Goal: Transaction & Acquisition: Book appointment/travel/reservation

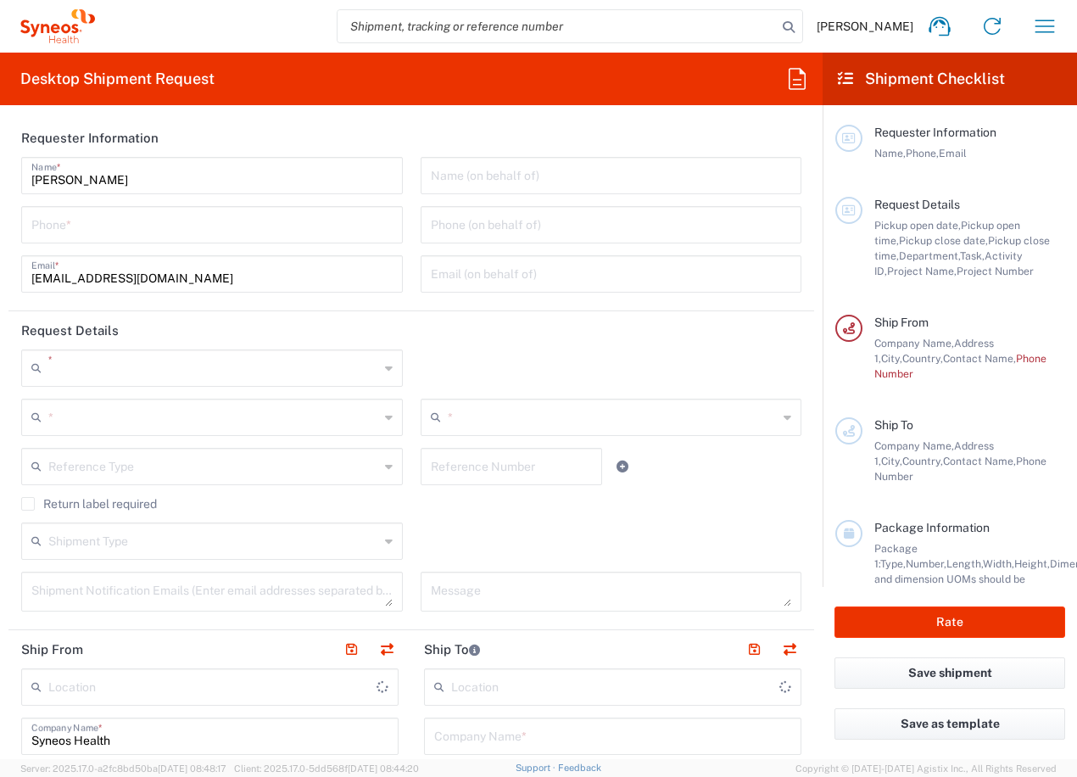
type input "3226"
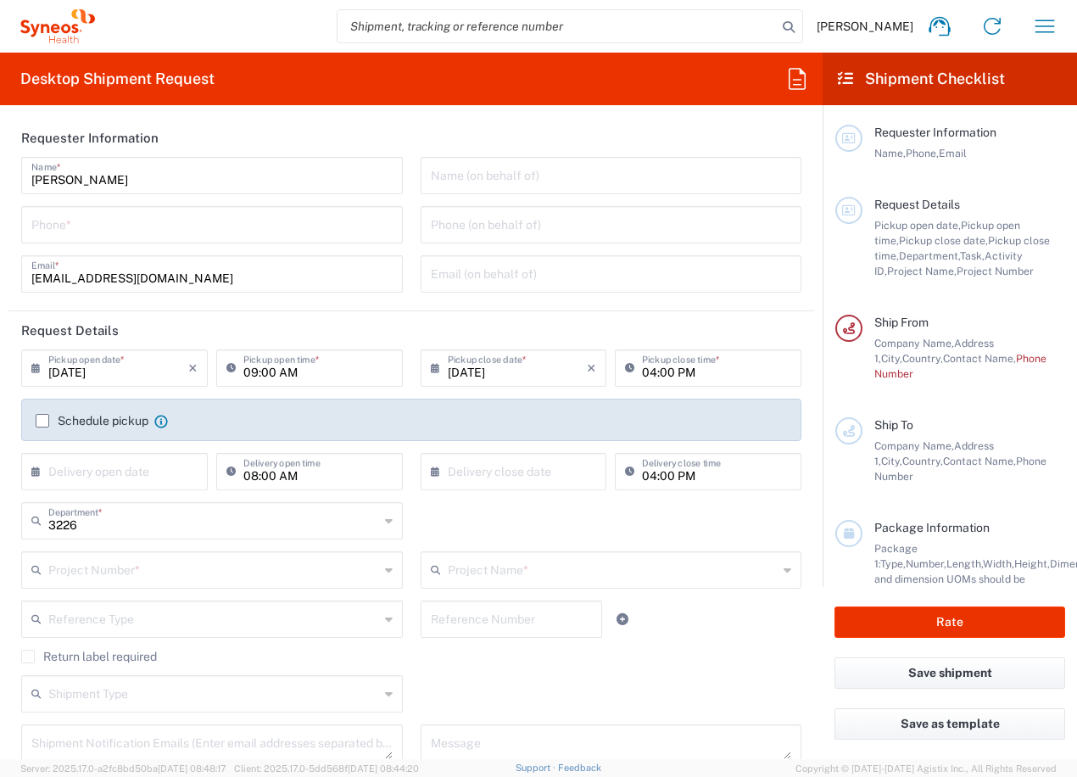
type input "[GEOGRAPHIC_DATA]"
type input "Taiwan Syneos Health Company L"
click at [203, 235] on input "tel" at bounding box center [211, 224] width 361 height 30
type input "0235185879"
type input "[EMAIL_ADDRESS][DOMAIN_NAME]"
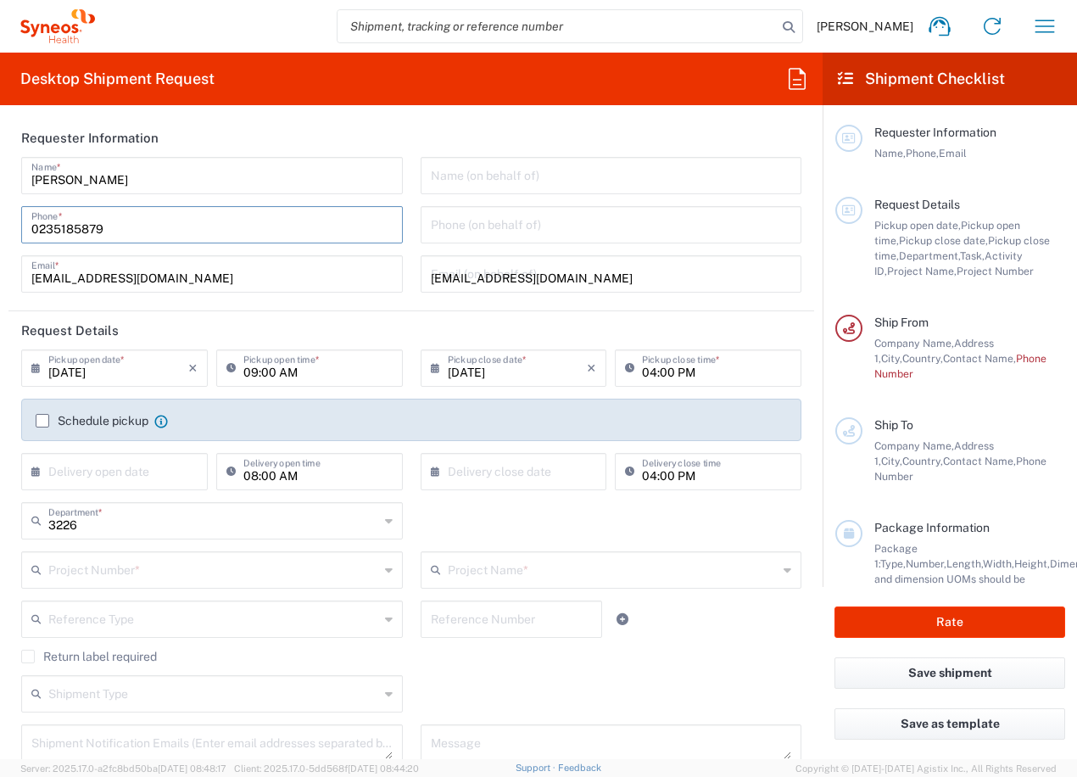
type input "台北市"
type input "0235185879"
type input "住家(賽紐仕員工)"
type input "松山區南京東路3段303巷14弄4號6樓"
type input "北市"
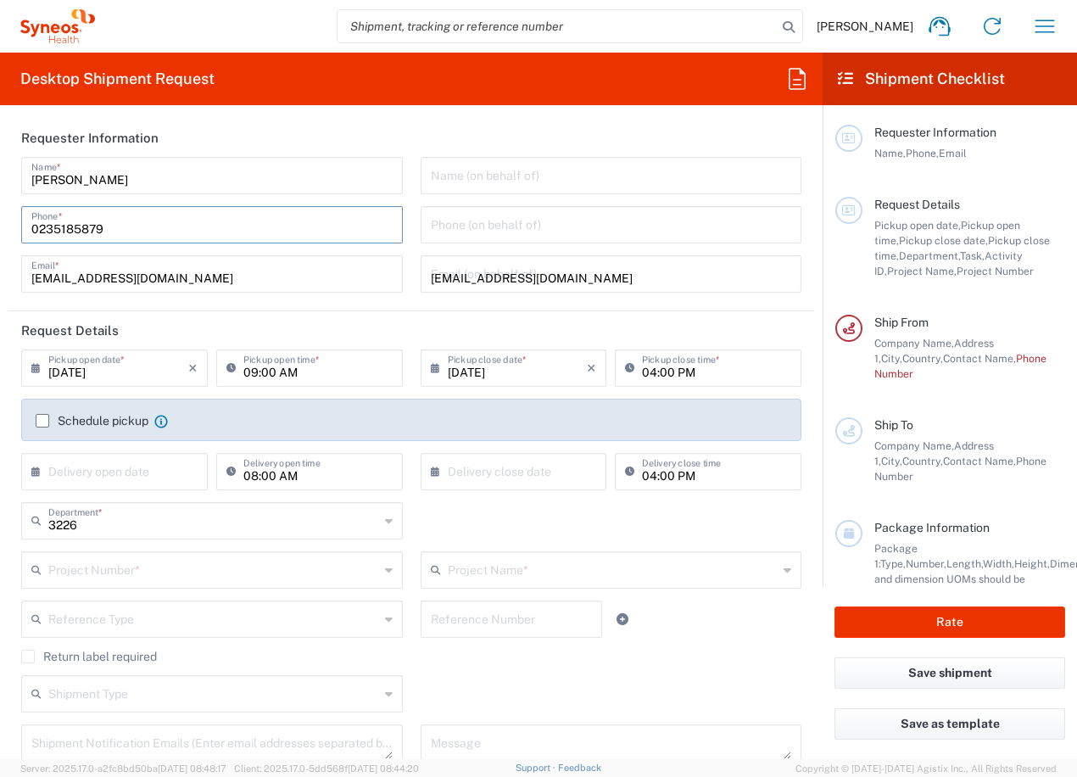
type input "台北市"
type input "[GEOGRAPHIC_DATA]"
type input "0235185879"
type input "[EMAIL_ADDRESS][DOMAIN_NAME]"
type input "[PERSON_NAME]"
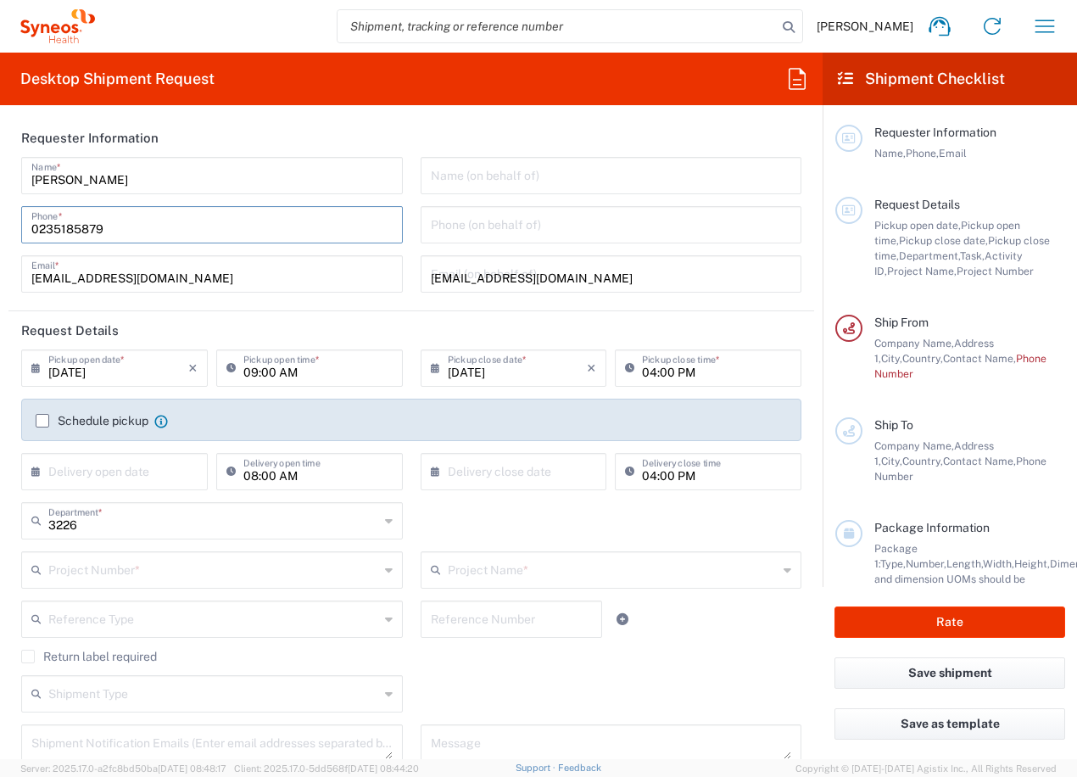
click at [307, 372] on input "09:00 AM" at bounding box center [317, 367] width 149 height 30
click at [265, 386] on div "09:00 AM Pickup open time *" at bounding box center [309, 367] width 187 height 37
click at [305, 372] on input "09:00 AM" at bounding box center [317, 367] width 149 height 30
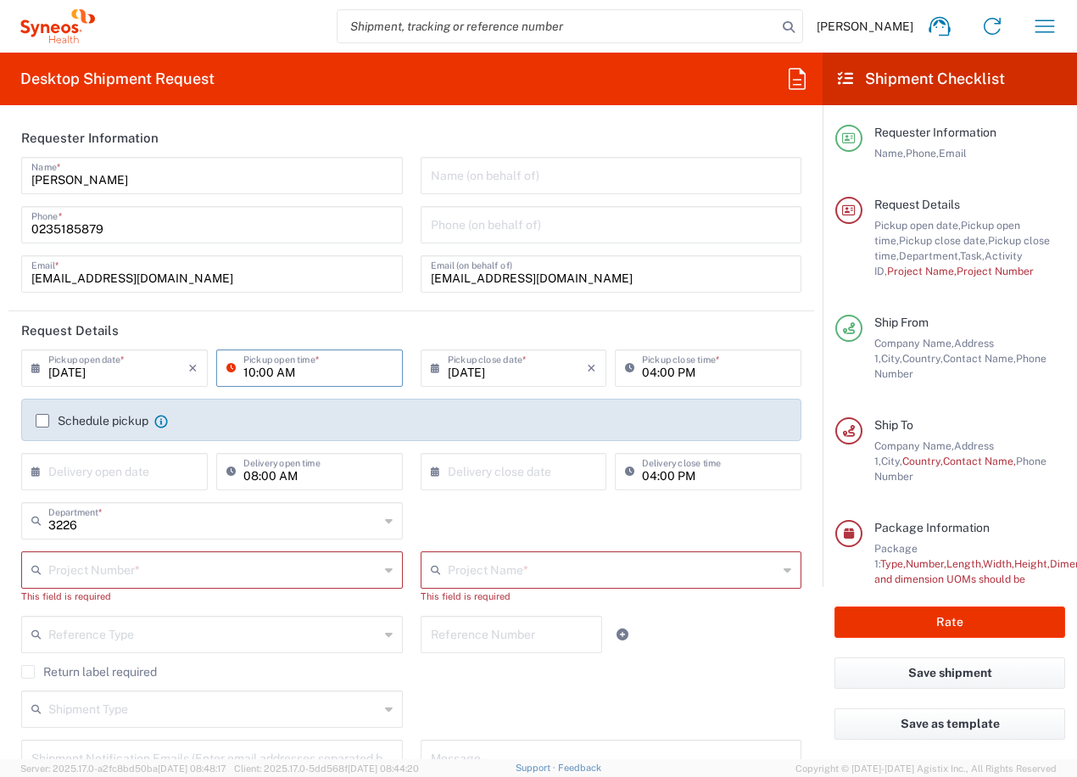
type input "10:00 AM"
click at [657, 371] on input "04:00 PM" at bounding box center [716, 367] width 149 height 30
click at [648, 372] on input "04:00 PM" at bounding box center [716, 367] width 149 height 30
type input "02:00 PM"
click at [40, 422] on label "Schedule pickup" at bounding box center [92, 421] width 113 height 14
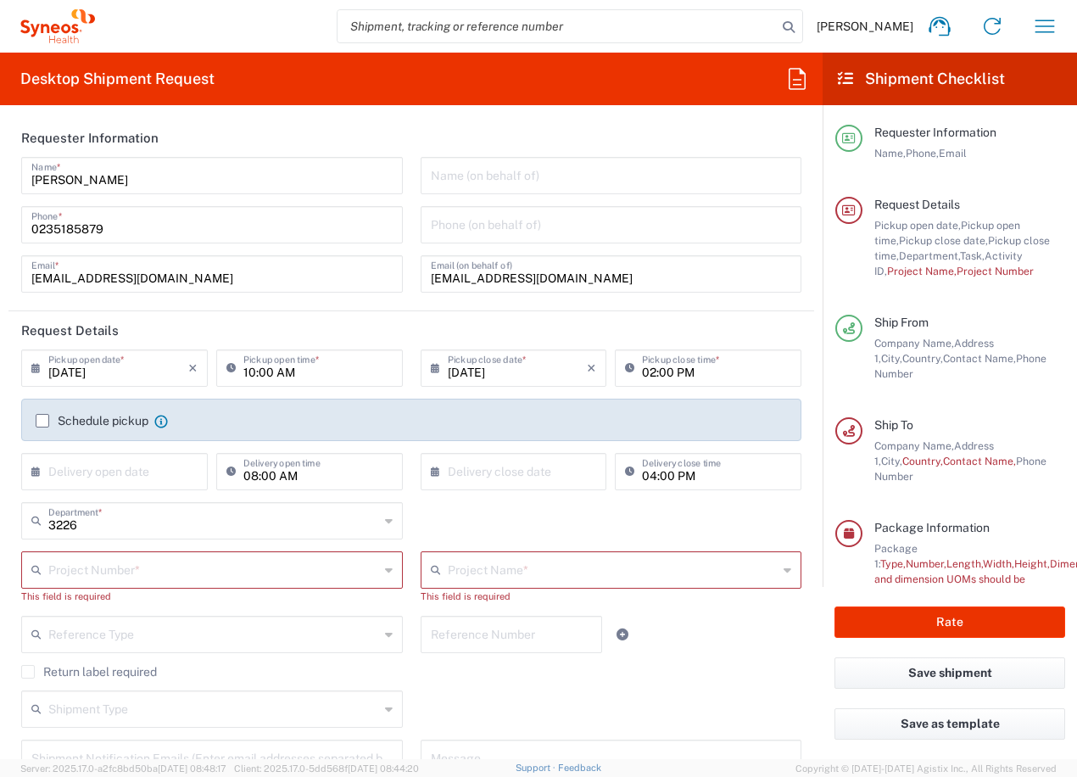
click at [42, 421] on input "Schedule pickup" at bounding box center [42, 421] width 0 height 0
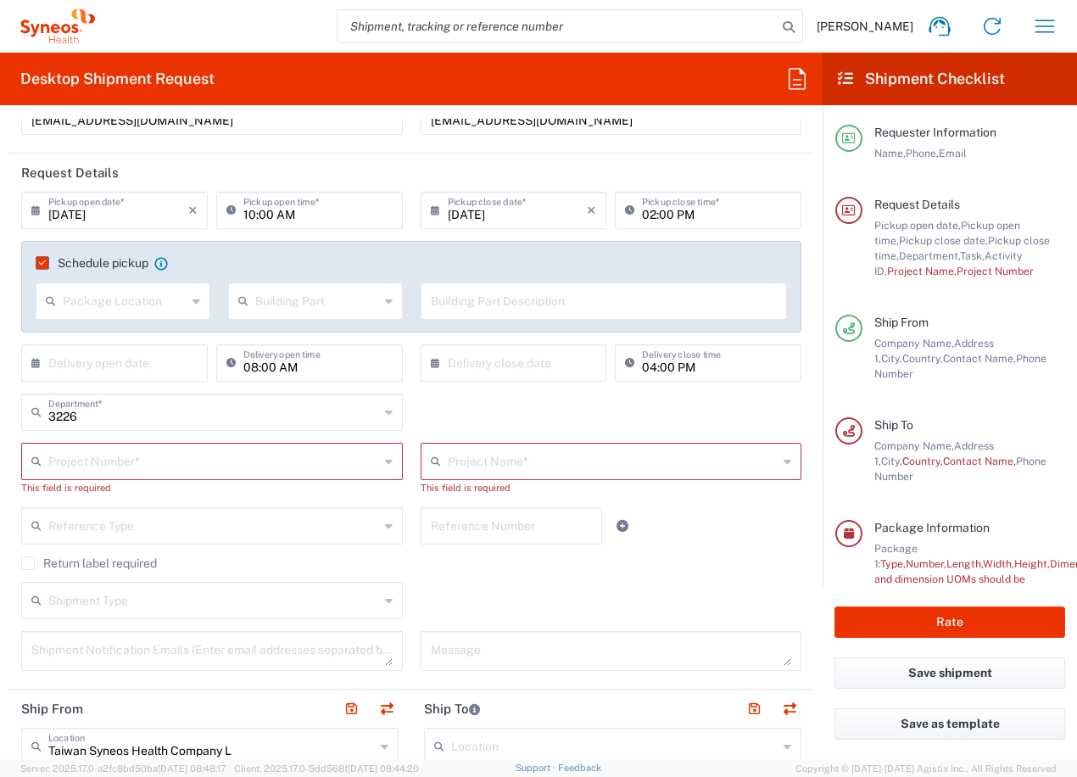
scroll to position [170, 0]
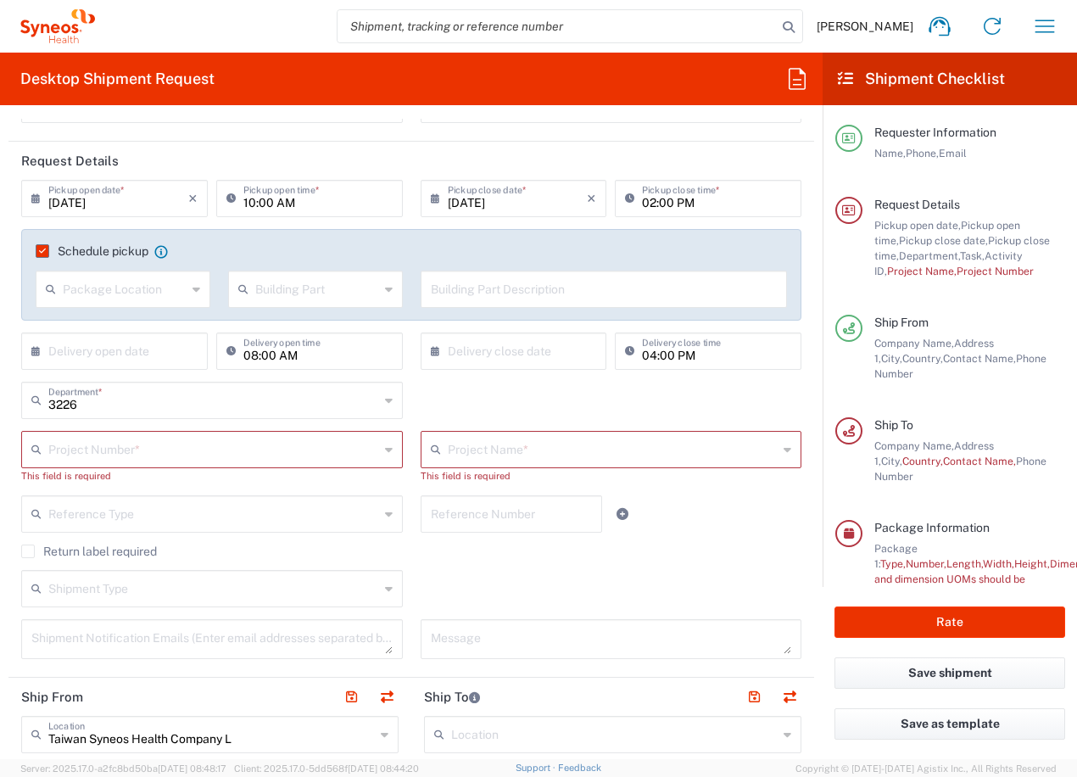
click at [145, 449] on input "text" at bounding box center [213, 448] width 331 height 30
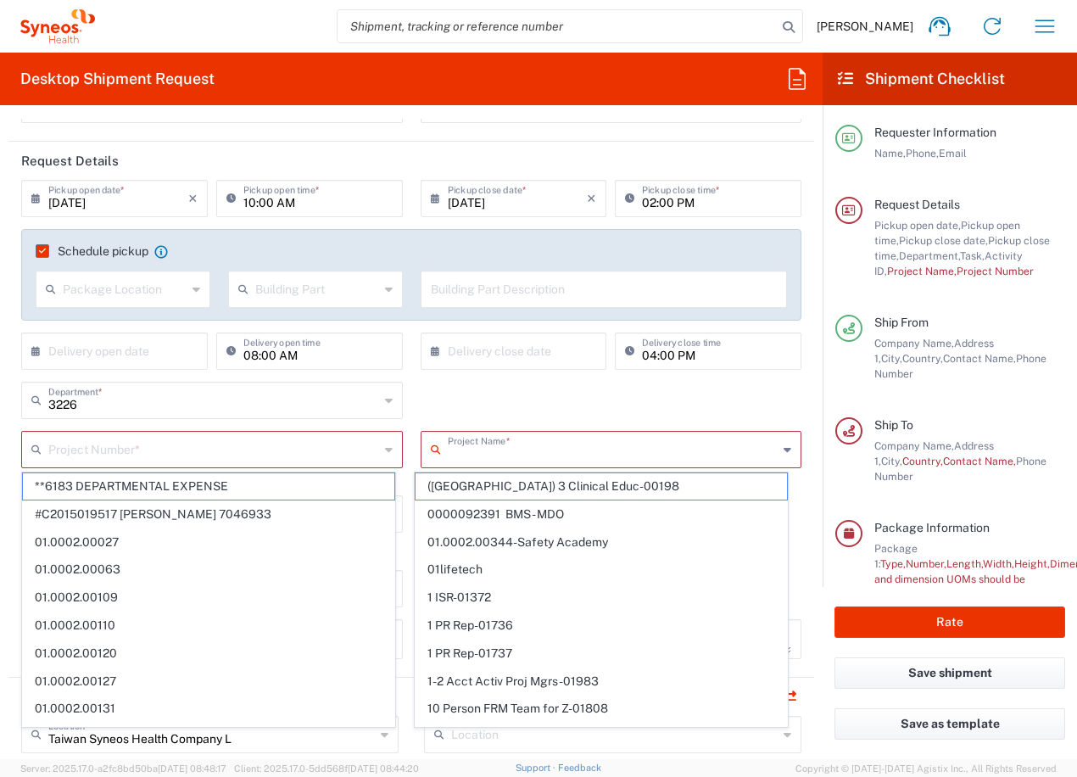
click at [517, 450] on input "text" at bounding box center [613, 448] width 331 height 30
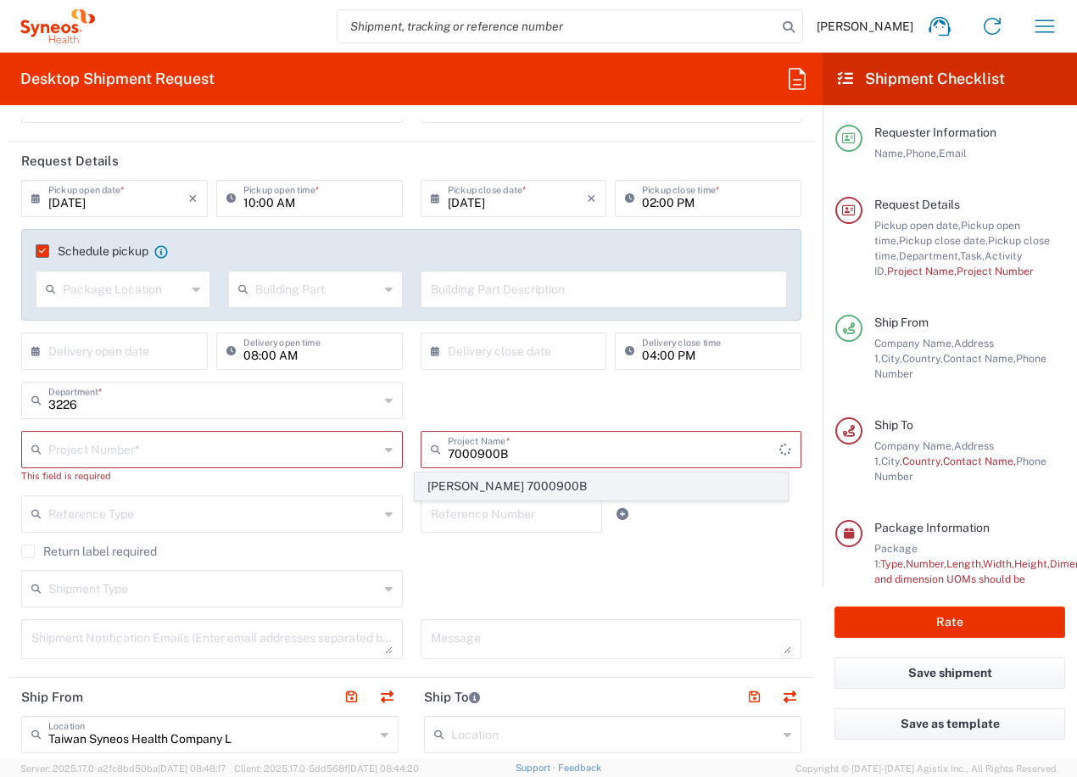
click at [517, 489] on span "[PERSON_NAME]s 7000900B" at bounding box center [602, 486] width 372 height 26
type input "[PERSON_NAME]s 7000900B"
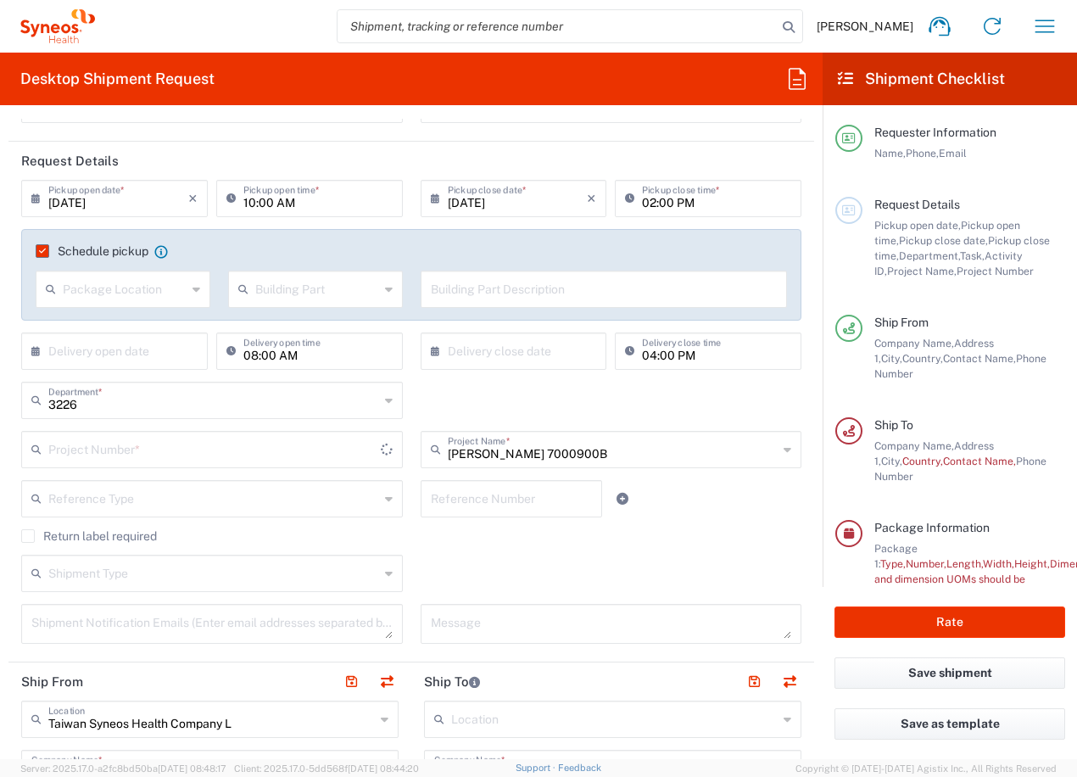
type input "7000900B"
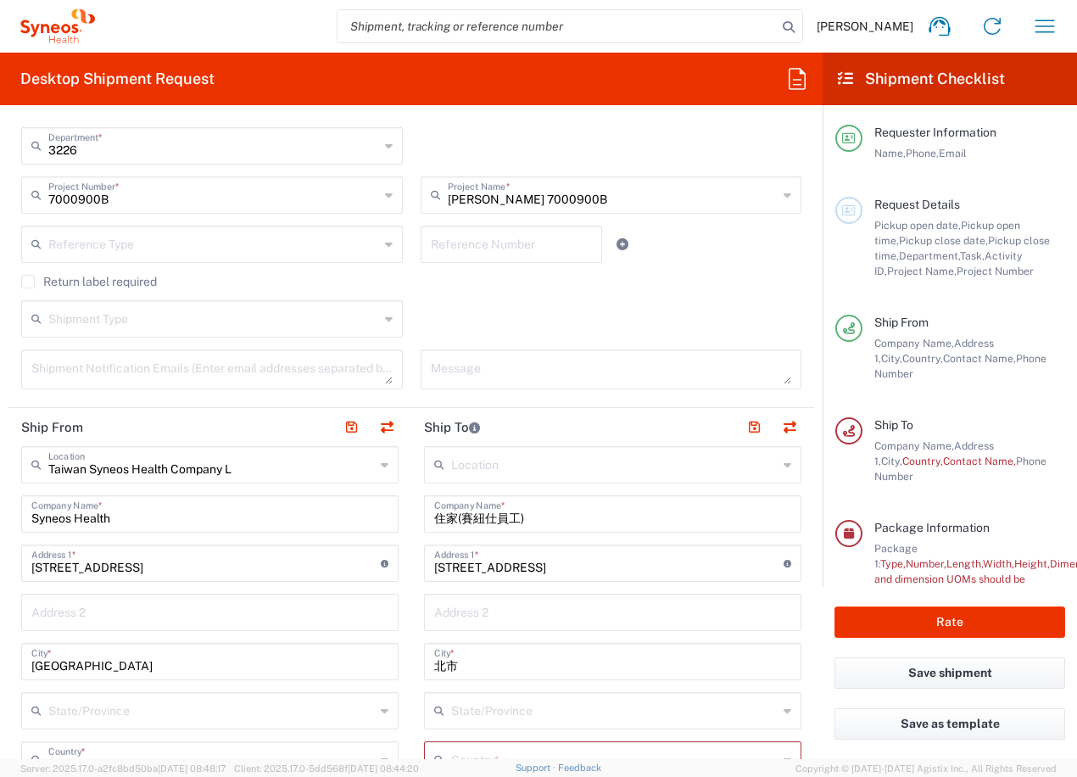
scroll to position [509, 0]
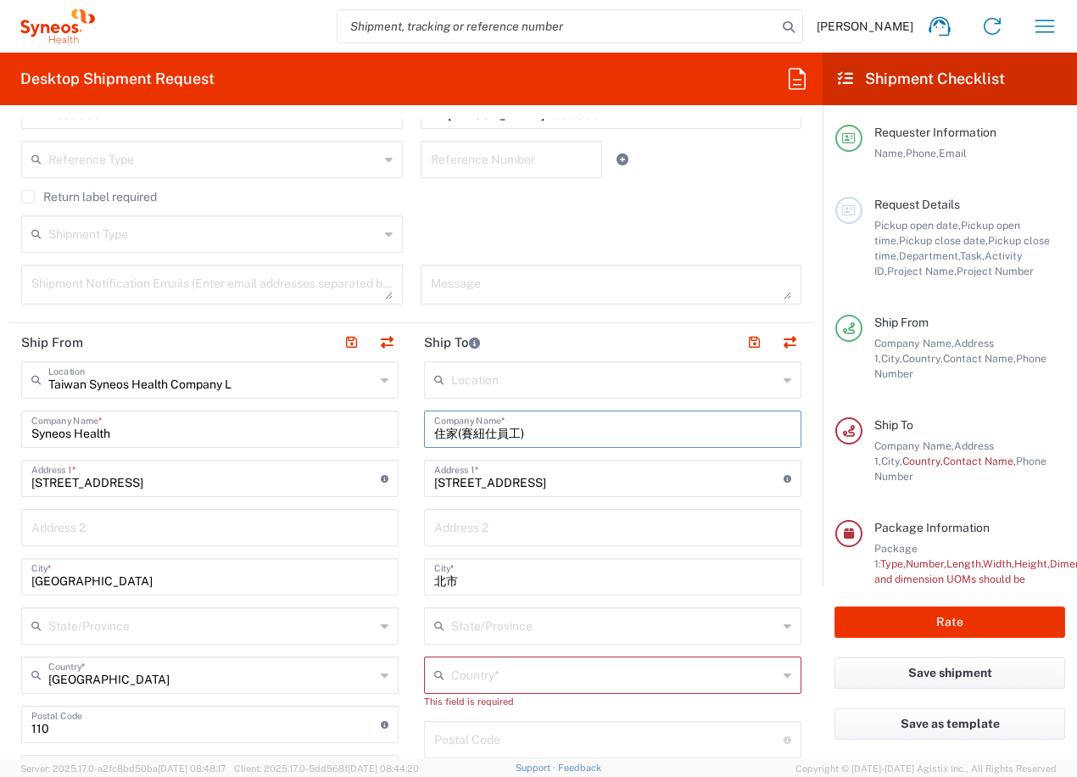
drag, startPoint x: 534, startPoint y: 428, endPoint x: 377, endPoint y: 433, distance: 157.8
click at [377, 433] on div "Ship From [GEOGRAPHIC_DATA] Syneos Health Company L Location [GEOGRAPHIC_DATA] …" at bounding box center [411, 726] width 806 height 807
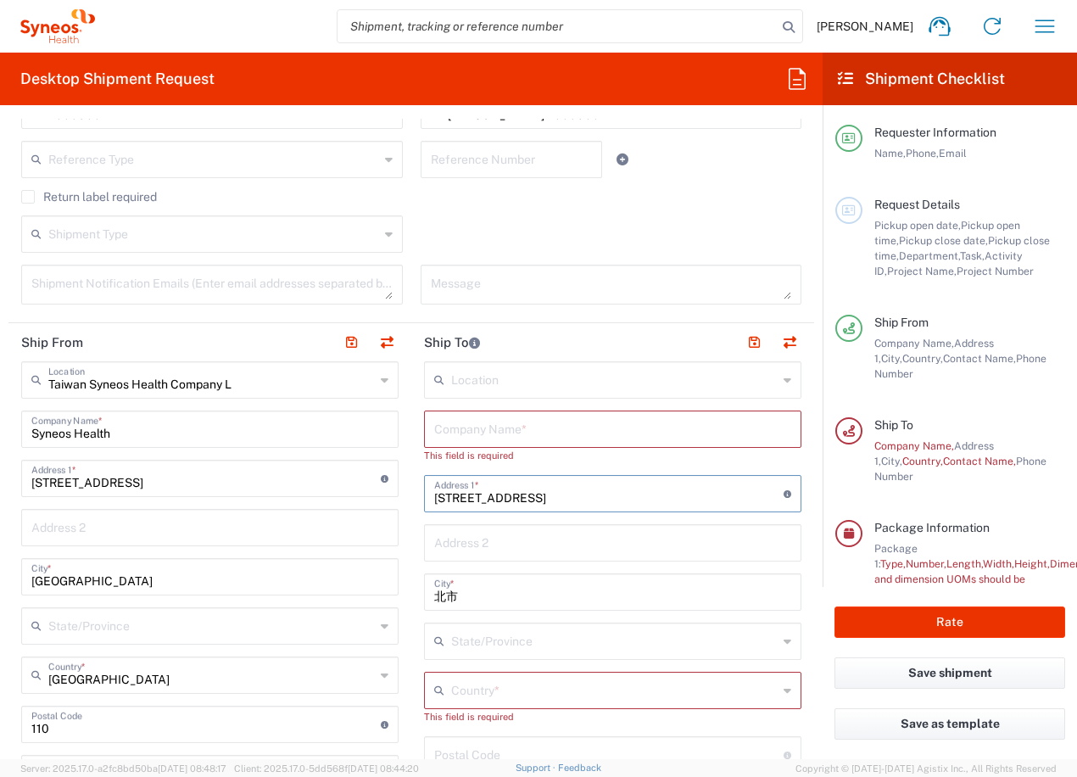
drag, startPoint x: 645, startPoint y: 506, endPoint x: 332, endPoint y: 484, distance: 313.7
click at [403, 504] on div "Ship From [GEOGRAPHIC_DATA] Syneos Health Company L Location [GEOGRAPHIC_DATA] …" at bounding box center [411, 726] width 806 height 807
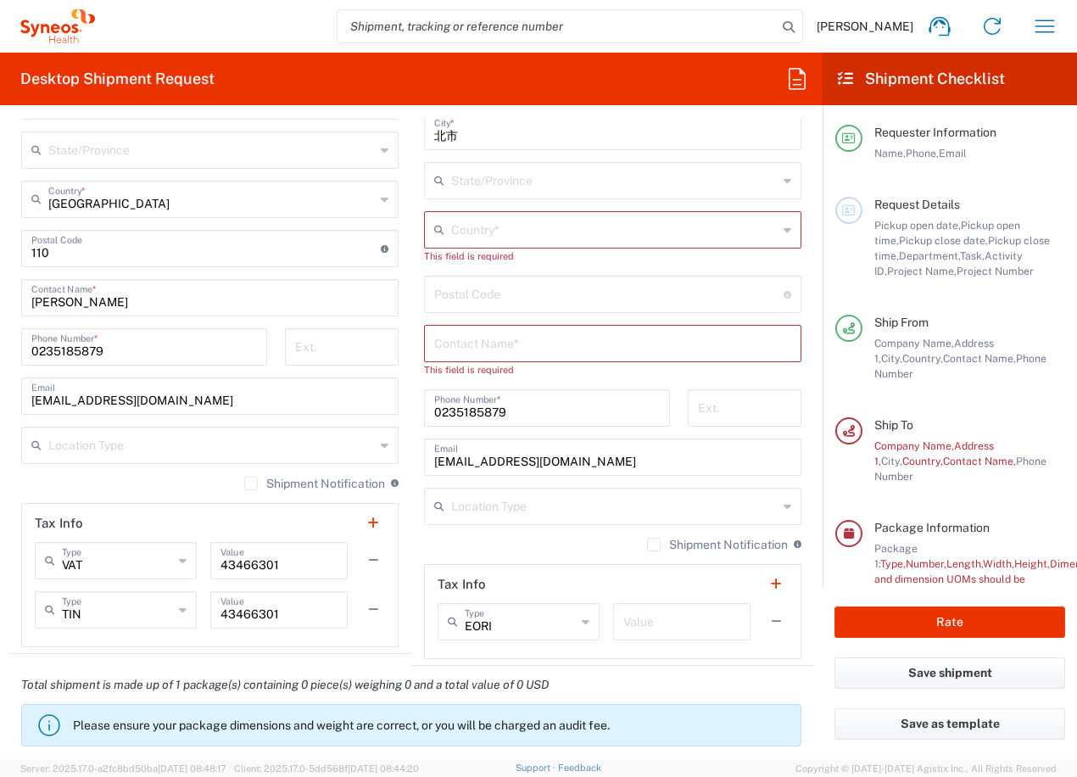
scroll to position [1018, 0]
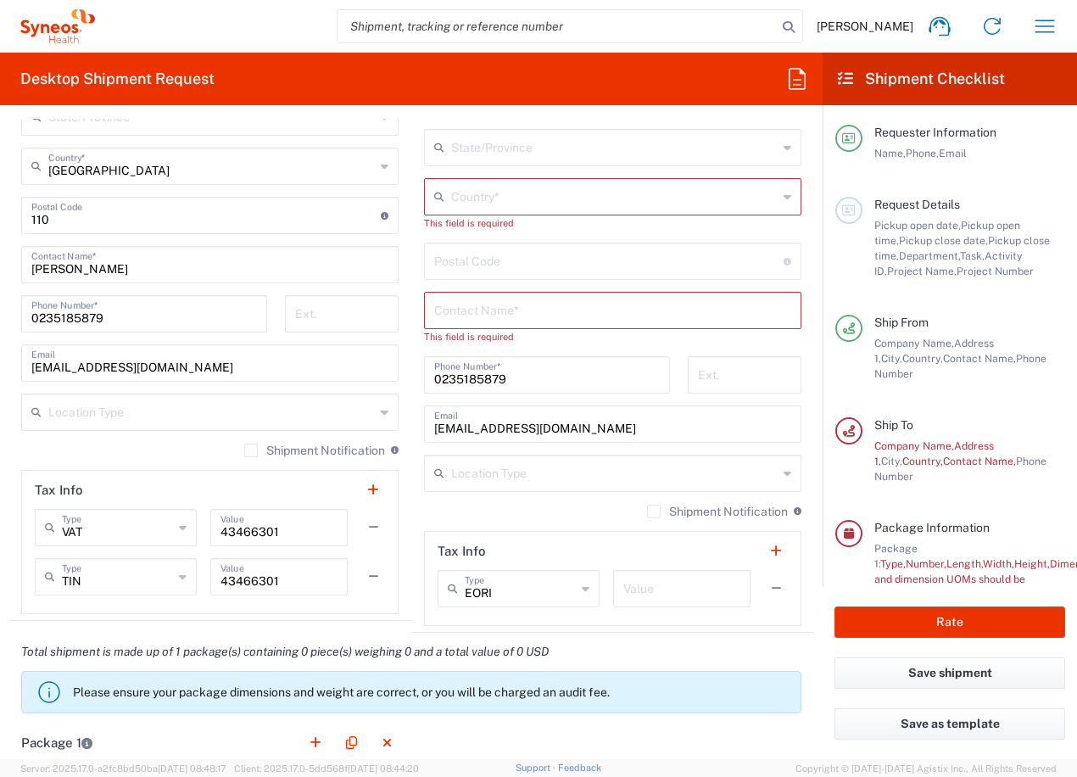
click at [251, 448] on label "Shipment Notification" at bounding box center [314, 451] width 141 height 14
click at [251, 450] on input "Shipment Notification" at bounding box center [251, 450] width 0 height 0
click at [505, 305] on input "text" at bounding box center [612, 309] width 357 height 30
paste input "Bobo Lau & Andy Au Yeung"
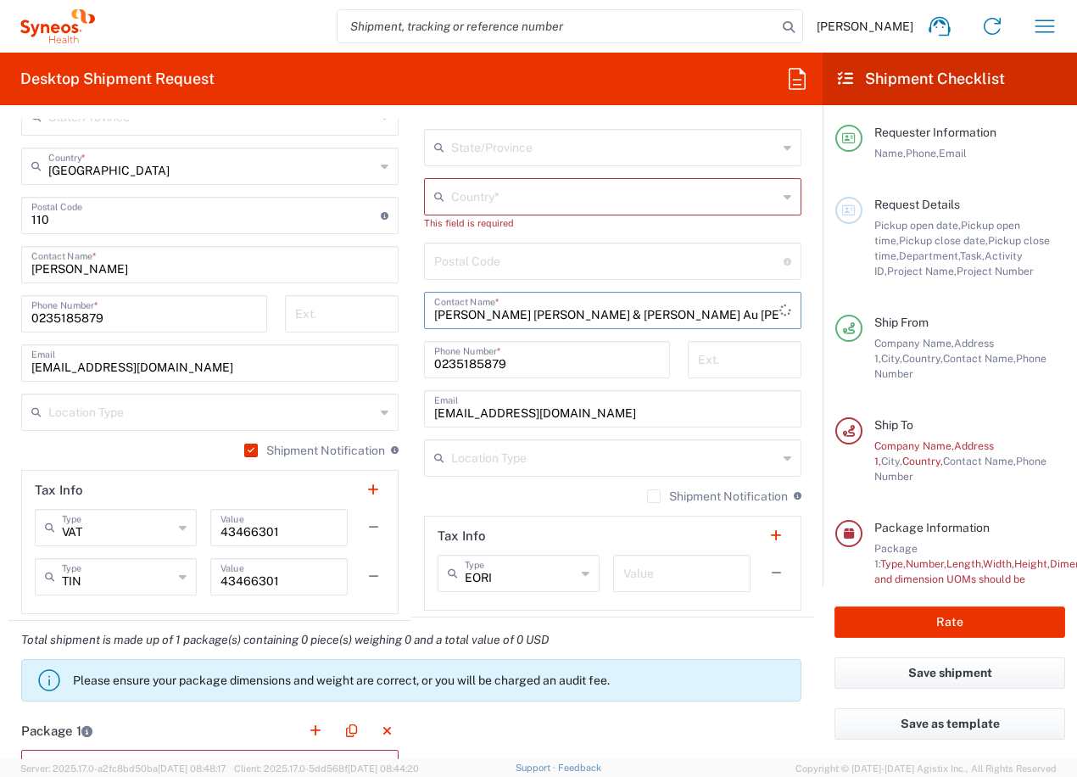
type input "Bobo Lau & Andy Au Yeung"
drag, startPoint x: 512, startPoint y: 366, endPoint x: 371, endPoint y: 365, distance: 141.7
click at [371, 365] on div "Ship From [GEOGRAPHIC_DATA] Syneos Health Company L Location [GEOGRAPHIC_DATA] …" at bounding box center [411, 217] width 806 height 807
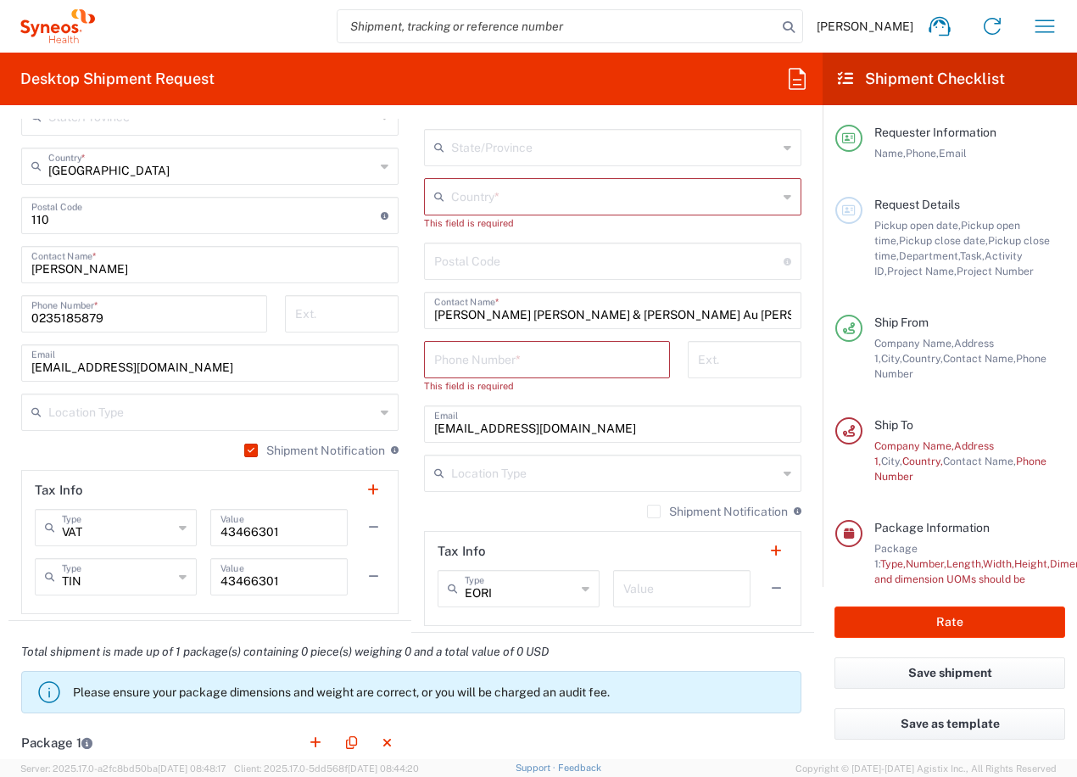
click at [503, 374] on div "Phone Number *" at bounding box center [547, 359] width 246 height 37
paste input "85239103064"
type input "85239103064"
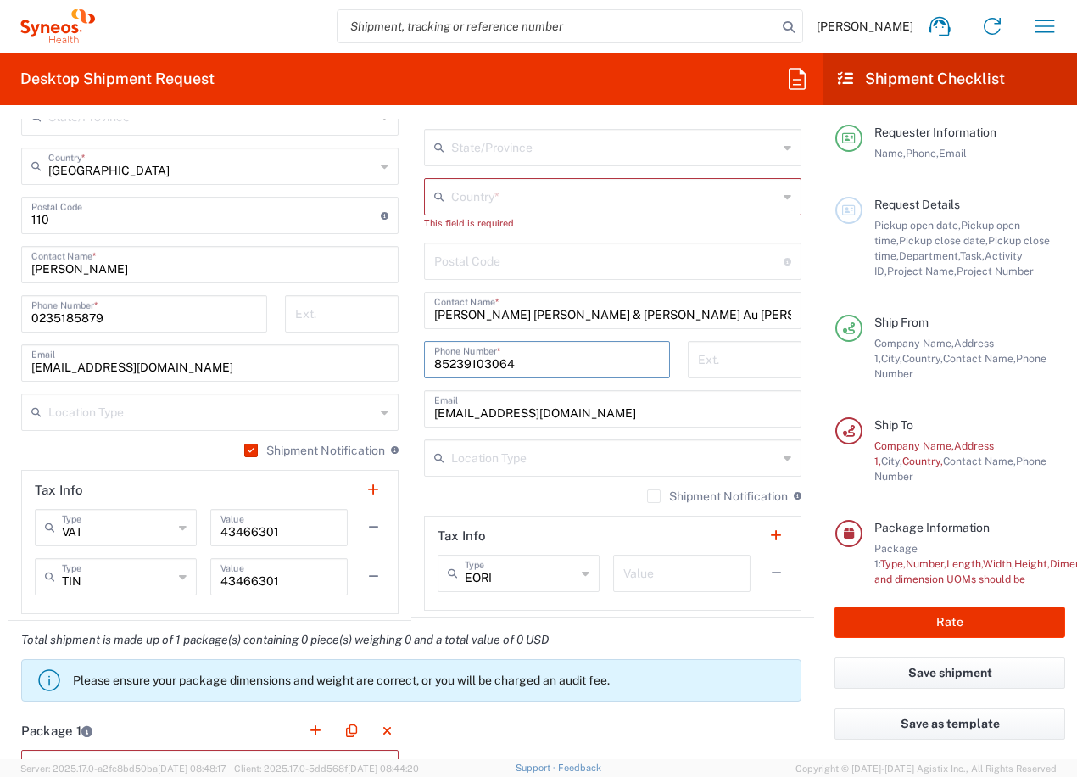
type input "Kennedy Town,"
type input "HKU CLINICAL TRIALS CENTRE"
type input "Flat B, 2/F, 23 Belchers Street,"
type input "Kennedy Town,"
type input "[GEOGRAPHIC_DATA]"
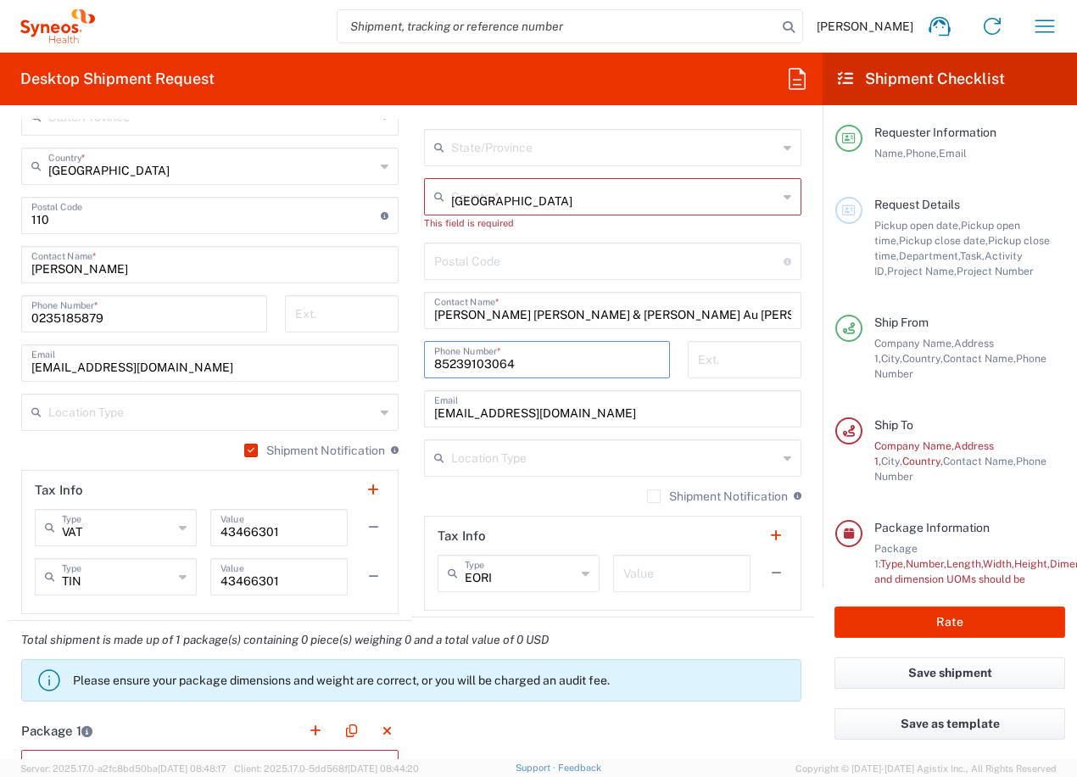
type input "85239103064"
click at [555, 201] on div "Location [PERSON_NAME] LLC-[GEOGRAPHIC_DATA] [GEOGRAPHIC_DATA] [GEOGRAPHIC_DATA…" at bounding box center [612, 231] width 377 height 758
click at [479, 215] on div "This field is required" at bounding box center [612, 222] width 377 height 15
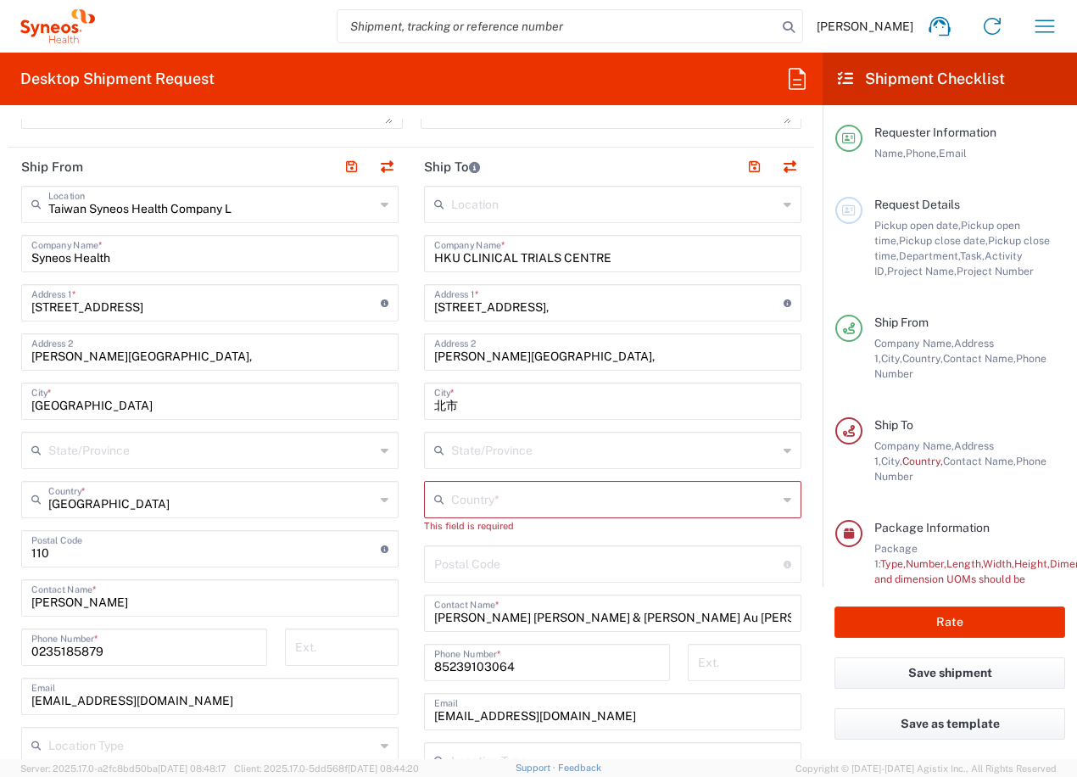
scroll to position [594, 0]
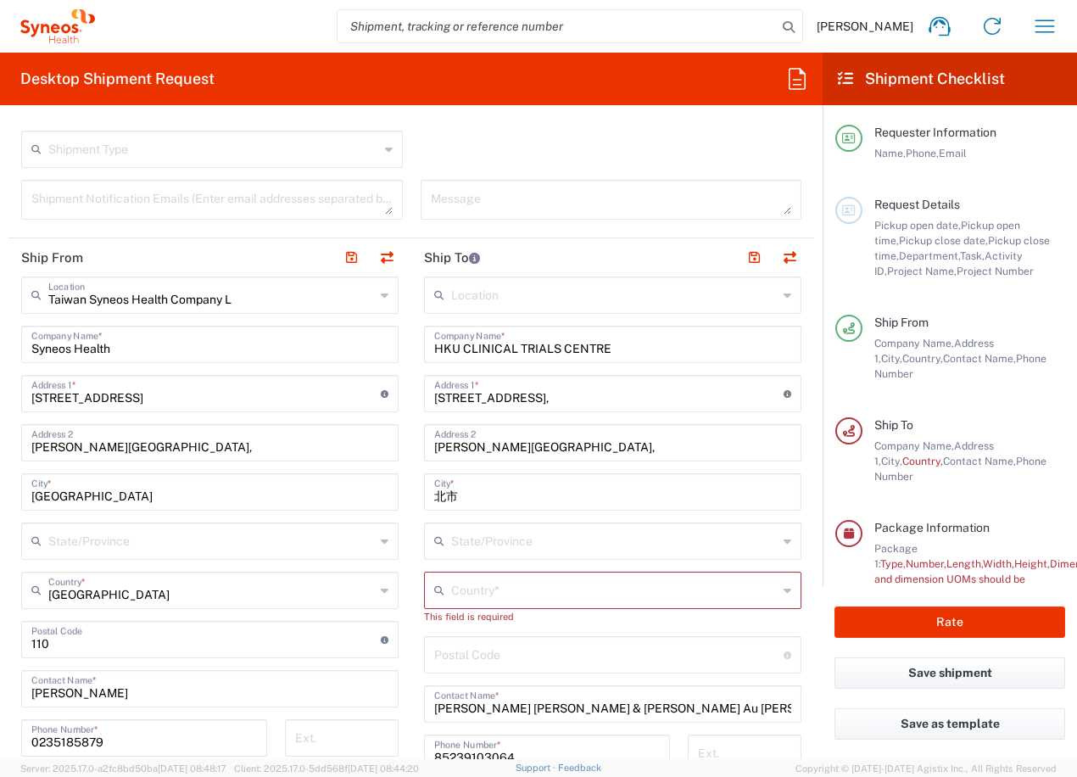
click at [502, 598] on input "text" at bounding box center [614, 589] width 327 height 30
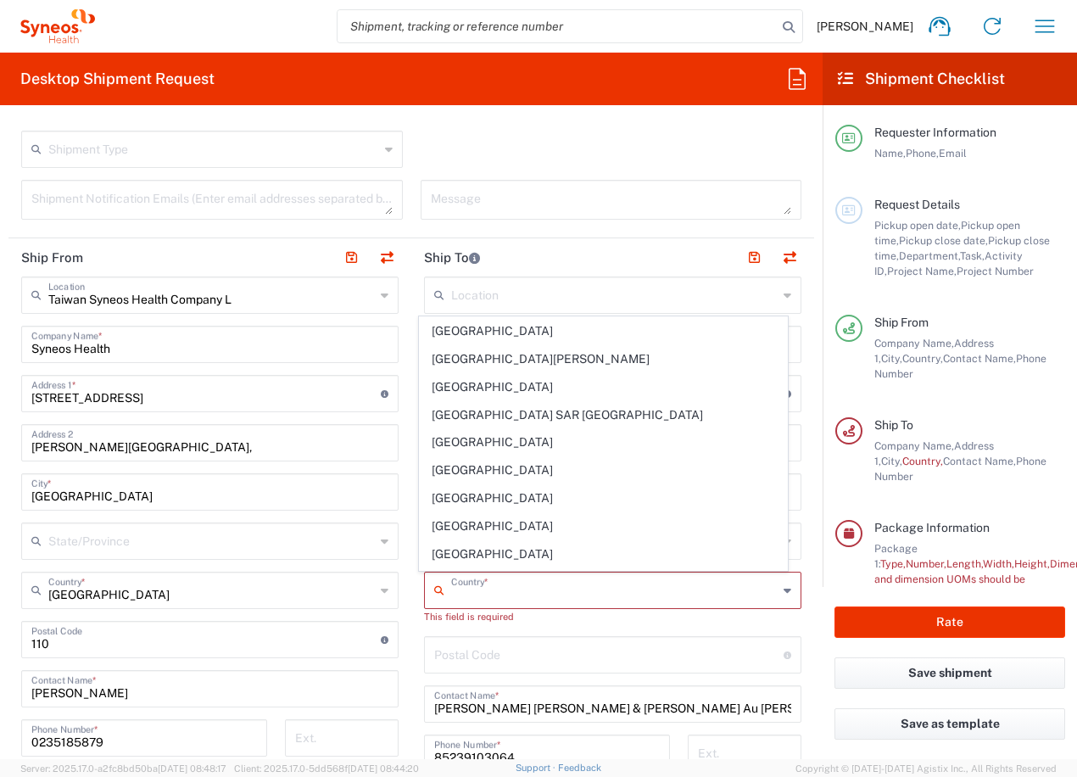
scroll to position [2714, 0]
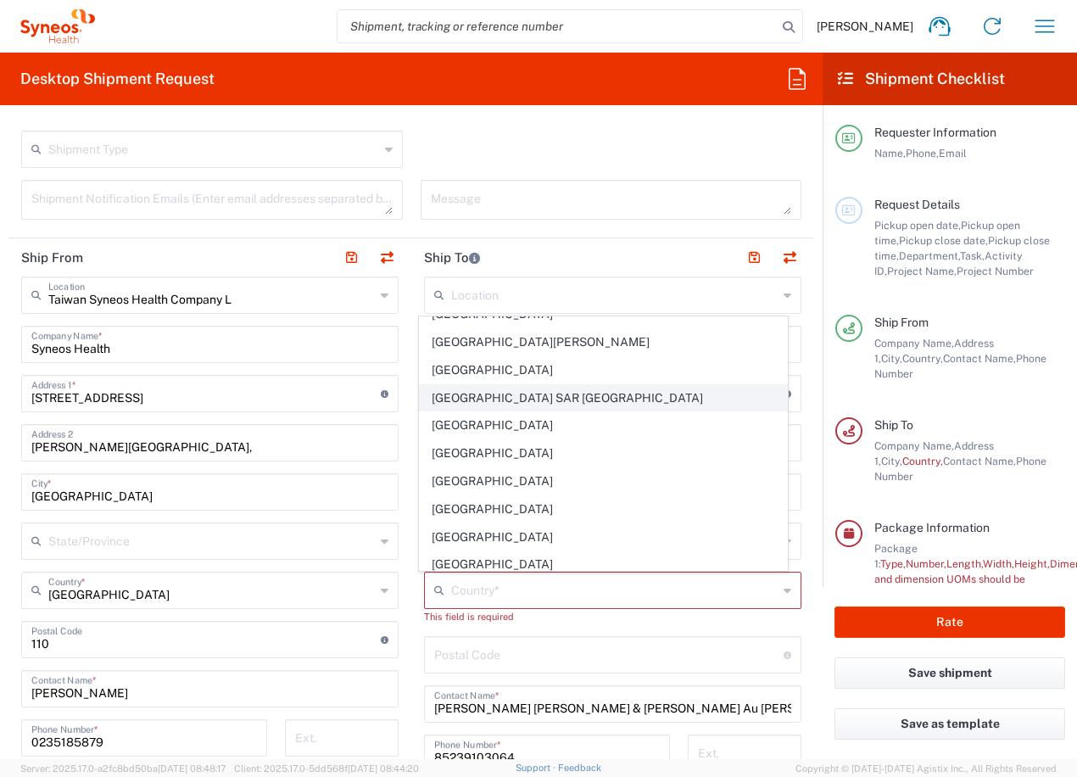
click at [569, 404] on span "[GEOGRAPHIC_DATA] SAR [GEOGRAPHIC_DATA]" at bounding box center [604, 398] width 368 height 26
type input "[GEOGRAPHIC_DATA] SAR [GEOGRAPHIC_DATA]"
type input "Sender/Shipper"
type input "Delivery Duty Paid"
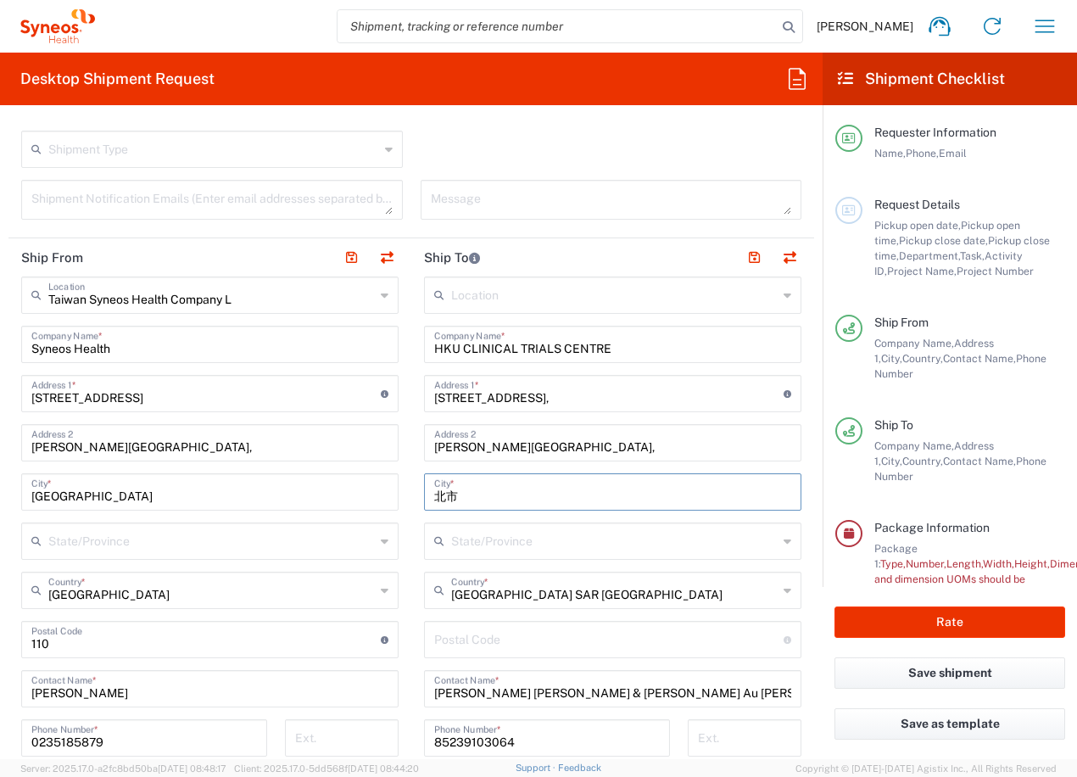
drag, startPoint x: 467, startPoint y: 501, endPoint x: 410, endPoint y: 498, distance: 57.8
click at [411, 498] on main "Location [PERSON_NAME] LLC-[GEOGRAPHIC_DATA] [GEOGRAPHIC_DATA] [GEOGRAPHIC_DATA…" at bounding box center [612, 633] width 403 height 712
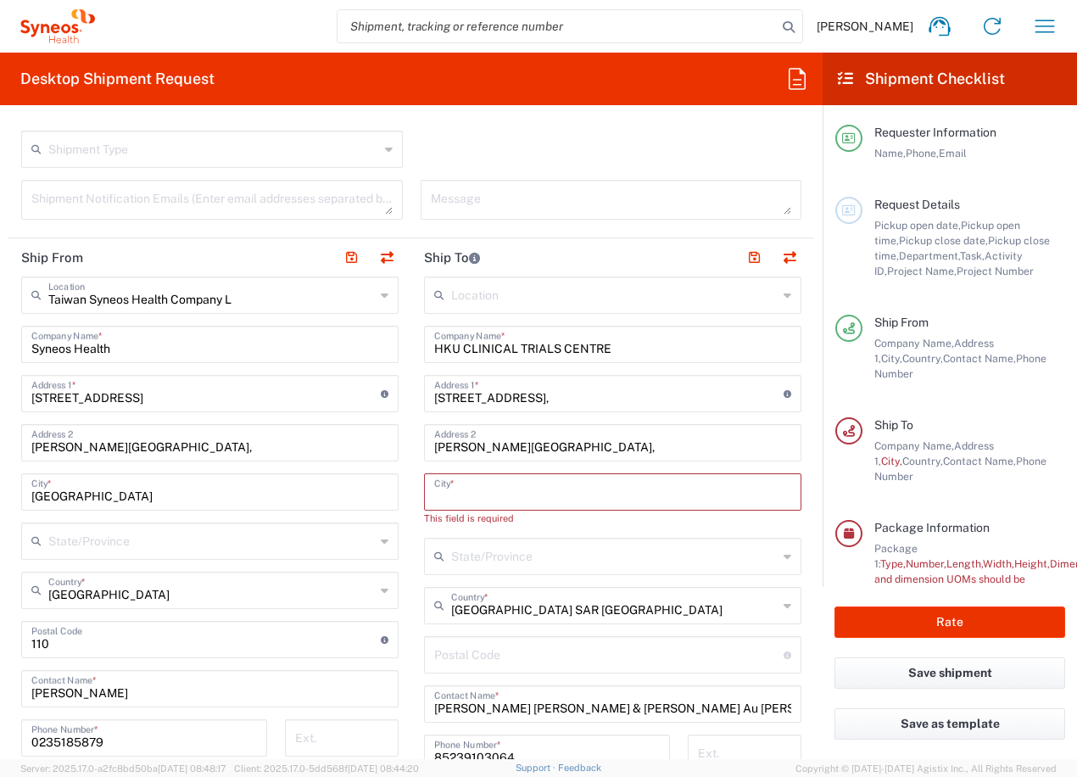
click at [511, 490] on input "text" at bounding box center [612, 491] width 357 height 30
type input "h"
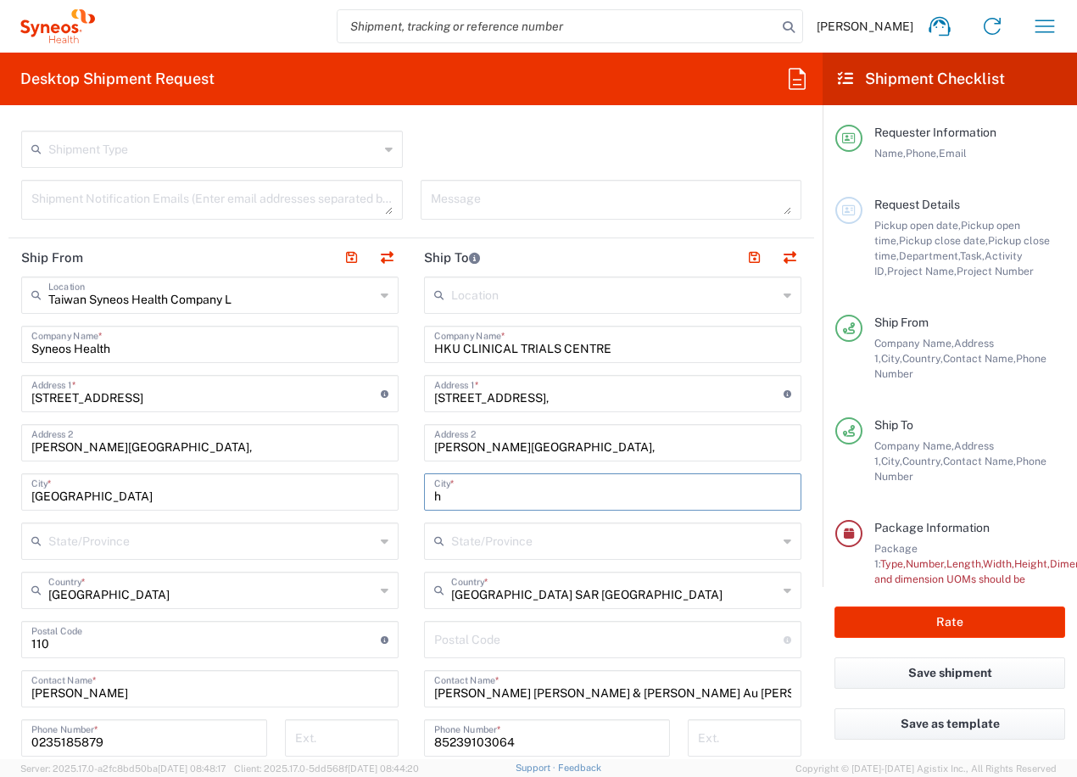
drag, startPoint x: 440, startPoint y: 496, endPoint x: 608, endPoint y: 504, distance: 168.1
click at [424, 499] on div "h City *" at bounding box center [612, 491] width 377 height 37
paste input "[GEOGRAPHIC_DATA]"
type input "[GEOGRAPHIC_DATA]"
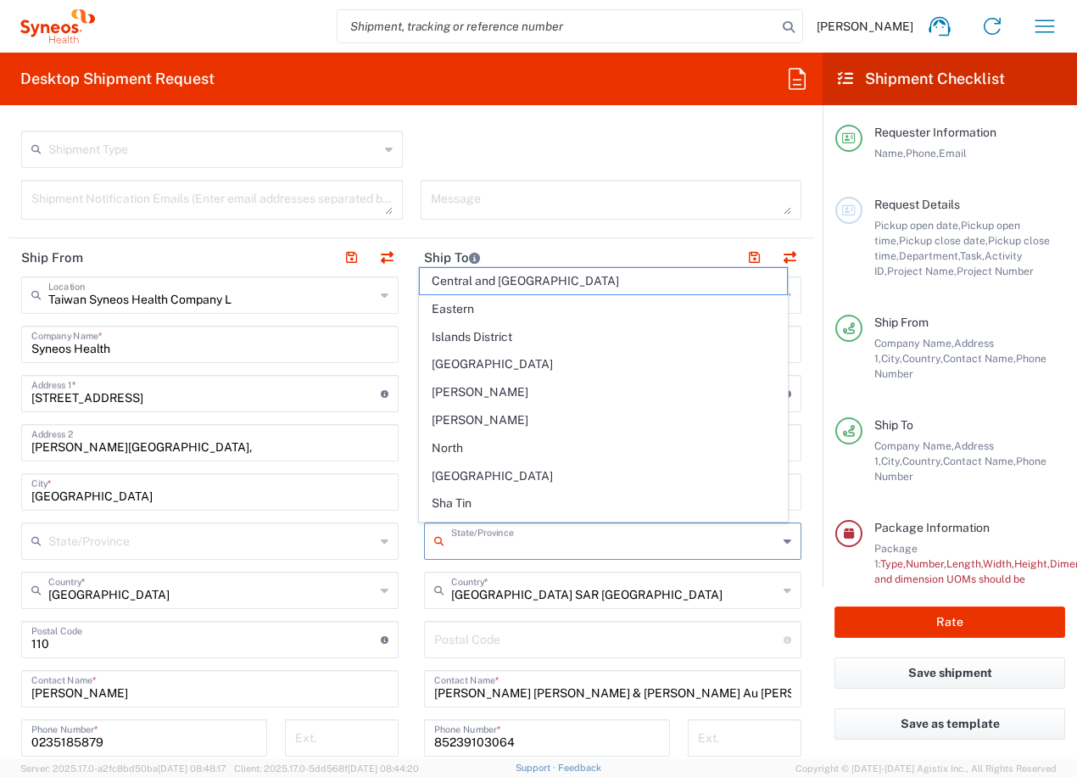
click at [587, 540] on input "text" at bounding box center [614, 540] width 327 height 30
click at [803, 439] on form "Requester Information Linda Lin Name * 0235185879 Phone * dairung.lin@syneoshea…" at bounding box center [411, 439] width 823 height 640
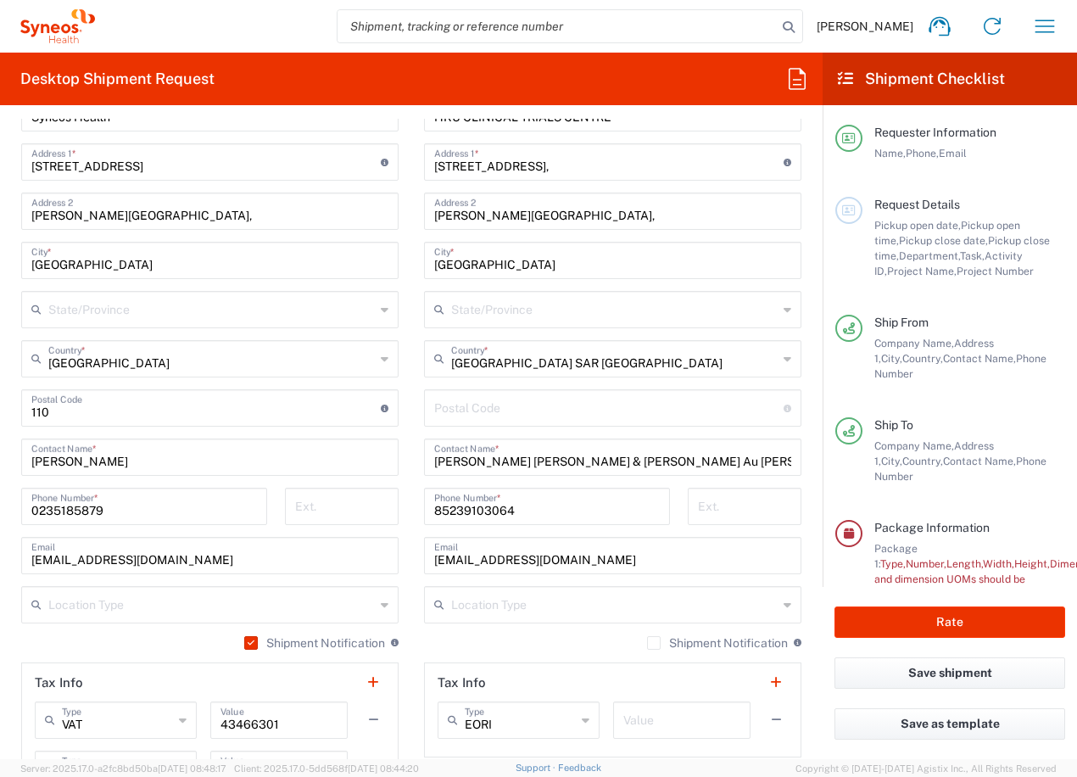
scroll to position [862, 0]
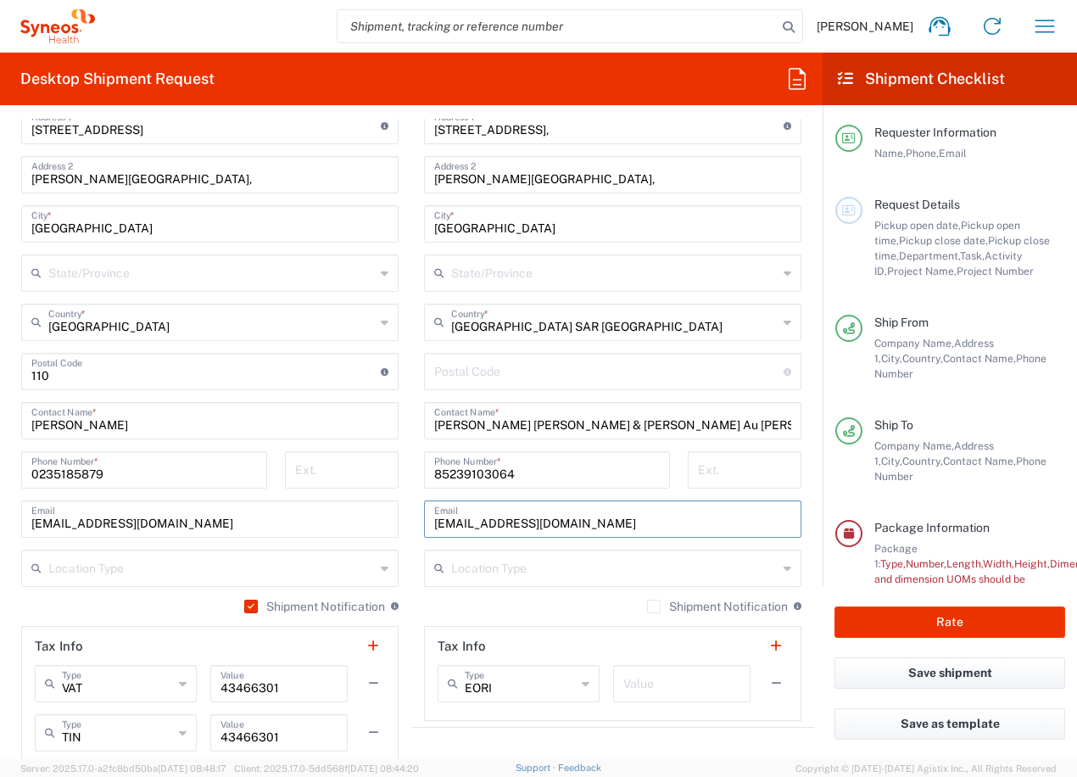
drag, startPoint x: 630, startPoint y: 530, endPoint x: 299, endPoint y: 512, distance: 332.1
click at [299, 512] on div "Ship From [GEOGRAPHIC_DATA] Syneos Health Company L Location [GEOGRAPHIC_DATA] …" at bounding box center [411, 373] width 806 height 807
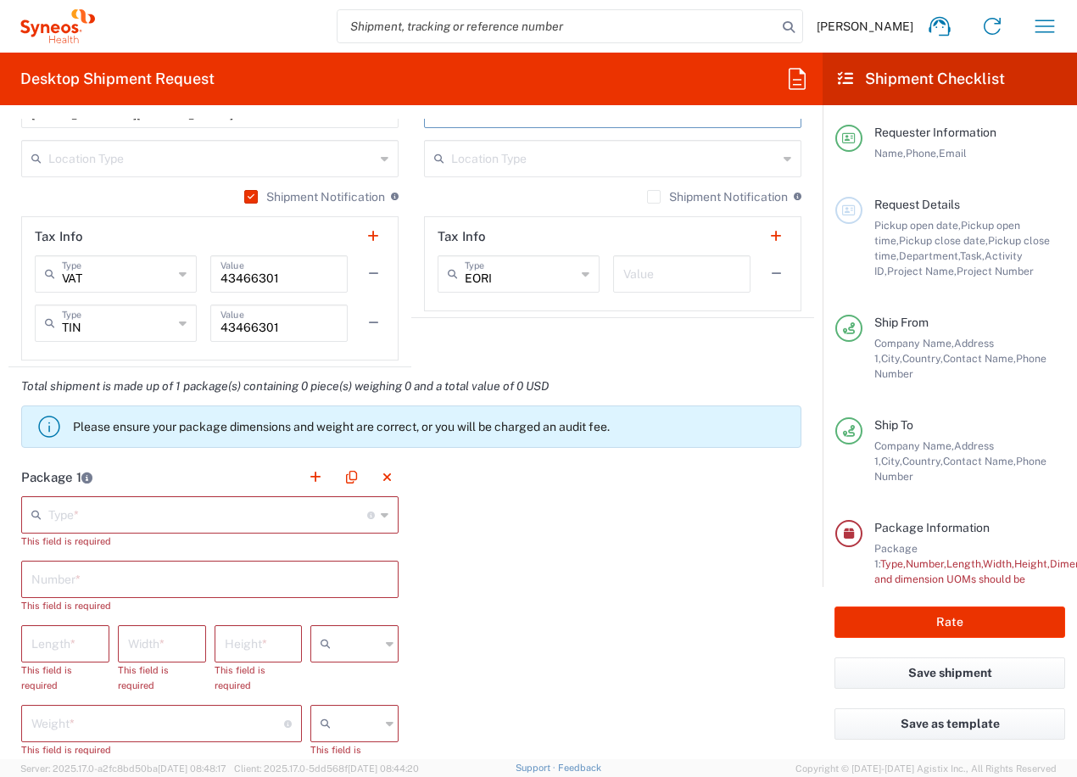
scroll to position [1283, 0]
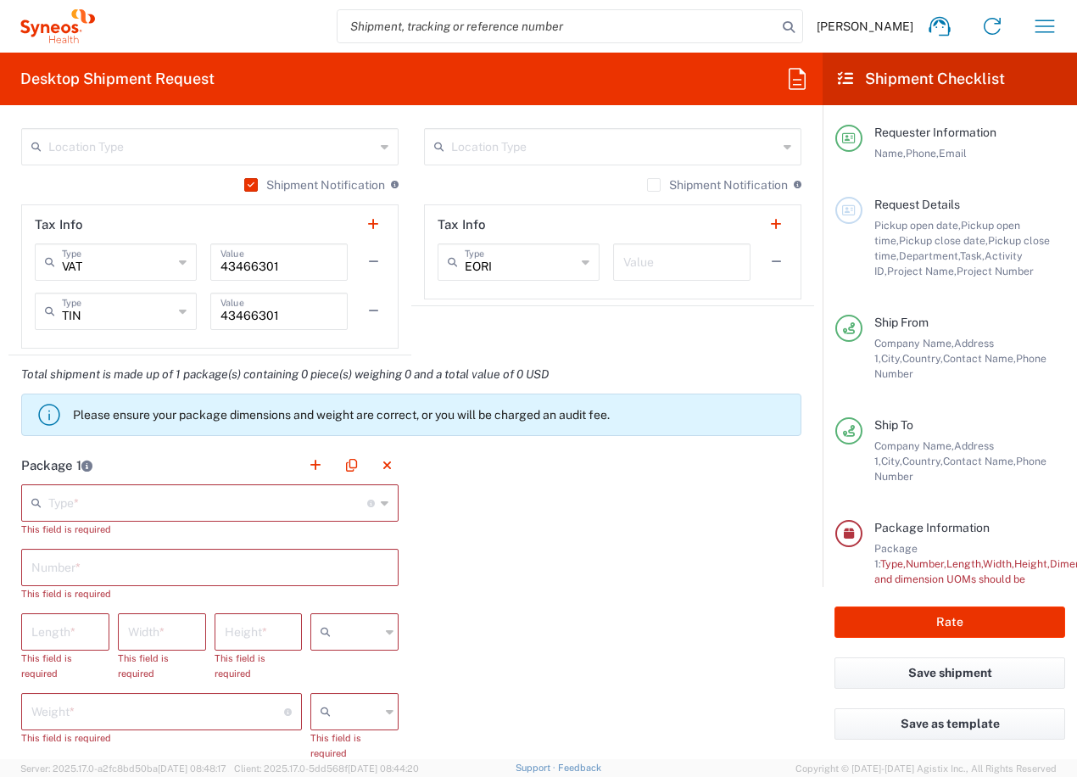
click at [116, 498] on input "text" at bounding box center [207, 502] width 319 height 30
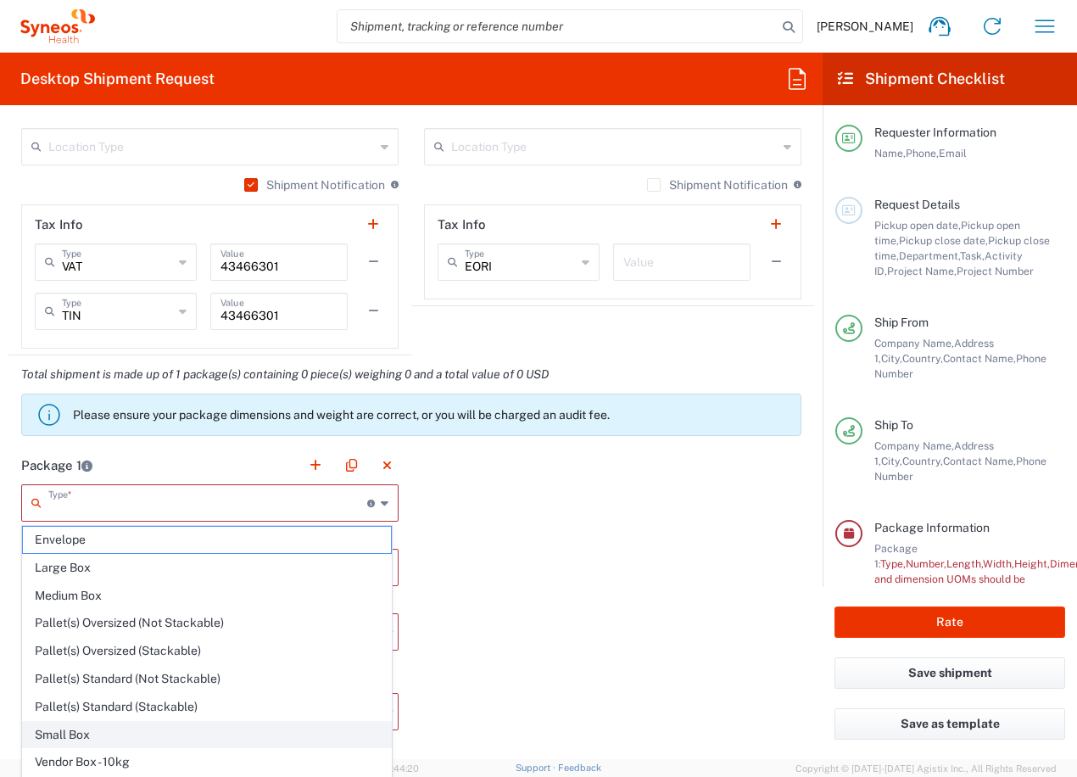
click at [70, 732] on span "Small Box" at bounding box center [207, 735] width 368 height 26
type input "Small Box"
type input "12.25"
type input "11"
type input "1.5"
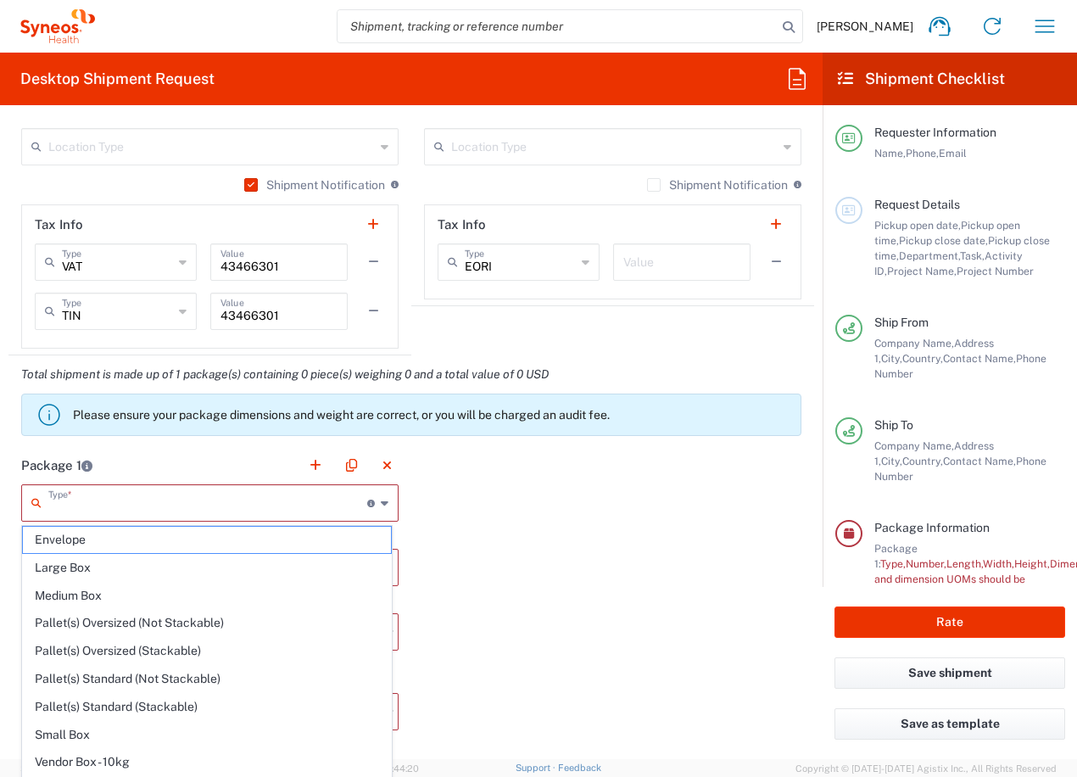
type input "in"
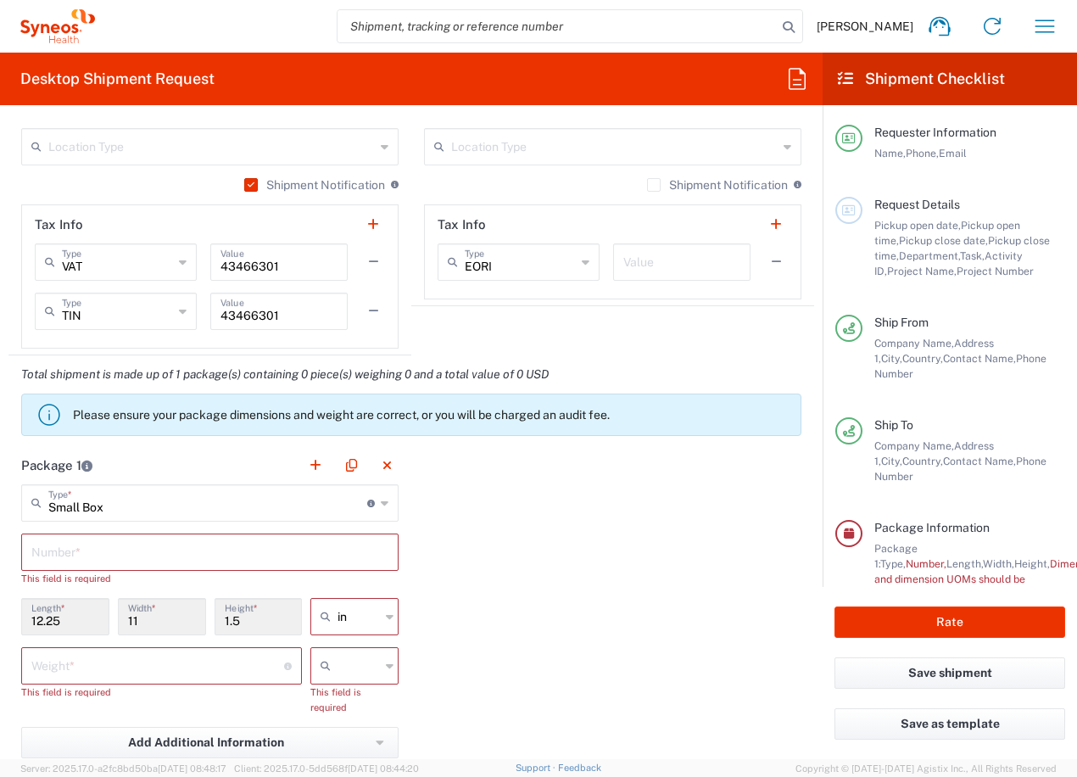
click at [71, 559] on input "text" at bounding box center [209, 551] width 357 height 30
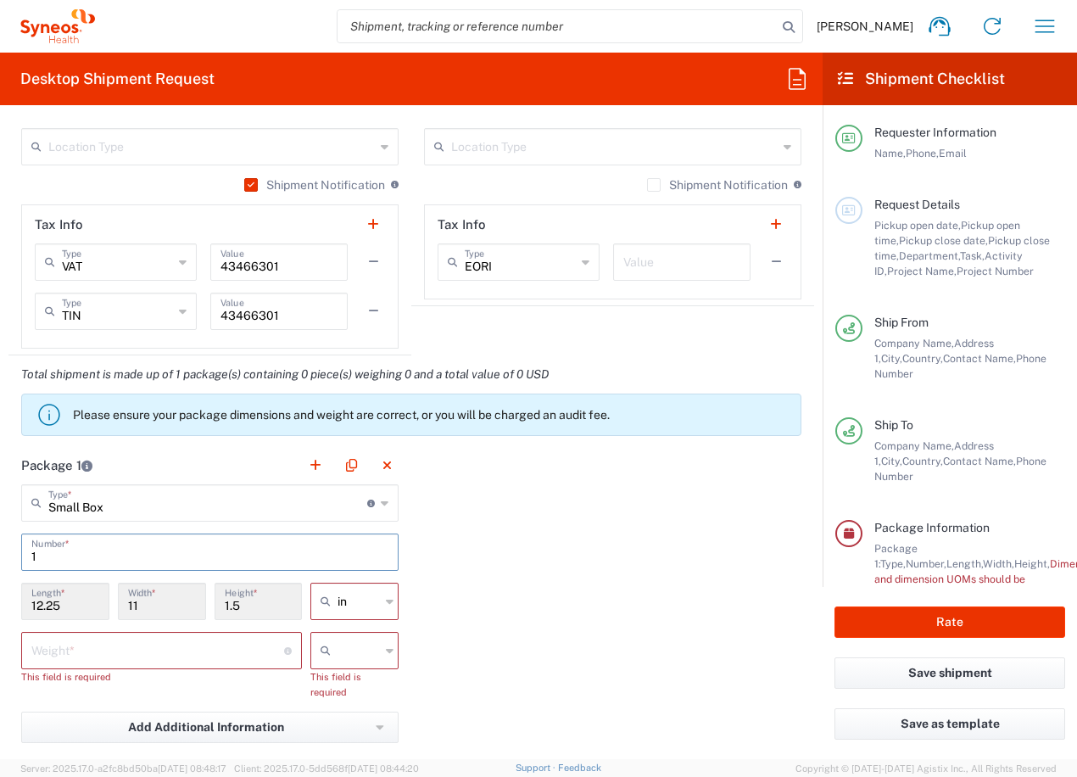
type input "1"
click at [386, 601] on icon at bounding box center [390, 601] width 8 height 27
click at [338, 663] on span "cm" at bounding box center [349, 666] width 83 height 26
type input "31.12"
type input "27.94"
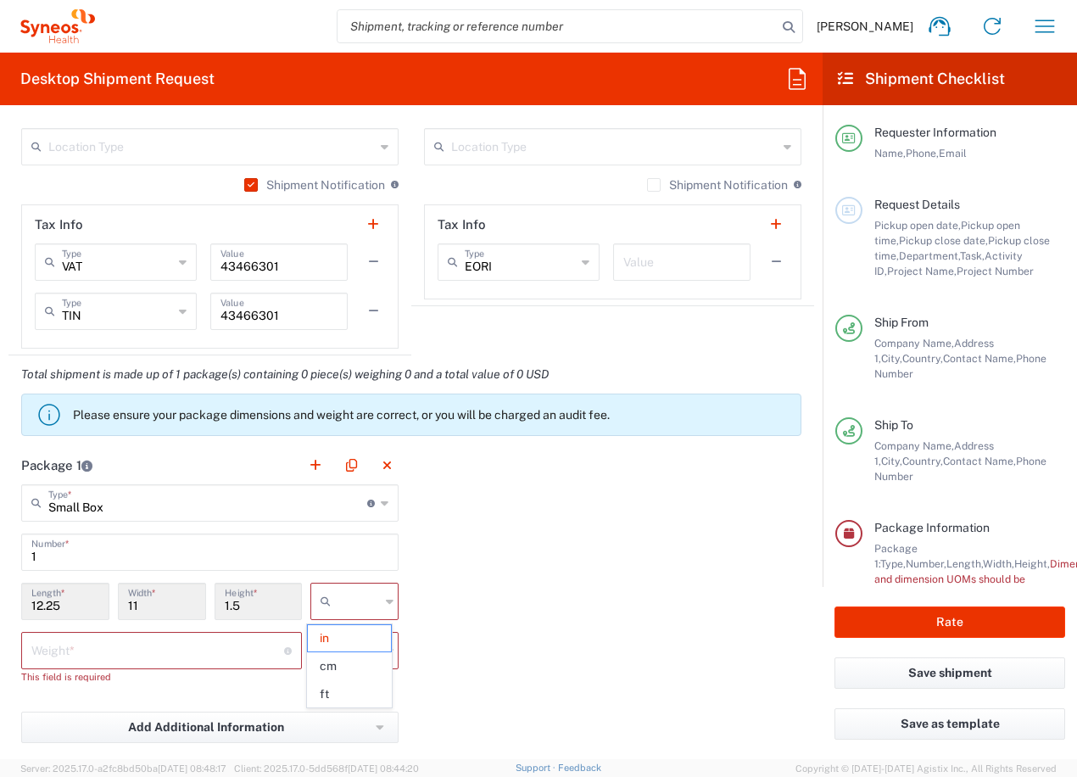
type input "3.81"
type input "cm"
click at [158, 653] on input "number" at bounding box center [157, 649] width 253 height 30
click at [389, 653] on div at bounding box center [354, 650] width 88 height 37
click at [344, 690] on span "kgs" at bounding box center [349, 687] width 83 height 26
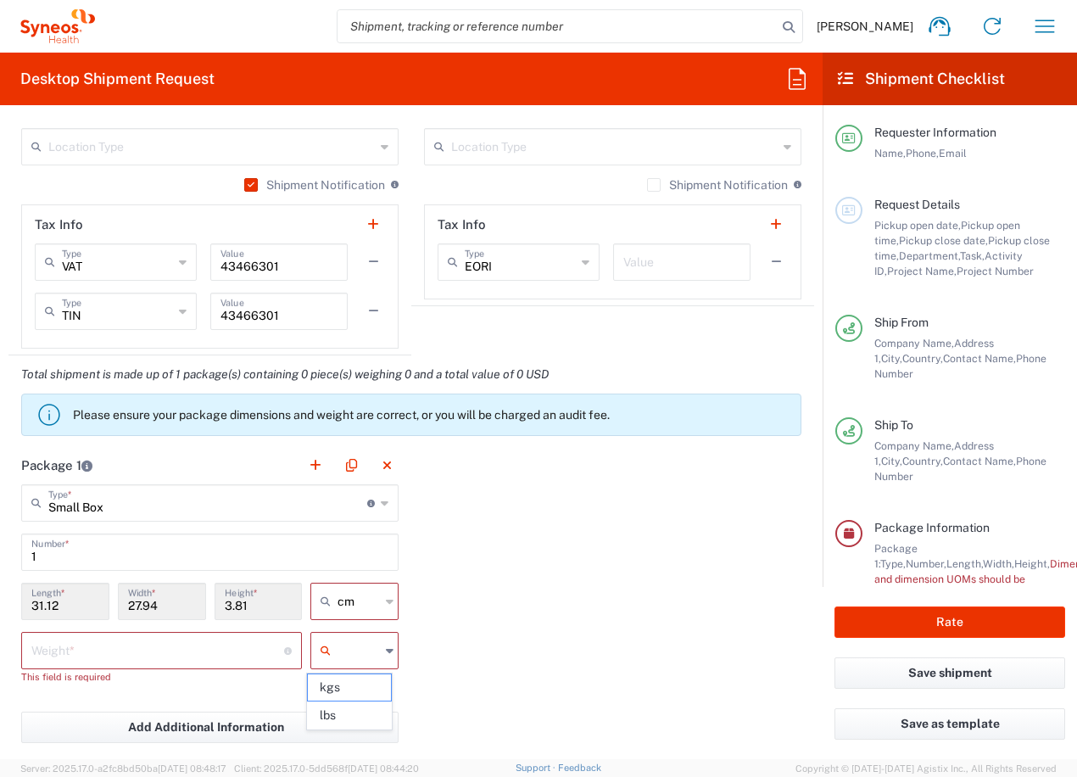
type input "kgs"
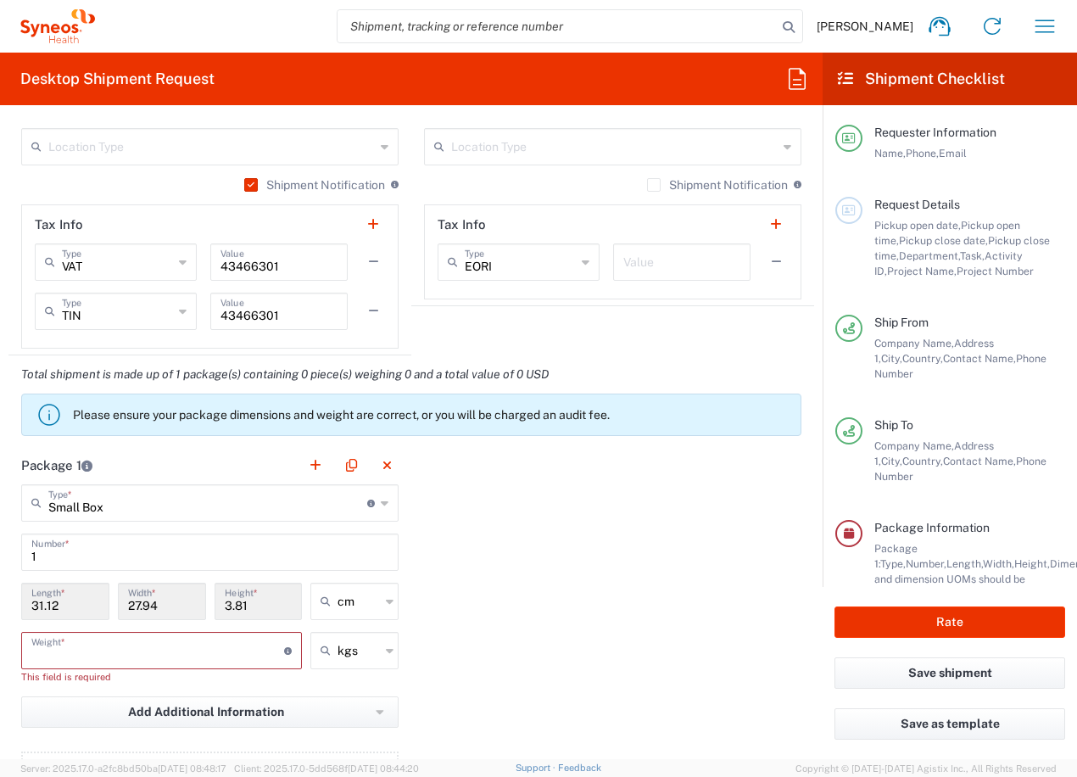
click at [102, 653] on input "number" at bounding box center [157, 649] width 253 height 30
type input "1.5"
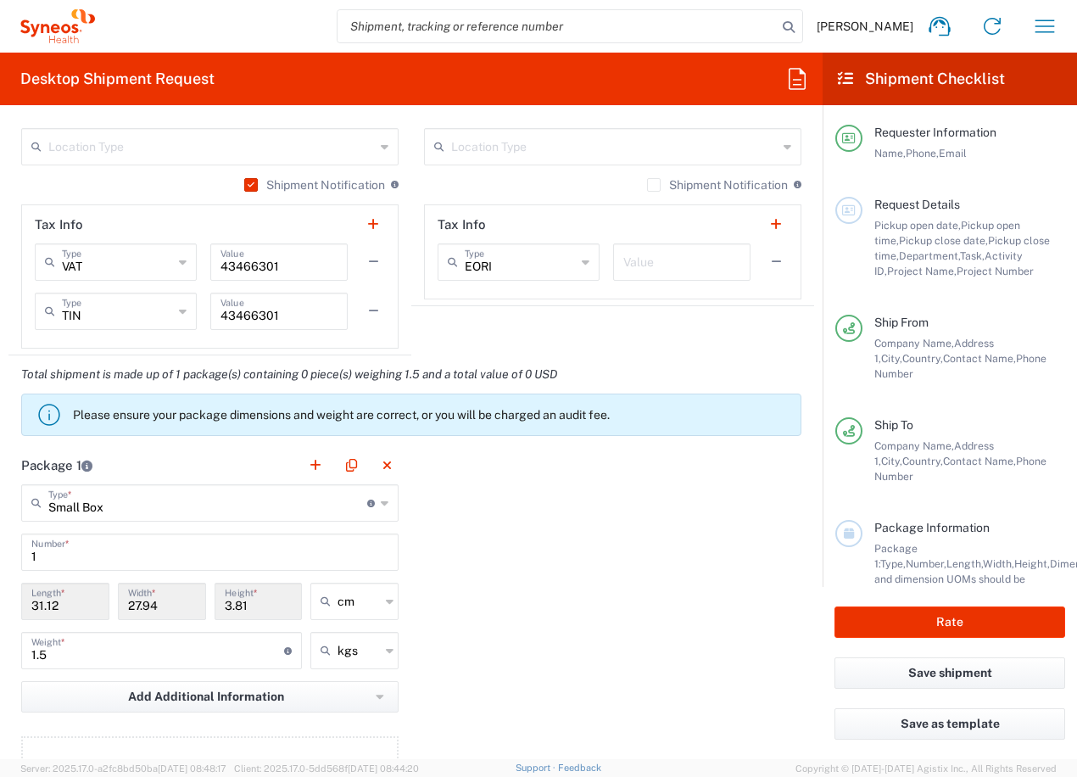
click at [485, 697] on div "Package 1 Small Box Type * Material used to package goods Envelope Large Box Me…" at bounding box center [411, 632] width 806 height 372
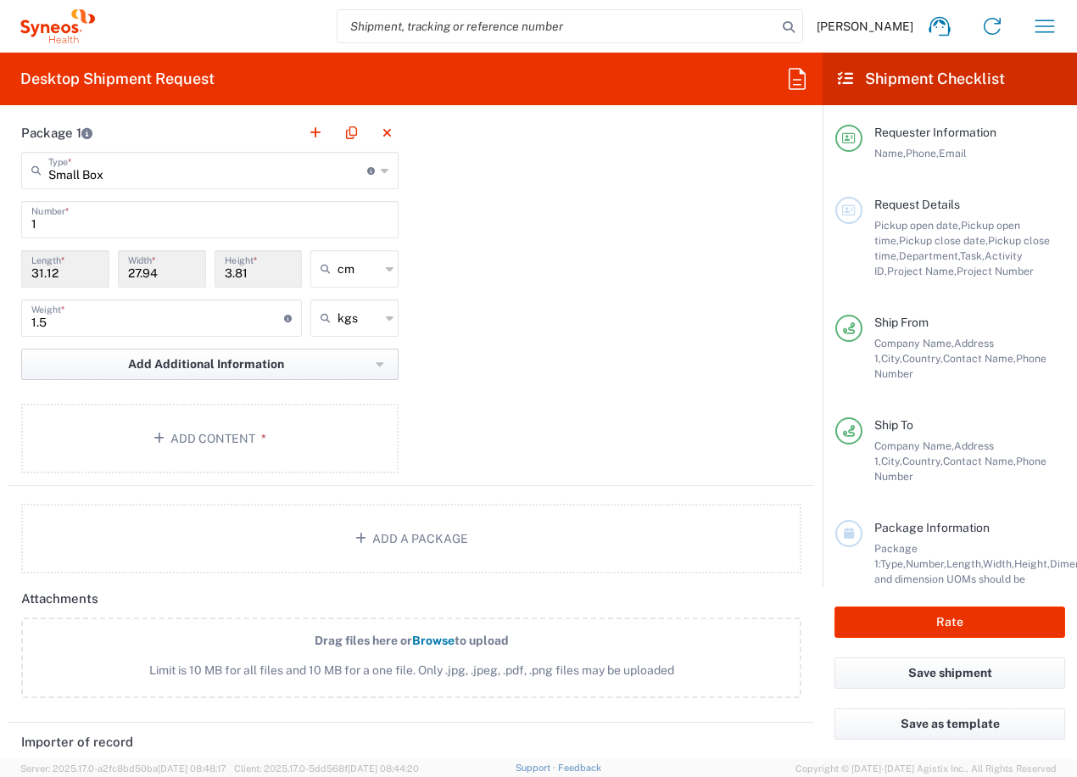
scroll to position [1623, 0]
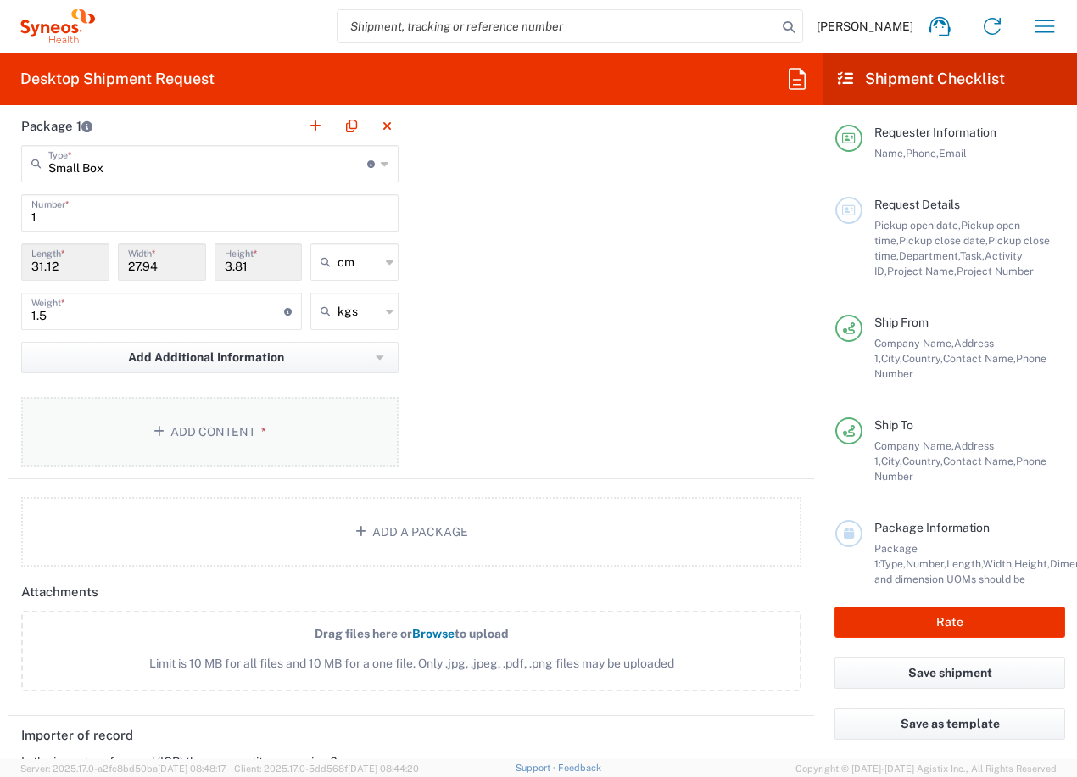
click at [193, 427] on button "Add Content *" at bounding box center [209, 432] width 377 height 70
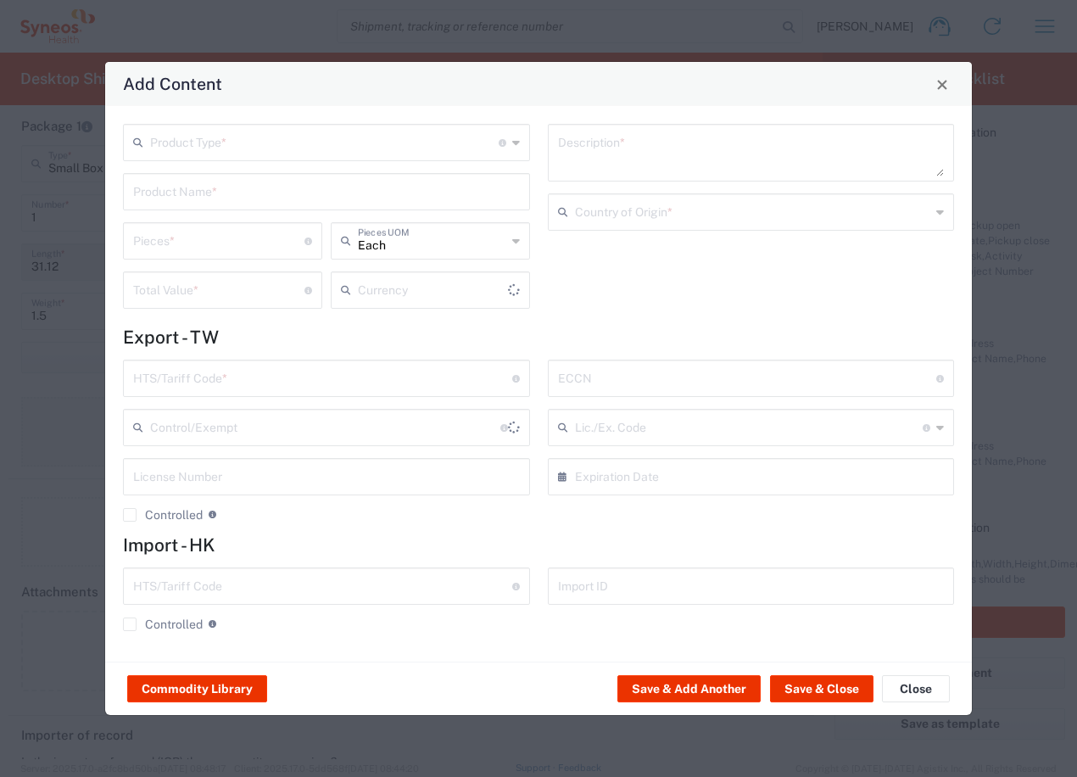
type input "US Dollar"
click at [192, 137] on input "text" at bounding box center [324, 141] width 349 height 30
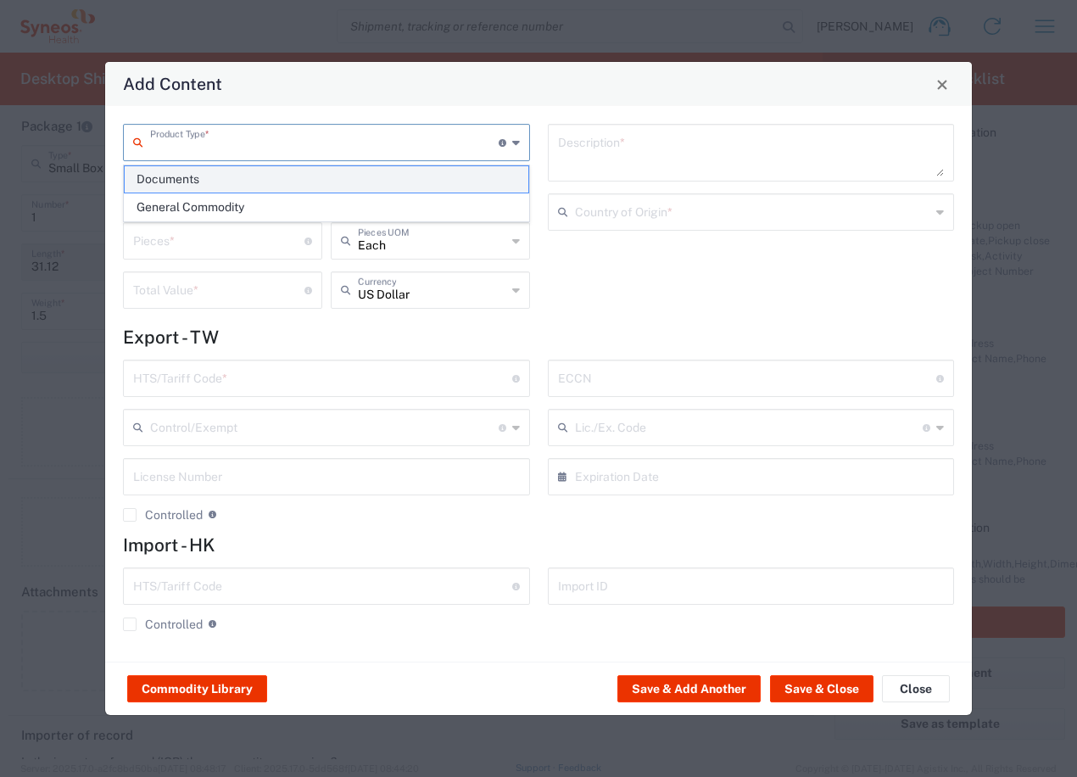
click at [190, 182] on span "Documents" at bounding box center [327, 179] width 404 height 26
type input "Documents"
type input "1"
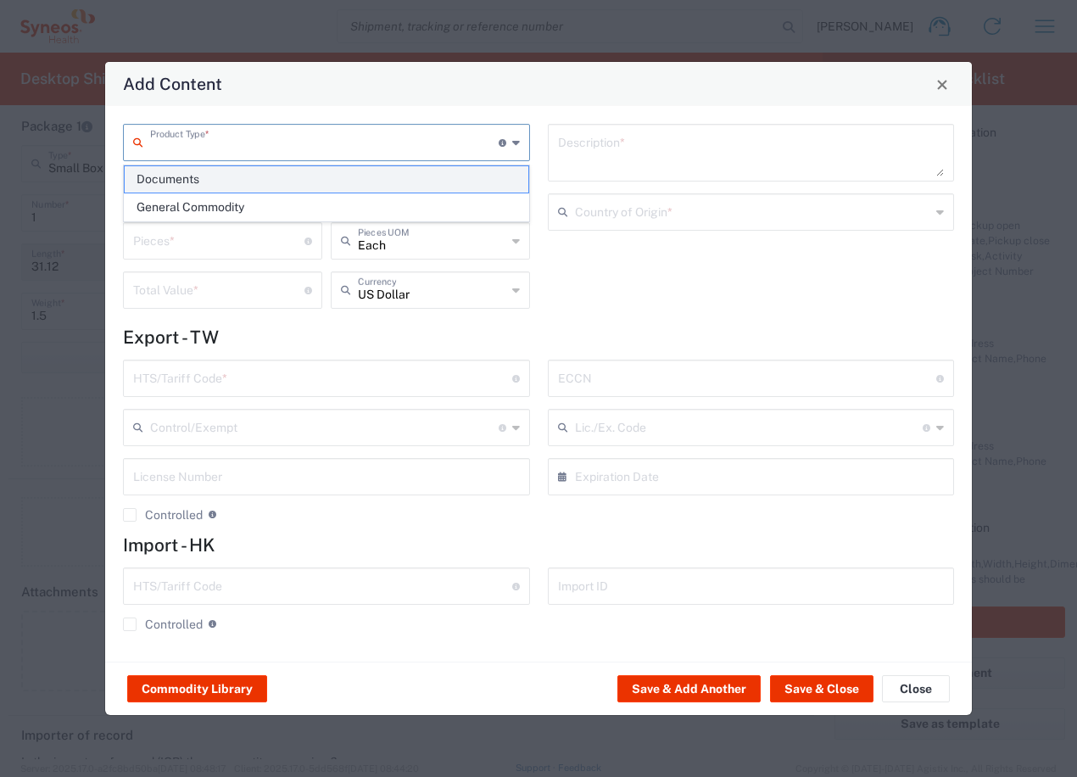
type textarea "Documents"
type input "[GEOGRAPHIC_DATA]"
type input "0000.00.0000"
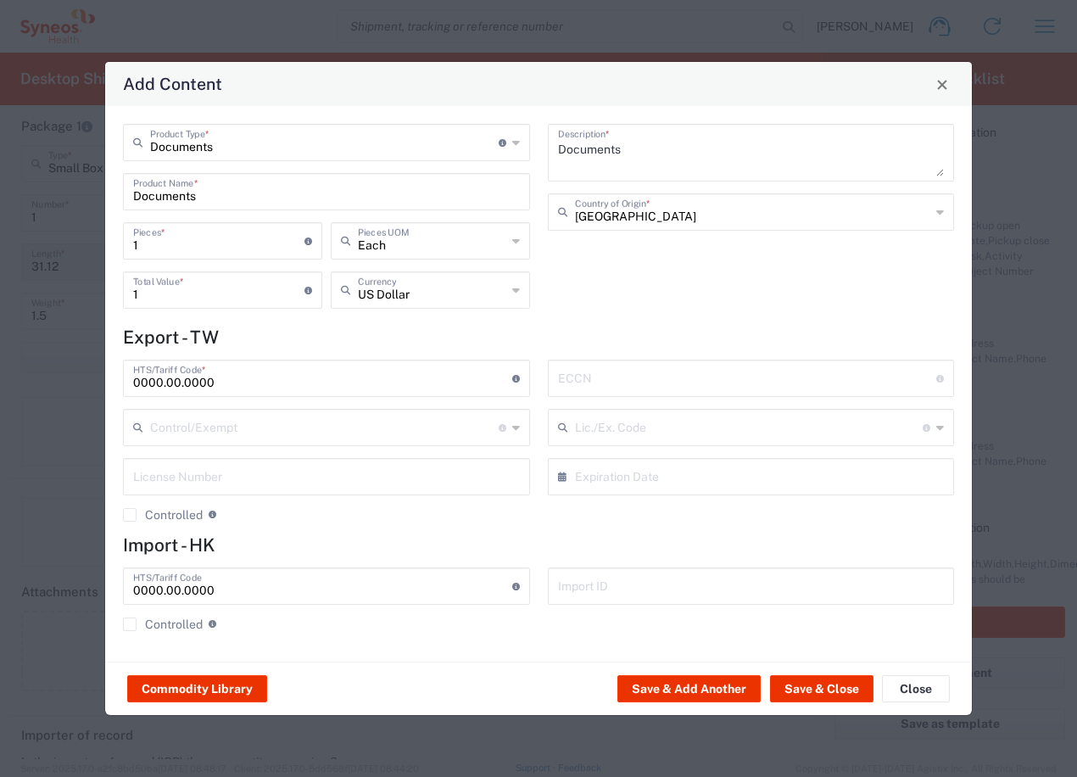
click at [510, 287] on div "US Dollar Currency" at bounding box center [430, 289] width 199 height 37
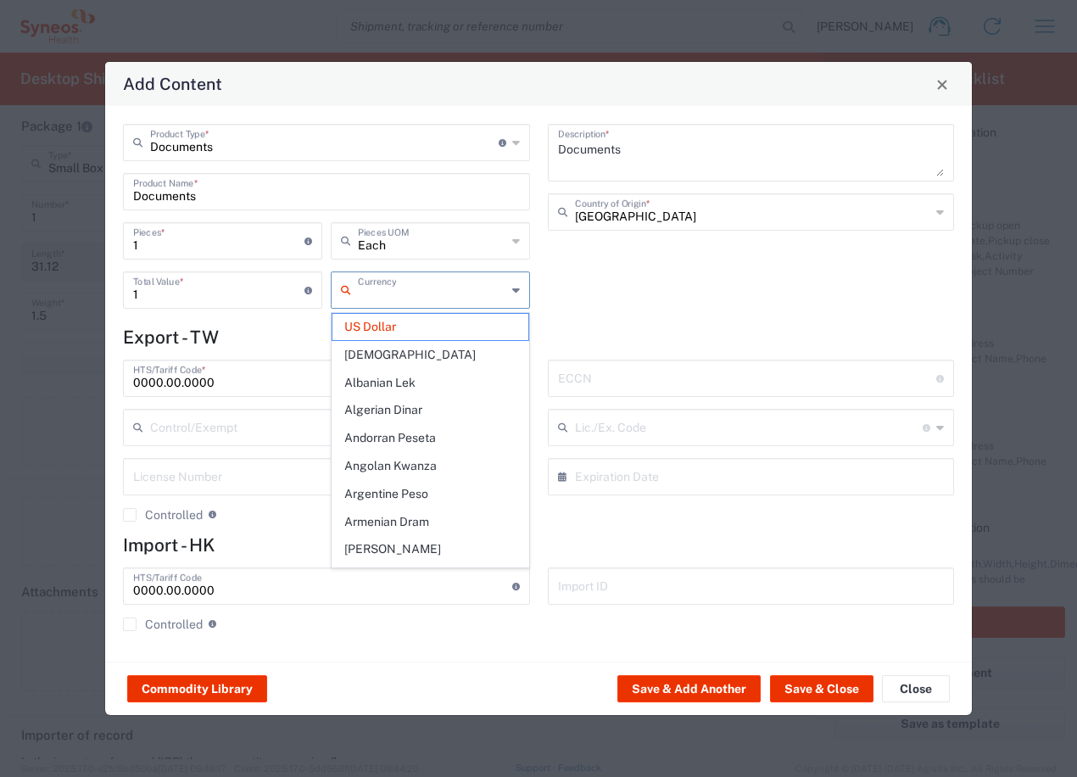
click at [361, 294] on input "text" at bounding box center [432, 289] width 148 height 30
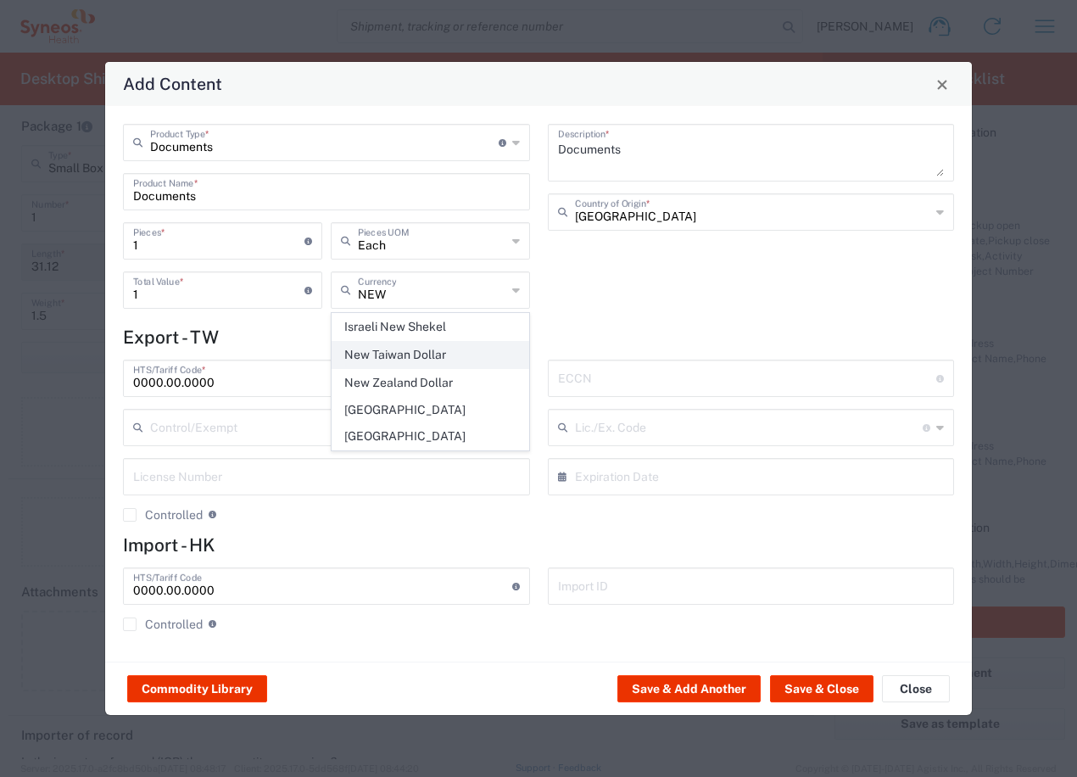
click at [406, 355] on span "New Taiwan Dollar" at bounding box center [430, 355] width 196 height 26
type input "New Taiwan Dollar"
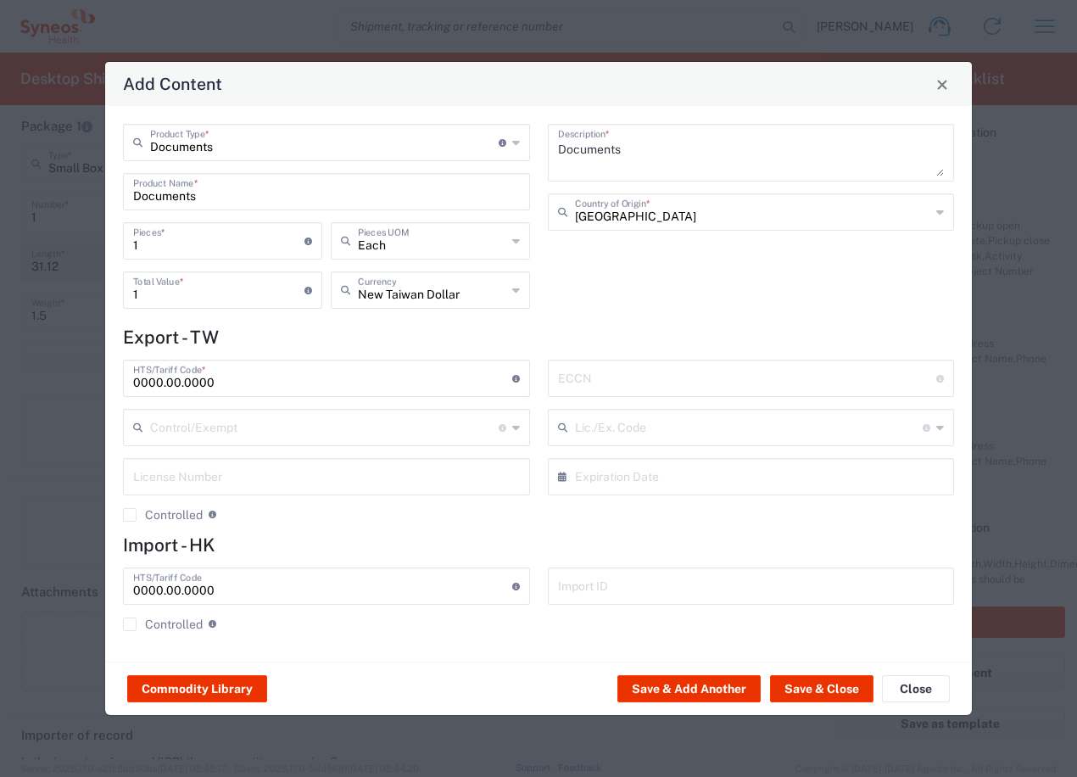
click at [145, 307] on div "1 Total Value * Total value of all the pieces" at bounding box center [222, 289] width 199 height 37
drag, startPoint x: 144, startPoint y: 299, endPoint x: 133, endPoint y: 297, distance: 11.2
click at [133, 297] on input "1" at bounding box center [218, 289] width 171 height 30
click at [136, 294] on input "300" at bounding box center [218, 289] width 171 height 30
type input "500"
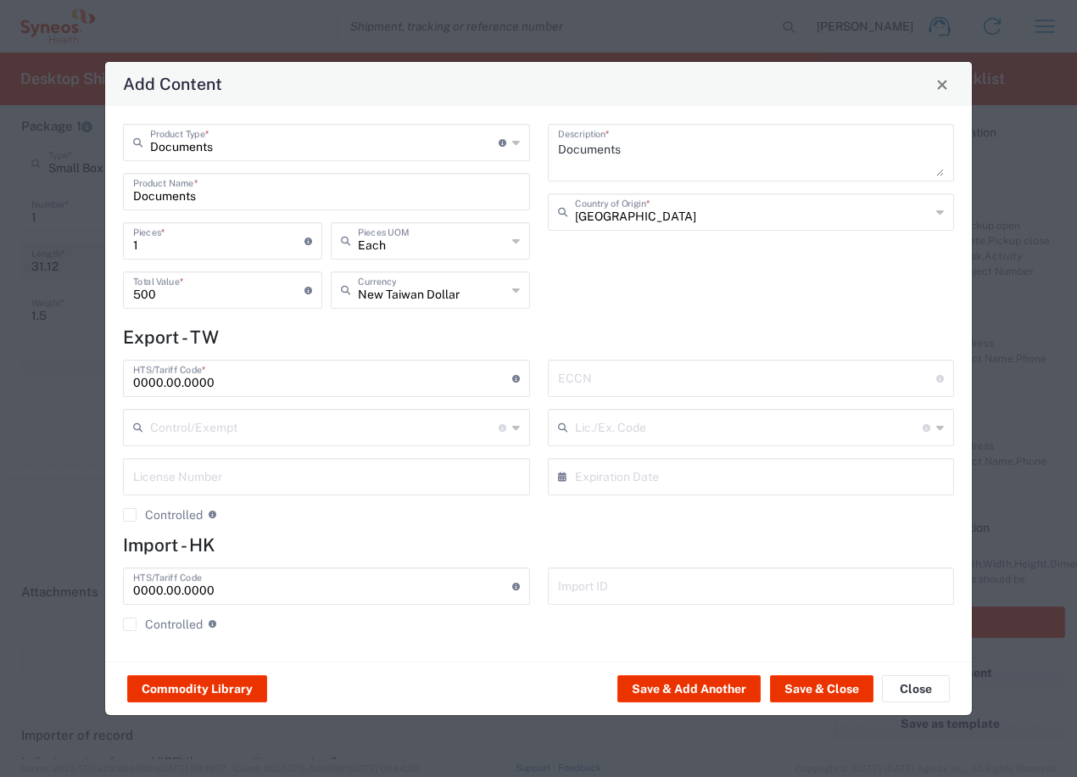
click at [654, 291] on div "Documents Description * Taiwan Country of Origin *" at bounding box center [751, 222] width 425 height 197
click at [806, 692] on button "Save & Close" at bounding box center [821, 688] width 103 height 27
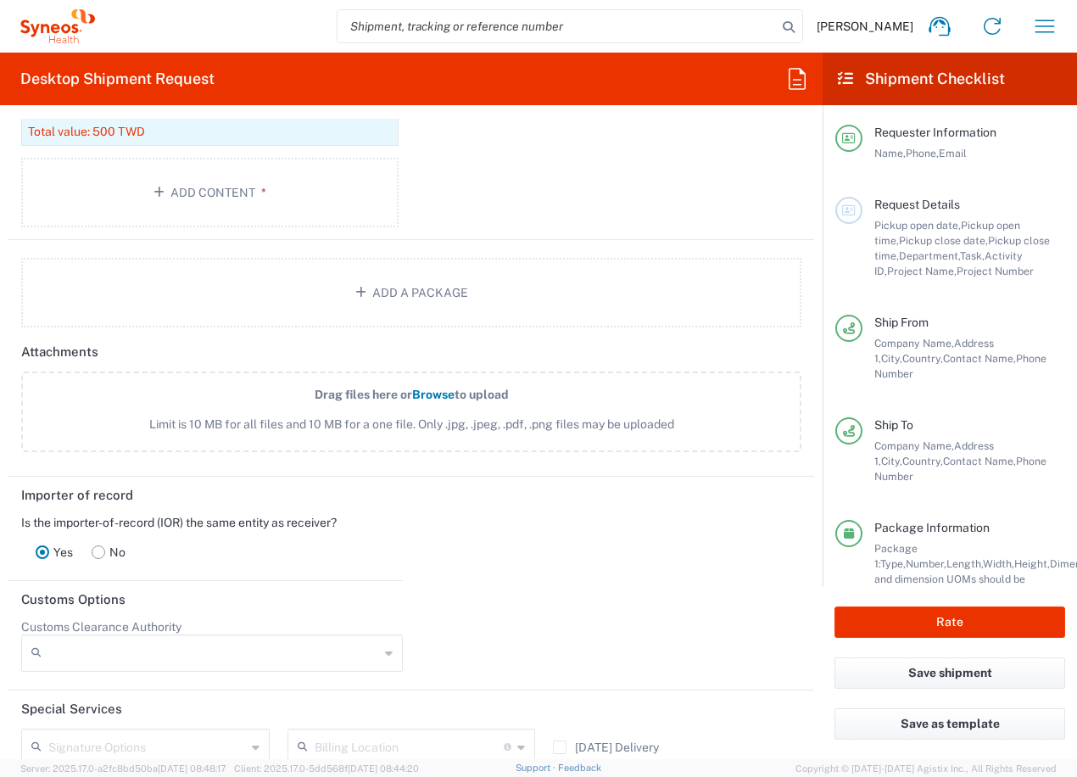
scroll to position [2216, 0]
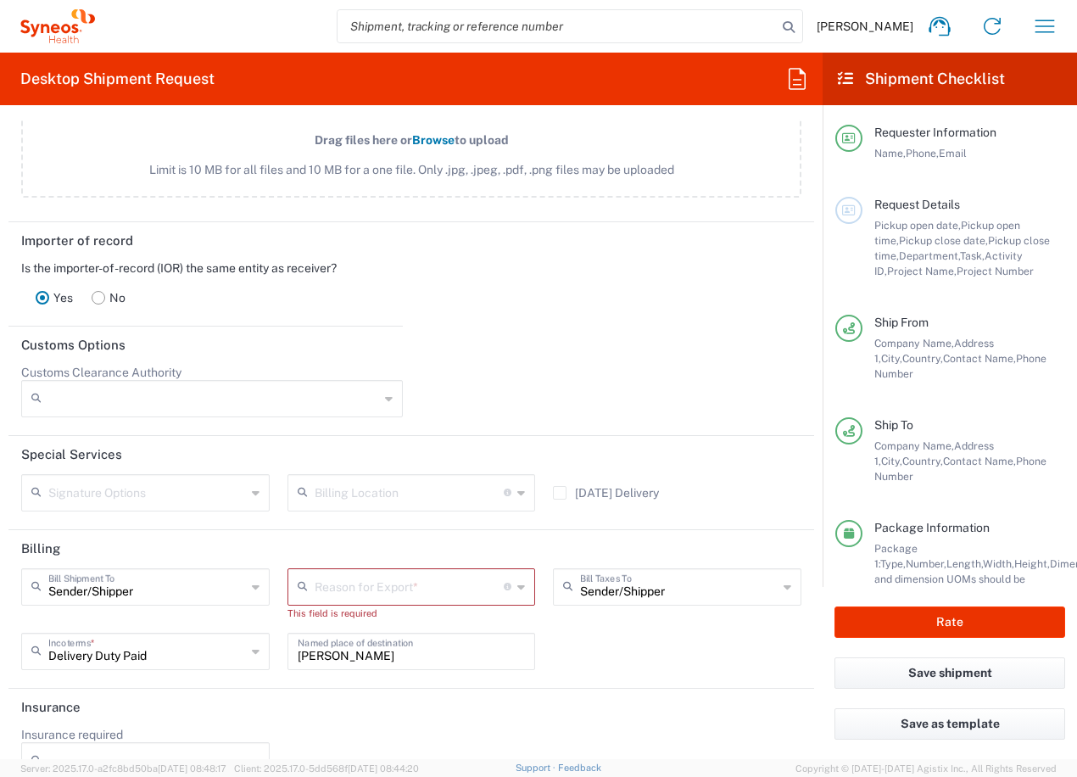
click at [319, 595] on input "text" at bounding box center [410, 586] width 190 height 30
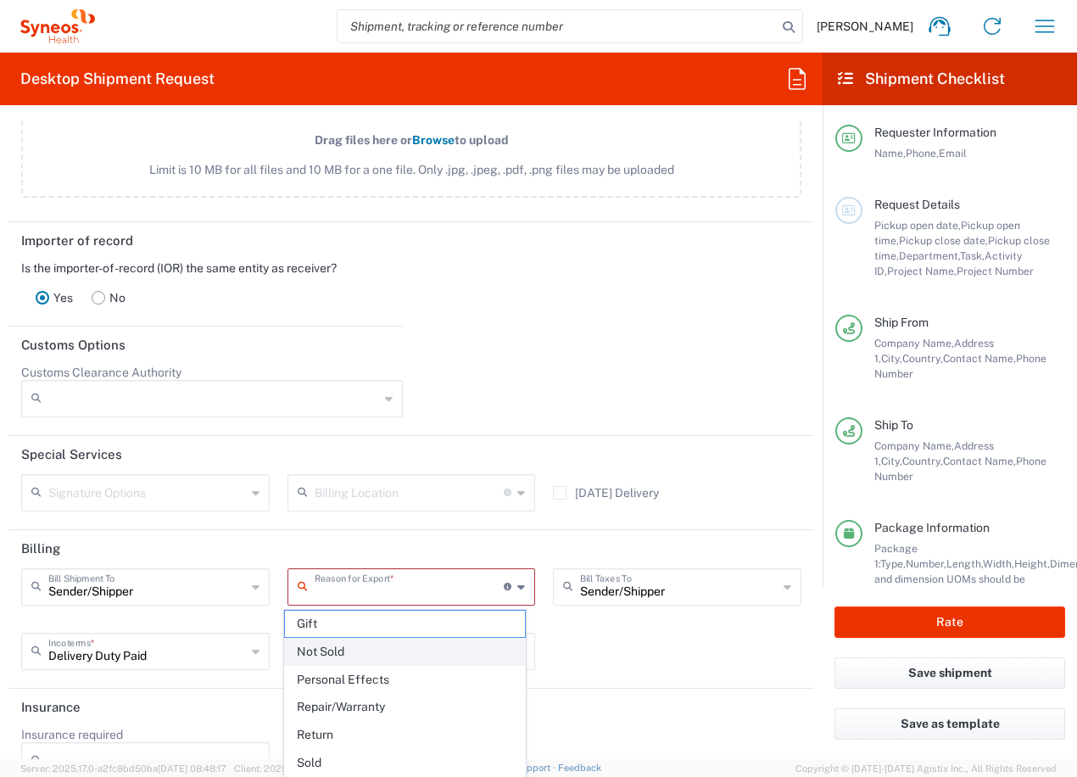
click at [321, 653] on span "Not Sold" at bounding box center [405, 652] width 241 height 26
type input "Not Sold"
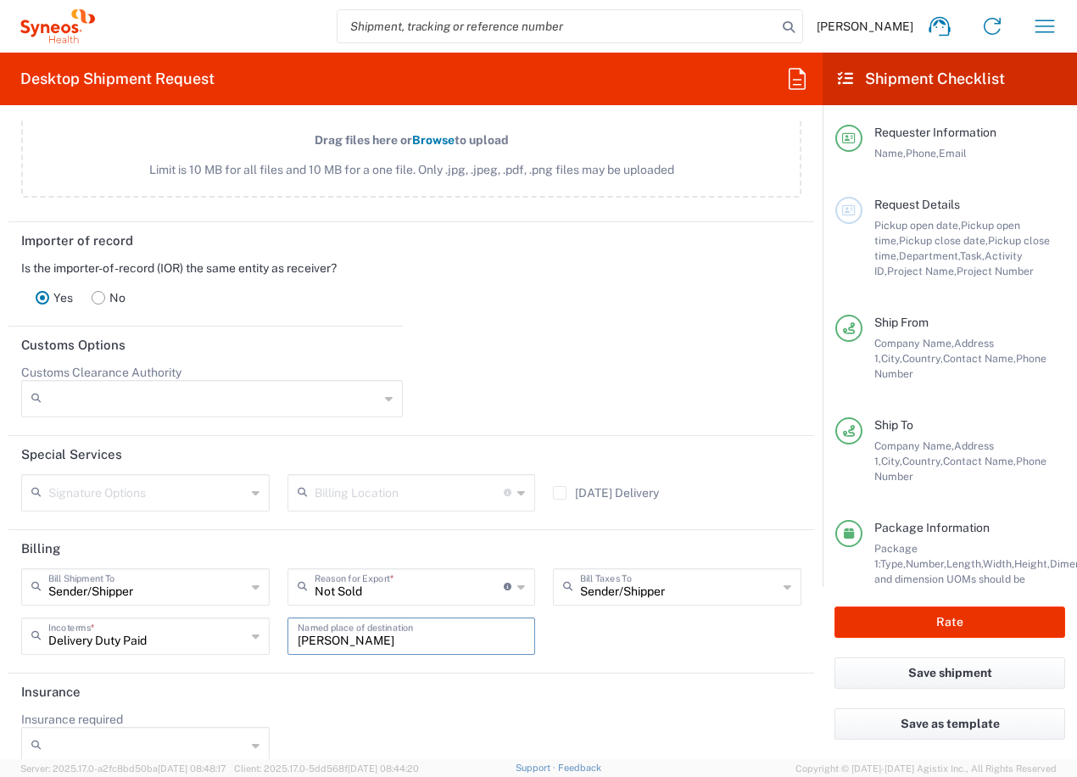
drag, startPoint x: 388, startPoint y: 639, endPoint x: 247, endPoint y: 641, distance: 141.7
click at [247, 641] on div "Sender[PERSON_NAME]l Shipment To Sender/Shipper Recipient Account Third Party A…" at bounding box center [412, 617] width 798 height 98
drag, startPoint x: 573, startPoint y: 705, endPoint x: 375, endPoint y: 679, distance: 200.1
click at [573, 705] on header "Insurance" at bounding box center [411, 692] width 806 height 38
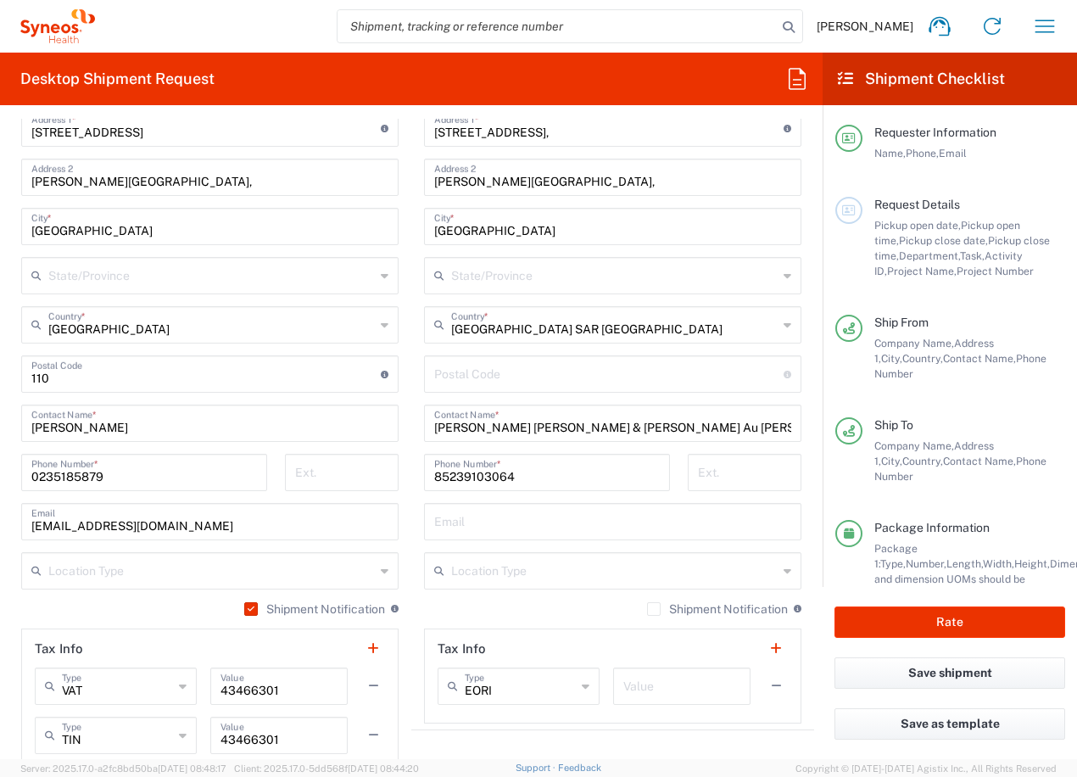
scroll to position [774, 0]
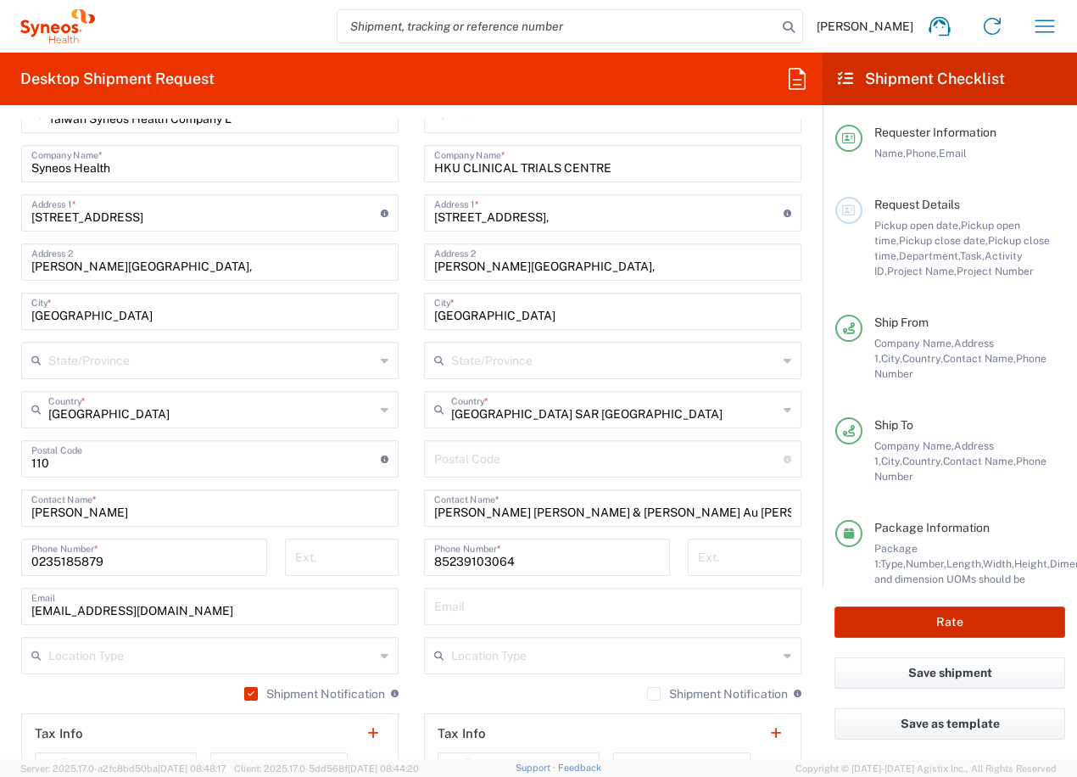
click at [981, 618] on button "Rate" at bounding box center [950, 621] width 231 height 31
type input "[PERSON_NAME]s 7000900B"
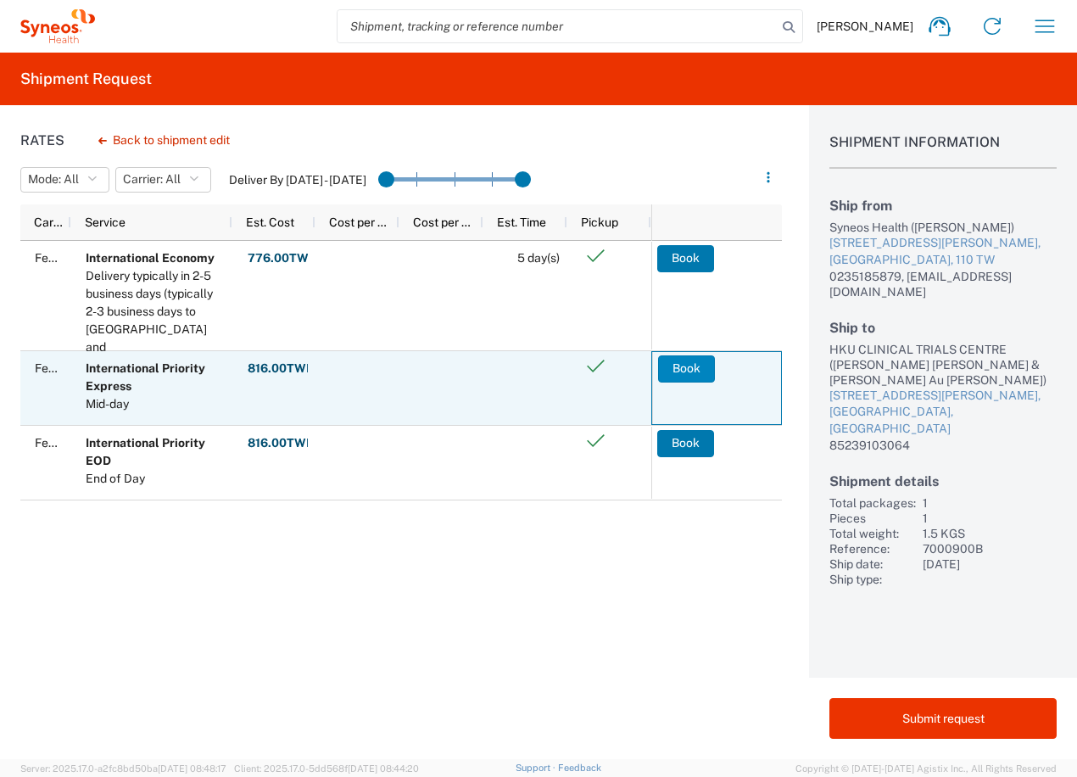
click at [701, 366] on button "Book" at bounding box center [686, 368] width 57 height 27
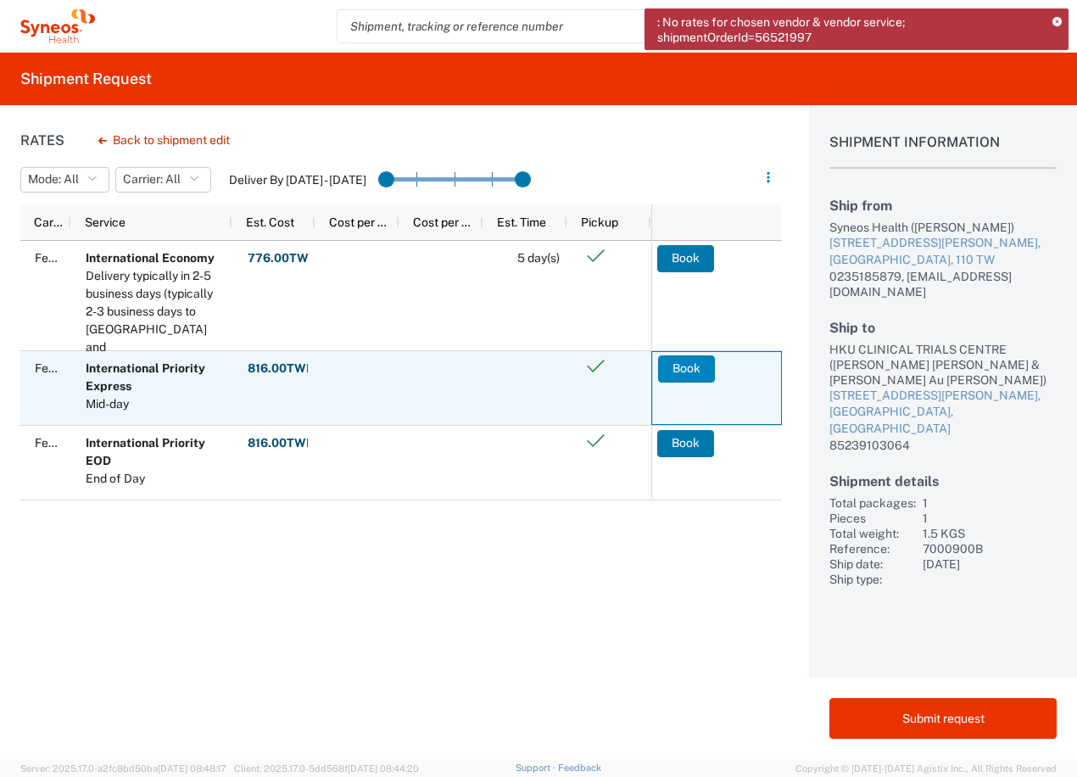
click at [695, 371] on button "Book" at bounding box center [686, 368] width 57 height 27
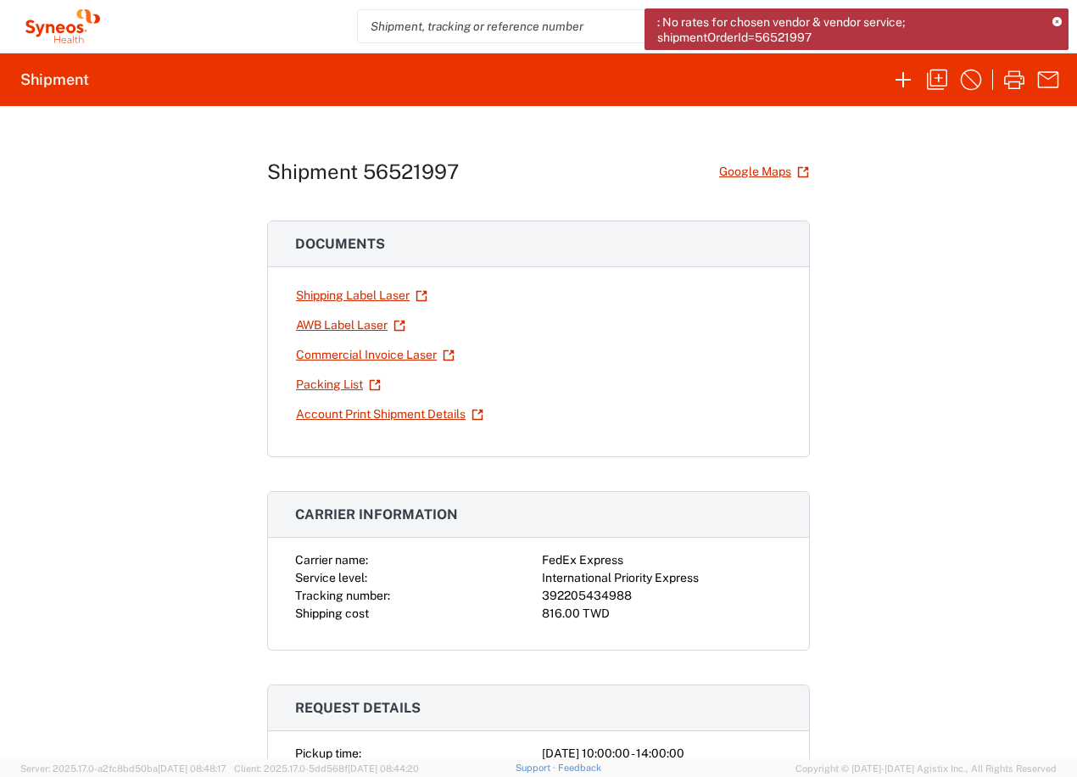
click at [1055, 23] on icon at bounding box center [1057, 22] width 9 height 9
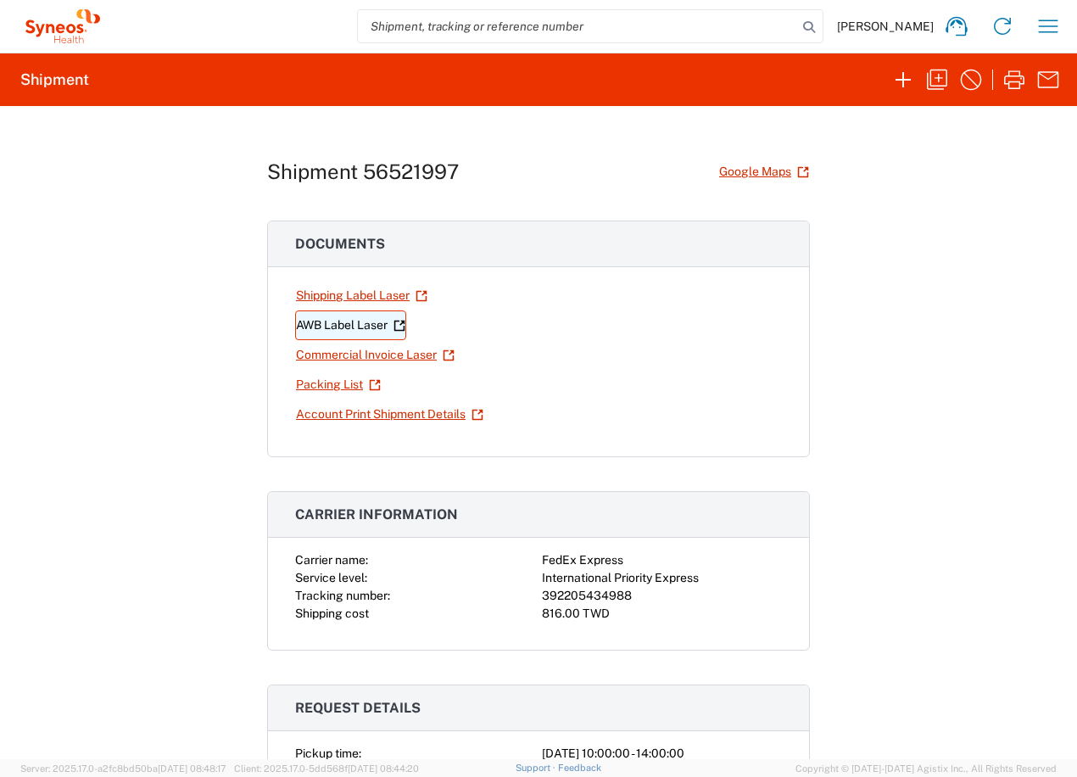
click at [372, 326] on link "AWB Label Laser" at bounding box center [350, 325] width 111 height 30
click at [379, 301] on link "Shipping Label Laser" at bounding box center [361, 296] width 133 height 30
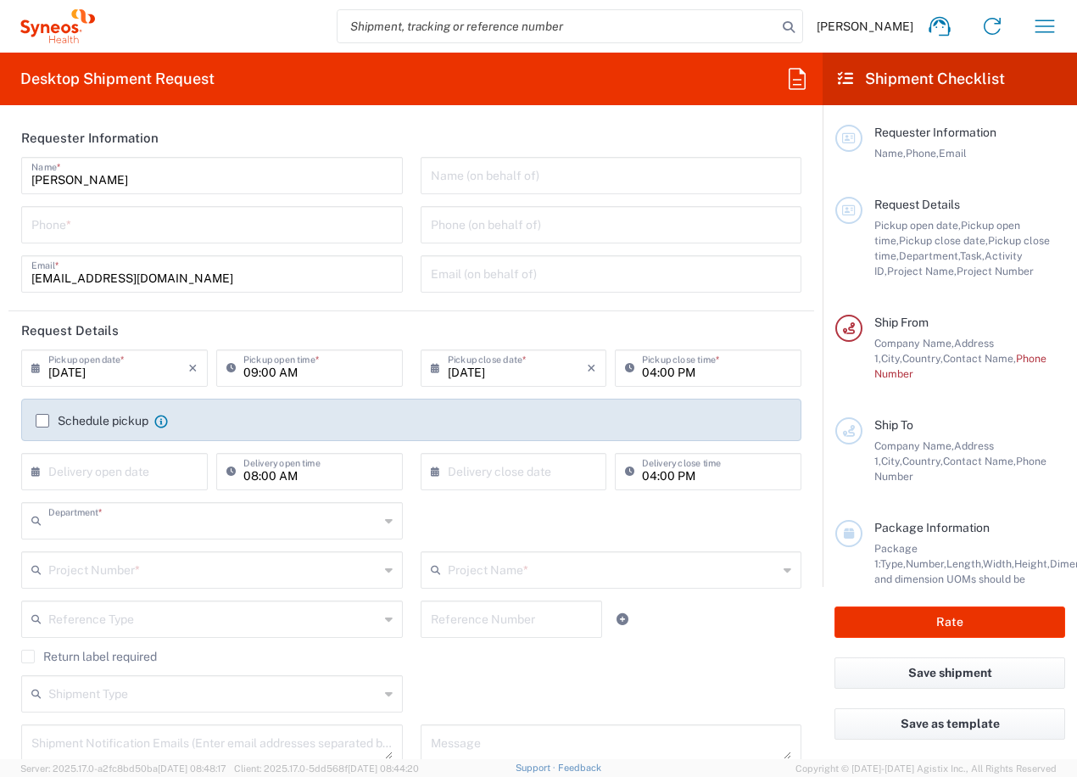
type input "3226"
type input "Taiwan"
click at [193, 218] on input "tel" at bounding box center [211, 224] width 361 height 30
type input "Taiwan Syneos Health Company L"
type input "0235185879"
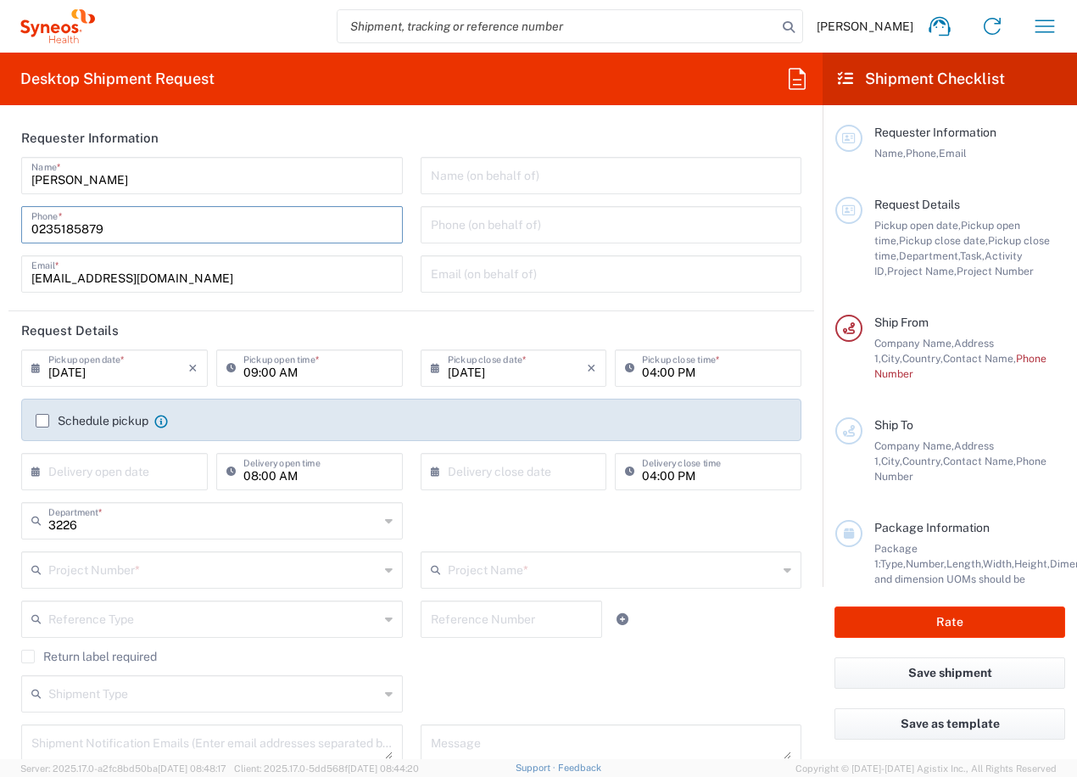
type input "[EMAIL_ADDRESS][DOMAIN_NAME]"
type input "台北市"
type input "0235185879"
type input "住家(賽紐仕員工)"
type input "松山區南京東路3段303巷14弄4號6樓"
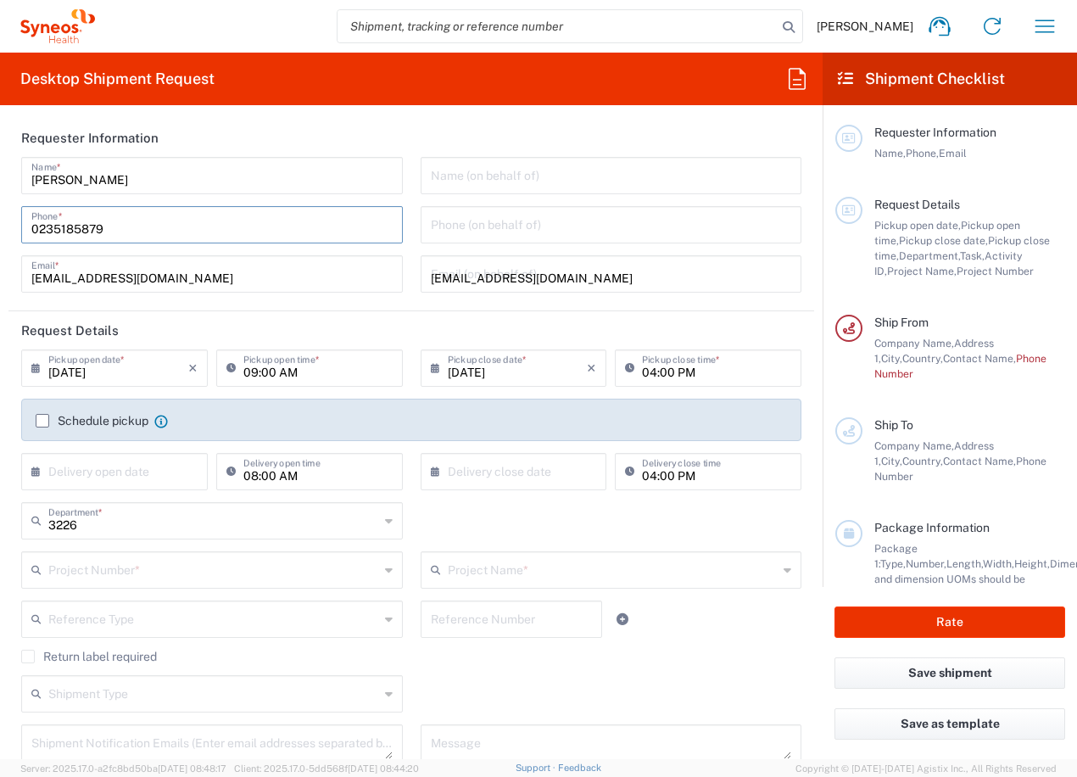
type input "北市"
type input "台北市"
type input "[GEOGRAPHIC_DATA]"
type input "0235185879"
type input "[EMAIL_ADDRESS][DOMAIN_NAME]"
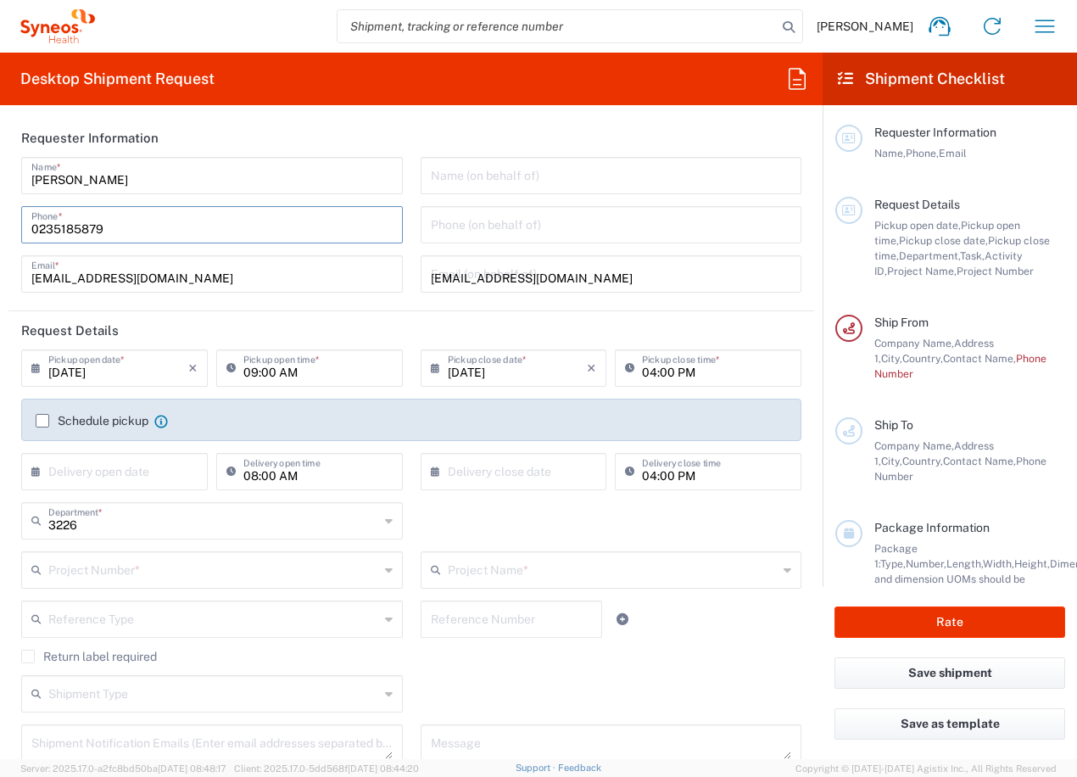
type input "[PERSON_NAME]"
click at [287, 502] on agx-shipment-cost-centers-widget "3226 Department * 3226 3000 3100 3109 3110 3111 3112 3125 3130 3135 3136 3150 3…" at bounding box center [412, 551] width 798 height 98
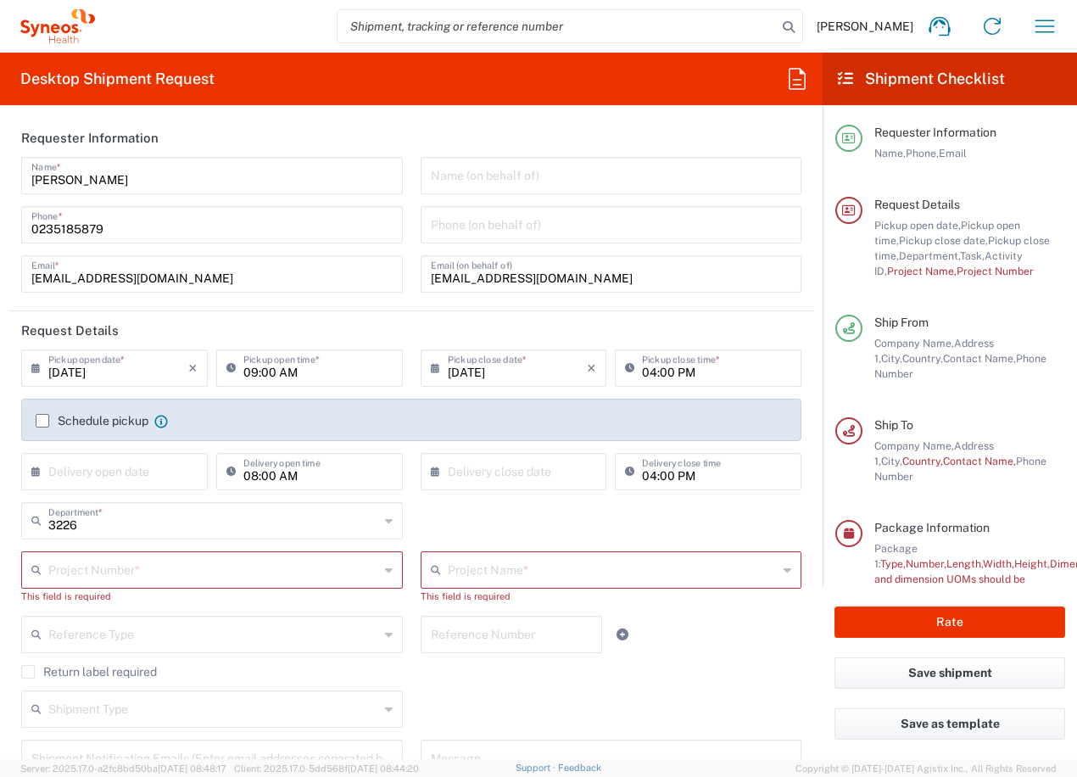
type input "Taiwan Syneos Health Company L"
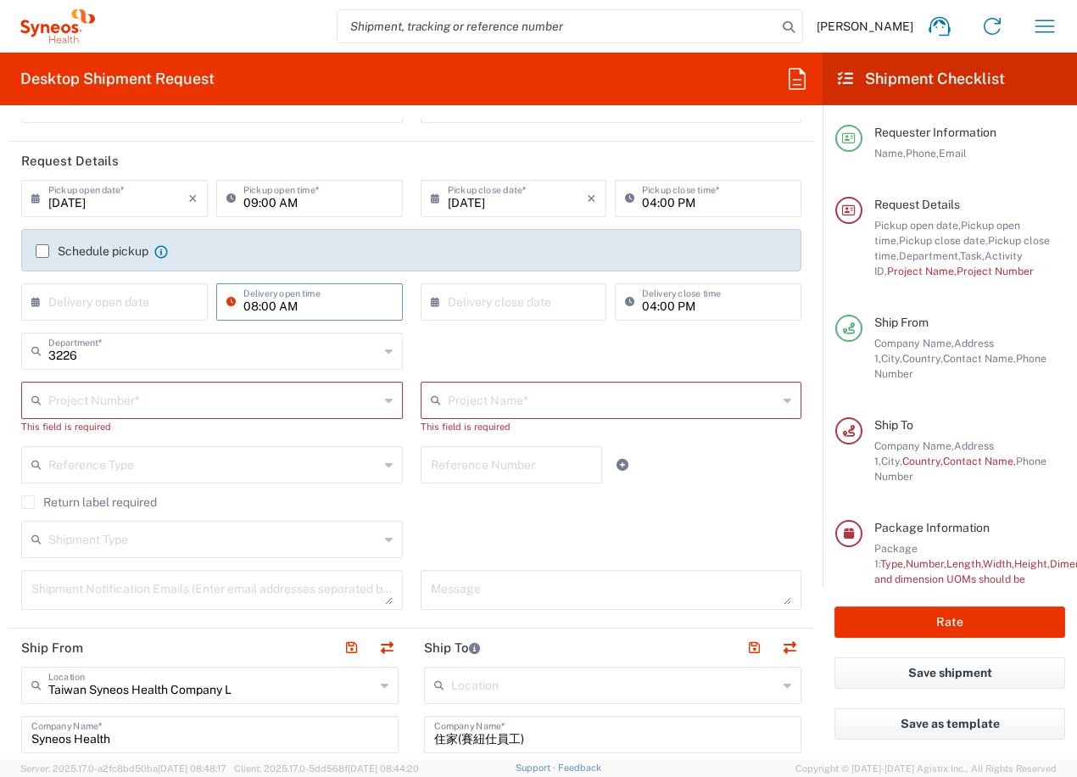
click at [260, 307] on input "08:00 AM" at bounding box center [317, 301] width 149 height 30
type input "10:00 AM"
click at [496, 313] on input "text" at bounding box center [518, 301] width 140 height 30
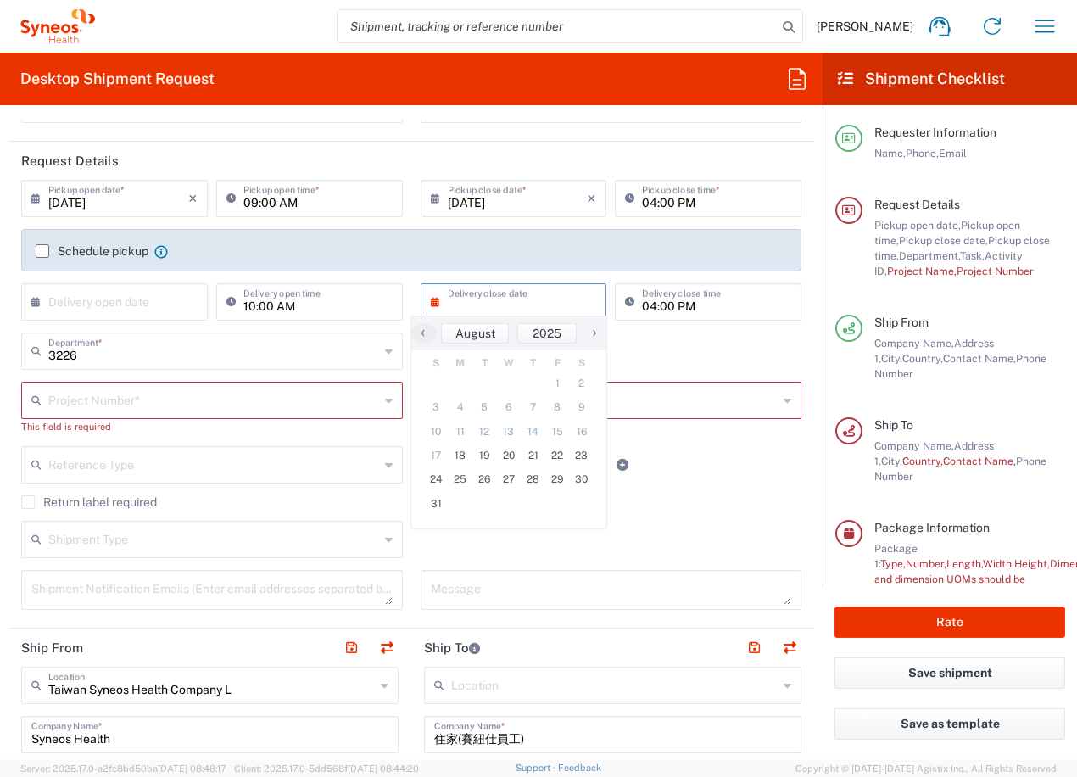
click at [152, 305] on input "text" at bounding box center [118, 301] width 140 height 30
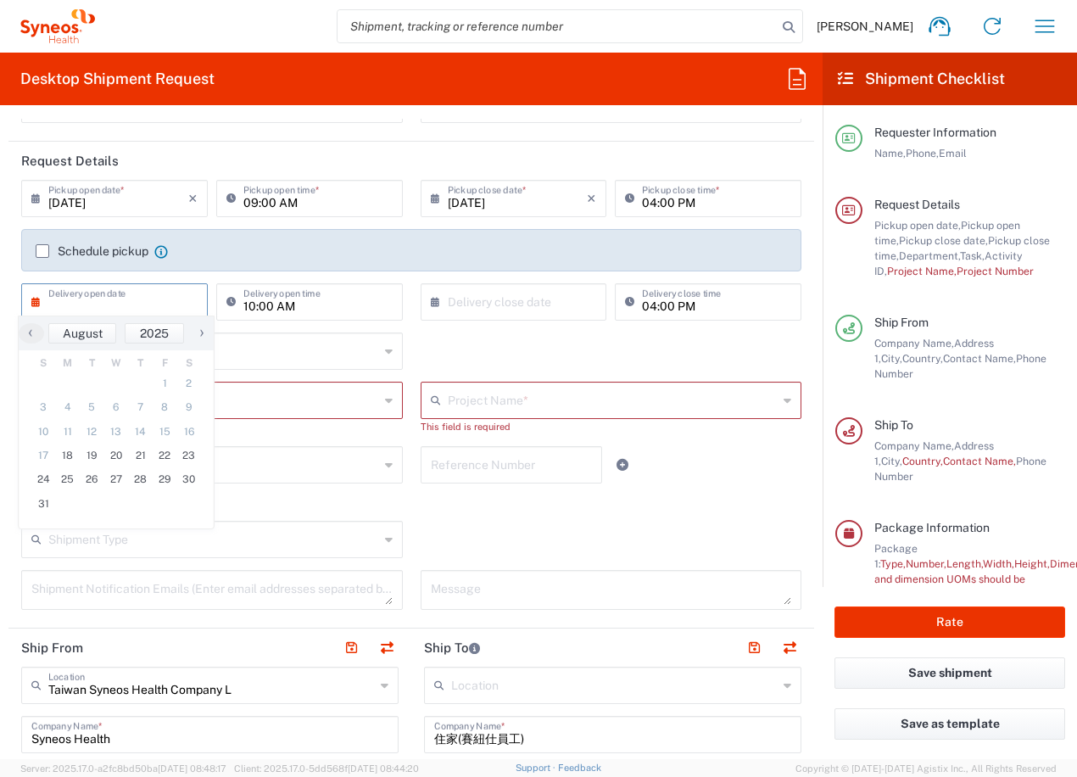
click at [477, 222] on div "08/18/2025 × Pickup close date * Cancel Apply" at bounding box center [513, 204] width 195 height 49
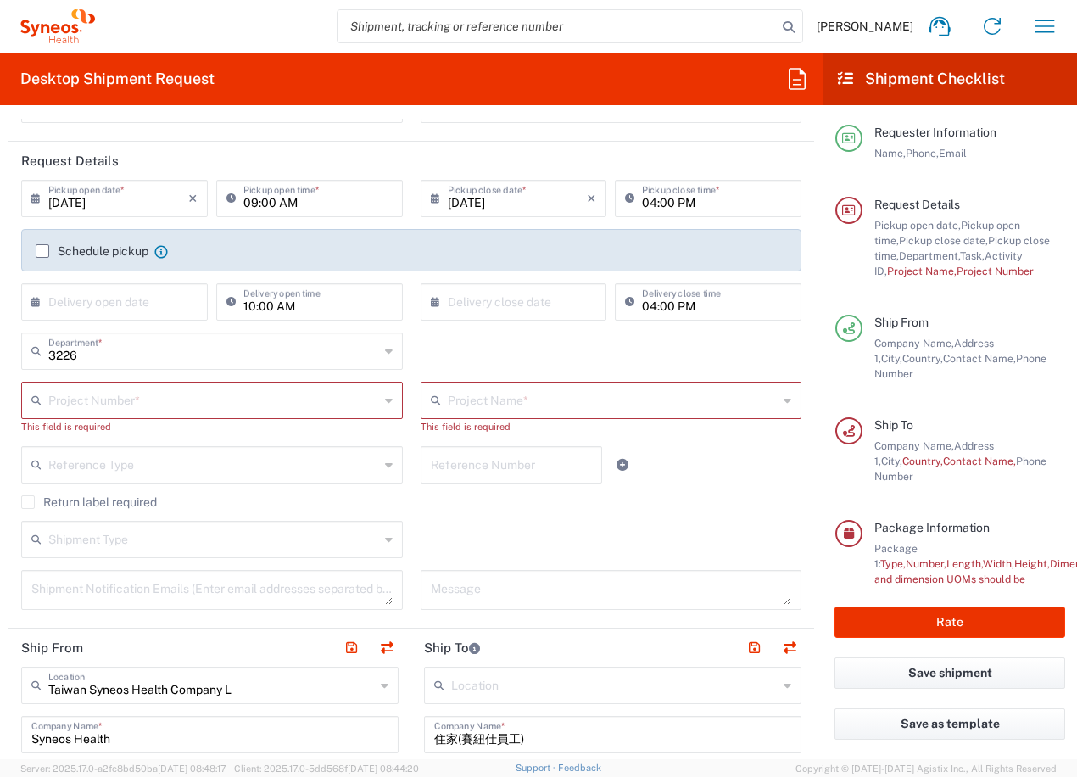
click at [277, 192] on input "09:00 AM" at bounding box center [317, 197] width 149 height 30
click at [253, 199] on input "09:00 AM" at bounding box center [317, 197] width 149 height 30
drag, startPoint x: 253, startPoint y: 199, endPoint x: 242, endPoint y: 201, distance: 11.2
click at [243, 201] on input "09:00 AM" at bounding box center [317, 197] width 149 height 30
type input "10:00 AM"
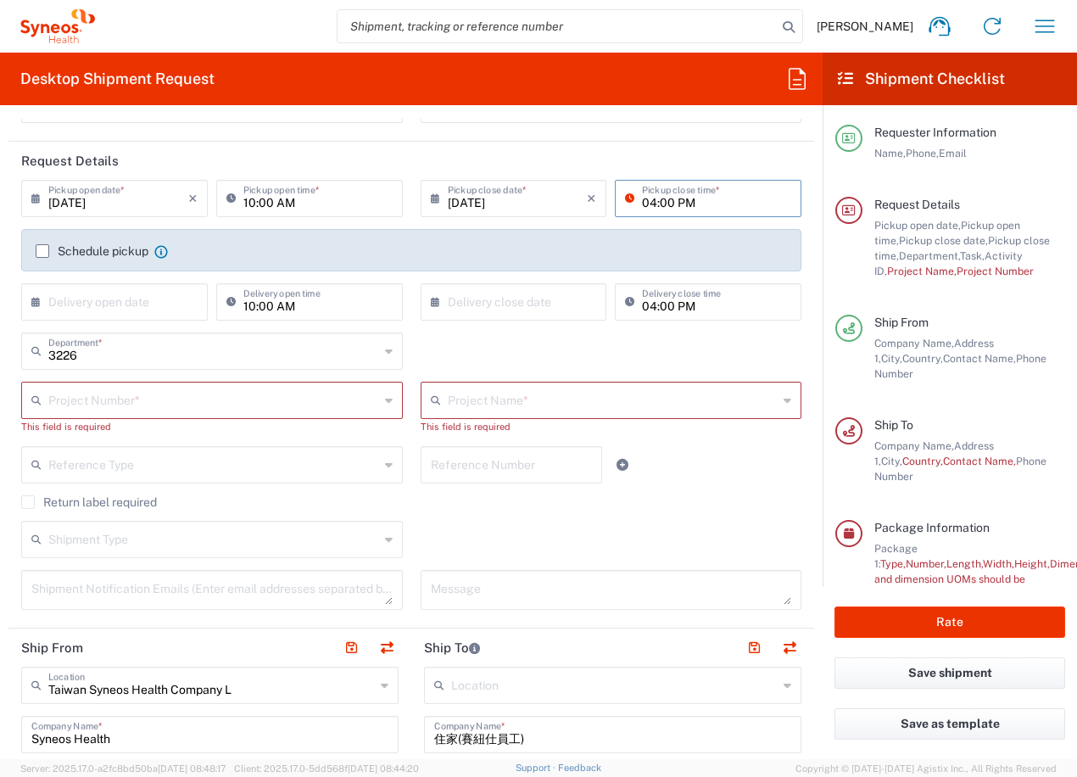
click at [663, 206] on input "04:00 PM" at bounding box center [716, 197] width 149 height 30
type input "02:00 PM"
click at [37, 251] on label "Schedule pickup" at bounding box center [92, 251] width 113 height 14
click at [42, 251] on input "Schedule pickup" at bounding box center [42, 251] width 0 height 0
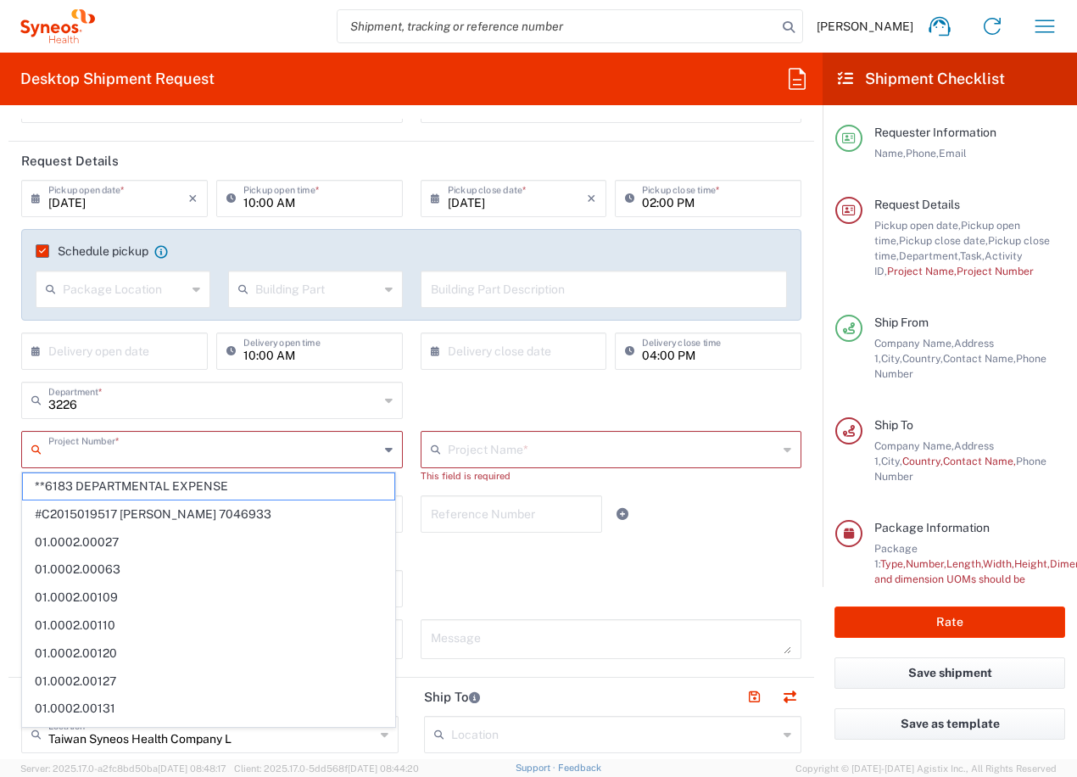
click at [133, 450] on input "text" at bounding box center [213, 448] width 331 height 30
click at [499, 445] on input "text" at bounding box center [613, 448] width 331 height 30
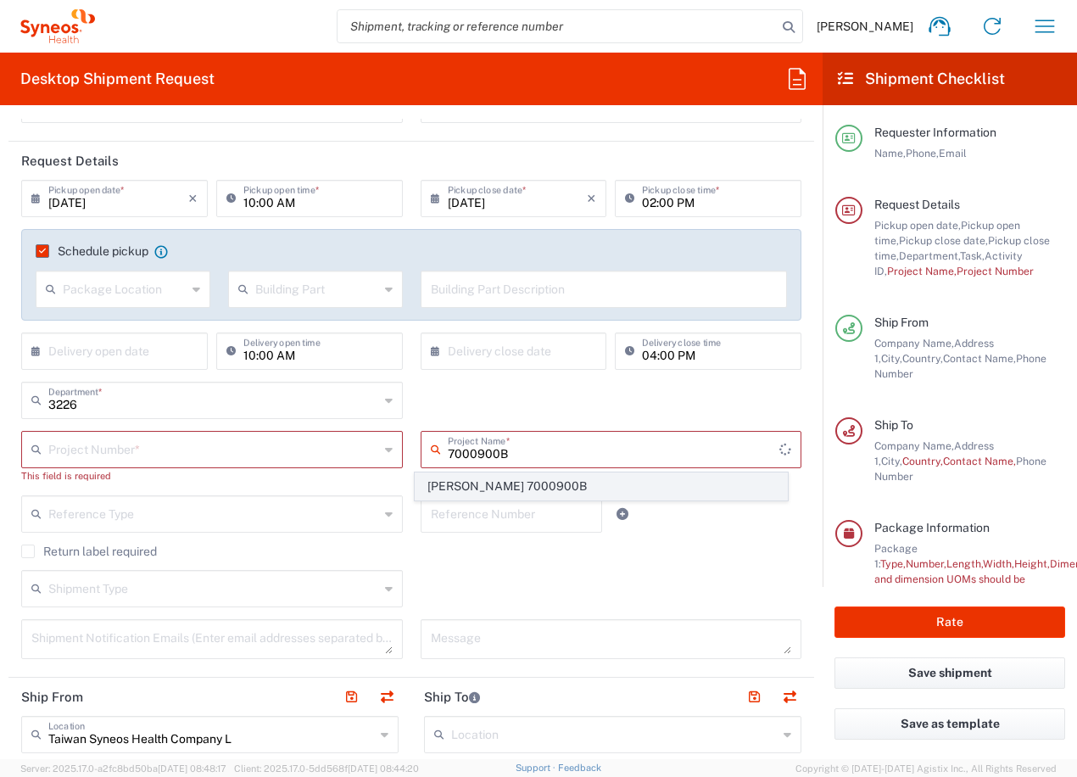
click at [497, 481] on span "[PERSON_NAME]s 7000900B" at bounding box center [602, 486] width 372 height 26
type input "[PERSON_NAME]s 7000900B"
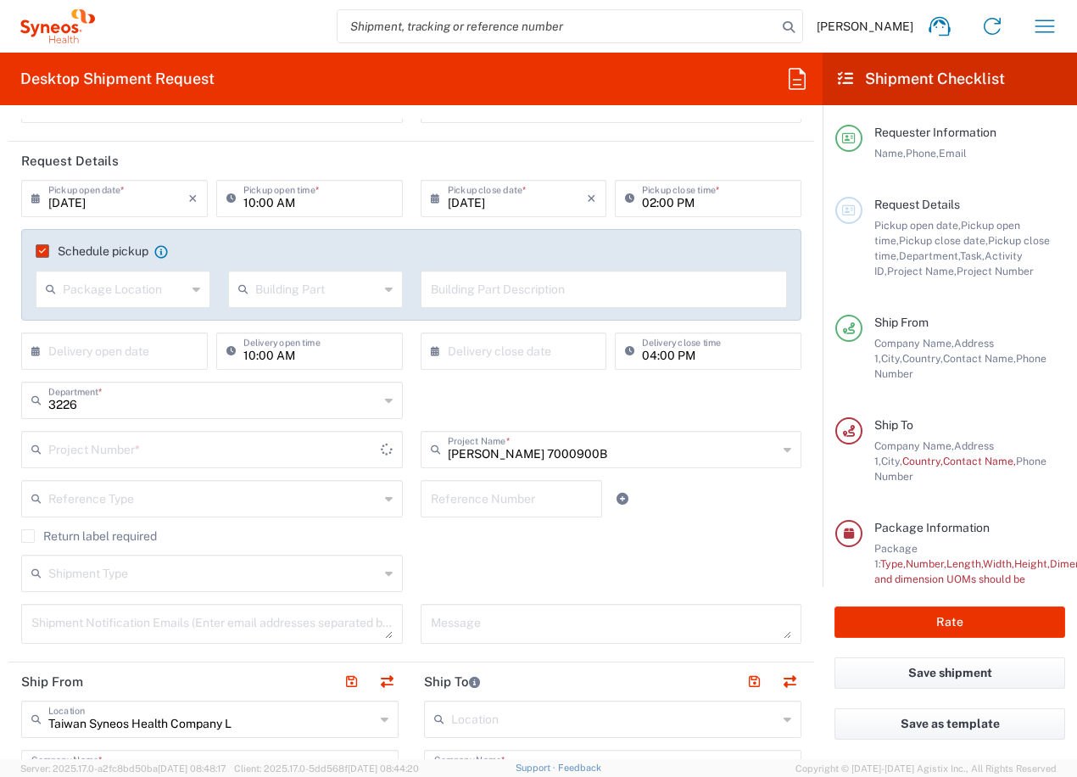
type input "7000900B"
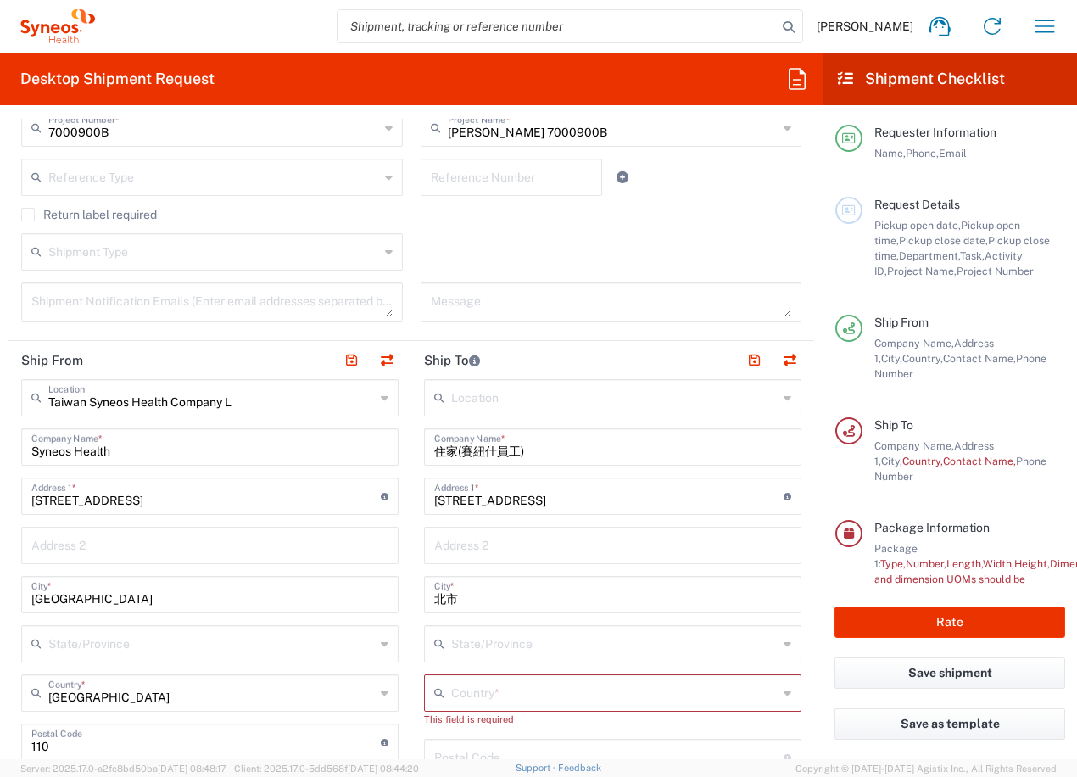
scroll to position [509, 0]
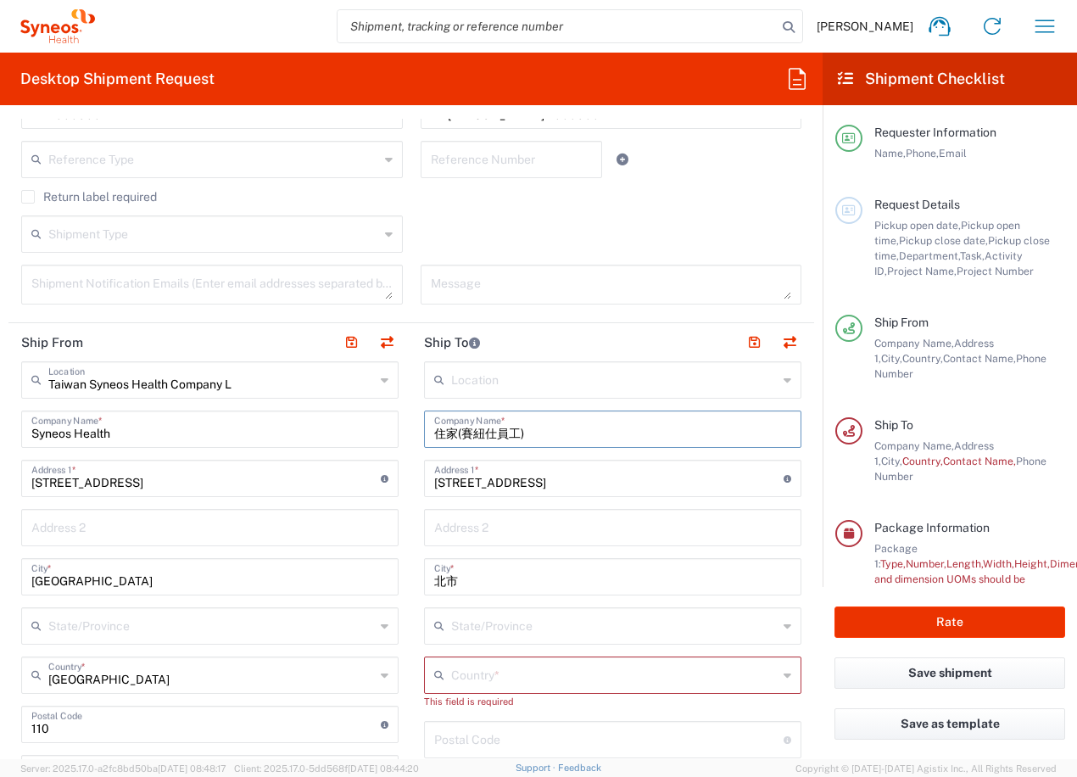
drag, startPoint x: 578, startPoint y: 432, endPoint x: 369, endPoint y: 433, distance: 209.5
click at [369, 433] on div "Ship From [GEOGRAPHIC_DATA] Syneos Health Company L Location [GEOGRAPHIC_DATA] …" at bounding box center [411, 726] width 806 height 807
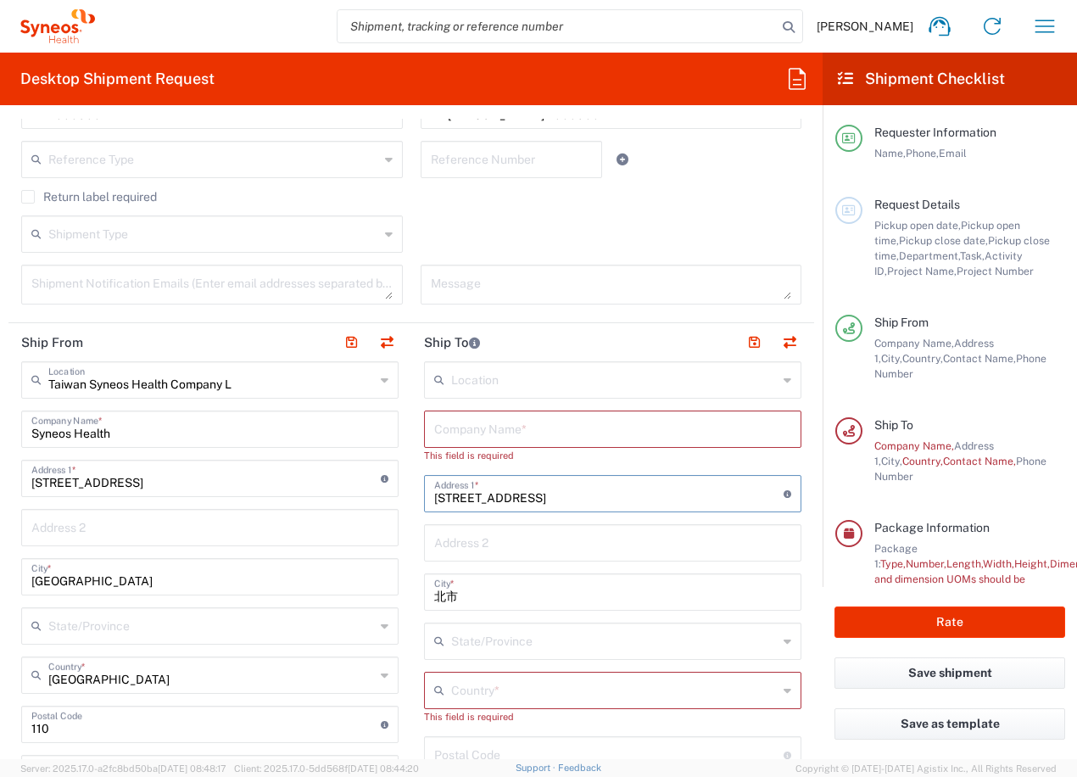
drag, startPoint x: 667, startPoint y: 499, endPoint x: 359, endPoint y: 510, distance: 308.1
click at [359, 510] on div "Ship From [GEOGRAPHIC_DATA] Syneos Health Company L Location [GEOGRAPHIC_DATA] …" at bounding box center [411, 726] width 806 height 807
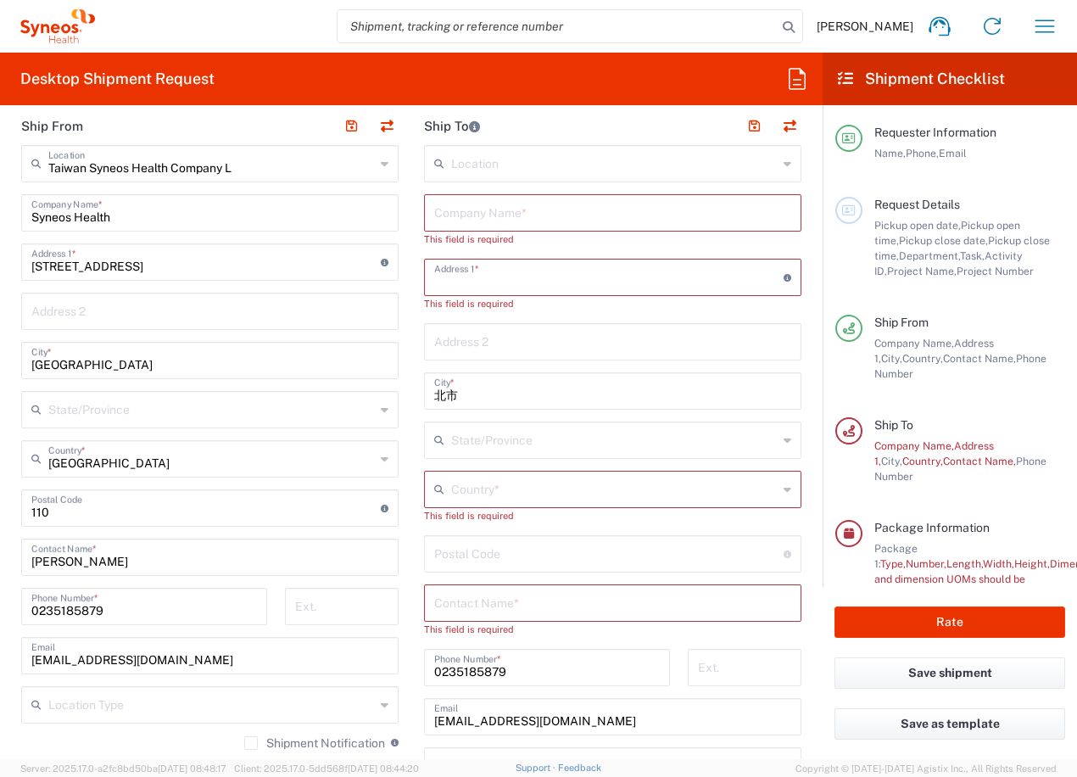
scroll to position [848, 0]
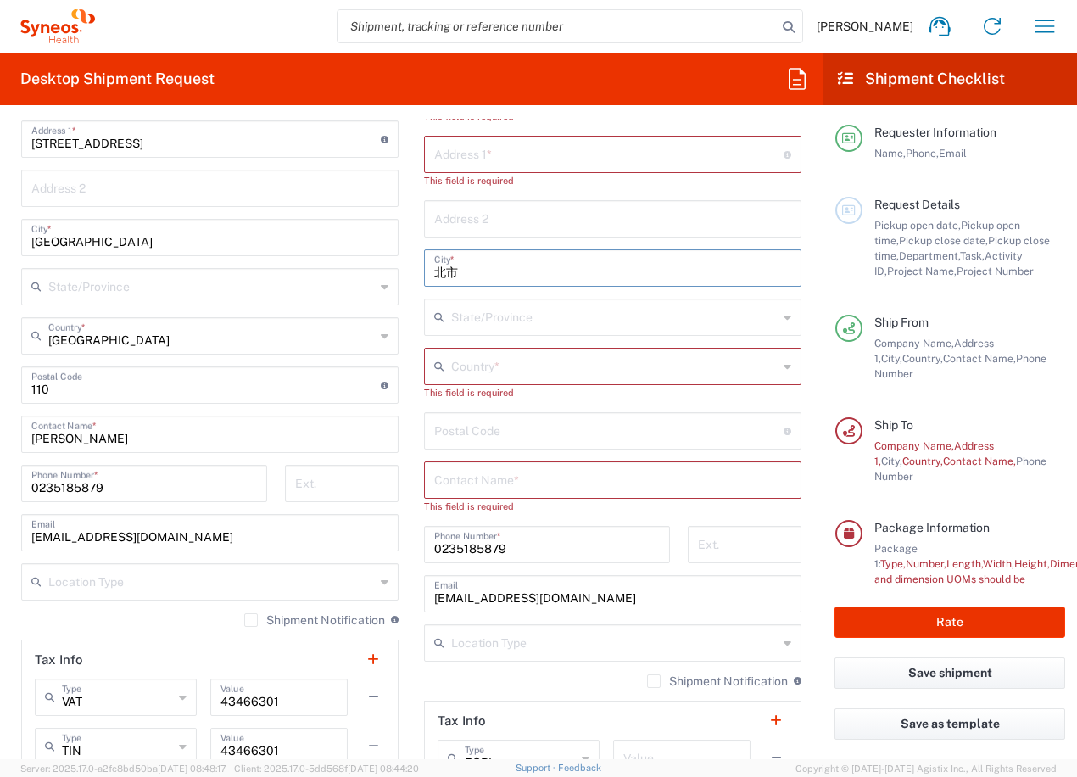
drag, startPoint x: 471, startPoint y: 271, endPoint x: 388, endPoint y: 271, distance: 83.1
click at [388, 271] on div "Ship From [GEOGRAPHIC_DATA] Syneos Health Company L Location [GEOGRAPHIC_DATA] …" at bounding box center [411, 393] width 806 height 819
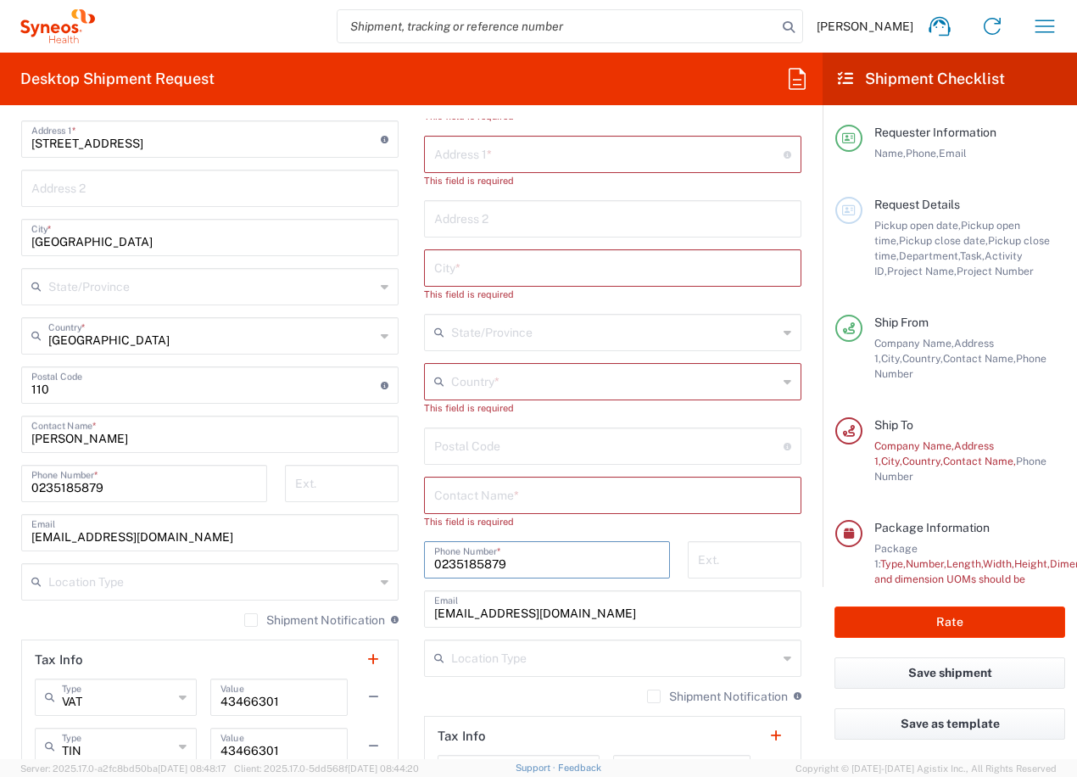
drag, startPoint x: 512, startPoint y: 563, endPoint x: 405, endPoint y: 565, distance: 107.7
click at [411, 565] on main "Location [PERSON_NAME] LLC-[GEOGRAPHIC_DATA] [GEOGRAPHIC_DATA] [GEOGRAPHIC_DATA…" at bounding box center [612, 416] width 403 height 789
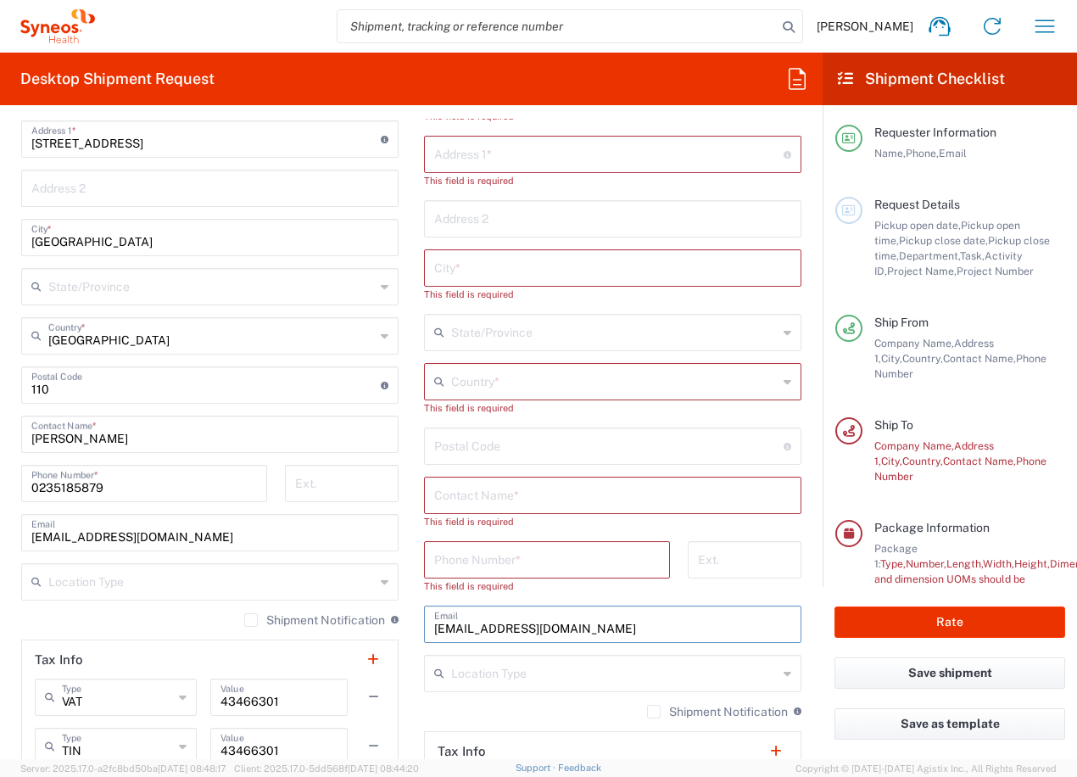
drag, startPoint x: 489, startPoint y: 630, endPoint x: 375, endPoint y: 622, distance: 114.0
click at [375, 622] on div "Ship From [GEOGRAPHIC_DATA] Syneos Health Company L Location [GEOGRAPHIC_DATA] …" at bounding box center [411, 408] width 806 height 849
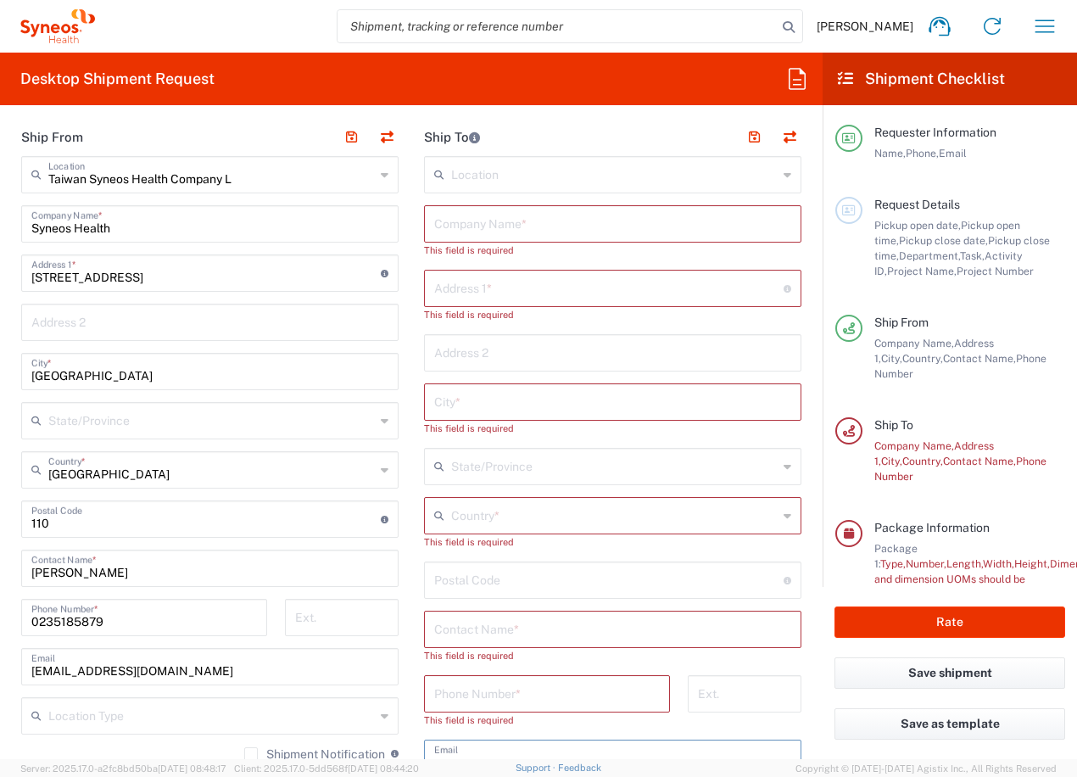
scroll to position [1018, 0]
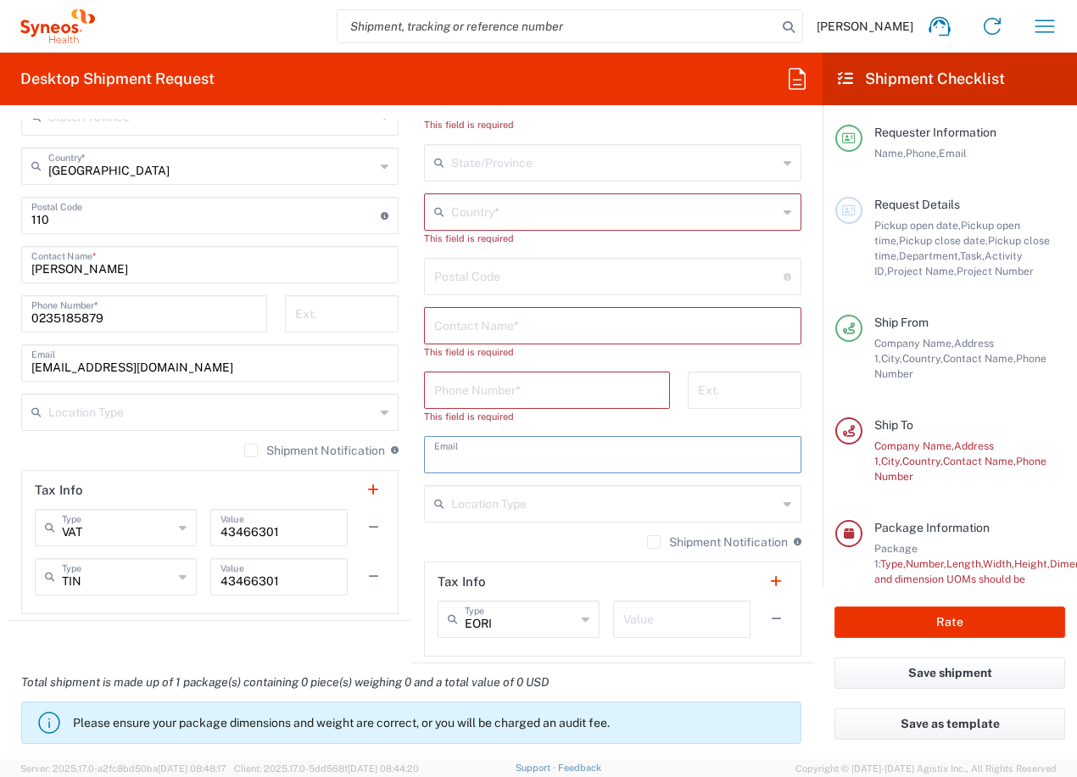
click at [245, 449] on label "Shipment Notification" at bounding box center [314, 451] width 141 height 14
click at [251, 450] on input "Shipment Notification" at bounding box center [251, 450] width 0 height 0
click at [517, 396] on input "tel" at bounding box center [547, 389] width 226 height 30
paste input "85252610964"
type input "85252610964"
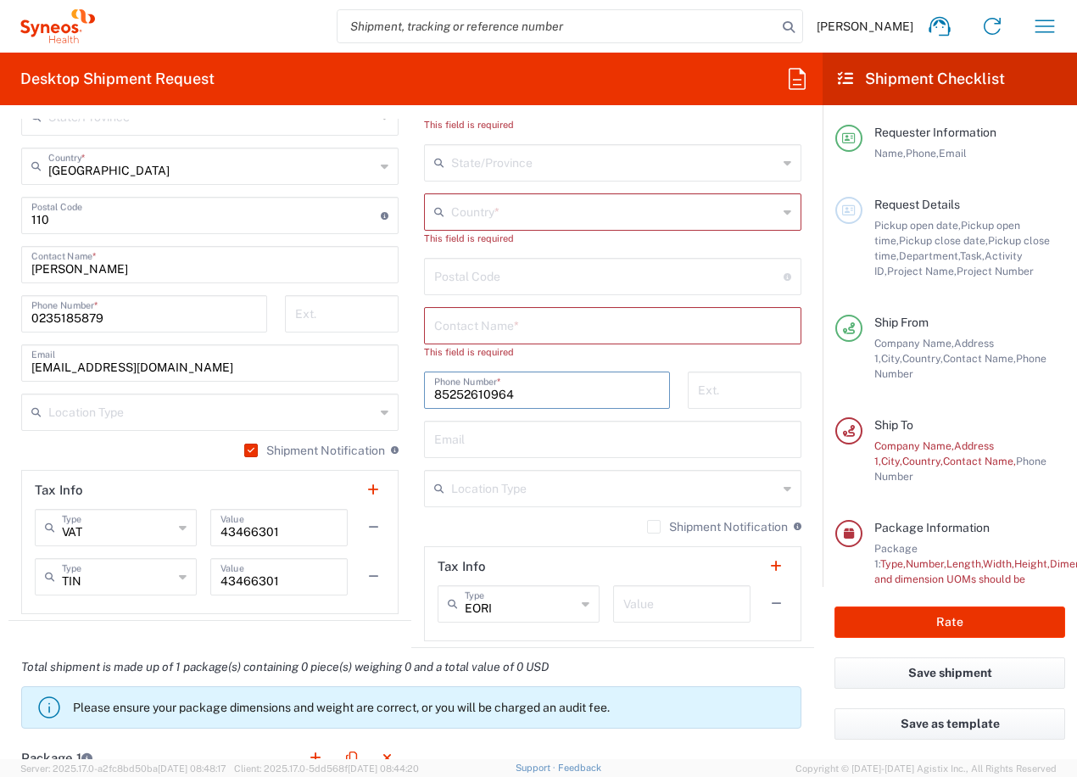
type input "[PERSON_NAME][GEOGRAPHIC_DATA],[STREET_ADDRESS]"
type input "[PERSON_NAME][GEOGRAPHIC_DATA]"
type input "Room K4S,4/F, Block K, Department of Medicine"
type input "[PERSON_NAME][GEOGRAPHIC_DATA],[STREET_ADDRESS]"
type input "[GEOGRAPHIC_DATA]"
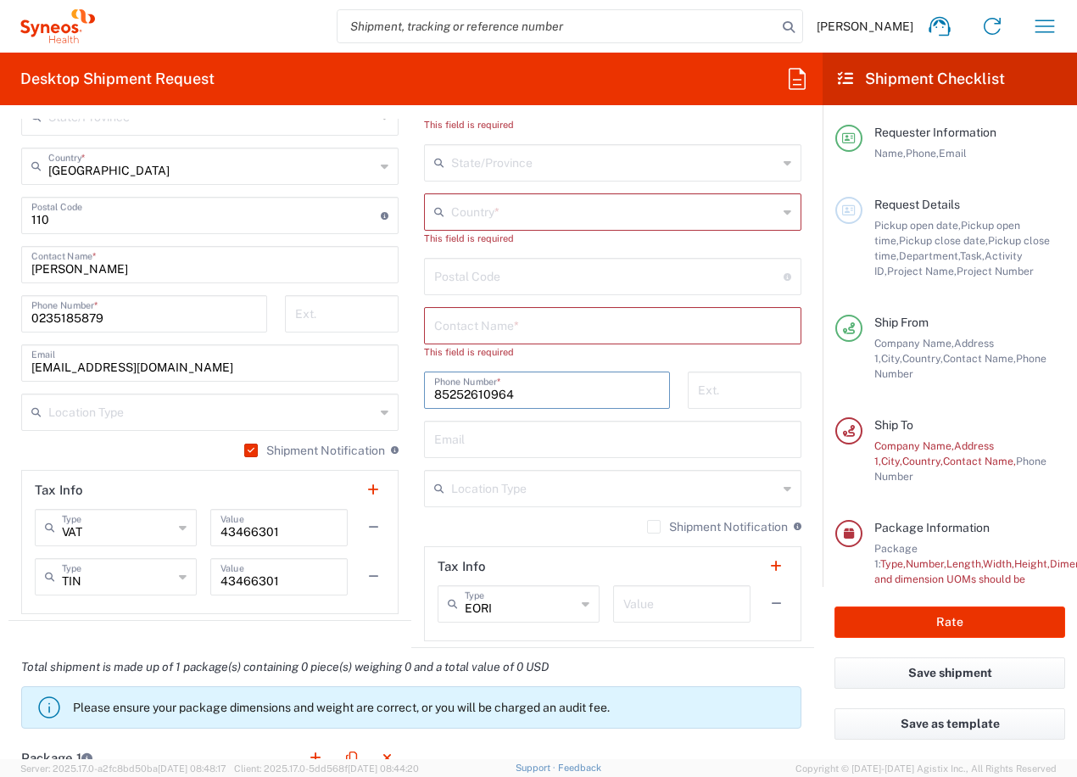
type input "[GEOGRAPHIC_DATA]"
type input "85252610964"
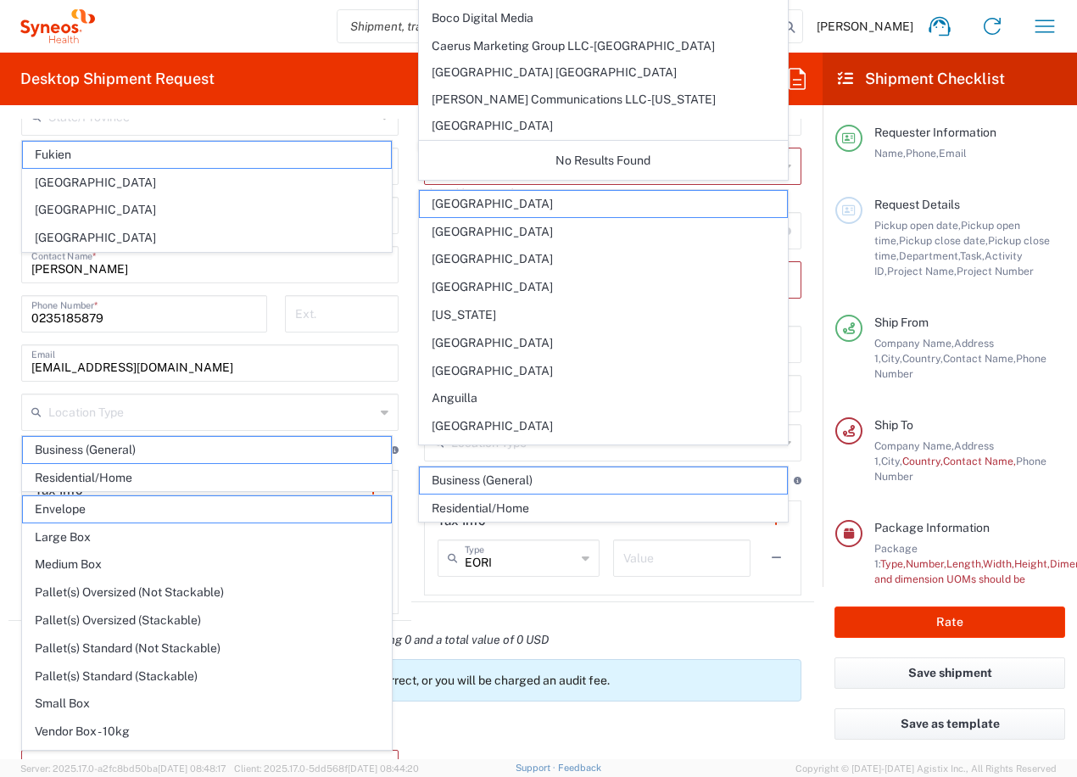
scroll to position [1189, 0]
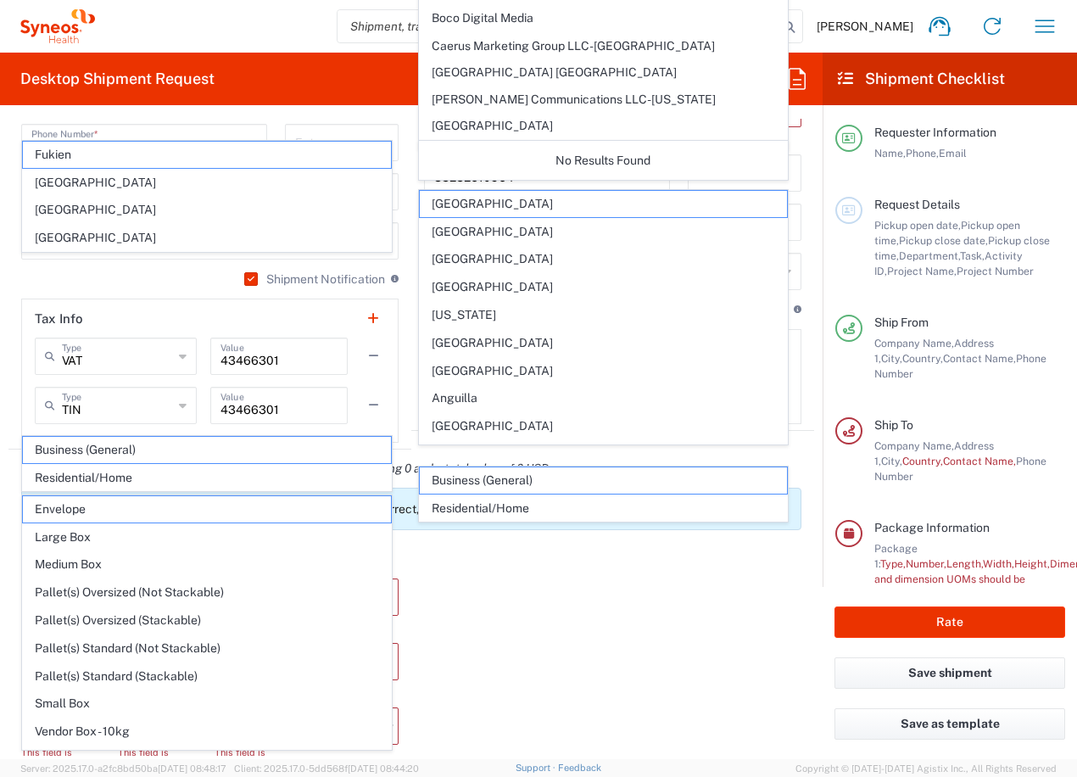
click at [523, 557] on div "Package 1 Type * Material used to package goods Envelope Large Box Medium Box P…" at bounding box center [411, 772] width 806 height 464
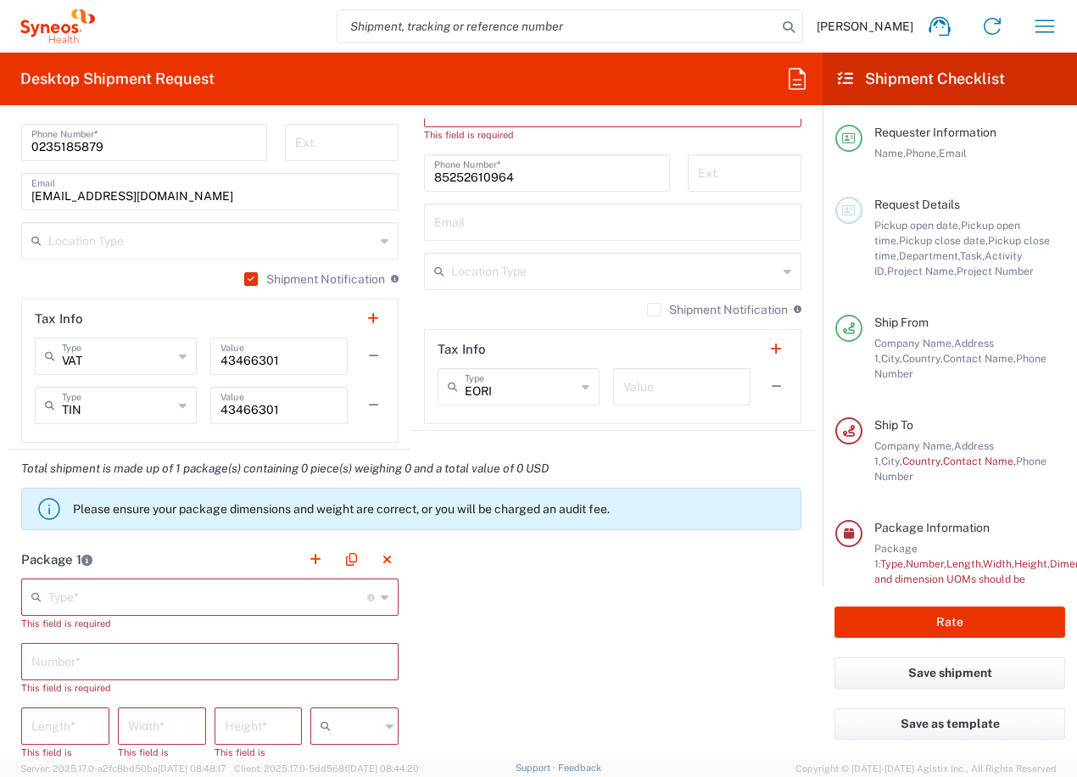
scroll to position [1020, 0]
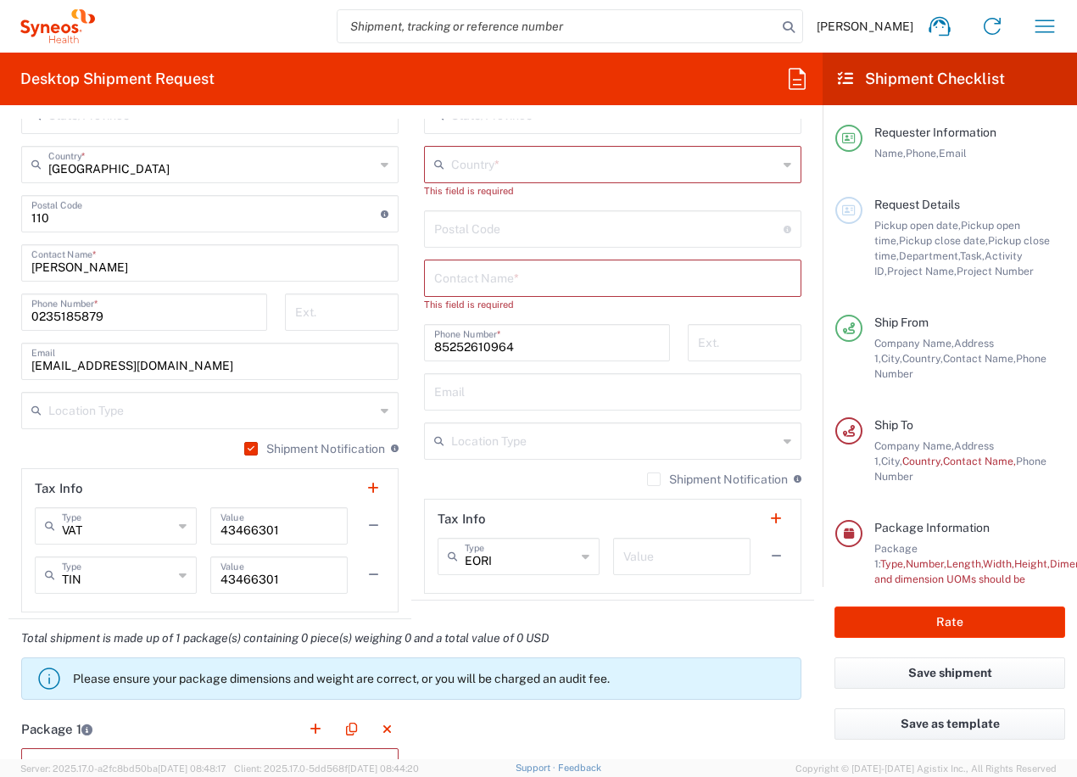
click at [469, 281] on input "text" at bounding box center [612, 277] width 357 height 30
paste input "Kit Shing"
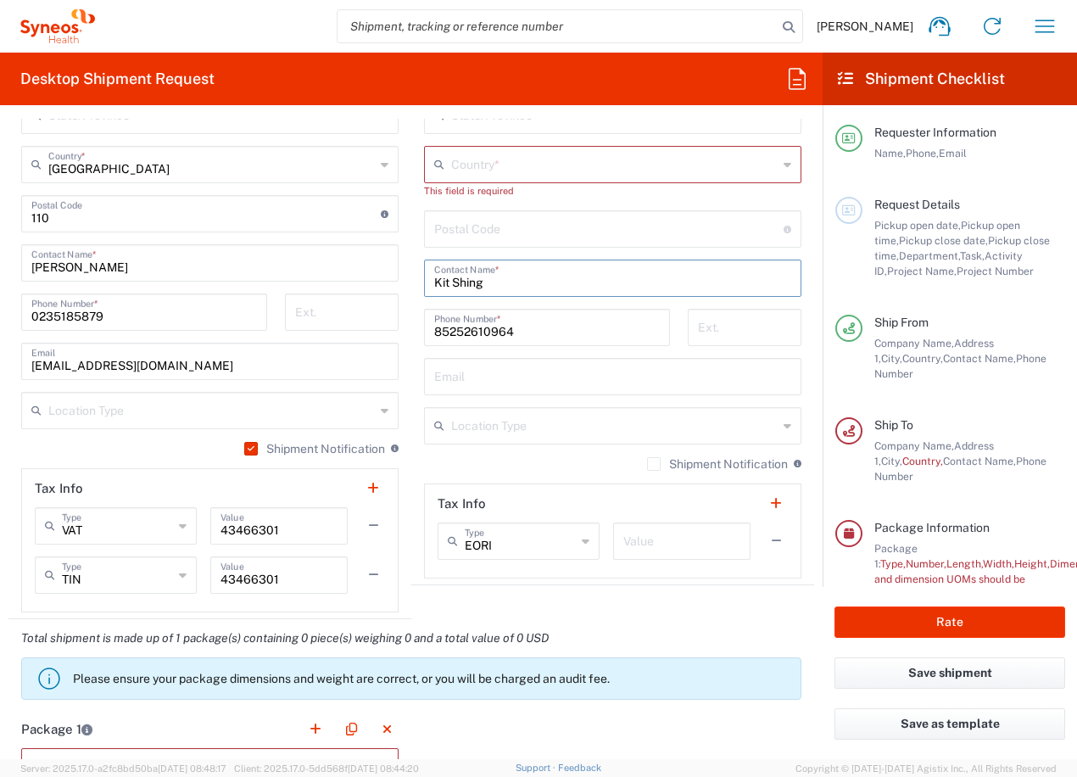
type input "Kit Shing"
click at [497, 182] on div "Country *" at bounding box center [612, 164] width 377 height 37
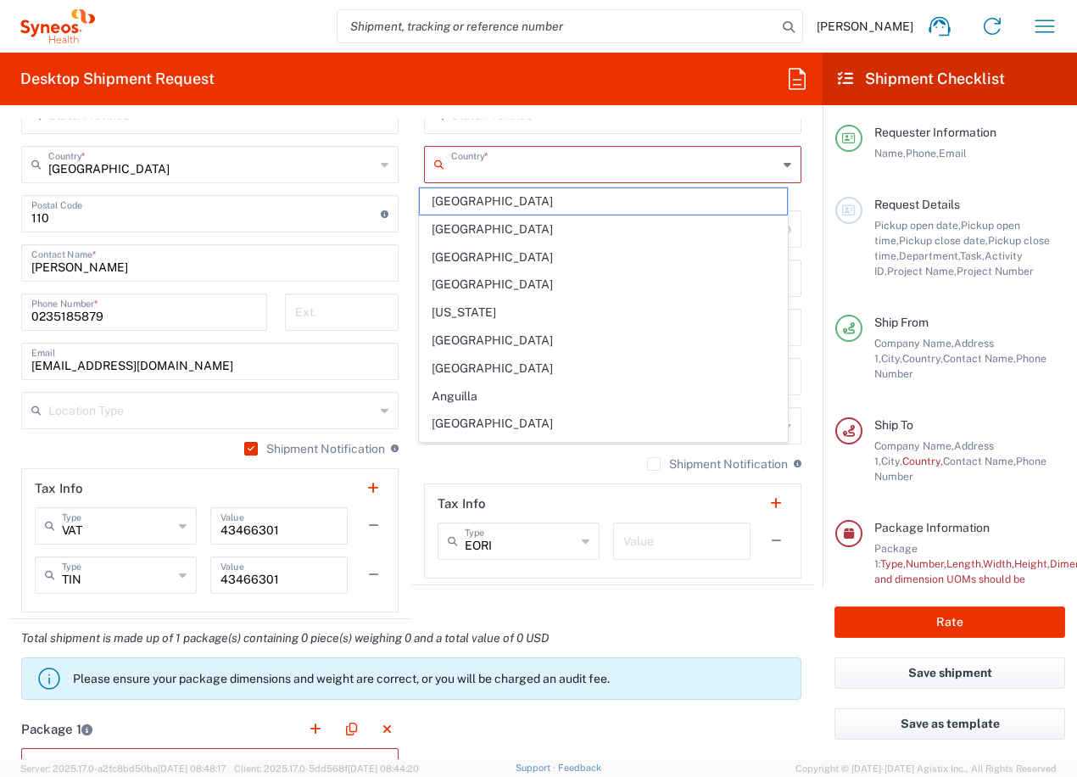
click at [497, 169] on input "text" at bounding box center [614, 163] width 327 height 30
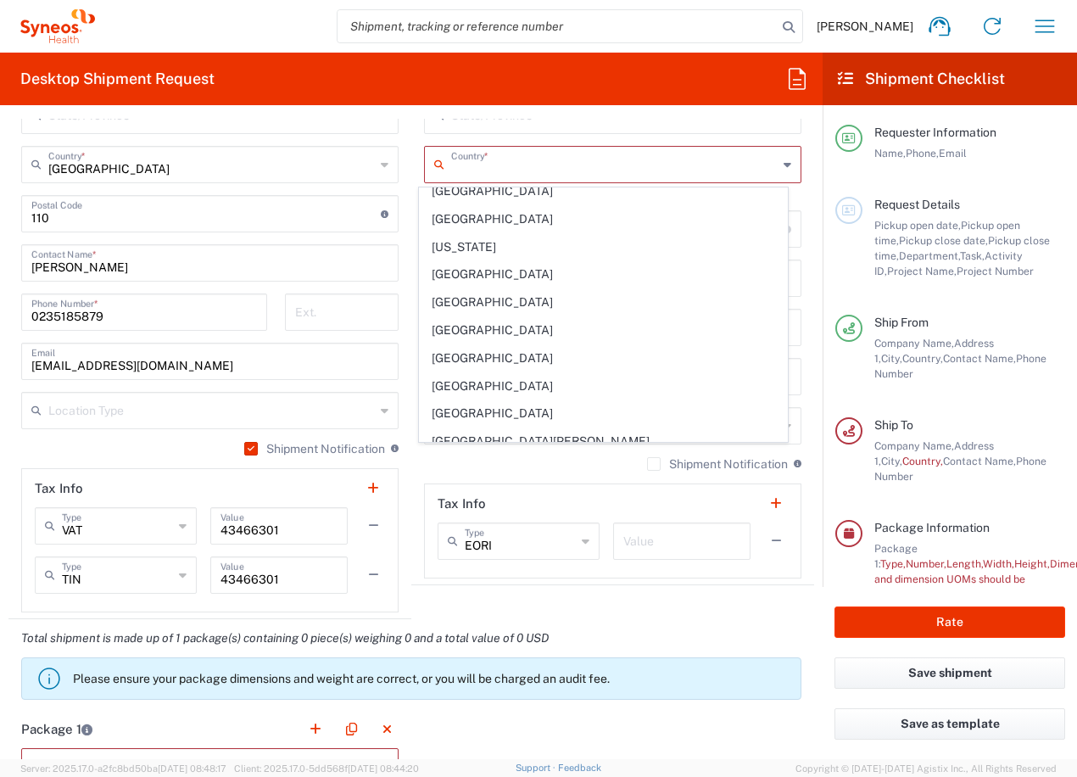
scroll to position [2629, 0]
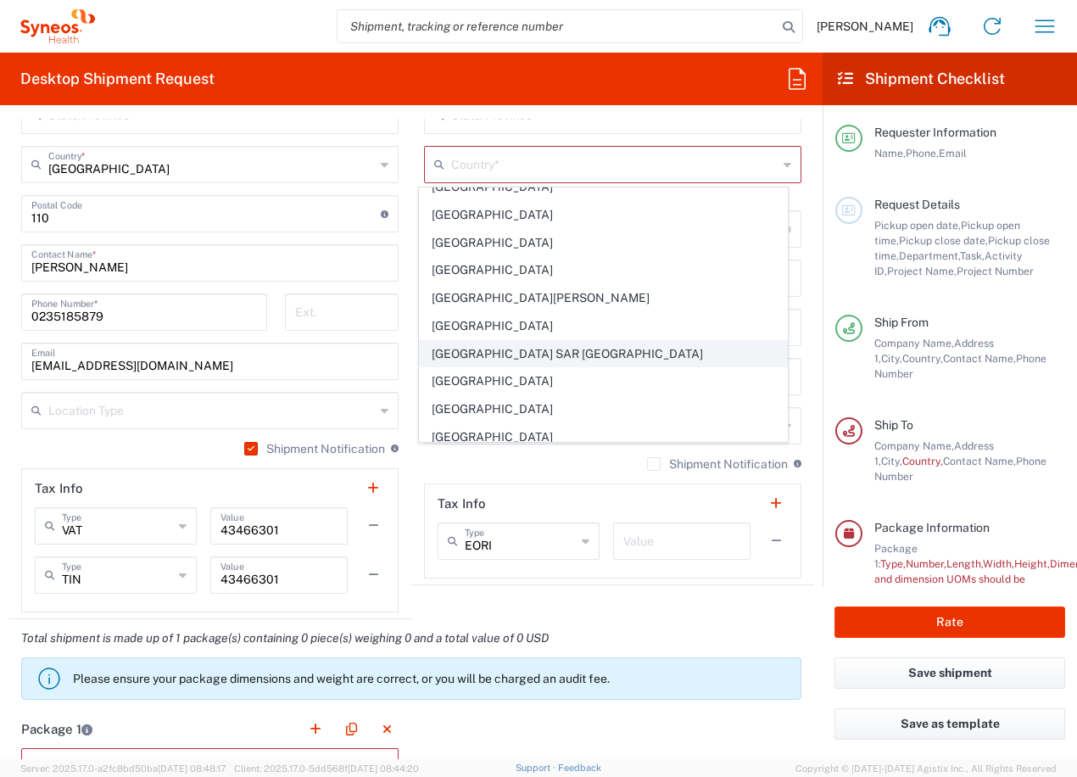
click at [518, 349] on span "[GEOGRAPHIC_DATA] SAR [GEOGRAPHIC_DATA]" at bounding box center [604, 354] width 368 height 26
type input "[GEOGRAPHIC_DATA] SAR [GEOGRAPHIC_DATA]"
type input "Sender/Shipper"
type input "Delivery Duty Paid"
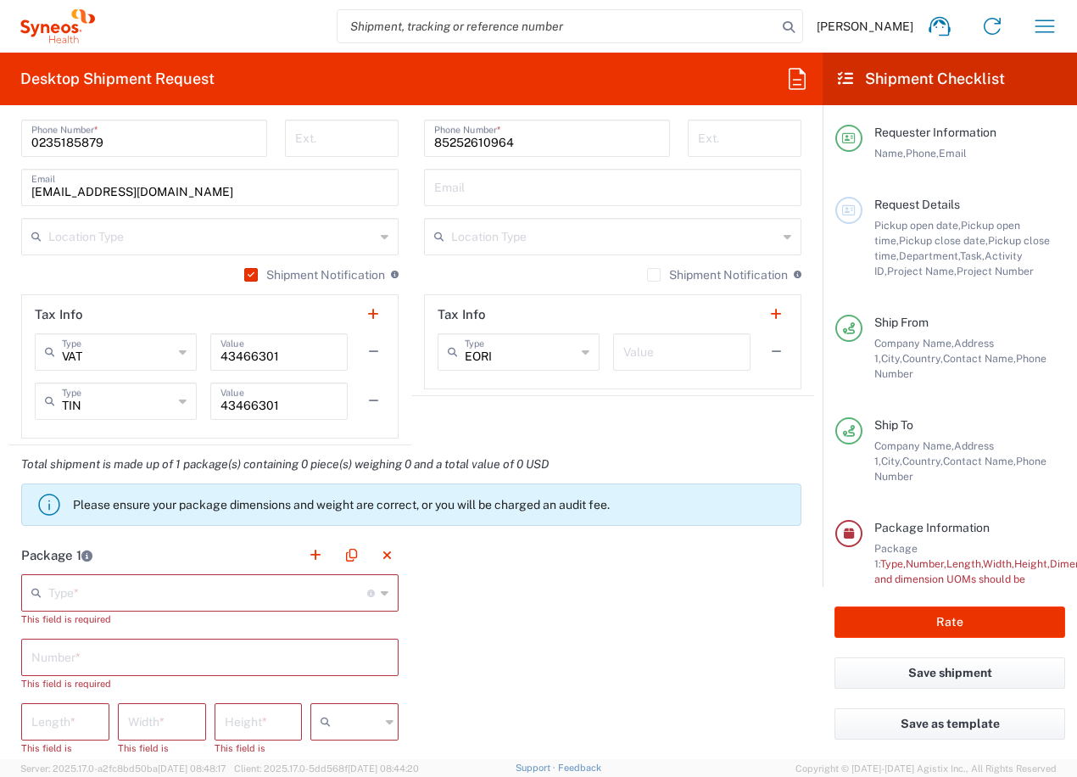
scroll to position [1274, 0]
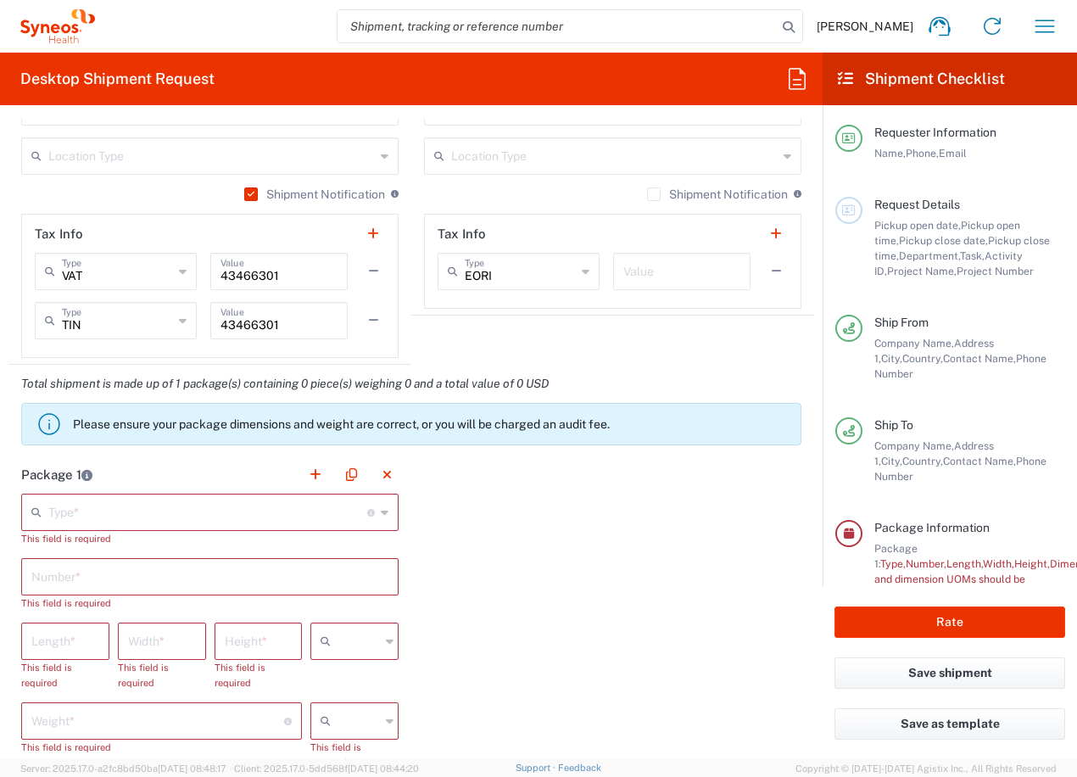
click at [171, 506] on input "text" at bounding box center [207, 511] width 319 height 30
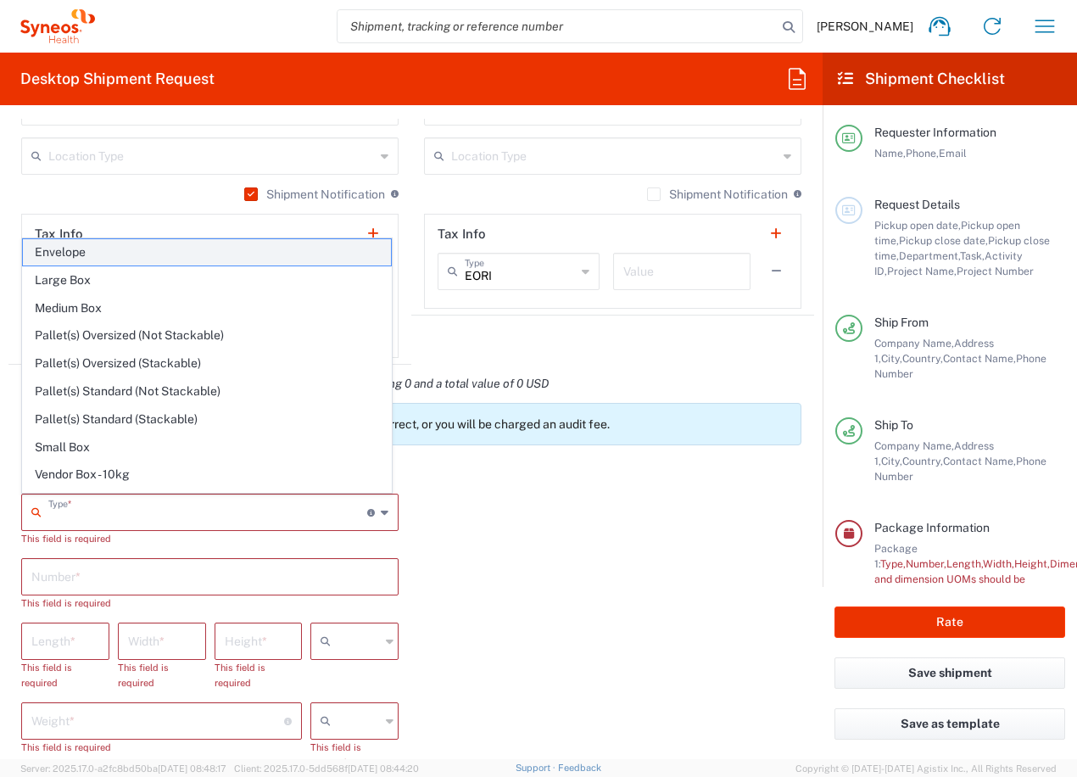
click at [88, 260] on span "Envelope" at bounding box center [207, 252] width 368 height 26
type input "Envelope"
type input "1"
type input "9.5"
type input "12.5"
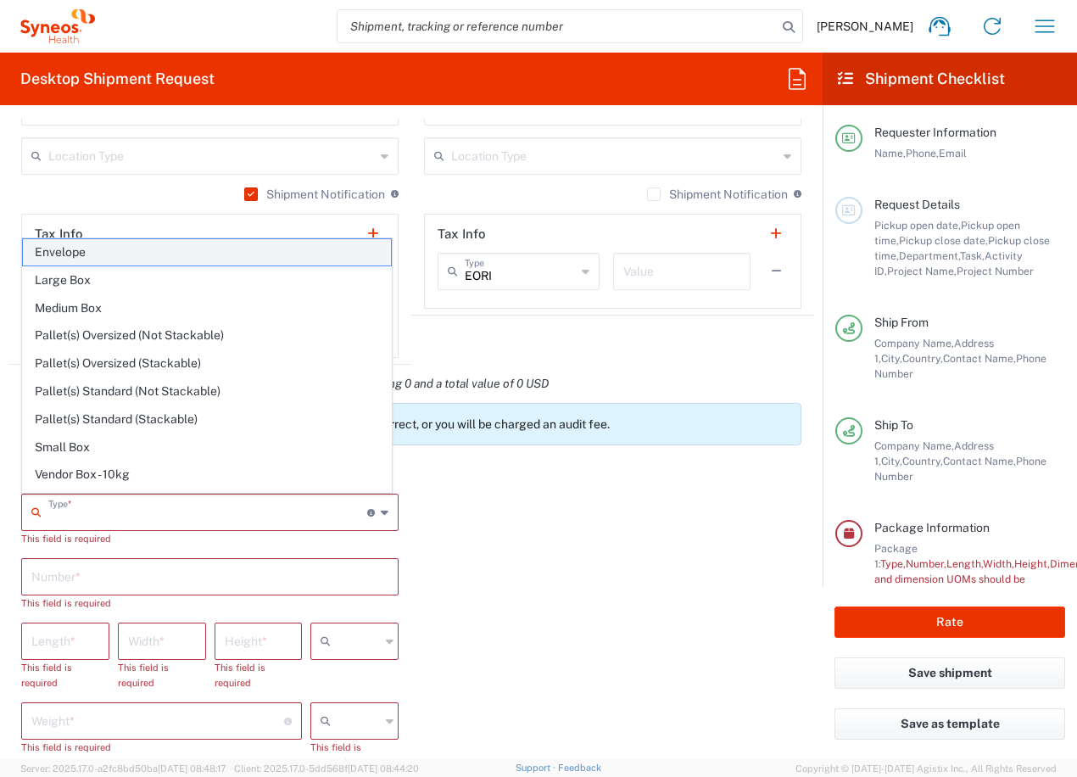
type input "0.25"
type input "in"
type input "0.45"
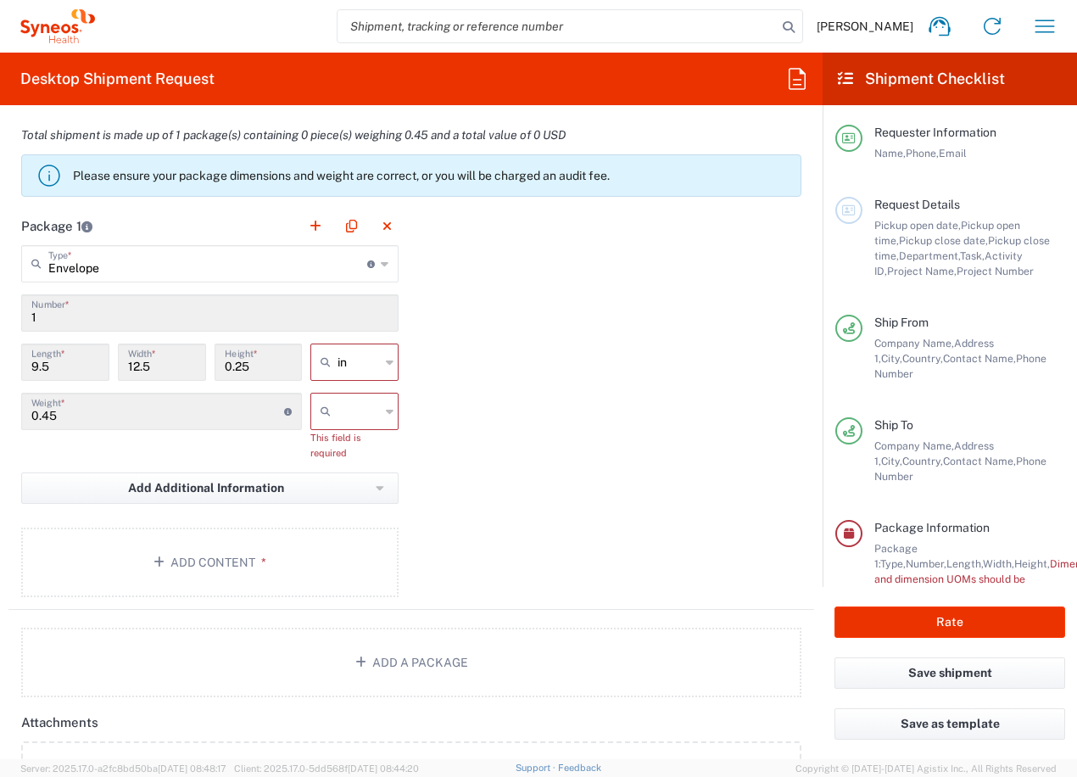
scroll to position [1528, 0]
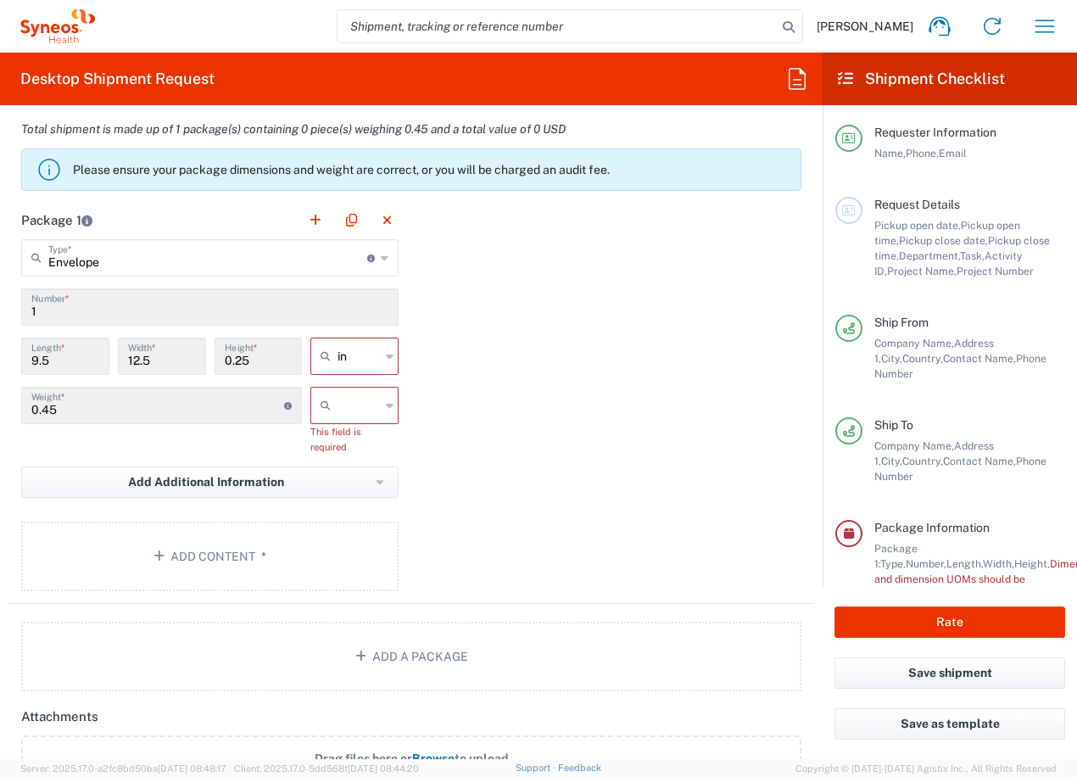
click at [386, 352] on icon at bounding box center [390, 356] width 8 height 27
click at [356, 421] on span "cm" at bounding box center [349, 421] width 83 height 26
type input "24.13"
type input "31.75"
type input "0.64"
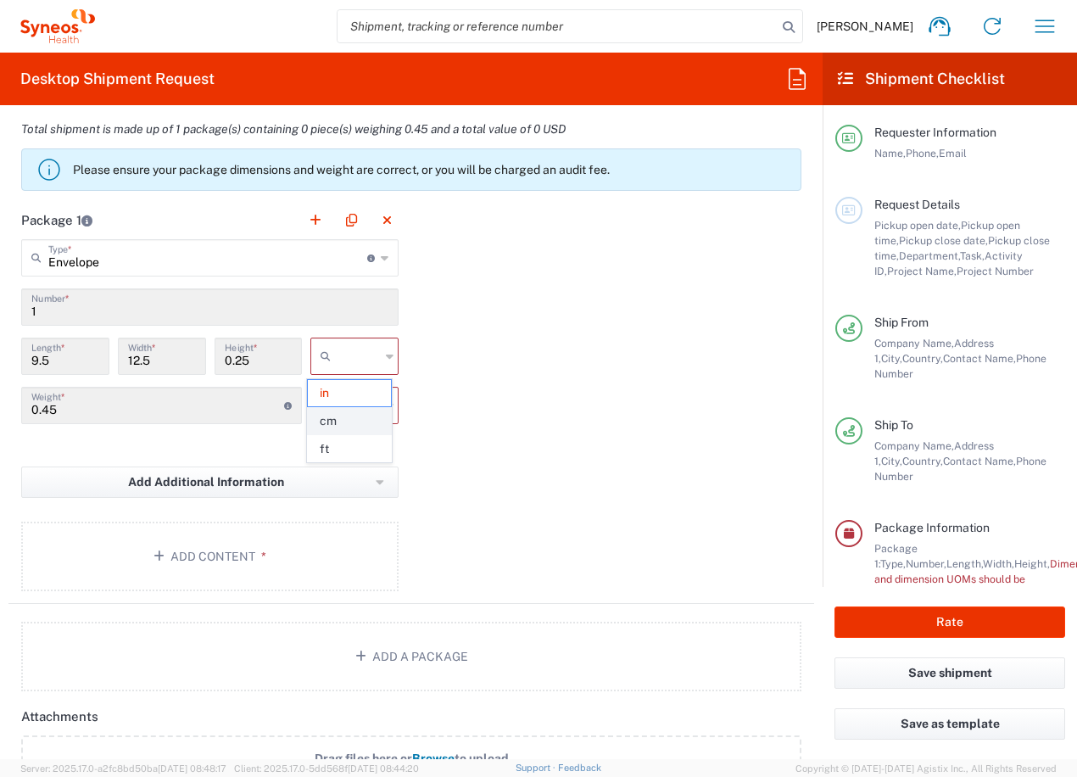
type input "cm"
click at [386, 405] on icon at bounding box center [390, 405] width 8 height 27
click at [347, 442] on span "kgs" at bounding box center [349, 442] width 83 height 26
type input "kgs"
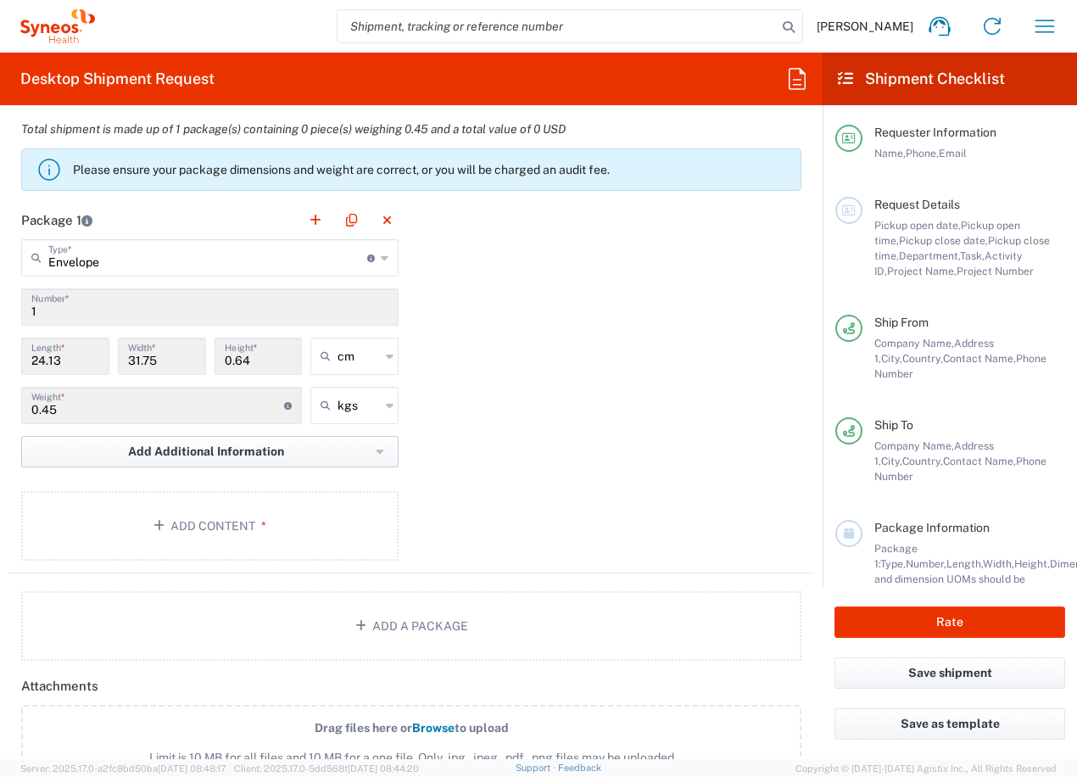
click at [282, 452] on button "Add Additional Information" at bounding box center [209, 451] width 377 height 31
click at [528, 482] on div "Package 1 Envelope Type * Material used to package goods Envelope Large Box Med…" at bounding box center [411, 387] width 806 height 372
click at [215, 523] on button "Add Content *" at bounding box center [209, 526] width 377 height 70
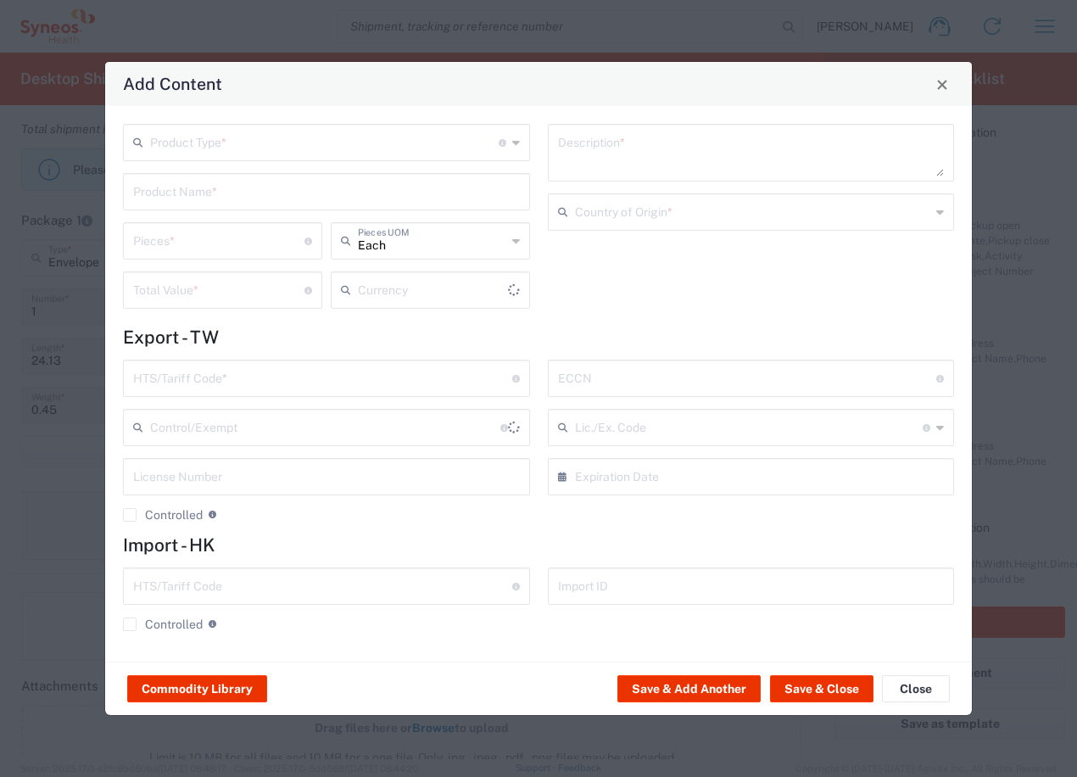
type input "US Dollar"
click at [215, 138] on input "text" at bounding box center [324, 141] width 349 height 30
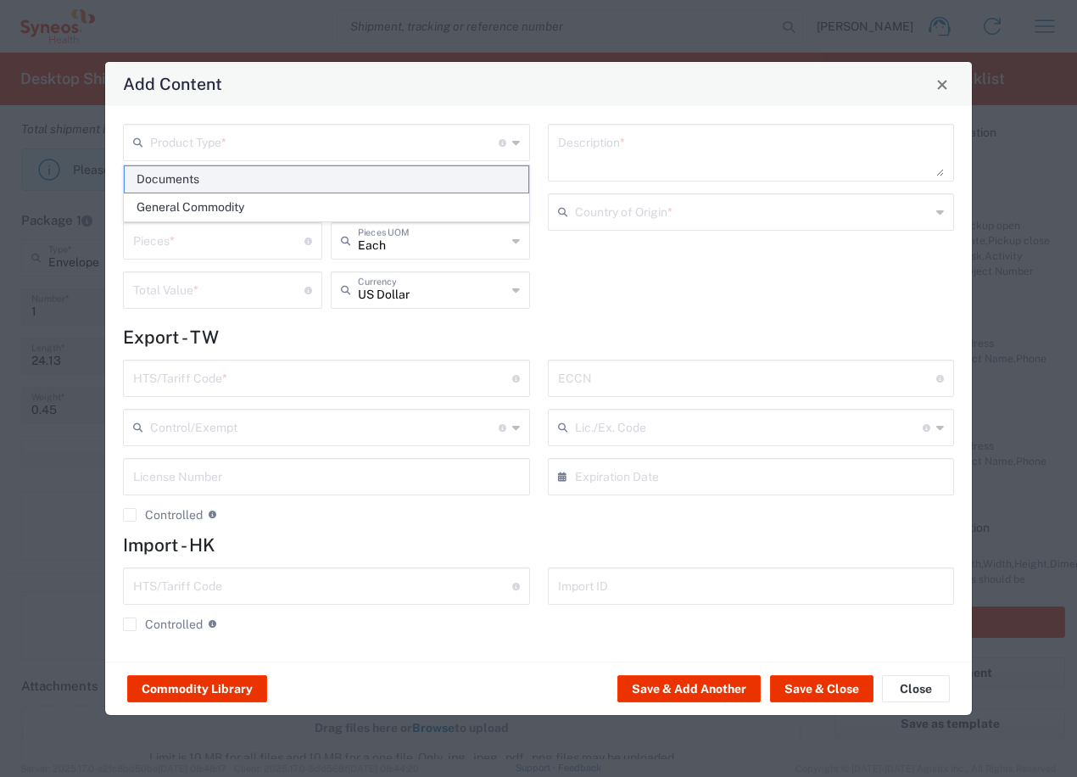
click at [193, 176] on span "Documents" at bounding box center [327, 179] width 404 height 26
type input "Documents"
type input "1"
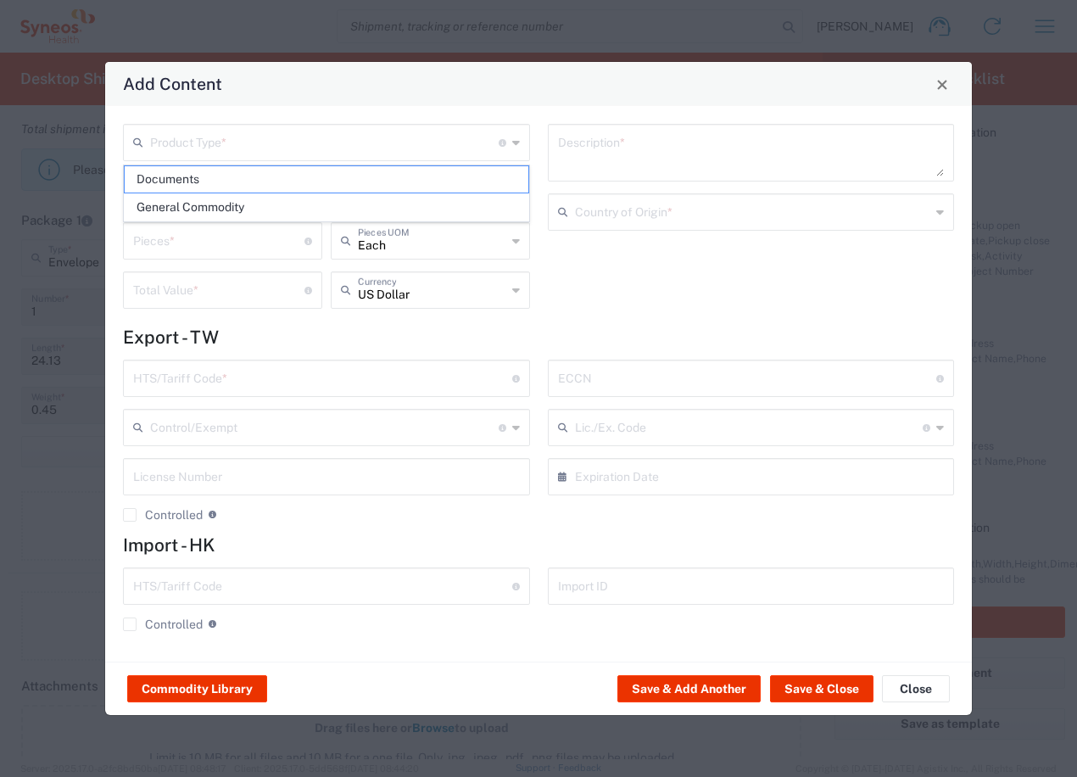
type textarea "Documents"
type input "[GEOGRAPHIC_DATA]"
type input "0000.00.0000"
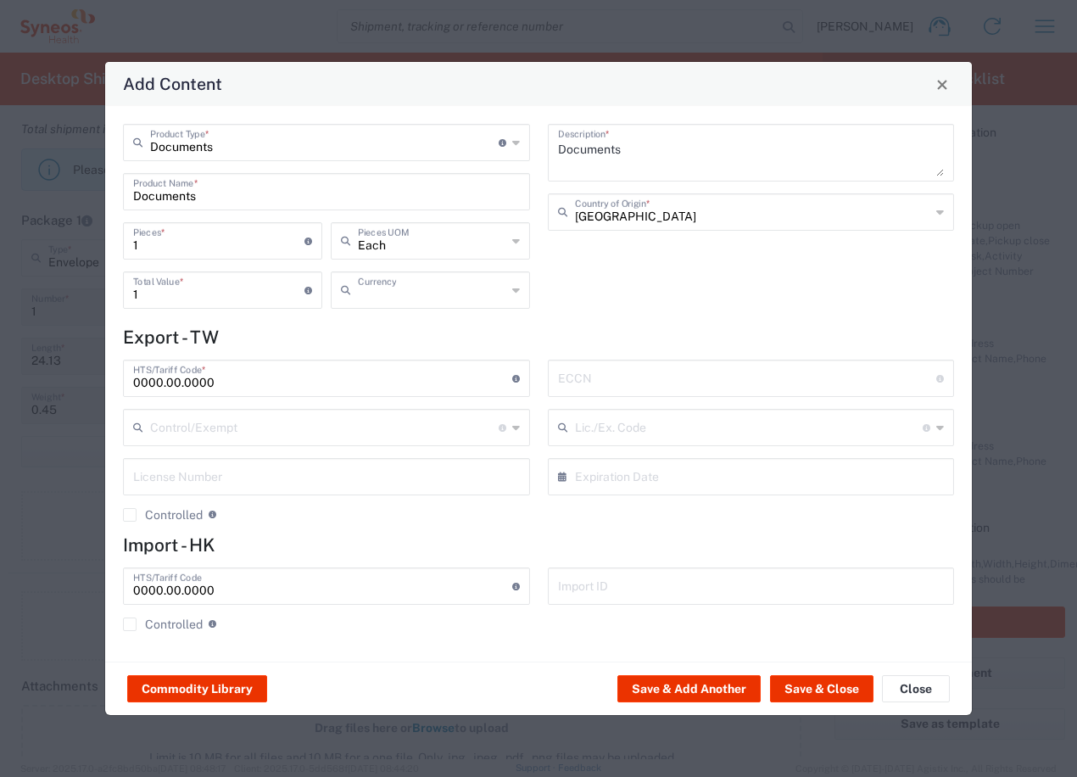
click at [444, 288] on input "text" at bounding box center [432, 289] width 148 height 30
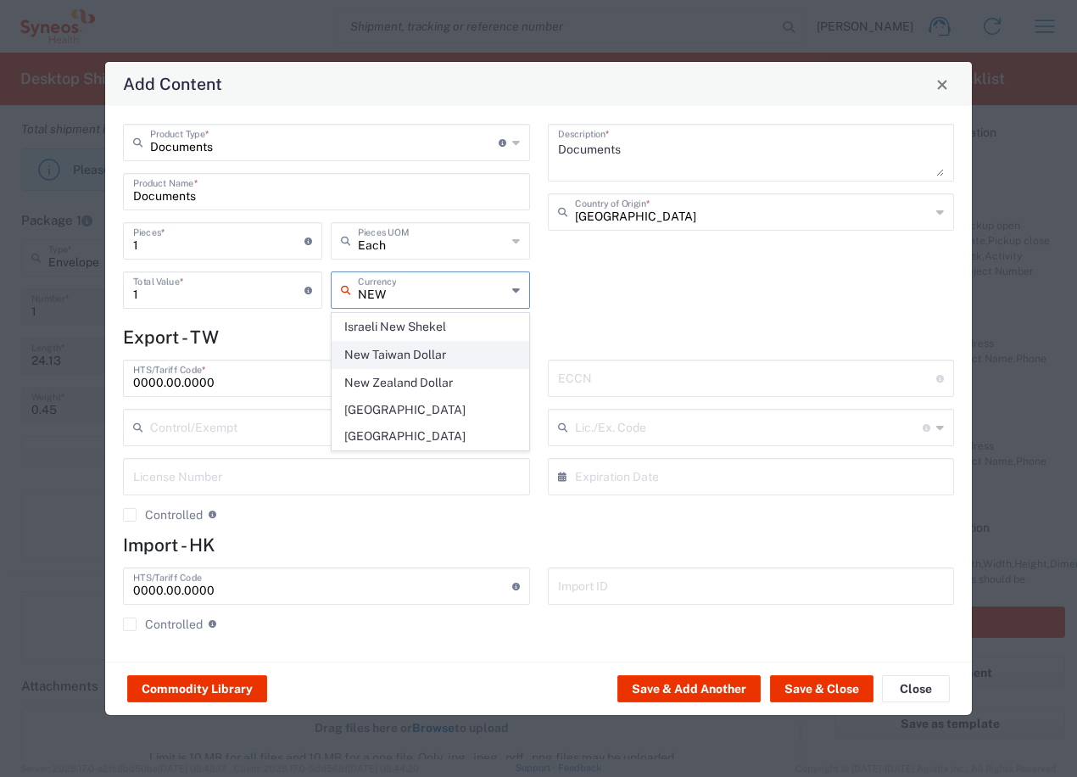
click at [402, 350] on span "New Taiwan Dollar" at bounding box center [430, 355] width 196 height 26
type input "New Taiwan Dollar"
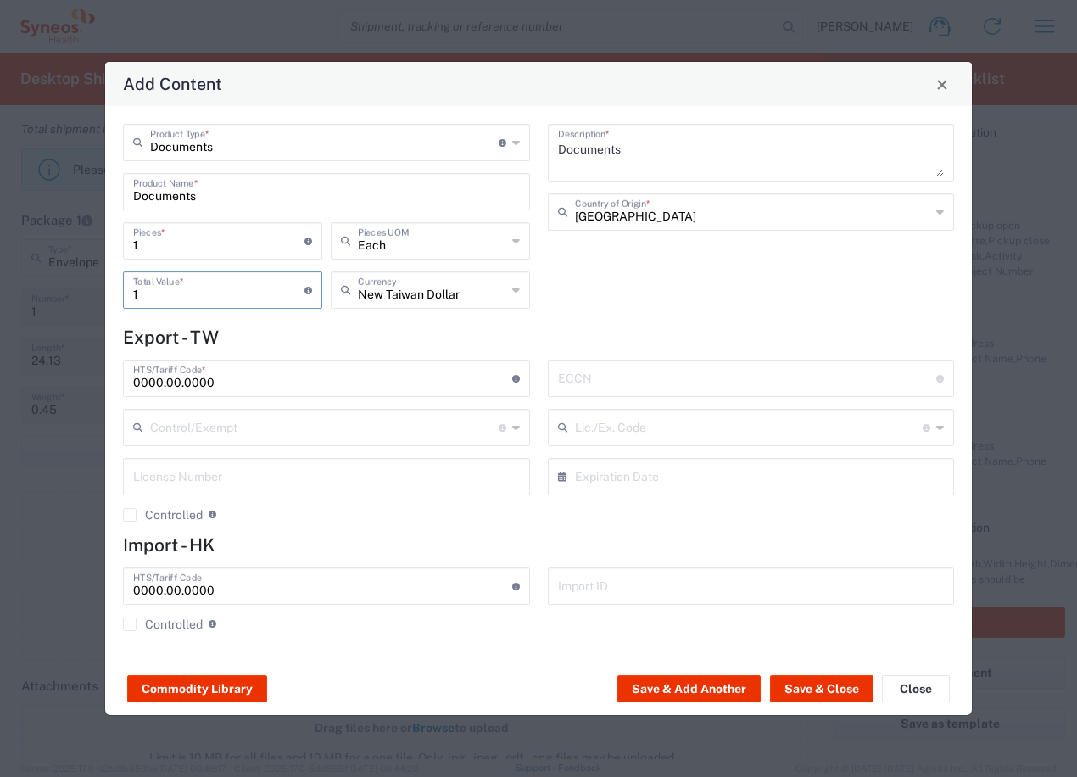
click at [218, 294] on input "1" at bounding box center [218, 289] width 171 height 30
type input "200"
click at [651, 293] on div "Documents Description * Taiwan Country of Origin *" at bounding box center [751, 222] width 425 height 197
click at [710, 690] on button "Save & Add Another" at bounding box center [688, 688] width 143 height 27
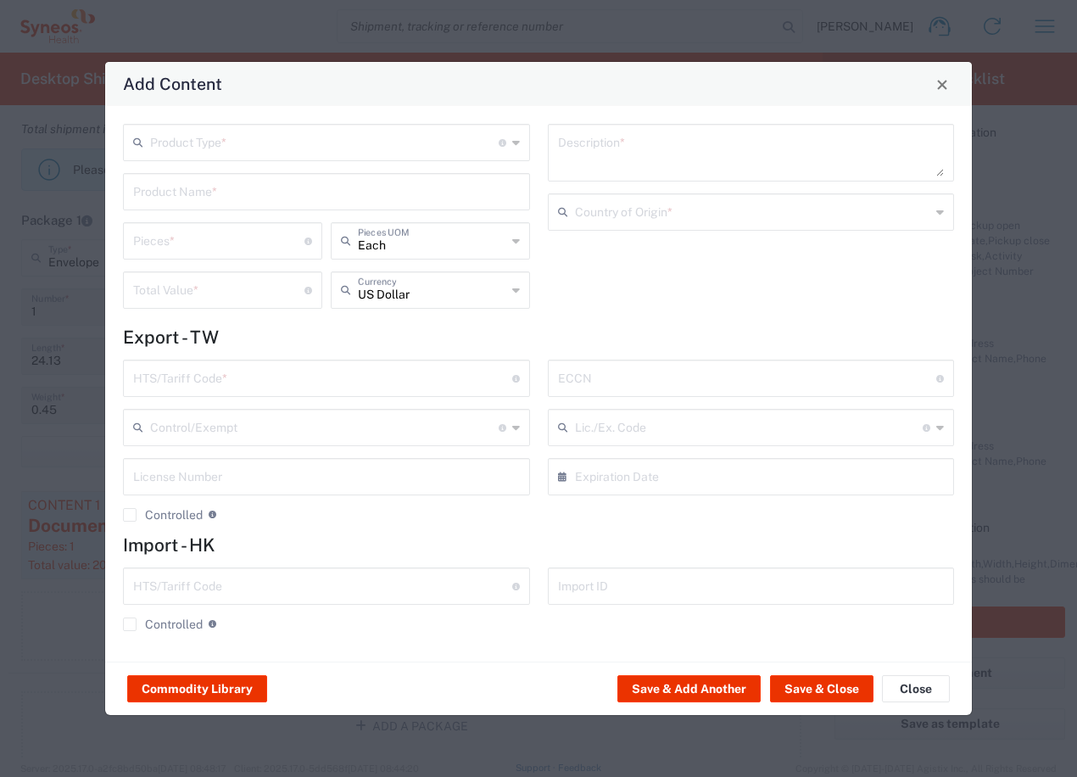
click at [219, 142] on input "text" at bounding box center [324, 141] width 349 height 30
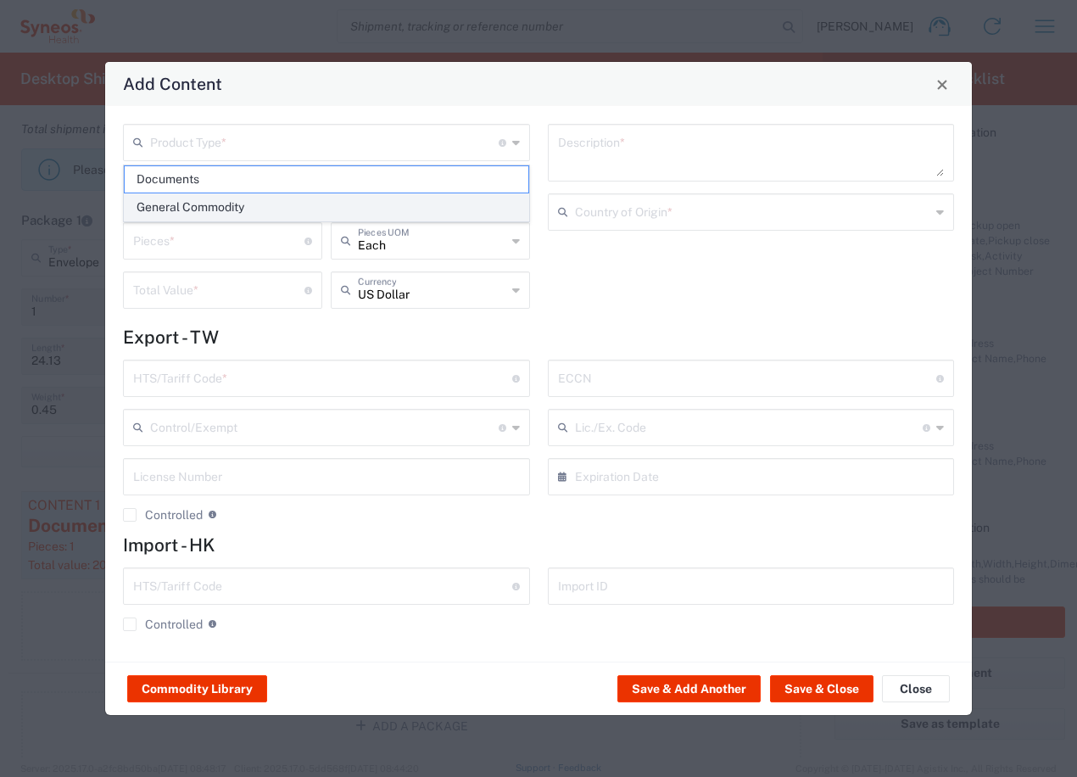
click at [207, 204] on span "General Commodity" at bounding box center [327, 207] width 404 height 26
type input "General Commodity"
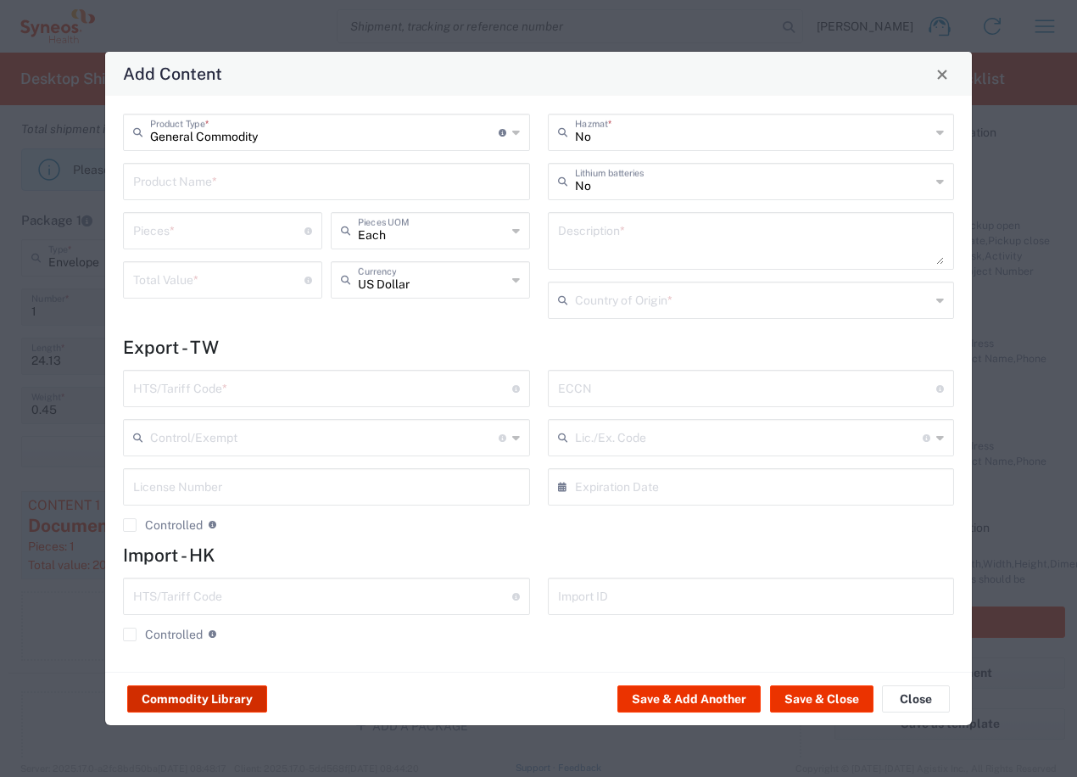
click at [197, 705] on button "Commodity Library" at bounding box center [197, 698] width 140 height 27
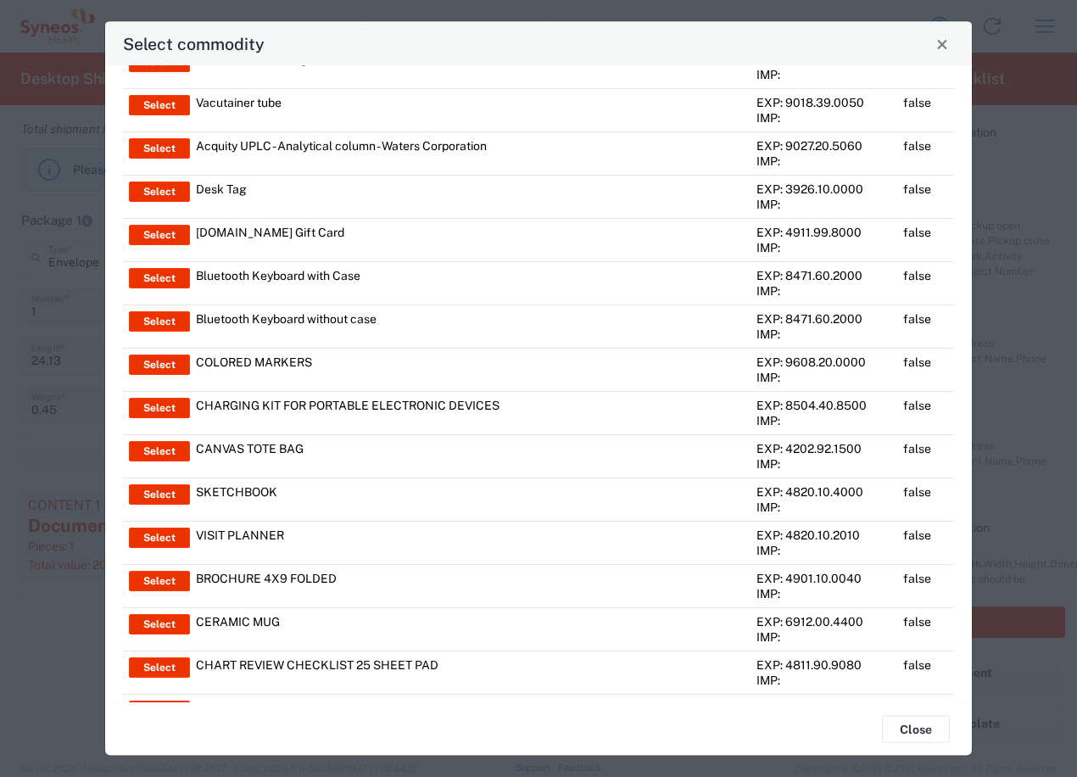
scroll to position [4326, 0]
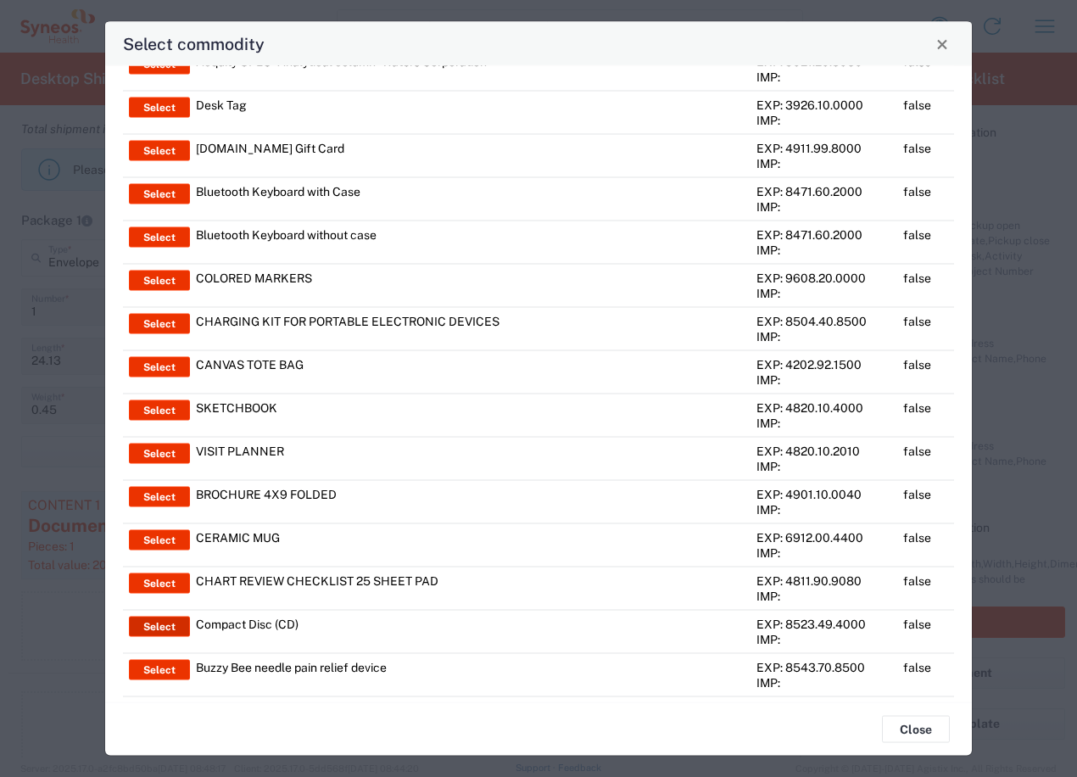
click at [166, 628] on button "Select" at bounding box center [159, 627] width 61 height 20
type input "Compact Disc (CD)"
type input "1"
type input "2"
type textarea "Business correspondence on a compact disc"
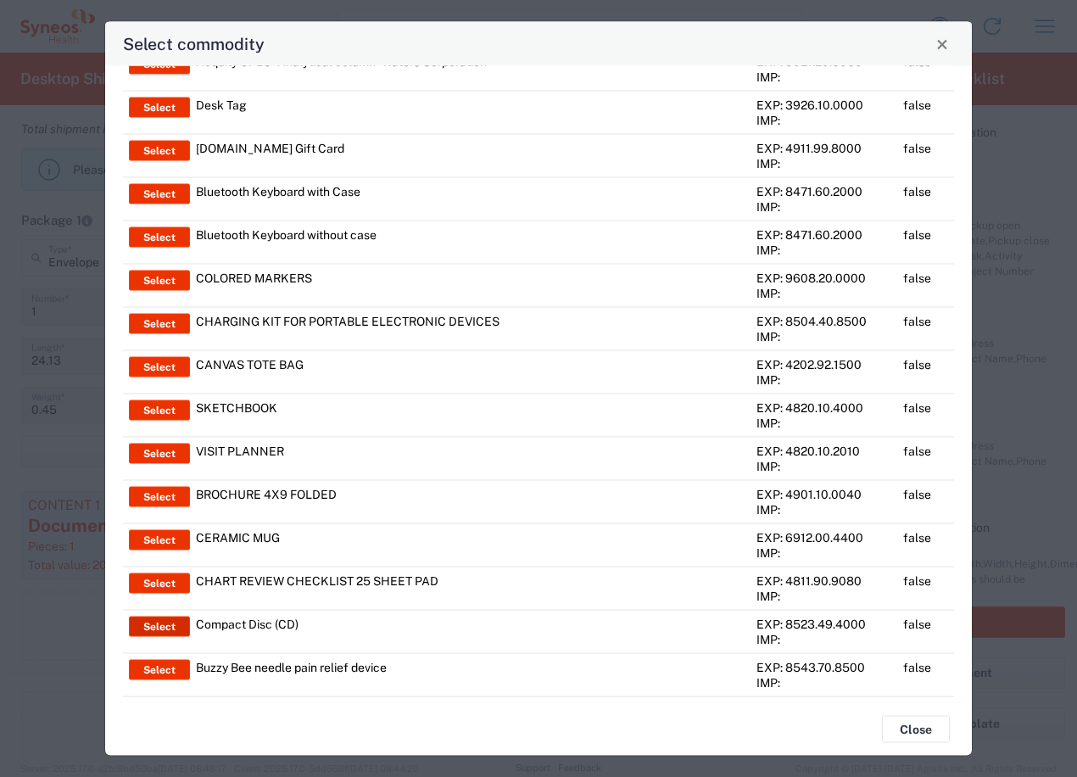
type input "[GEOGRAPHIC_DATA]"
type input "8523.49.4000"
type input "BIS"
type input "EAR99"
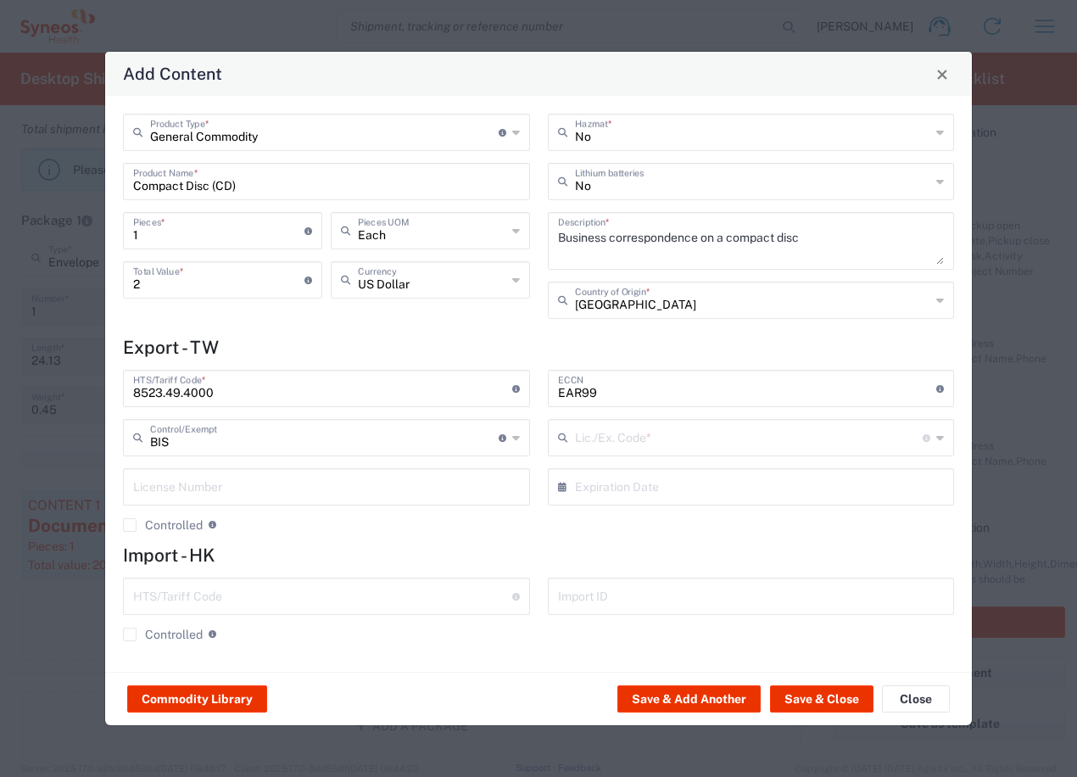
type input "NLR - No License Required"
click at [438, 286] on input "text" at bounding box center [432, 279] width 148 height 30
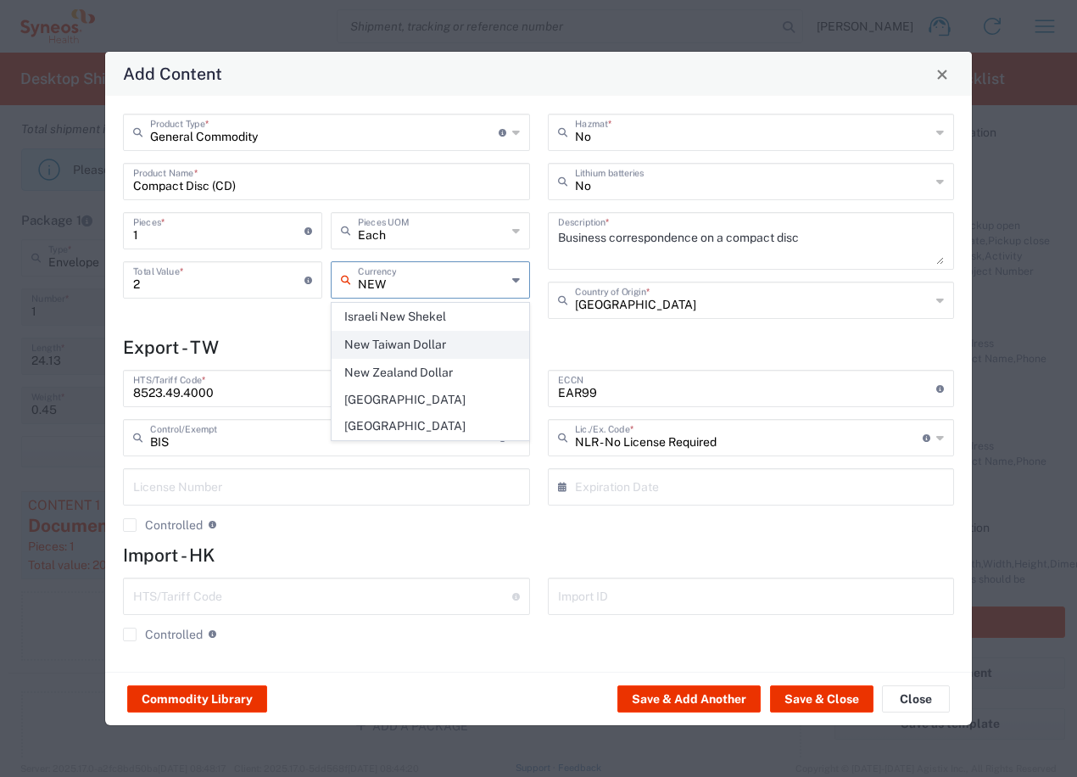
click at [404, 349] on span "New Taiwan Dollar" at bounding box center [430, 345] width 196 height 26
type input "New Taiwan Dollar"
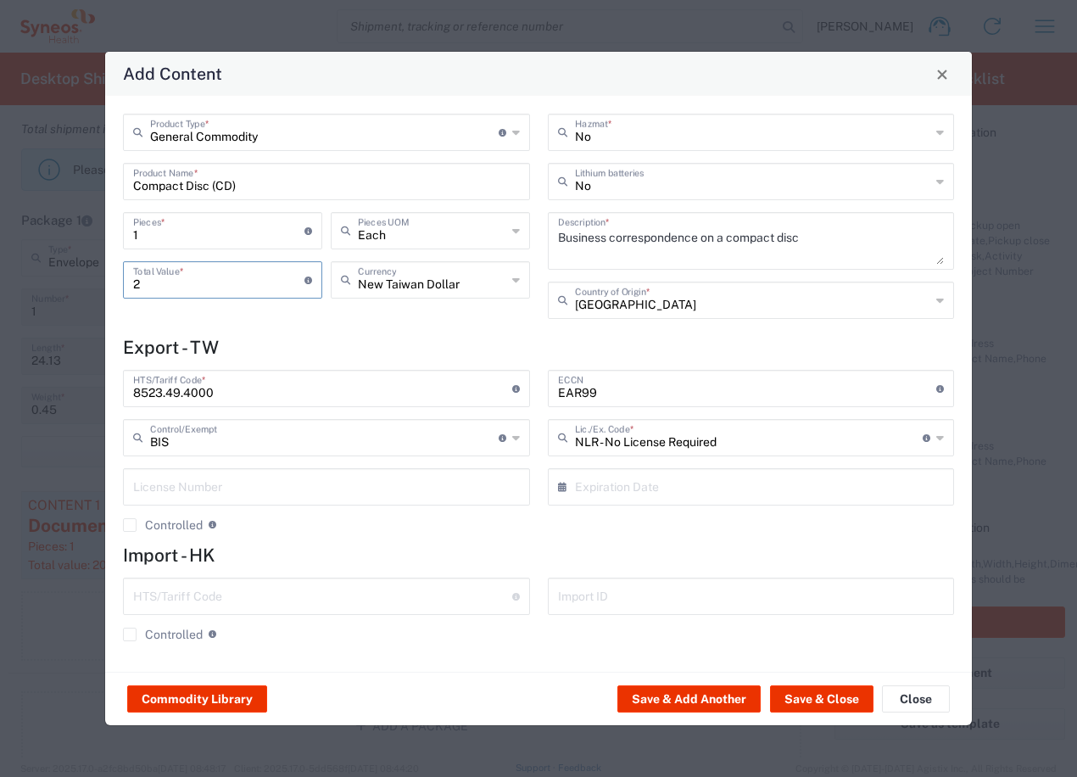
drag, startPoint x: 146, startPoint y: 282, endPoint x: 94, endPoint y: 288, distance: 52.0
click at [94, 288] on div "Add Content General Commodity Product Type * Document: Paper document generated…" at bounding box center [538, 388] width 1077 height 777
type input "100"
click at [664, 305] on input "text" at bounding box center [753, 299] width 356 height 30
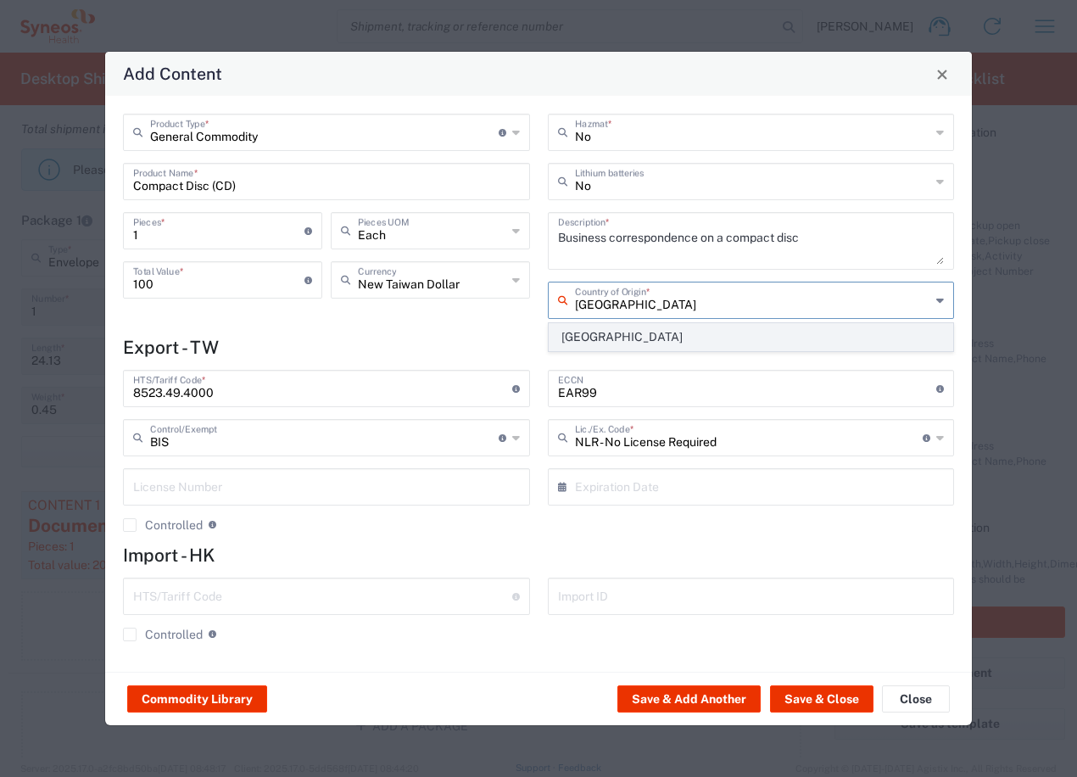
click at [641, 338] on span "[GEOGRAPHIC_DATA]" at bounding box center [752, 337] width 404 height 26
type input "[GEOGRAPHIC_DATA]"
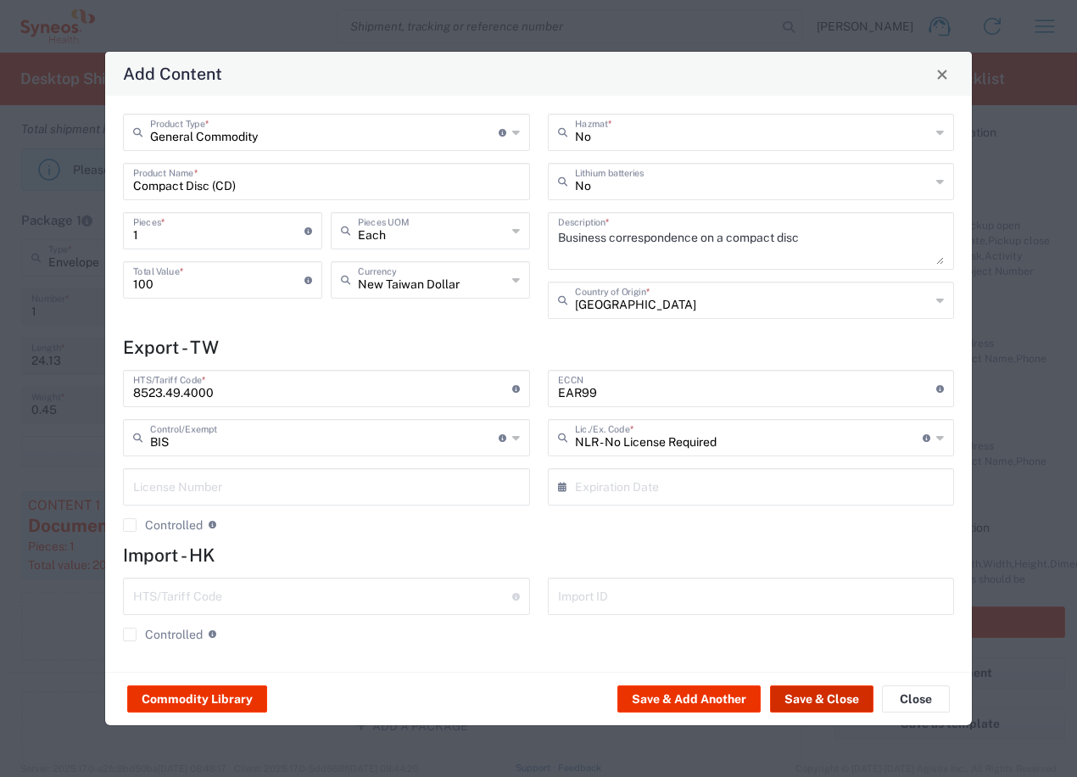
click at [813, 700] on button "Save & Close" at bounding box center [821, 698] width 103 height 27
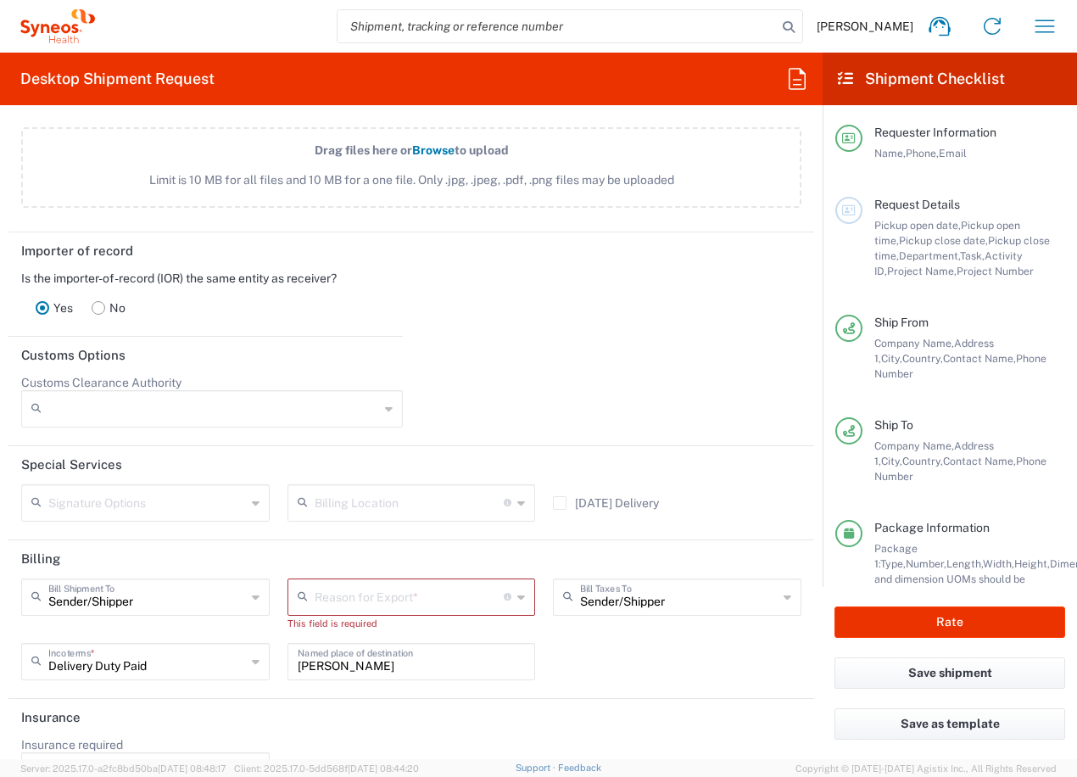
scroll to position [2292, 0]
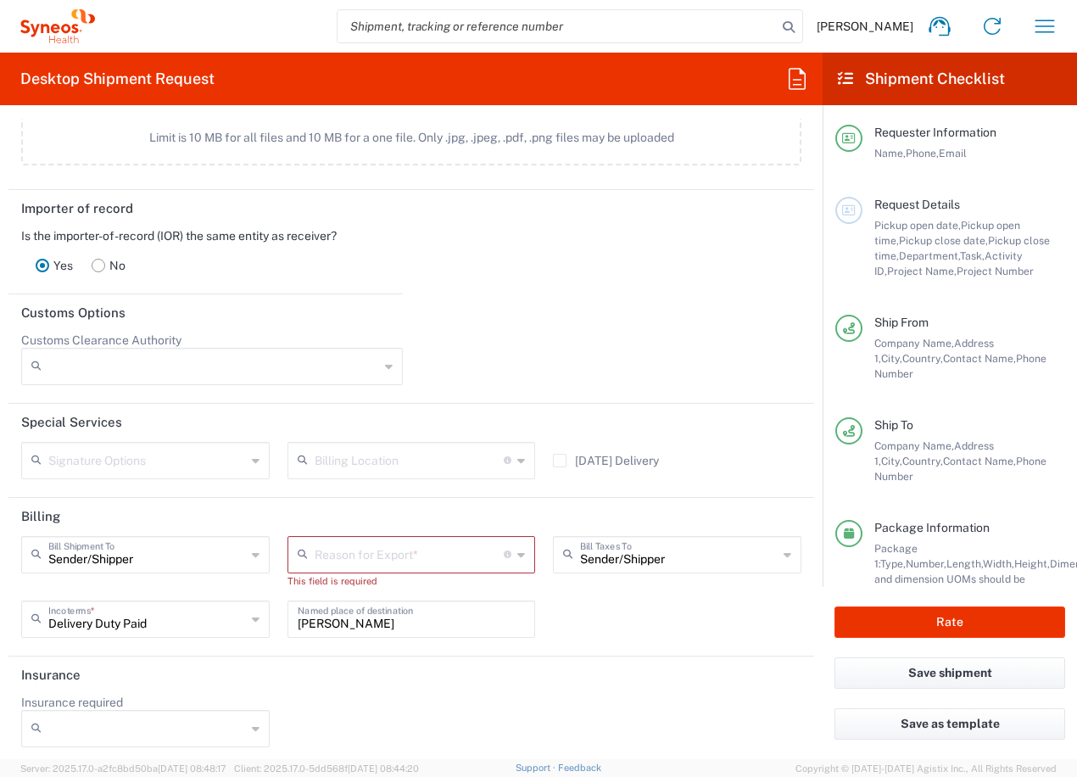
click at [396, 549] on input "text" at bounding box center [410, 554] width 190 height 30
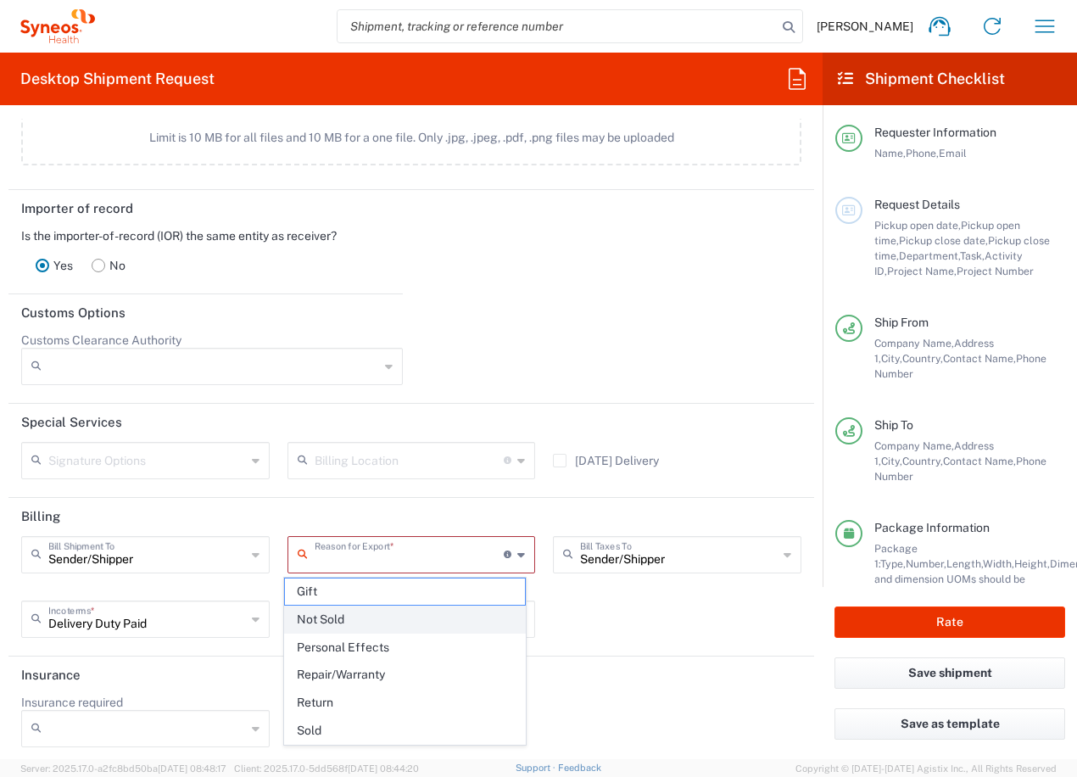
click at [333, 617] on span "Not Sold" at bounding box center [405, 619] width 241 height 26
type input "Not Sold"
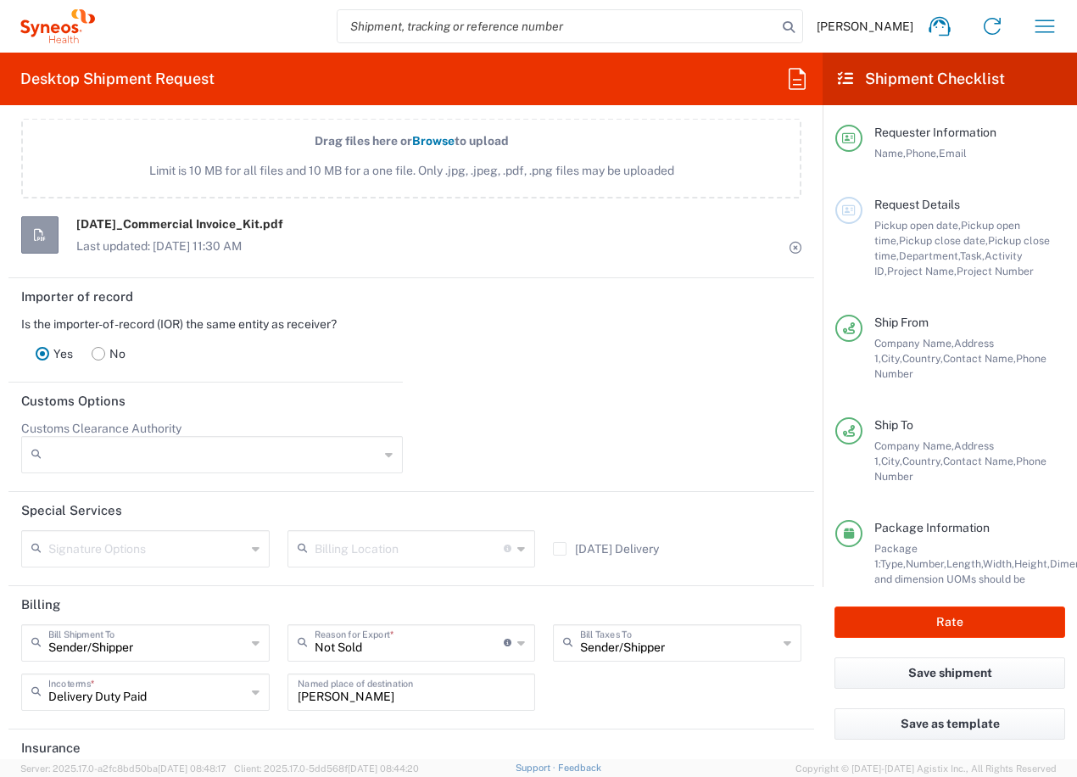
scroll to position [2283, 0]
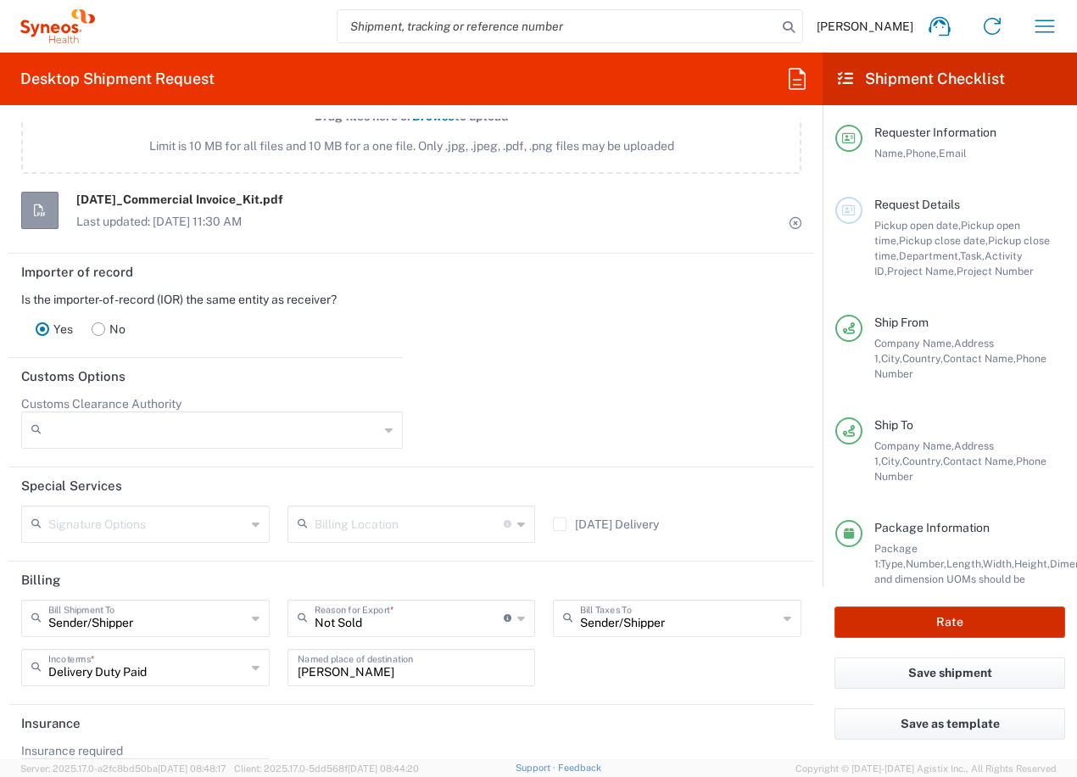
click at [928, 623] on button "Rate" at bounding box center [950, 621] width 231 height 31
type input "[PERSON_NAME]s 7000900B"
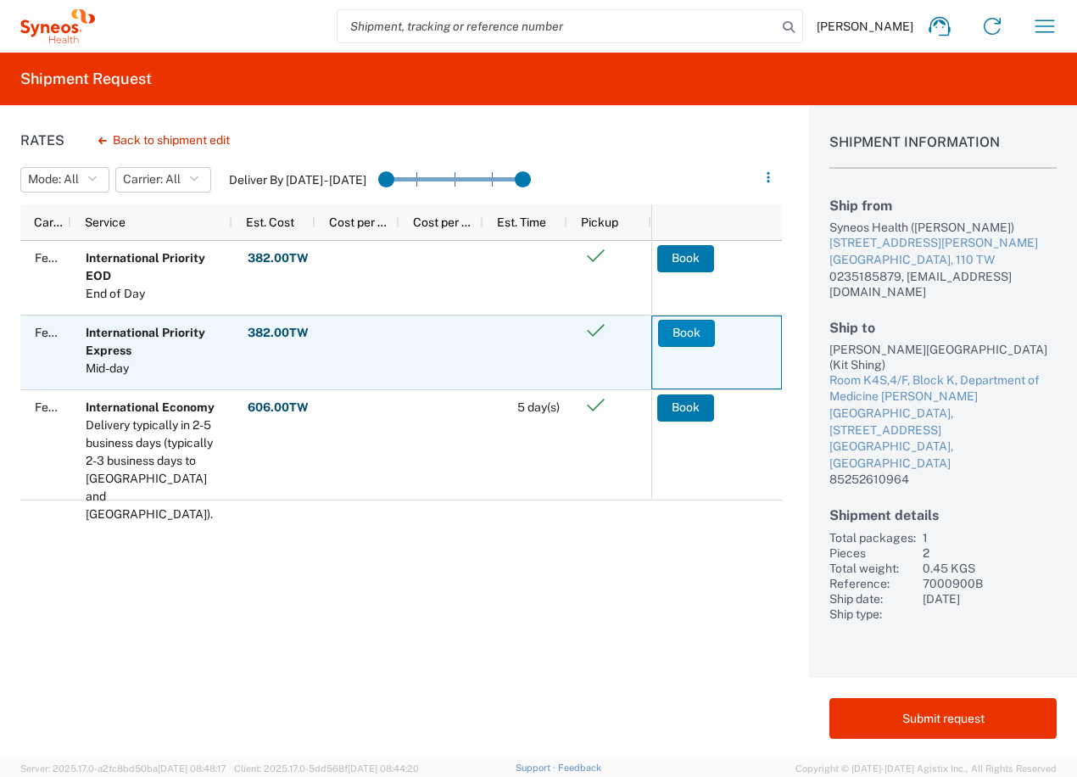
click at [702, 325] on button "Book" at bounding box center [686, 333] width 57 height 27
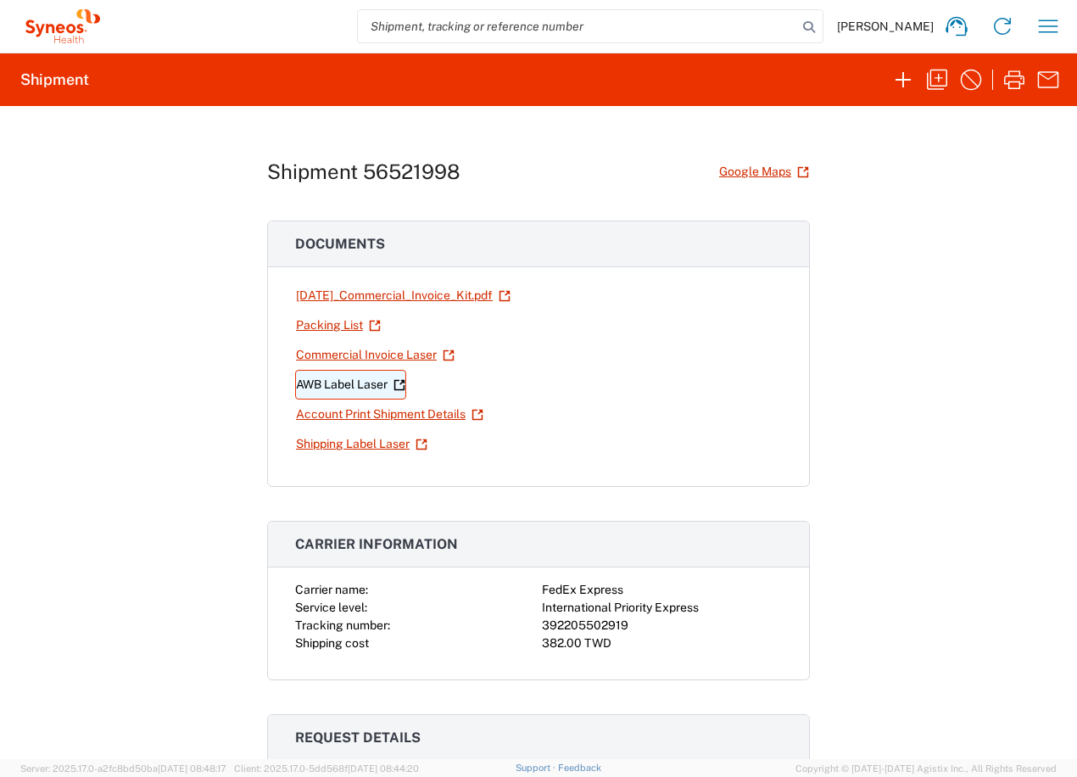
click at [363, 386] on link "AWB Label Laser" at bounding box center [350, 385] width 111 height 30
click at [332, 440] on link "Shipping Label Laser" at bounding box center [361, 444] width 133 height 30
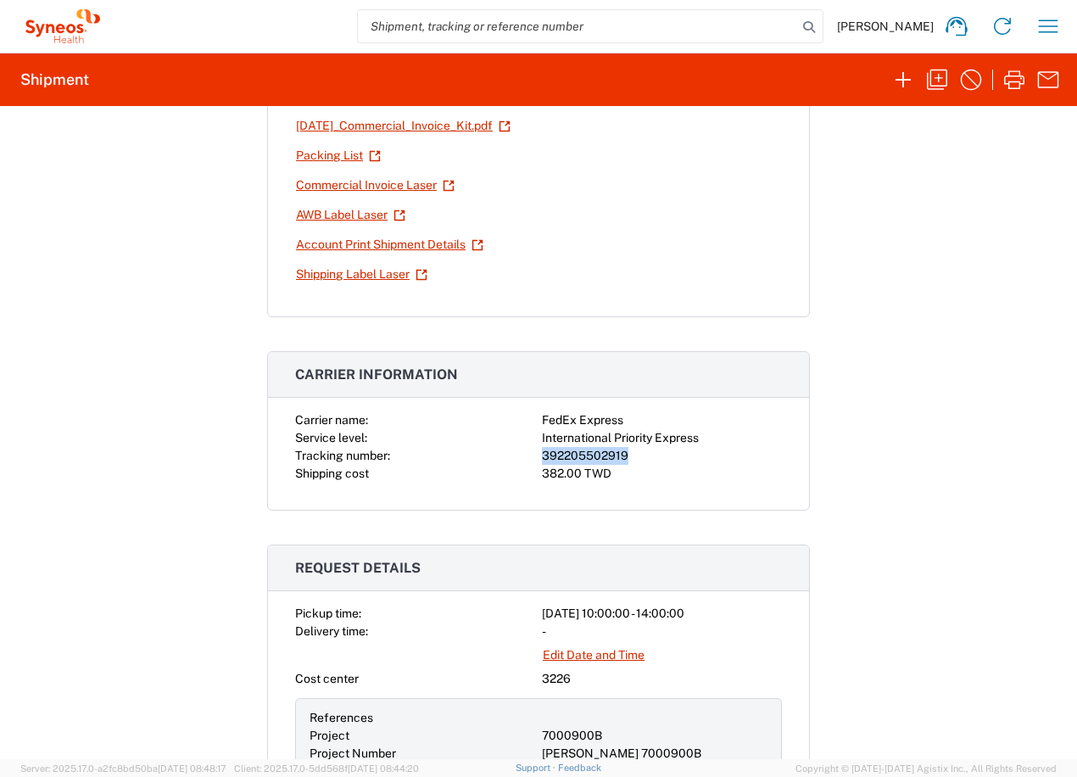
drag, startPoint x: 537, startPoint y: 454, endPoint x: 619, endPoint y: 453, distance: 82.3
click at [619, 453] on div "392205502919" at bounding box center [662, 456] width 240 height 18
copy div "392205502919"
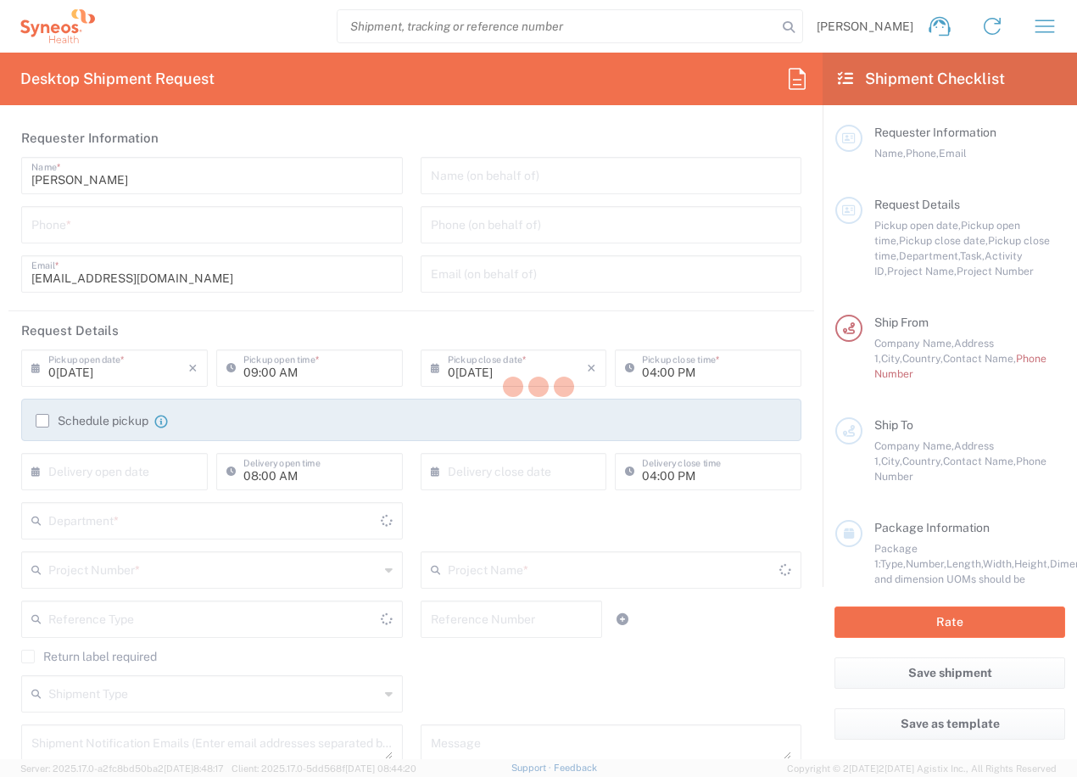
type input "3226"
type input "Taiwan Syneos Health Company L"
type input "[GEOGRAPHIC_DATA]"
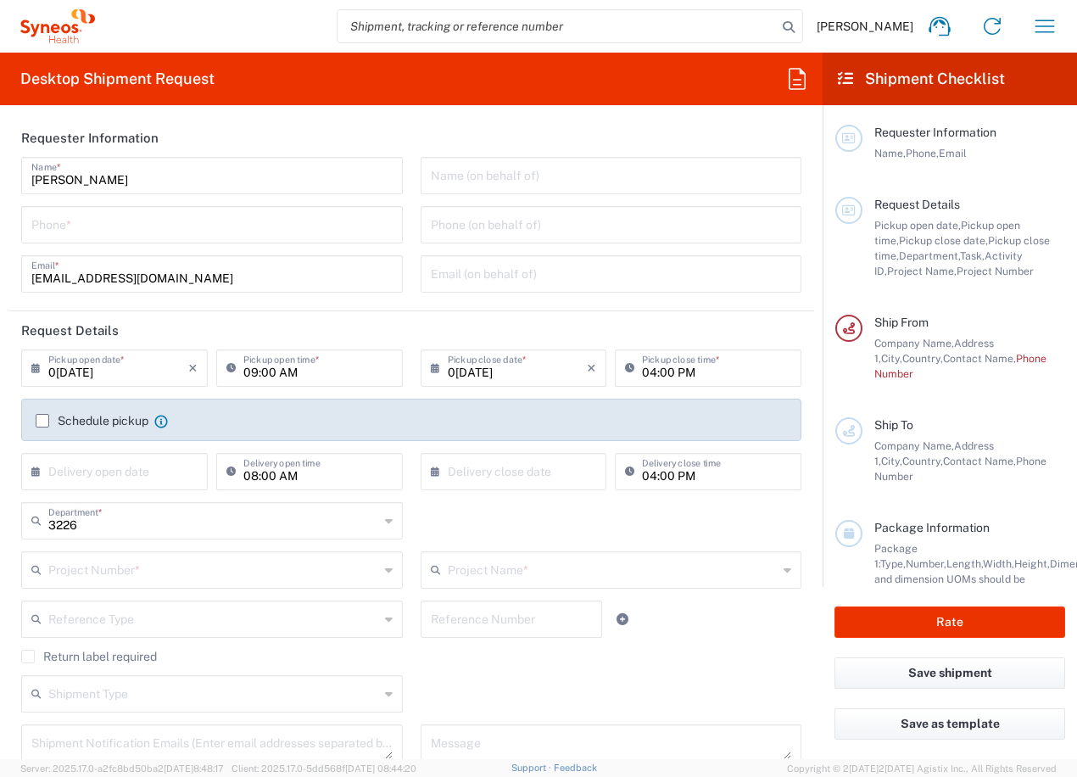
click at [146, 232] on input "tel" at bounding box center [211, 224] width 361 height 30
type input "0235185879"
type input "[EMAIL_ADDRESS][DOMAIN_NAME]"
type input "7000900B"
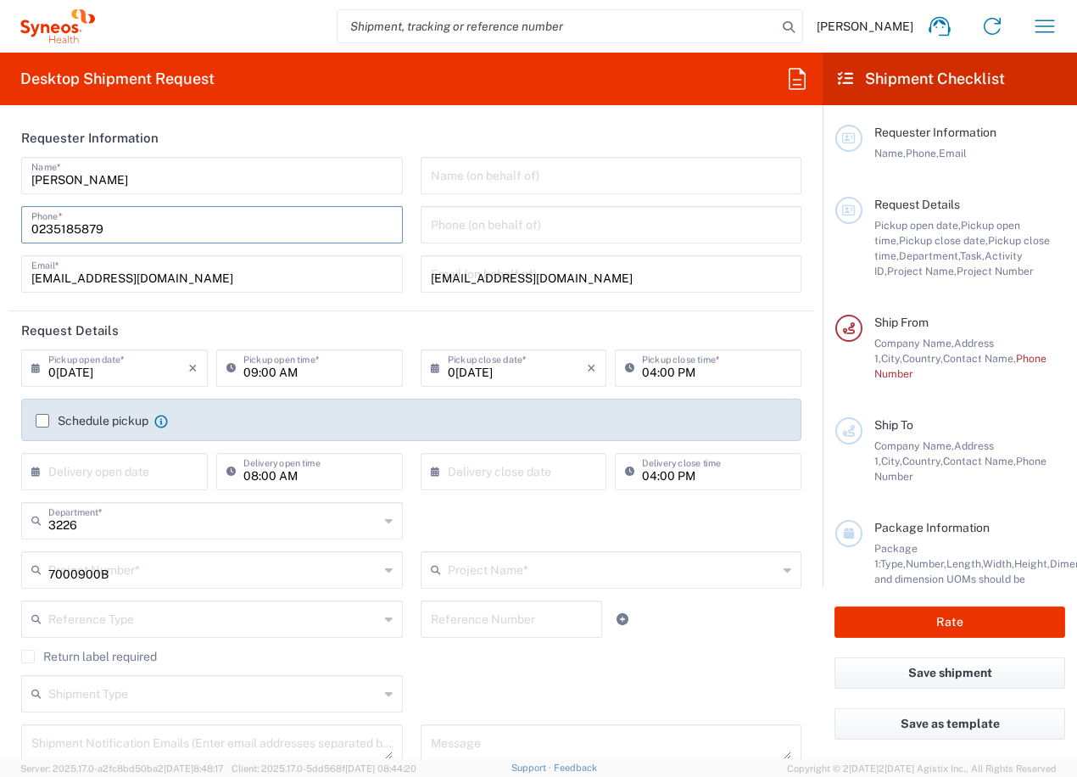
type input "[PERSON_NAME]s 7000900B"
type input "[PERSON_NAME][GEOGRAPHIC_DATA],[STREET_ADDRESS]"
type input "0235185879"
type input "[PERSON_NAME][GEOGRAPHIC_DATA]"
type input "Room K4S,4/F, Block K, Department of Medicine"
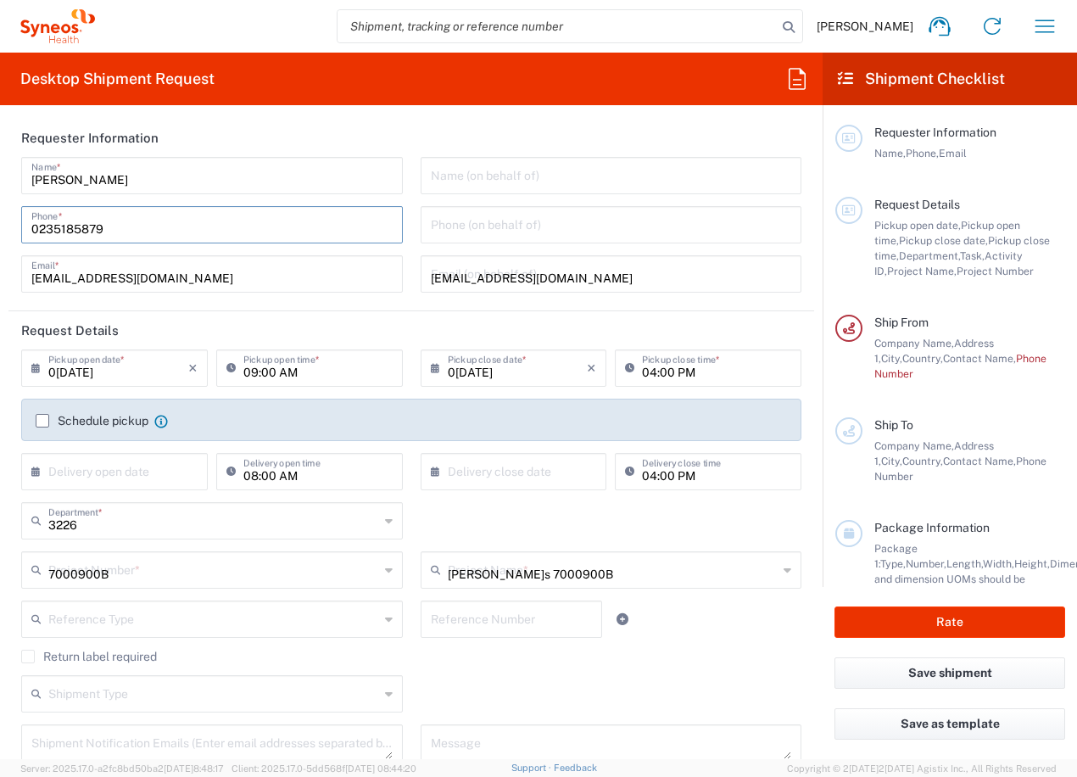
type input "[PERSON_NAME][GEOGRAPHIC_DATA],[STREET_ADDRESS]"
type input "[GEOGRAPHIC_DATA]"
type input "[GEOGRAPHIC_DATA] SAR [GEOGRAPHIC_DATA]"
type input "Kit Shing"
type input "85252610964"
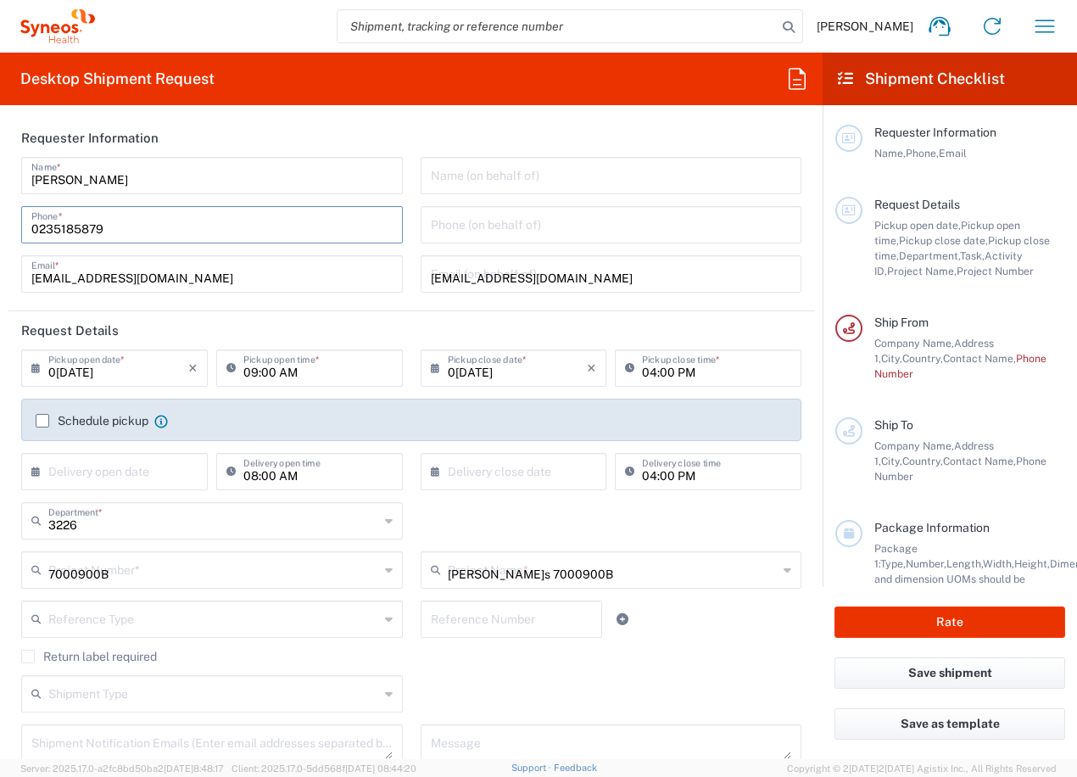
type input "Sender/Shipper"
type input "Delivery Duty Paid"
type input "[PERSON_NAME]"
click at [229, 358] on icon at bounding box center [234, 368] width 17 height 27
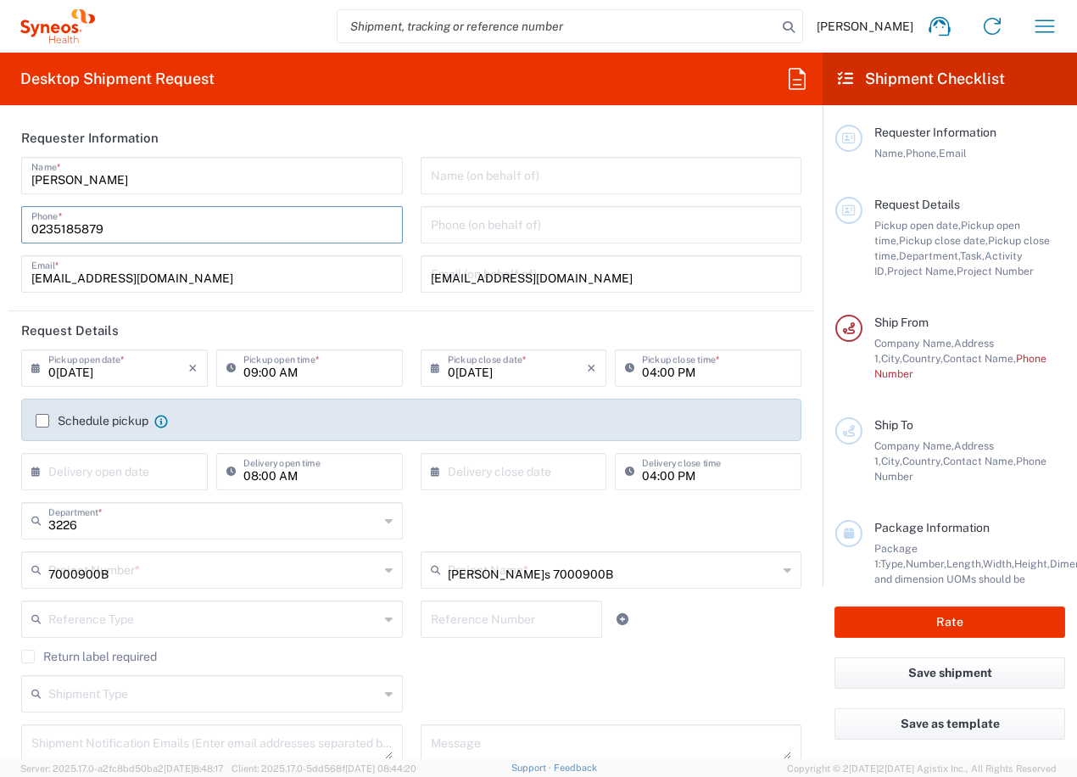
click at [244, 368] on input "09:00 AM" at bounding box center [317, 367] width 149 height 30
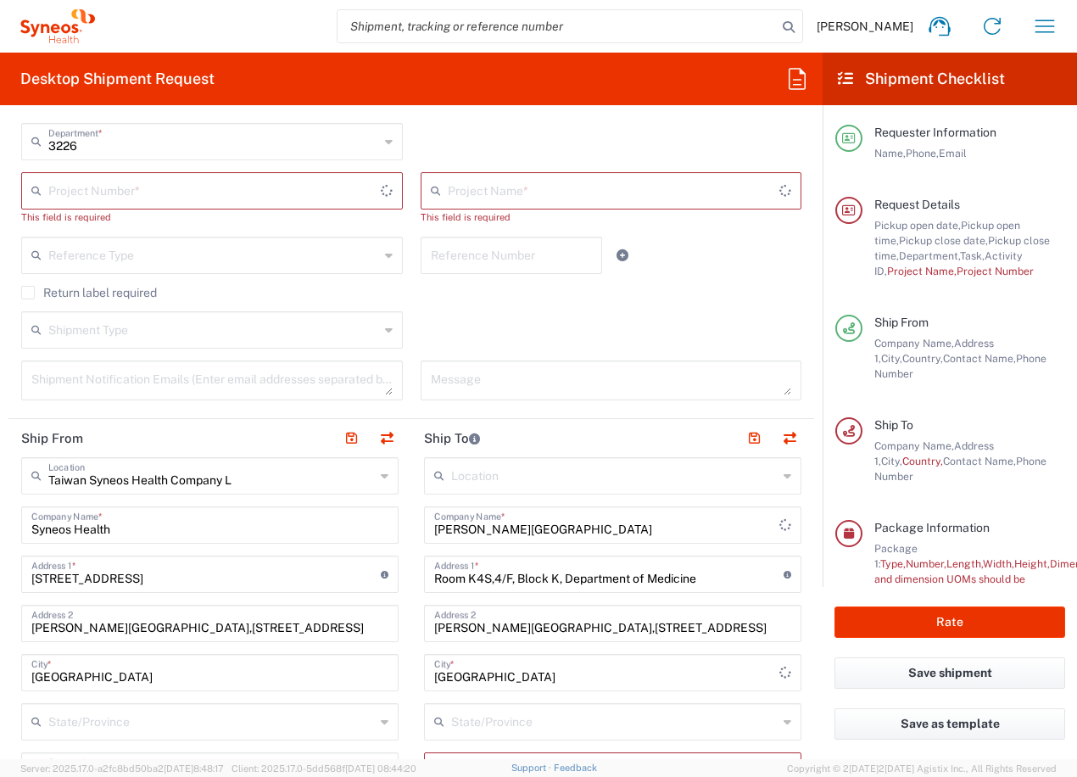
scroll to position [170, 0]
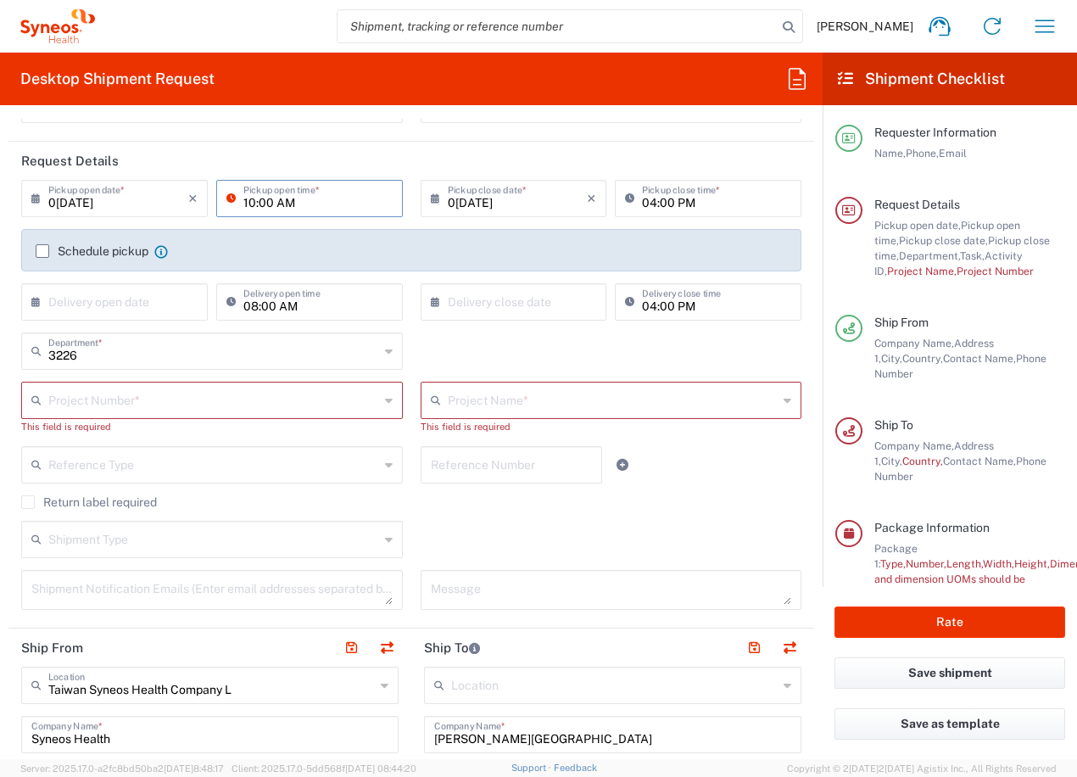
type input "10:00 AM"
click at [642, 198] on input "04:00 PM" at bounding box center [716, 197] width 149 height 30
type input "02:00 PM"
click at [45, 253] on label "Schedule pickup" at bounding box center [92, 251] width 113 height 14
click at [42, 251] on input "Schedule pickup" at bounding box center [42, 251] width 0 height 0
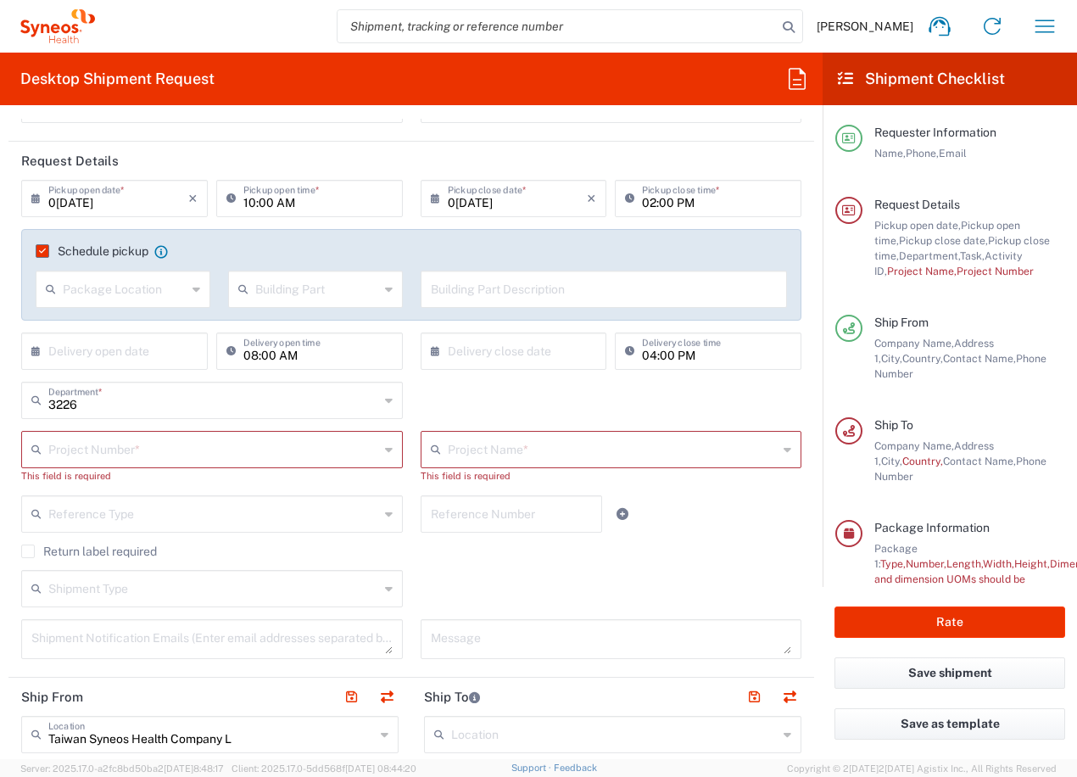
click at [448, 449] on input "text" at bounding box center [613, 448] width 331 height 30
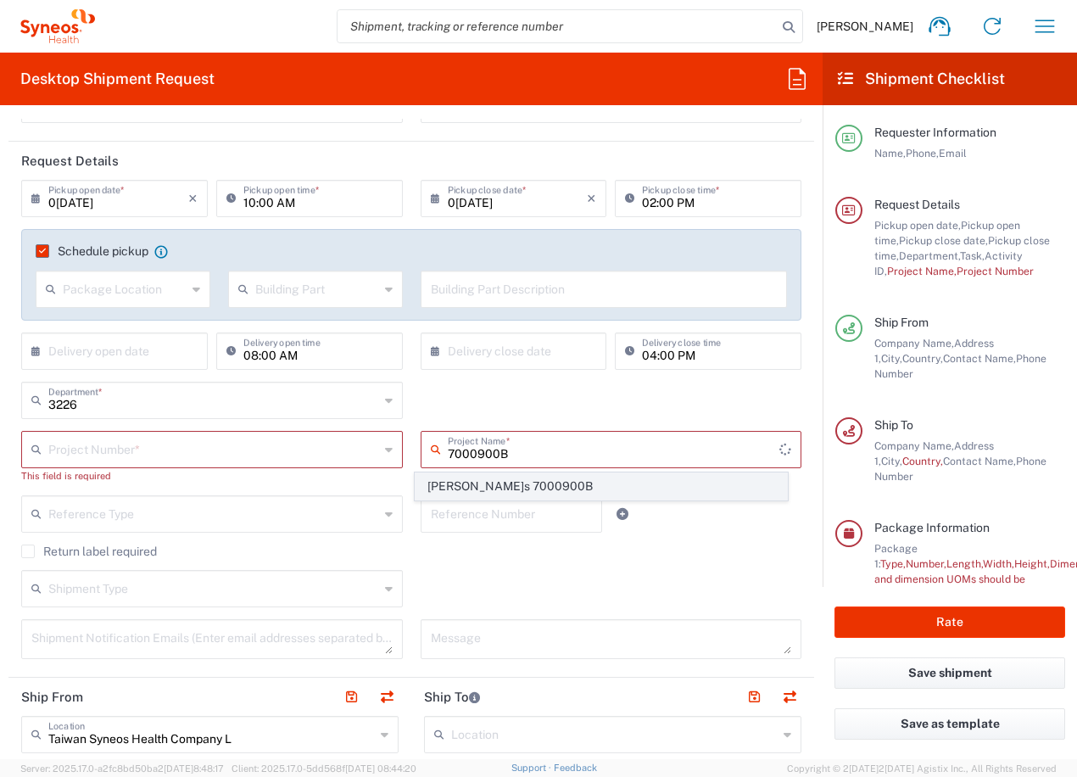
click at [539, 481] on span "[PERSON_NAME]s 7000900B" at bounding box center [602, 486] width 372 height 26
type input "[PERSON_NAME]s 7000900B"
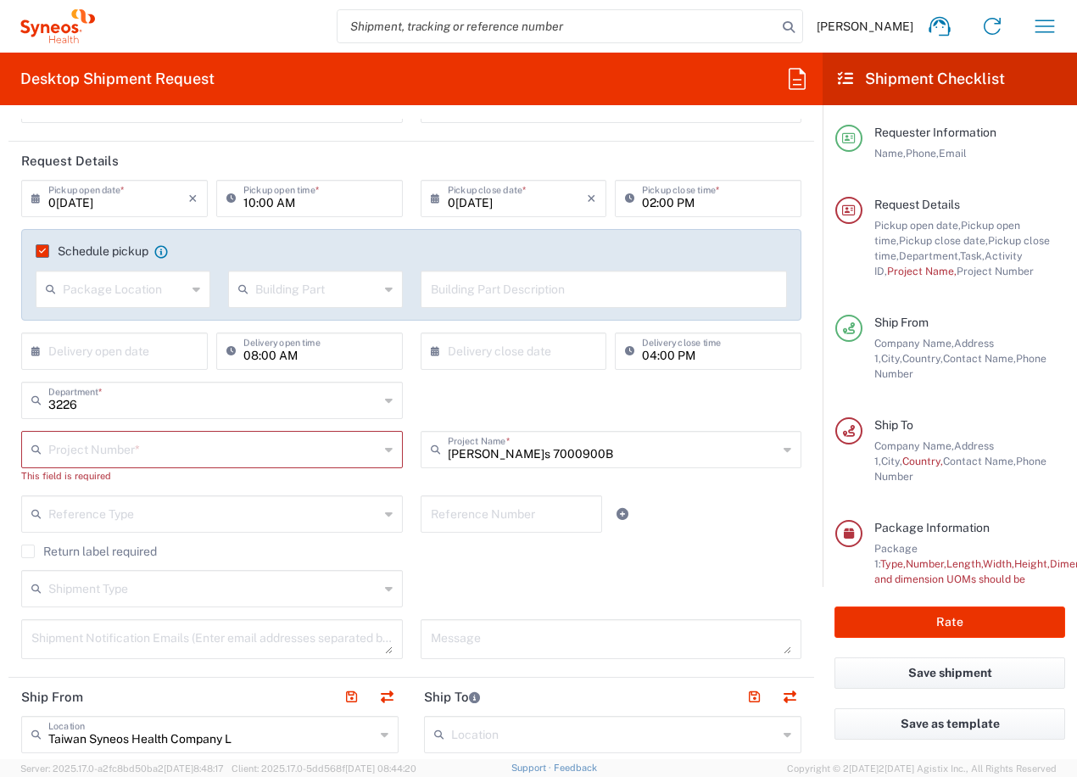
type input "7000900B"
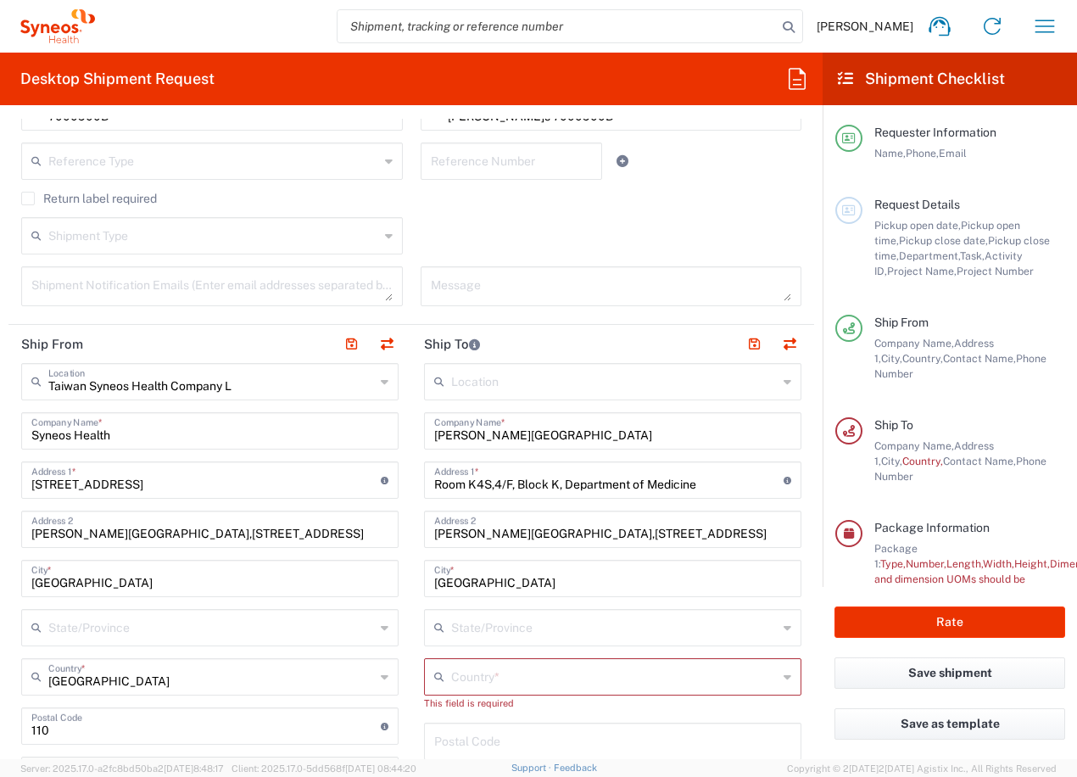
scroll to position [509, 0]
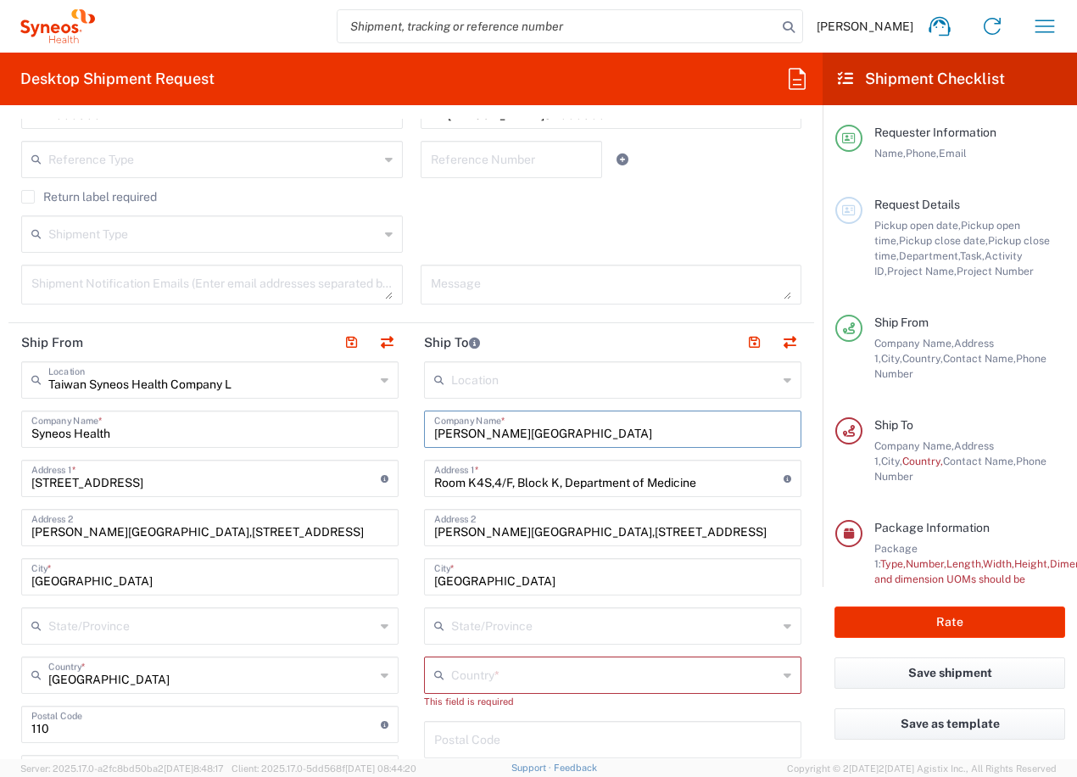
drag, startPoint x: 568, startPoint y: 428, endPoint x: 374, endPoint y: 430, distance: 194.2
click at [374, 430] on div "Ship From [GEOGRAPHIC_DATA] Syneos Health Company L Location [GEOGRAPHIC_DATA] …" at bounding box center [411, 726] width 806 height 807
paste input "Comprehensive [MEDICAL_DATA] Trials Unit"
type input "Comprehensive [MEDICAL_DATA] Trials Unit"
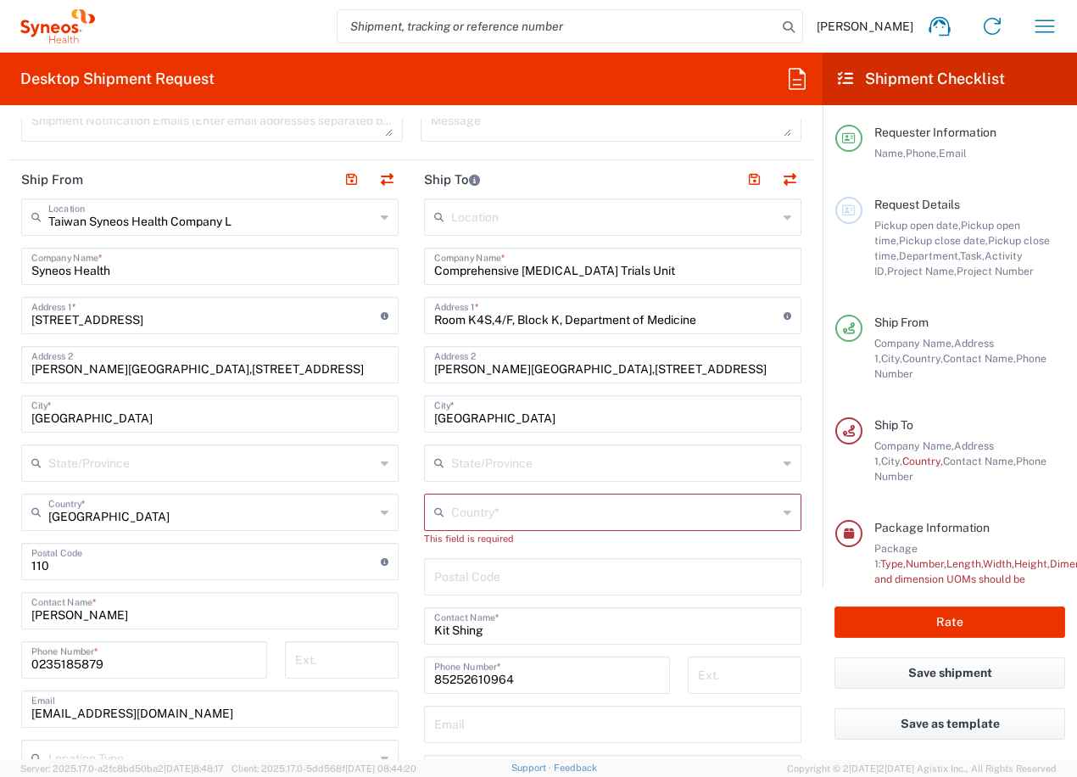
scroll to position [679, 0]
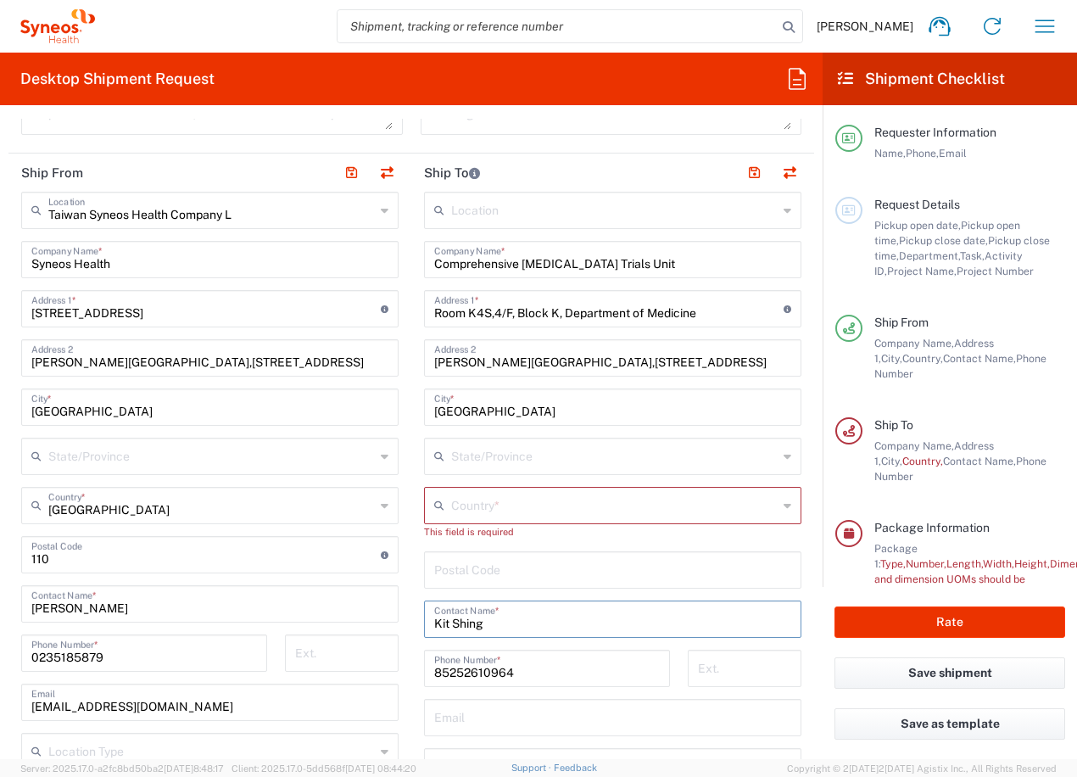
drag, startPoint x: 486, startPoint y: 622, endPoint x: 409, endPoint y: 620, distance: 77.2
click at [411, 620] on main "Location [PERSON_NAME] LLC-[GEOGRAPHIC_DATA] [GEOGRAPHIC_DATA] [GEOGRAPHIC_DATA…" at bounding box center [612, 556] width 403 height 728
paste input "[PERSON_NAME]n WY[PERSON_NAME]n"
type input "[PERSON_NAME]n WY[PERSON_NAME]n"
drag, startPoint x: 512, startPoint y: 674, endPoint x: 379, endPoint y: 671, distance: 133.2
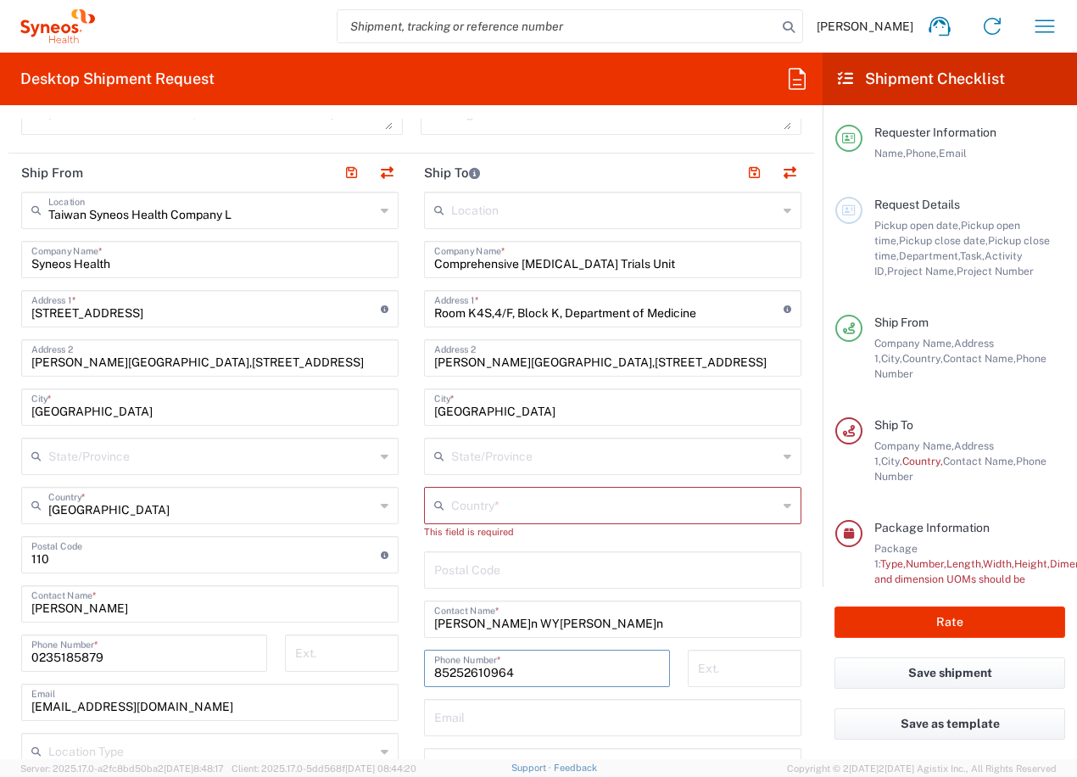
click at [379, 671] on div "Ship From [GEOGRAPHIC_DATA] Syneos Health Company L Location [GEOGRAPHIC_DATA] …" at bounding box center [411, 557] width 806 height 807
paste input "35051169"
type input "85235051169"
click at [451, 502] on input "text" at bounding box center [614, 504] width 327 height 30
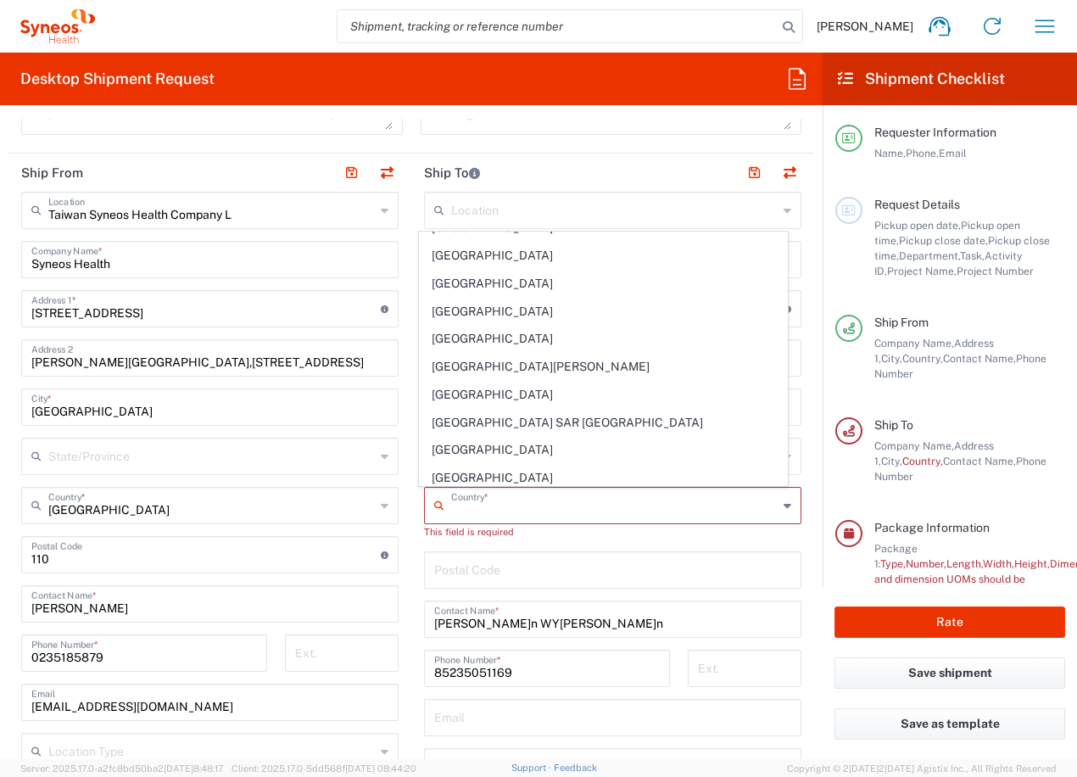
scroll to position [2545, 0]
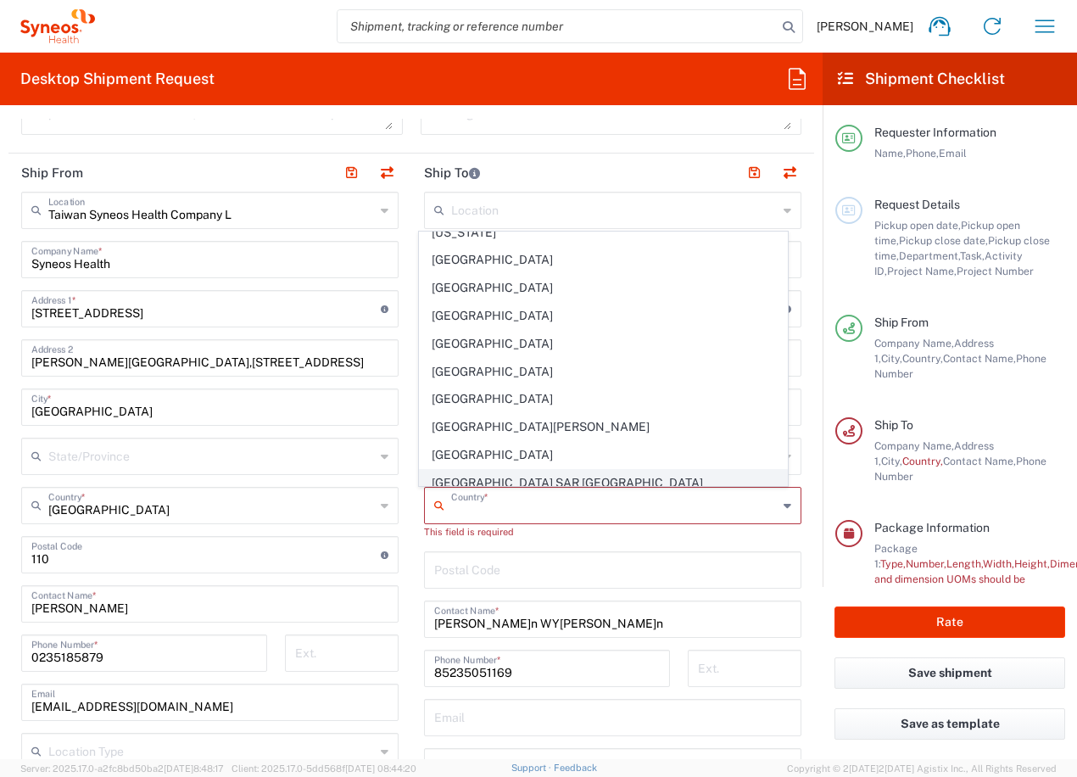
click at [547, 477] on span "[GEOGRAPHIC_DATA] SAR [GEOGRAPHIC_DATA]" at bounding box center [604, 483] width 368 height 26
type input "[GEOGRAPHIC_DATA] SAR [GEOGRAPHIC_DATA]"
type input "Sender/Shipper"
type input "Delivery Duty Paid"
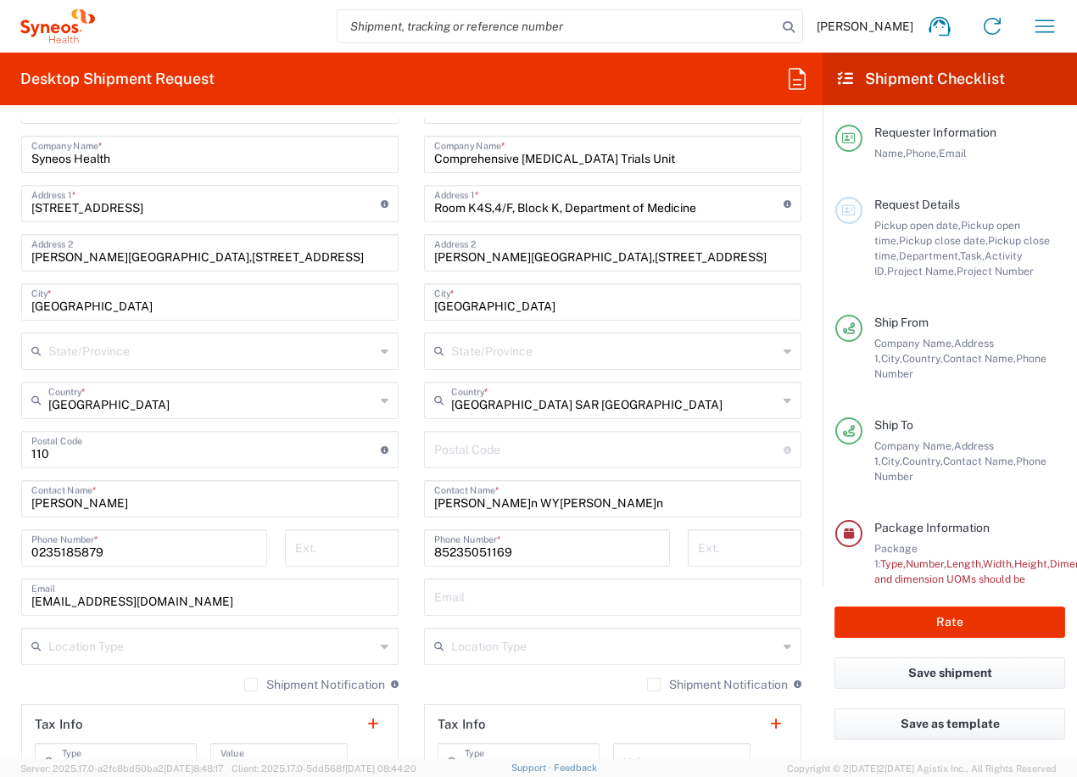
scroll to position [679, 0]
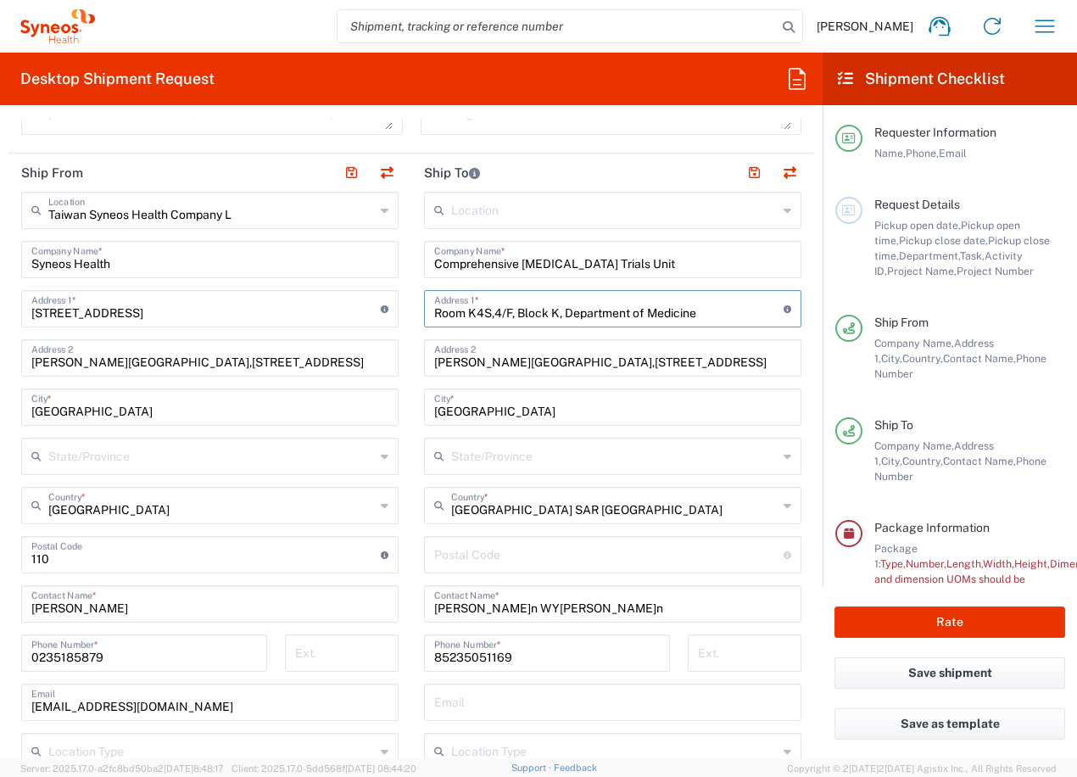
drag, startPoint x: 720, startPoint y: 316, endPoint x: 344, endPoint y: 316, distance: 376.6
click at [344, 316] on div "Ship From [GEOGRAPHIC_DATA] Syneos Health Company L Location [GEOGRAPHIC_DATA] …" at bounding box center [411, 557] width 806 height 807
paste input "G05,[PERSON_NAME] Kong Pao Centr"
type input "Room G05[PERSON_NAME][GEOGRAPHIC_DATA]"
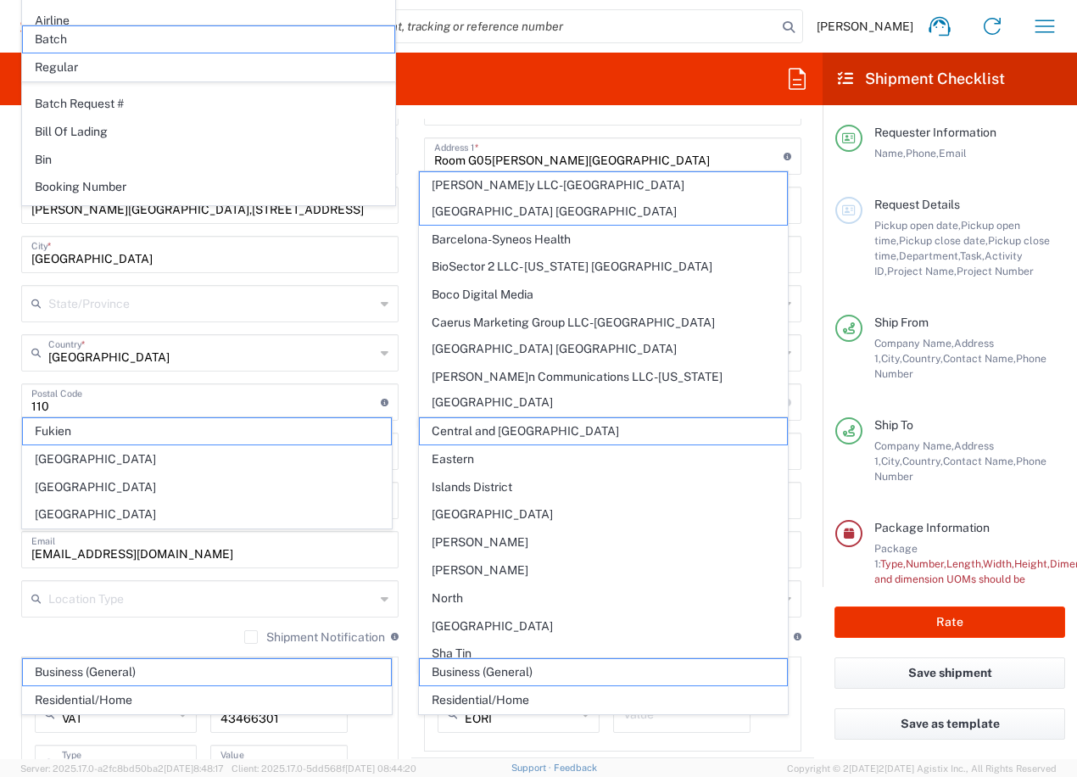
scroll to position [681, 0]
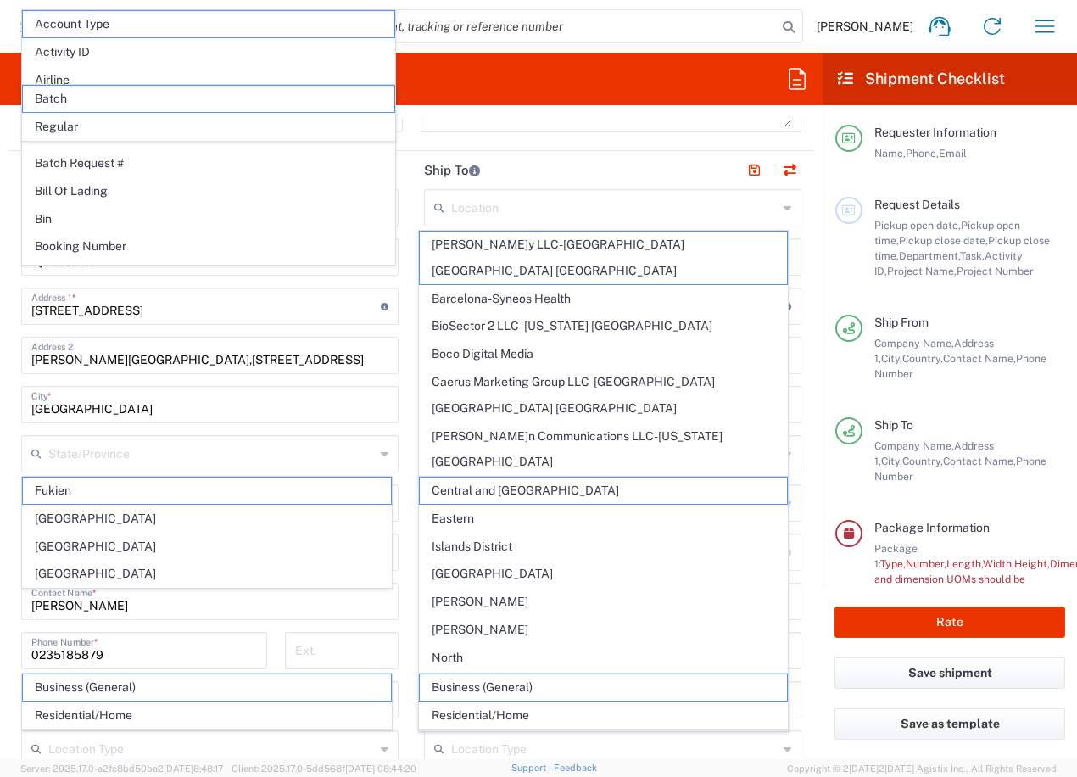
click at [798, 260] on main "Location [PERSON_NAME] LLC-[GEOGRAPHIC_DATA] [GEOGRAPHIC_DATA] [GEOGRAPHIC_DATA…" at bounding box center [612, 545] width 403 height 712
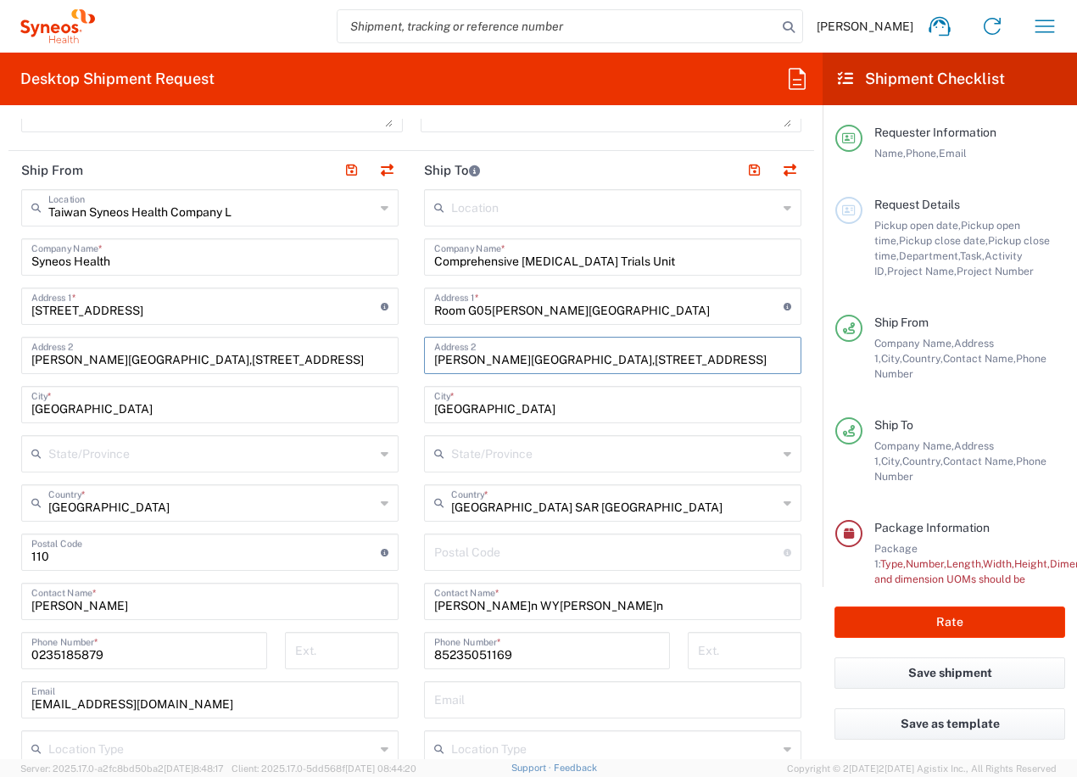
drag, startPoint x: 657, startPoint y: 362, endPoint x: 360, endPoint y: 358, distance: 296.9
click at [360, 358] on div "Ship From [GEOGRAPHIC_DATA] Syneos Health Company L Location [GEOGRAPHIC_DATA] …" at bounding box center [411, 554] width 806 height 807
paste input "for [MEDICAL_DATA],Princeof WalesHosp.Shatin"
type input "for [MEDICAL_DATA], Princeof Wales Hosp. [GEOGRAPHIC_DATA]"
click at [792, 507] on main "Location [PERSON_NAME] LLC-[GEOGRAPHIC_DATA] [GEOGRAPHIC_DATA] [GEOGRAPHIC_DATA…" at bounding box center [612, 545] width 403 height 712
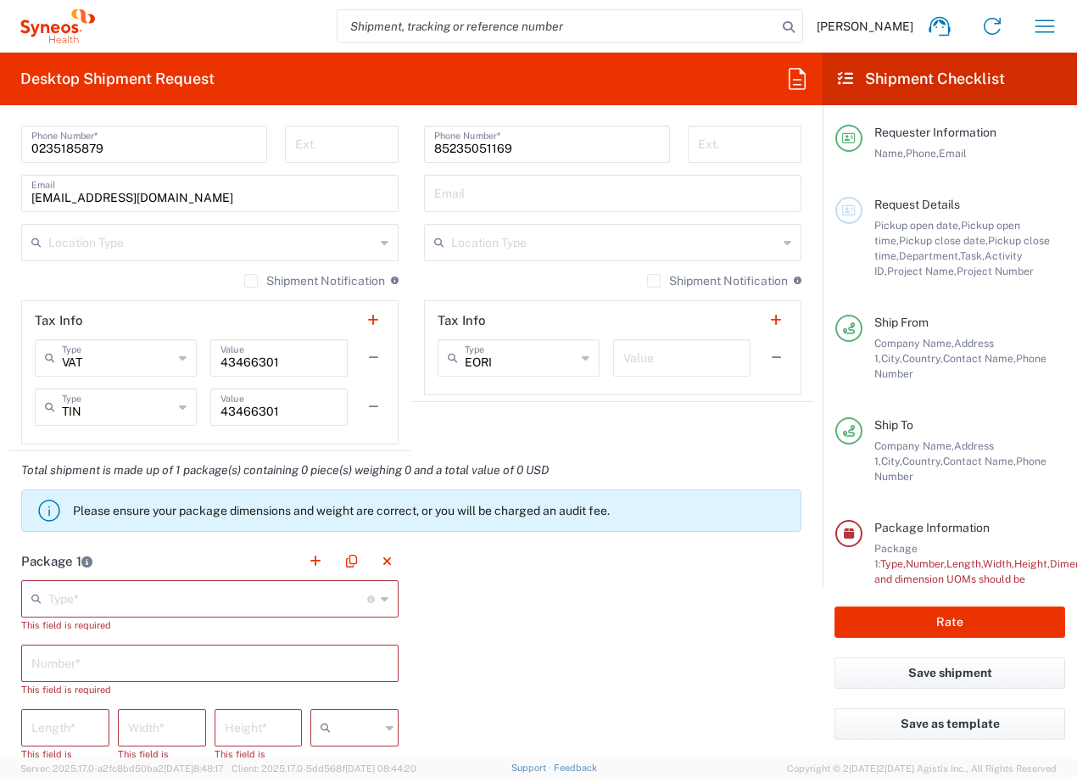
scroll to position [1275, 0]
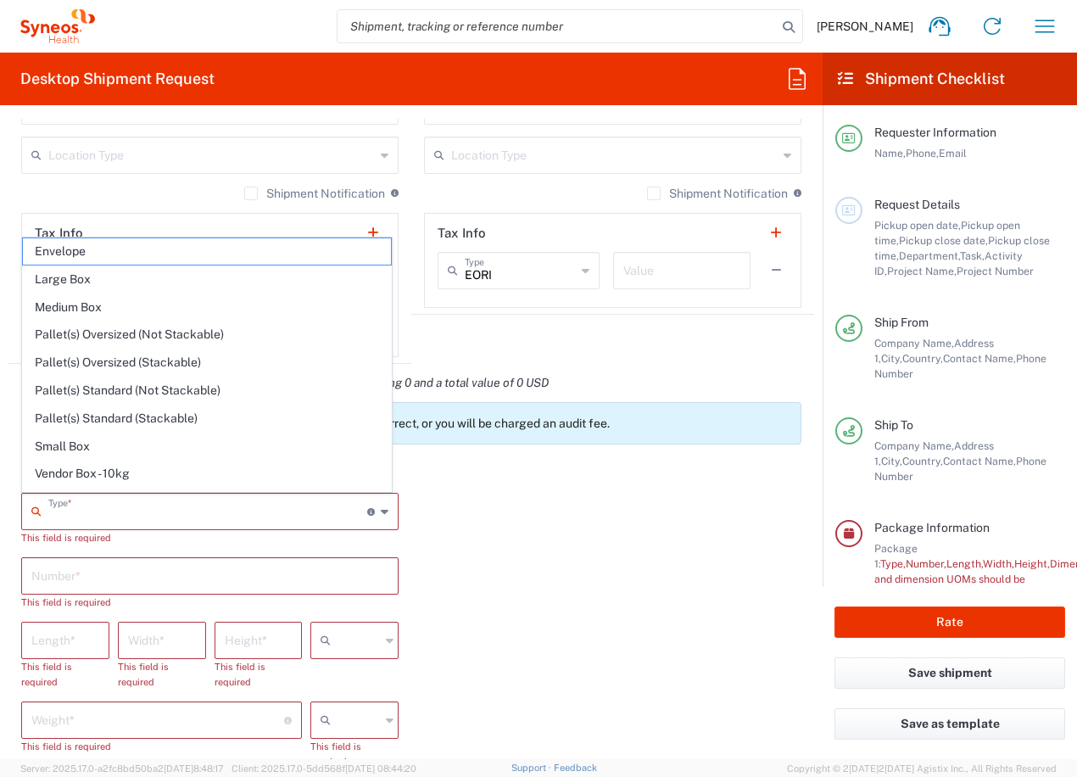
click at [197, 517] on input "text" at bounding box center [207, 510] width 319 height 30
click at [88, 249] on span "Envelope" at bounding box center [207, 251] width 368 height 26
type input "Envelope"
type input "1"
type input "9.5"
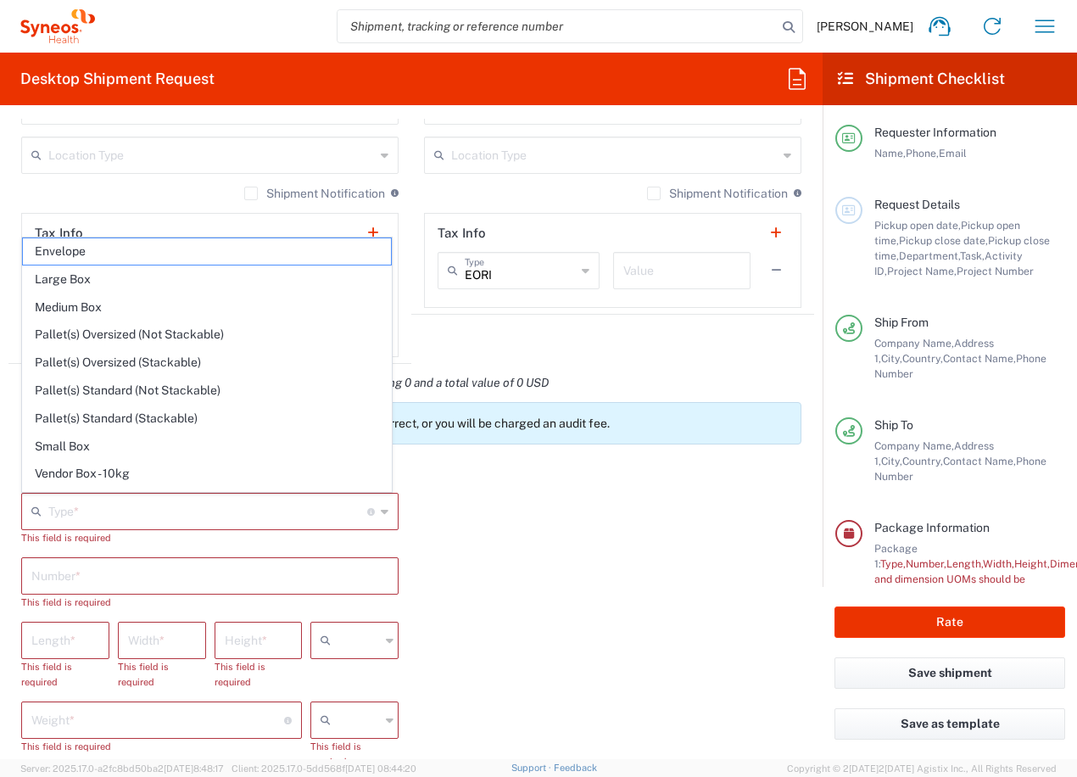
type input "12.5"
type input "0.25"
type input "in"
type input "0.45"
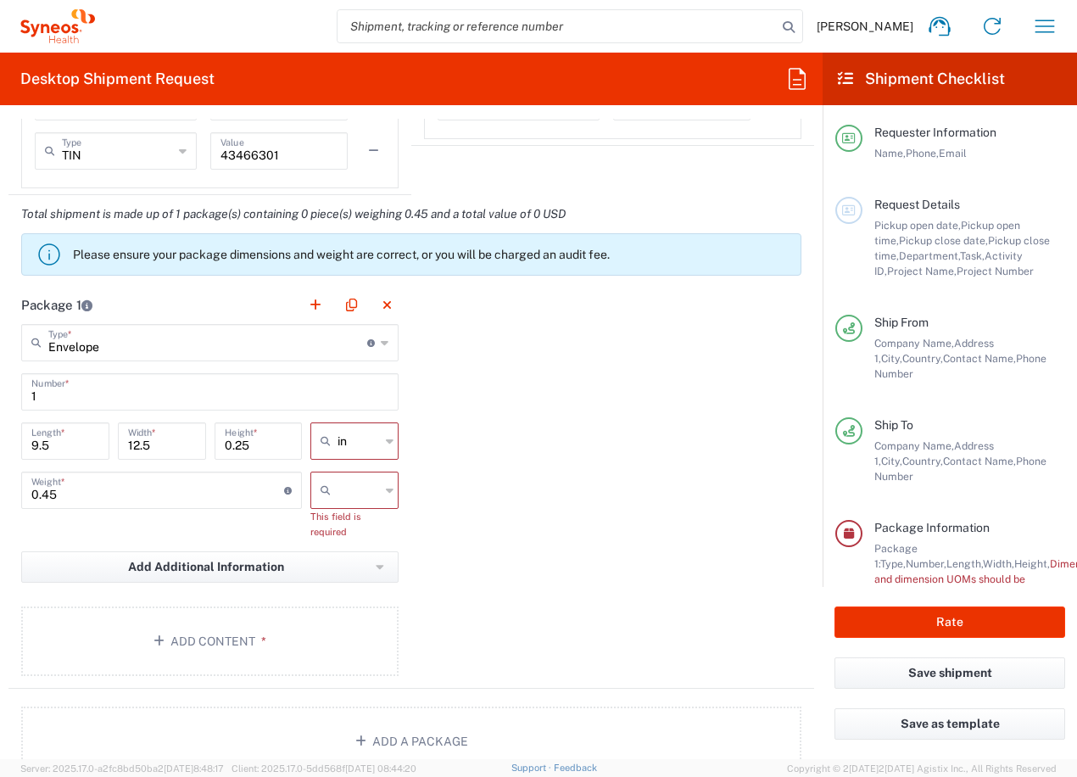
scroll to position [1444, 0]
click at [386, 435] on icon at bounding box center [390, 440] width 8 height 27
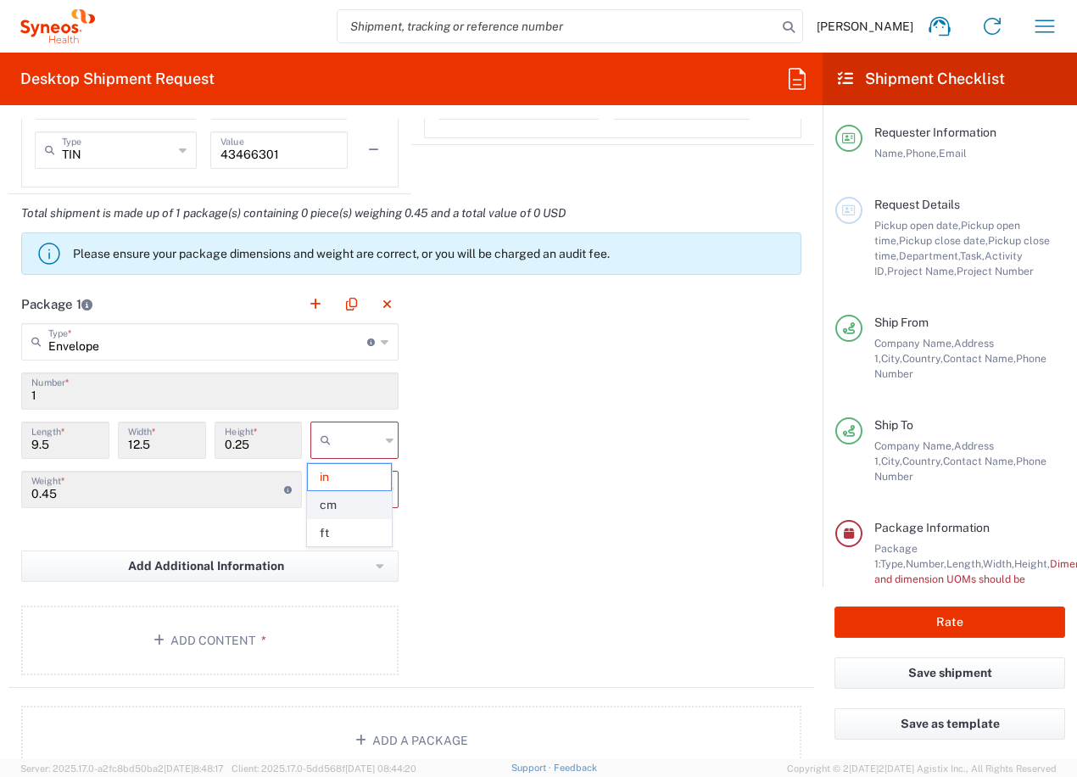
click at [349, 505] on span "cm" at bounding box center [349, 505] width 83 height 26
type input "24.13"
type input "31.75"
type input "0.64"
type input "cm"
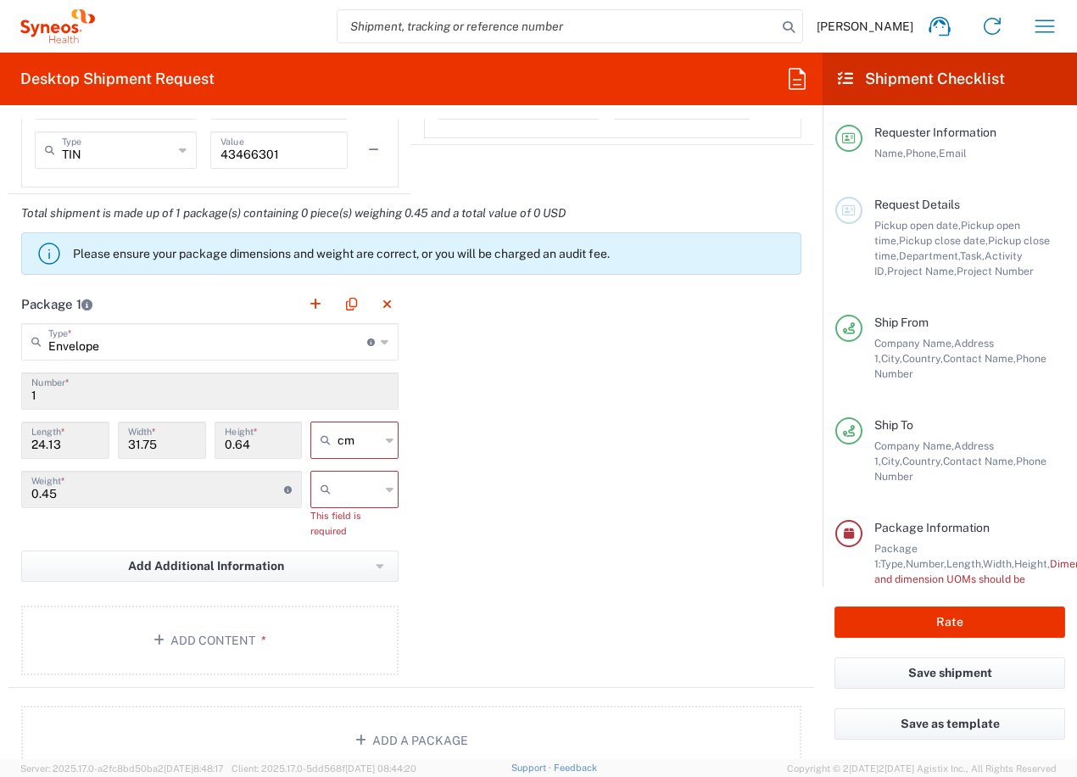
click at [386, 490] on icon at bounding box center [390, 489] width 8 height 27
click at [345, 528] on span "kgs" at bounding box center [349, 526] width 83 height 26
type input "kgs"
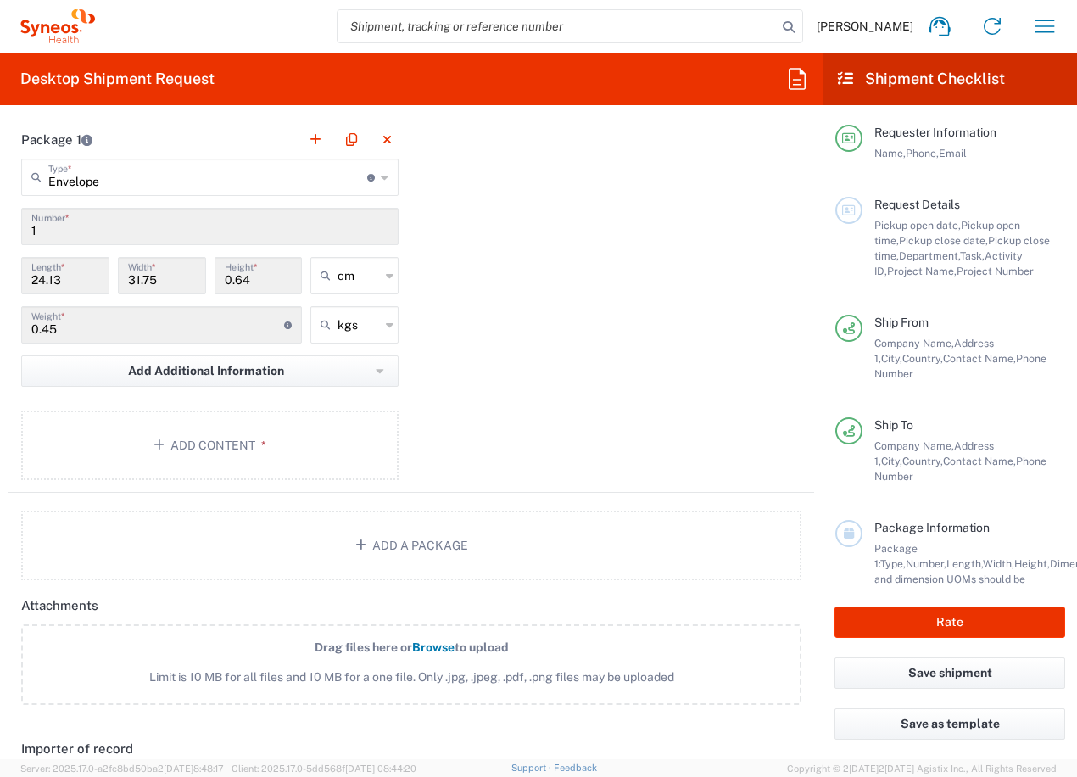
scroll to position [1614, 0]
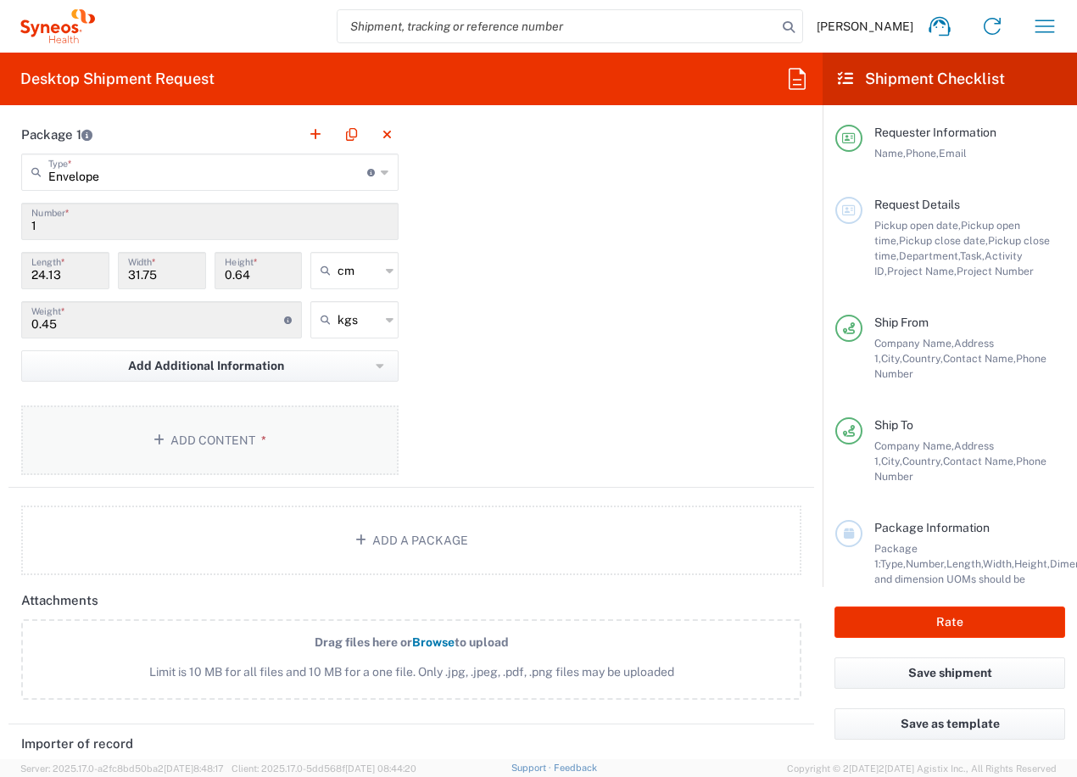
click at [241, 439] on button "Add Content *" at bounding box center [209, 440] width 377 height 70
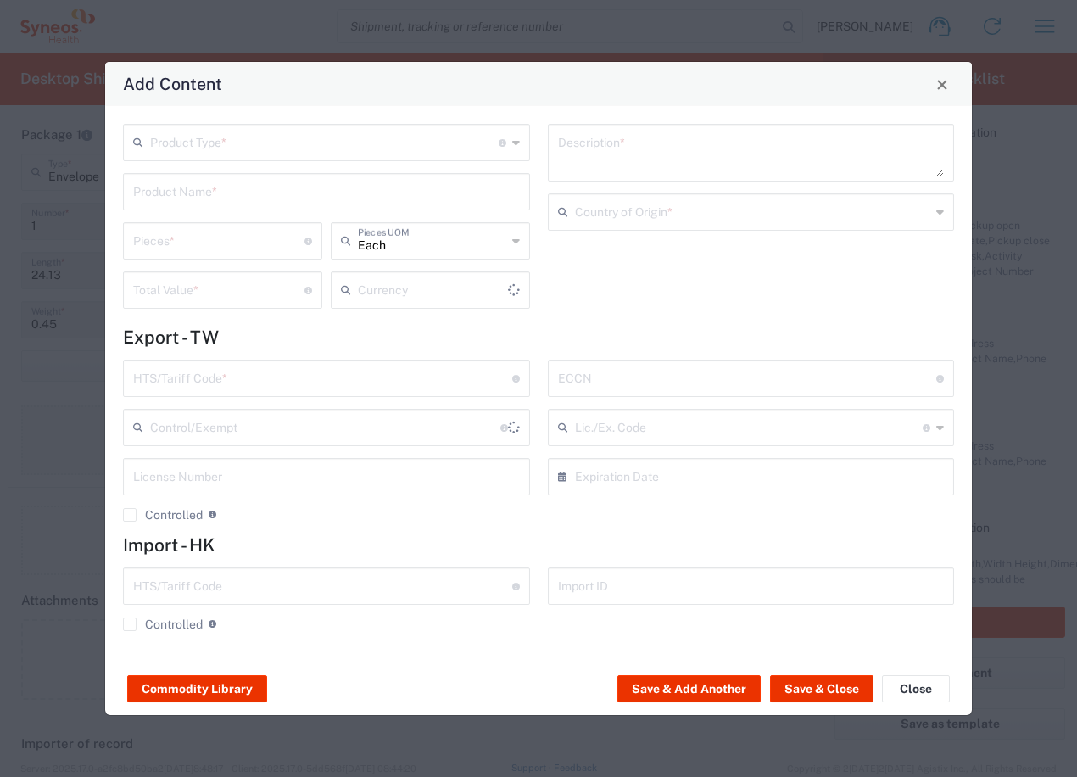
type input "US Dollar"
click at [265, 142] on input "text" at bounding box center [324, 141] width 349 height 30
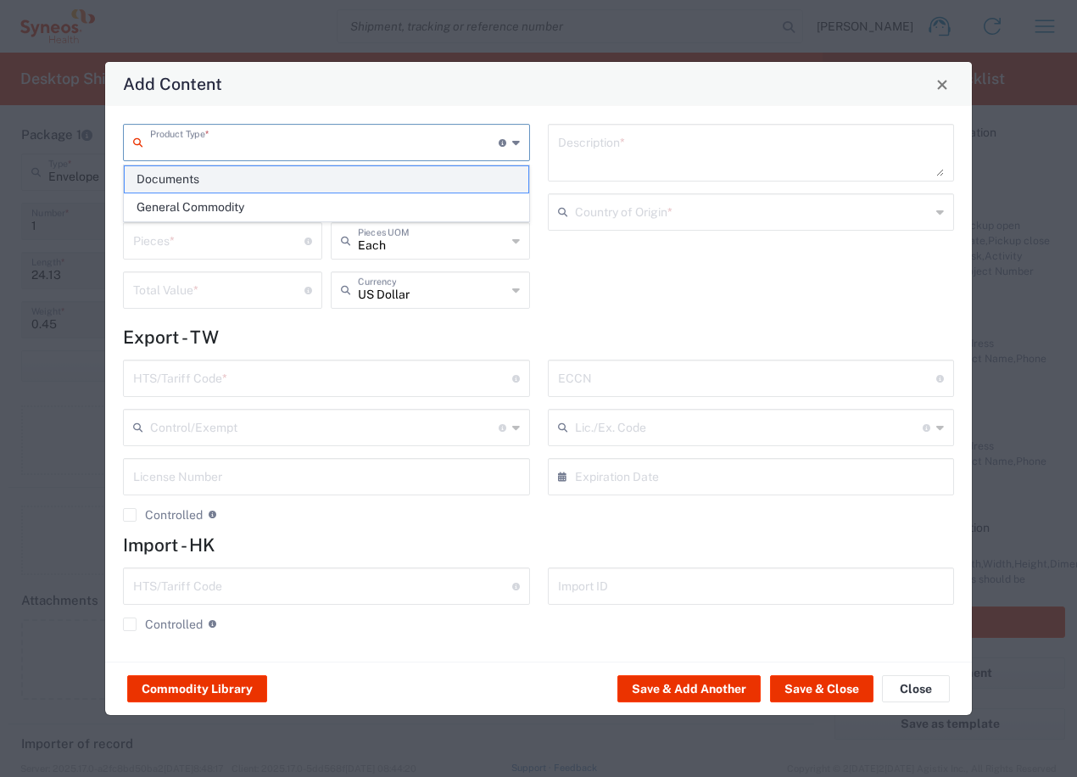
click at [196, 179] on span "Documents" at bounding box center [327, 179] width 404 height 26
type input "Documents"
type input "1"
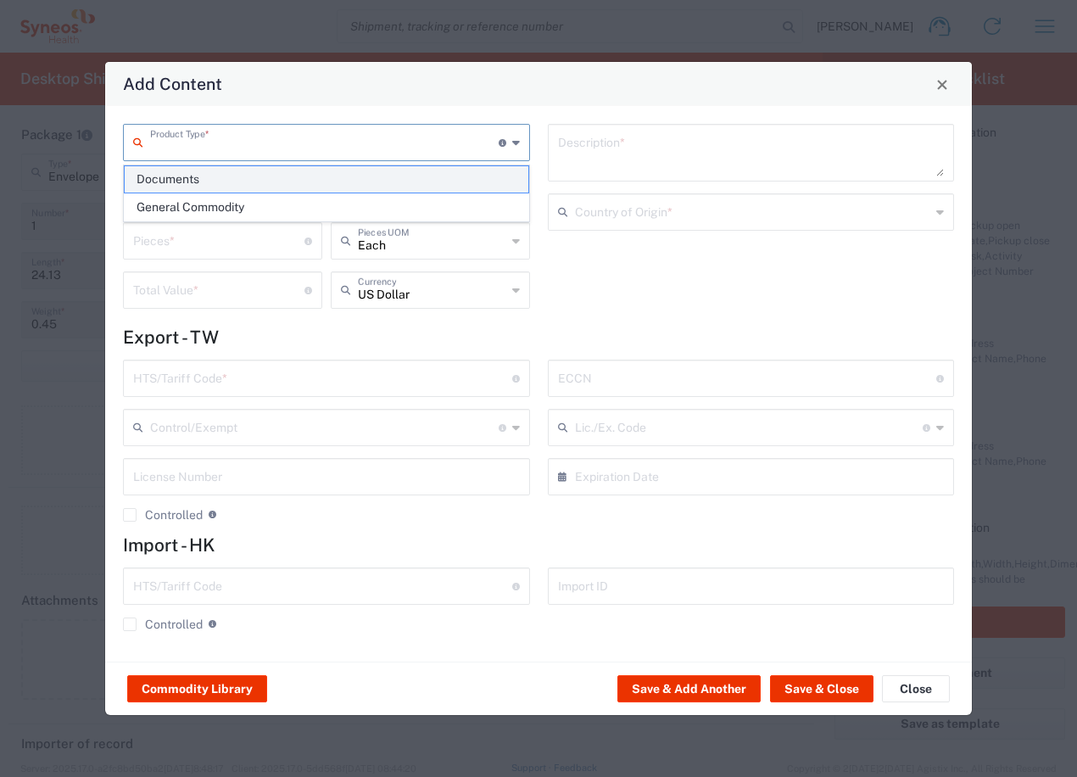
type textarea "Documents"
type input "[GEOGRAPHIC_DATA]"
type input "0000.00.0000"
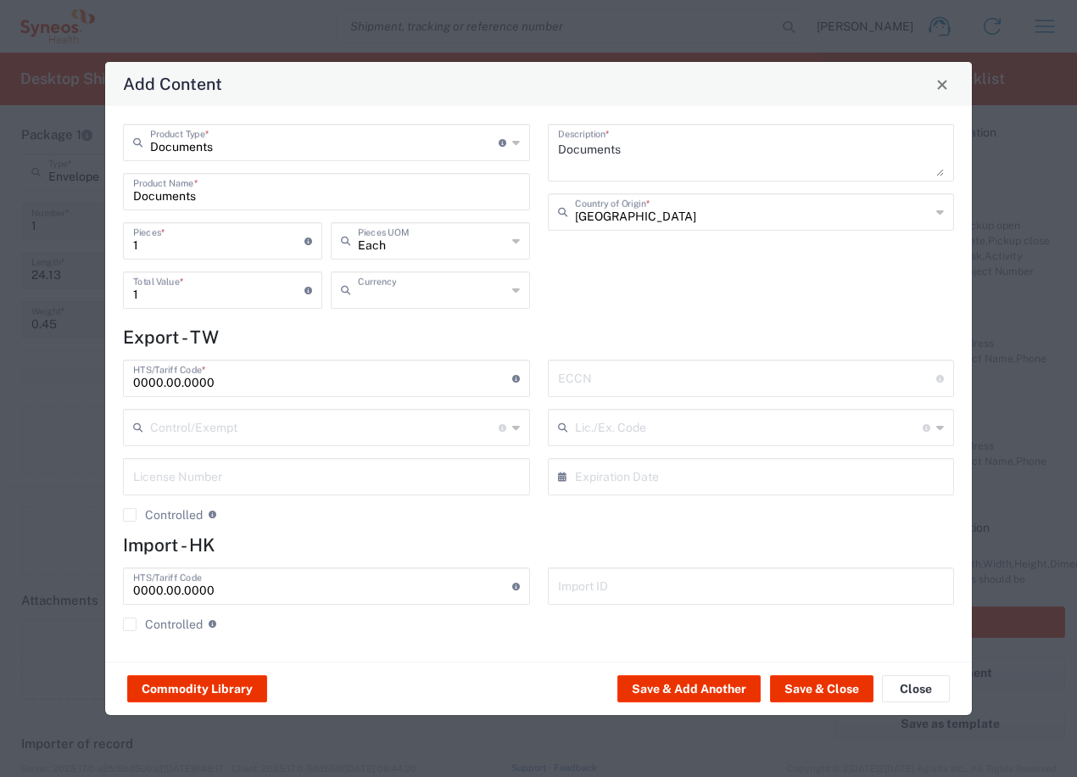
click at [394, 289] on input "text" at bounding box center [432, 289] width 148 height 30
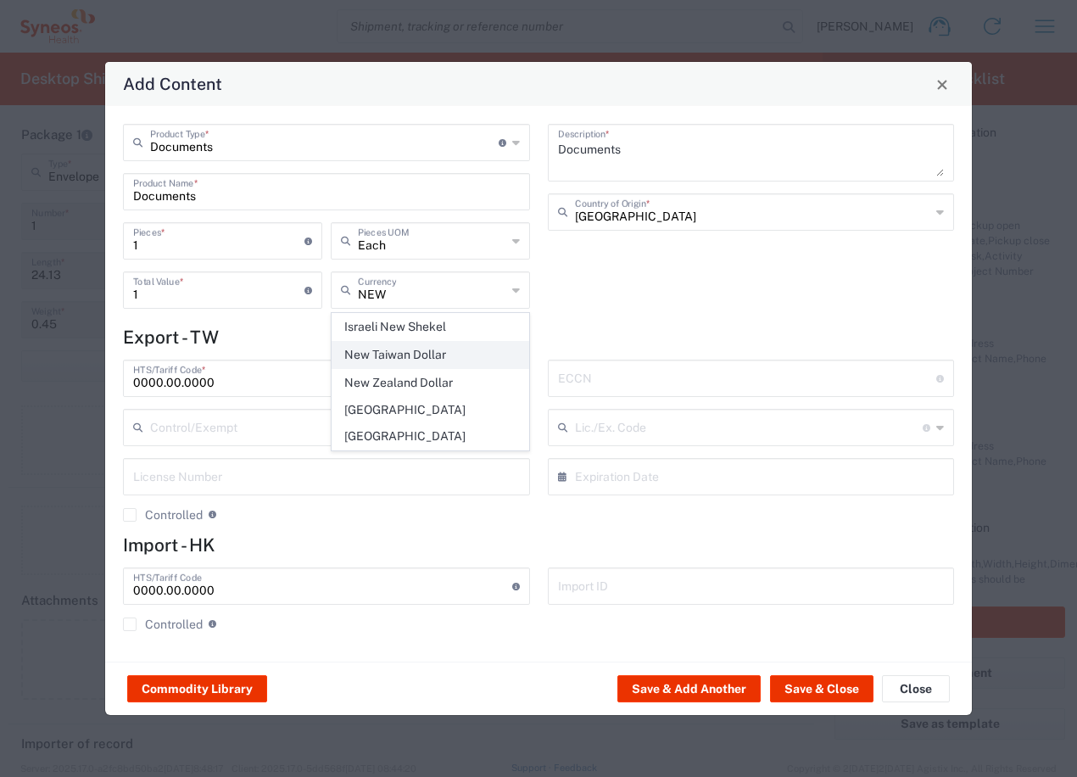
click at [433, 353] on span "New Taiwan Dollar" at bounding box center [430, 355] width 196 height 26
type input "New Taiwan Dollar"
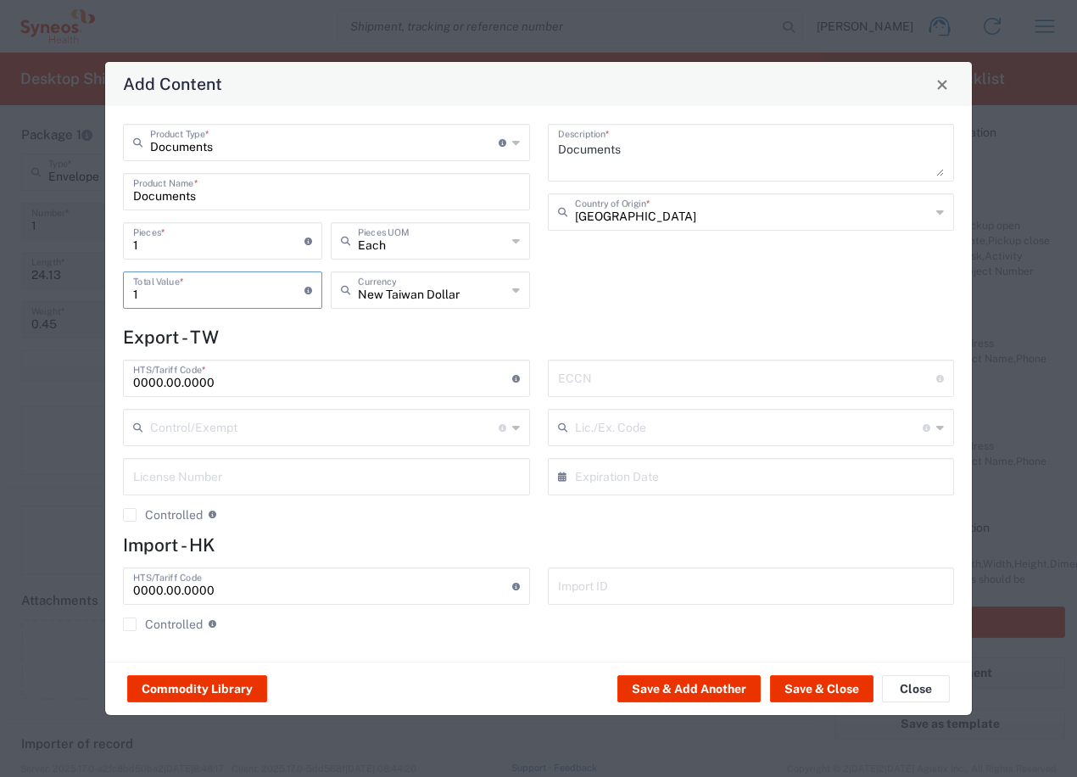
click at [165, 298] on input "1" at bounding box center [218, 289] width 171 height 30
drag, startPoint x: 138, startPoint y: 294, endPoint x: 80, endPoint y: 296, distance: 58.6
click at [80, 296] on div "Add Content Documents Product Type * Document: Paper document generated interna…" at bounding box center [538, 388] width 1077 height 777
type input "200"
click at [421, 344] on h4 "Export - TW" at bounding box center [538, 337] width 831 height 21
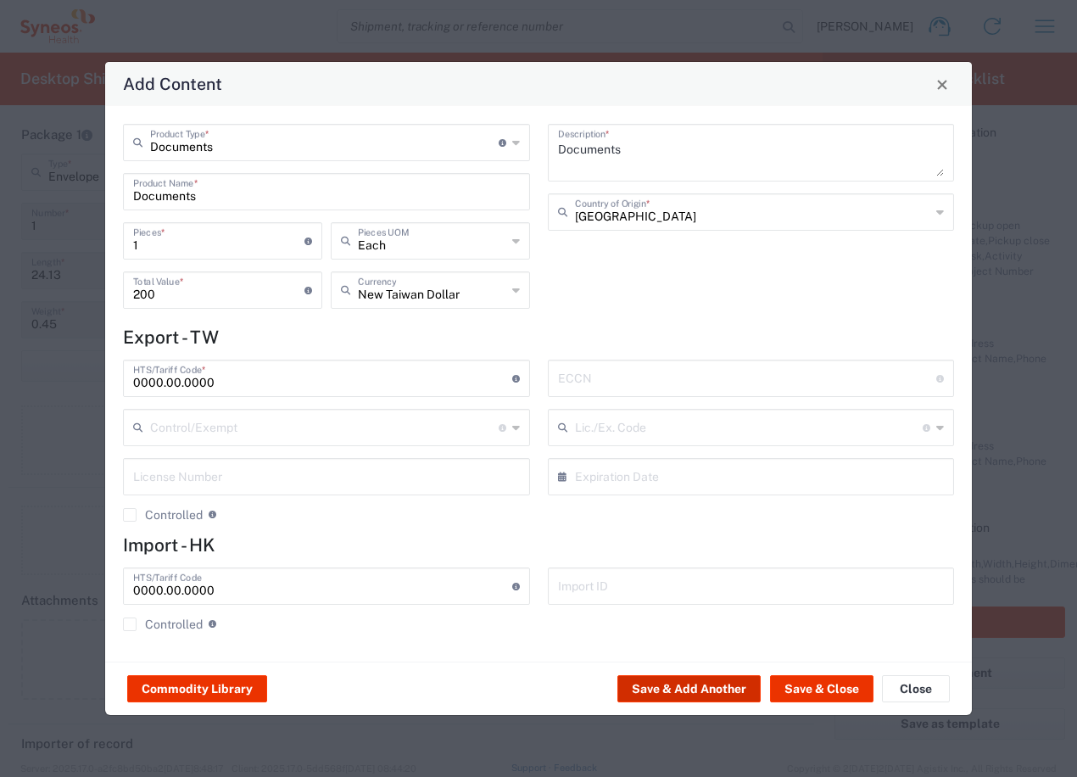
click at [738, 690] on button "Save & Add Another" at bounding box center [688, 688] width 143 height 27
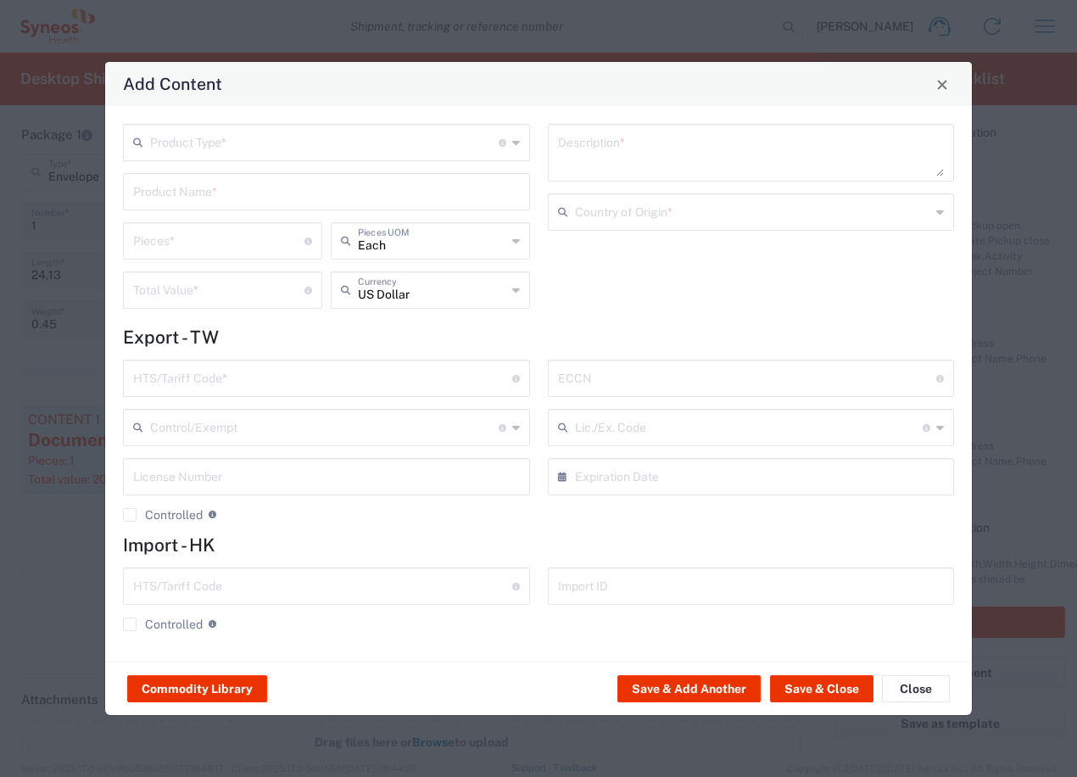
click at [250, 151] on input "text" at bounding box center [324, 141] width 349 height 30
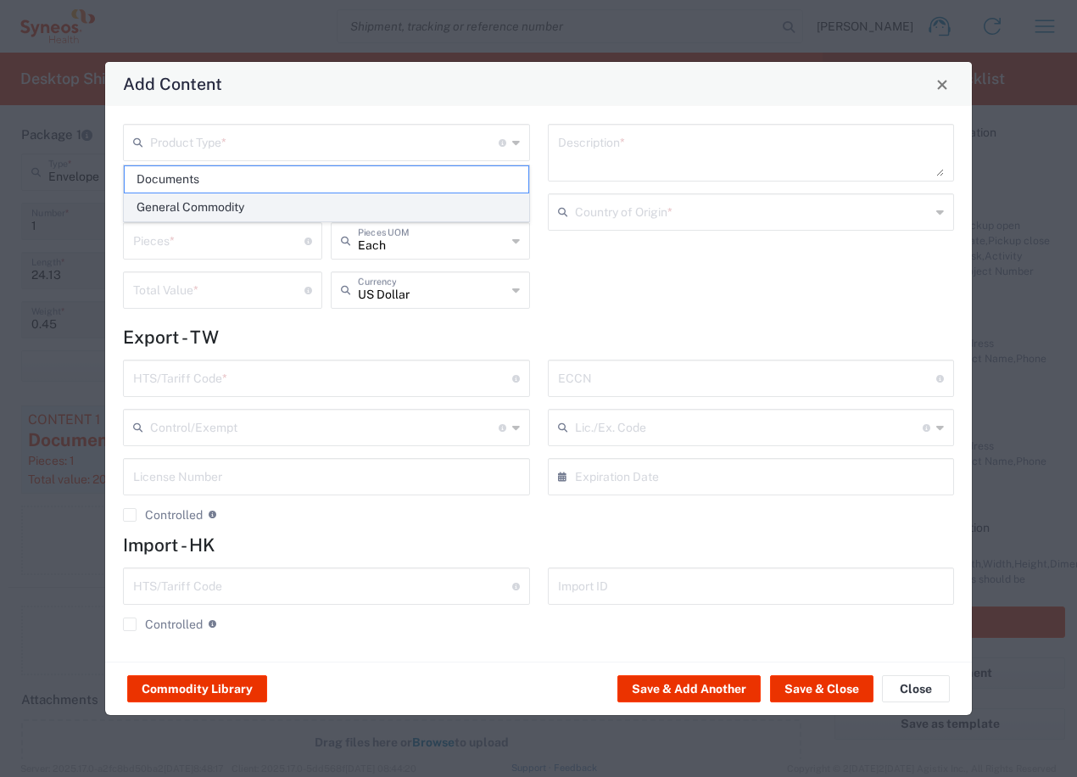
click at [201, 211] on span "General Commodity" at bounding box center [327, 207] width 404 height 26
type input "General Commodity"
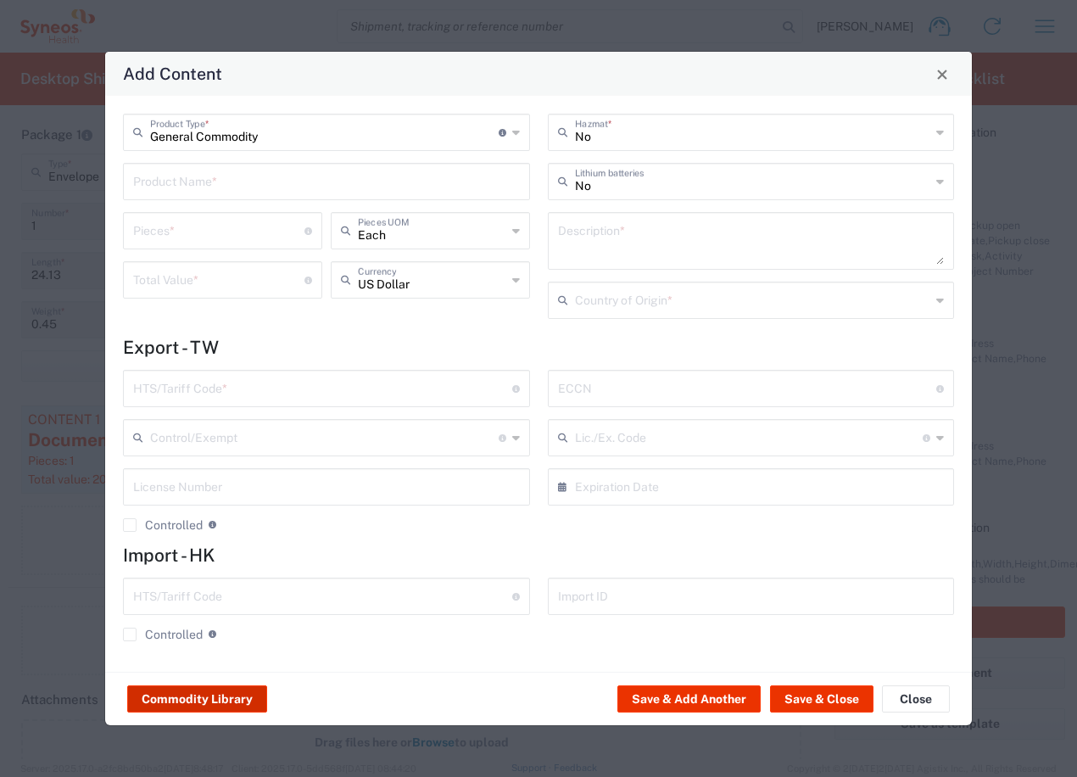
click at [198, 701] on button "Commodity Library" at bounding box center [197, 698] width 140 height 27
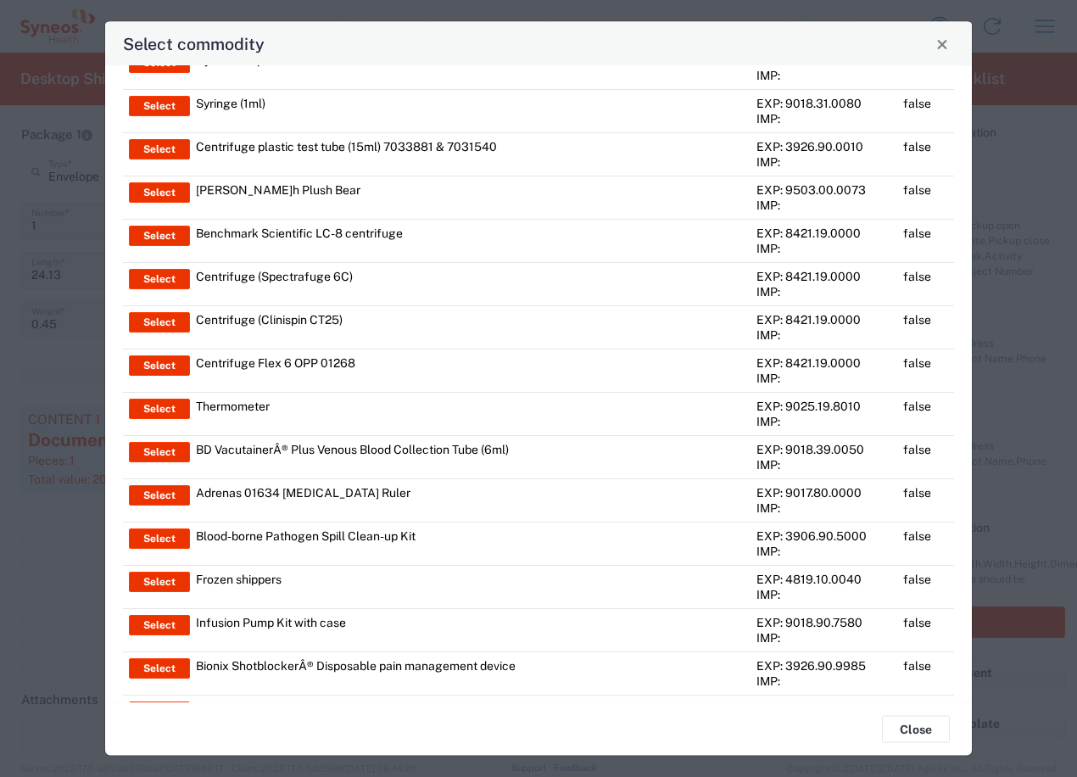
scroll to position [4806, 0]
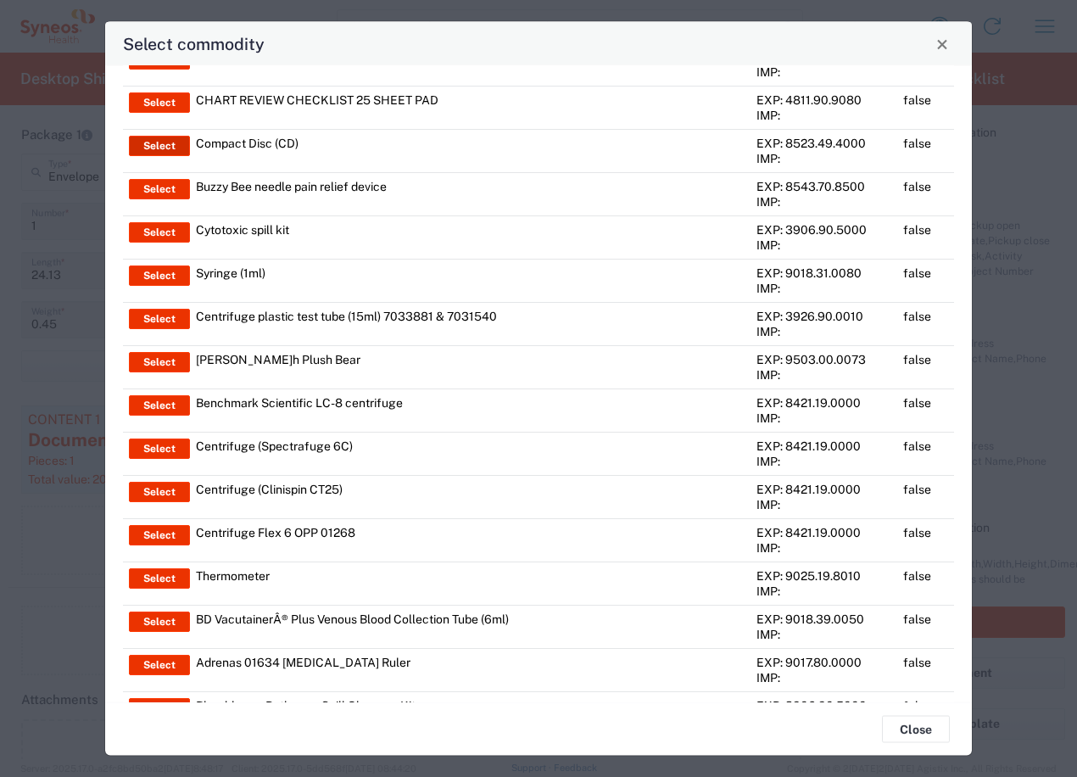
click at [144, 138] on button "Select" at bounding box center [159, 147] width 61 height 20
type input "Compact Disc (CD)"
type input "1"
type input "2"
type textarea "Business correspondence on a compact disc"
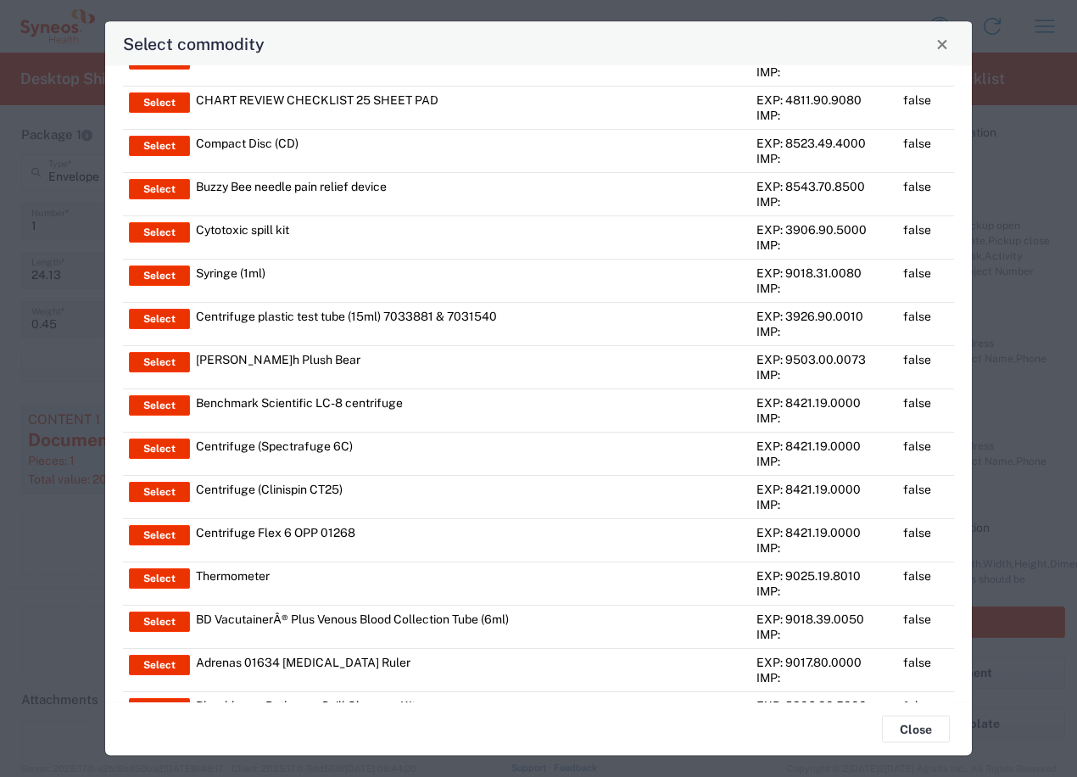
type input "[GEOGRAPHIC_DATA]"
type input "8523.49.4000"
type input "BIS"
type input "EAR99"
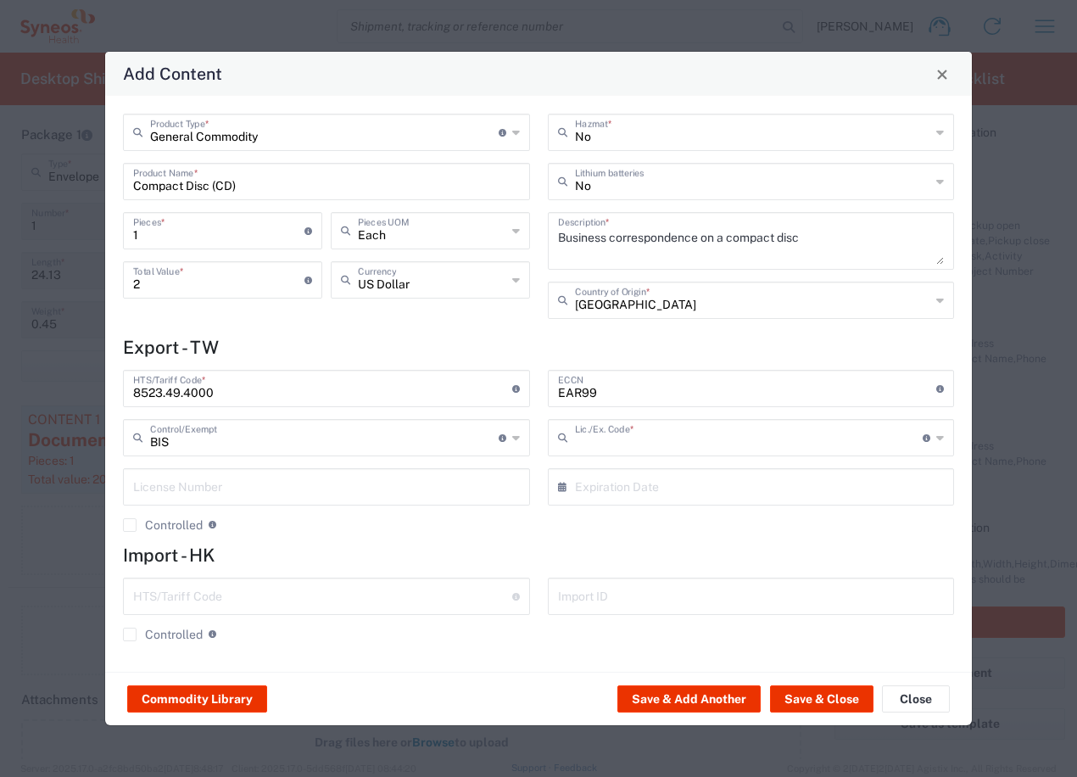
type input "NLR - No License Required"
click at [131, 234] on div "1 Pieces * Number of pieces inside all the packages" at bounding box center [222, 230] width 199 height 37
type input "2"
type input "4"
type input "2"
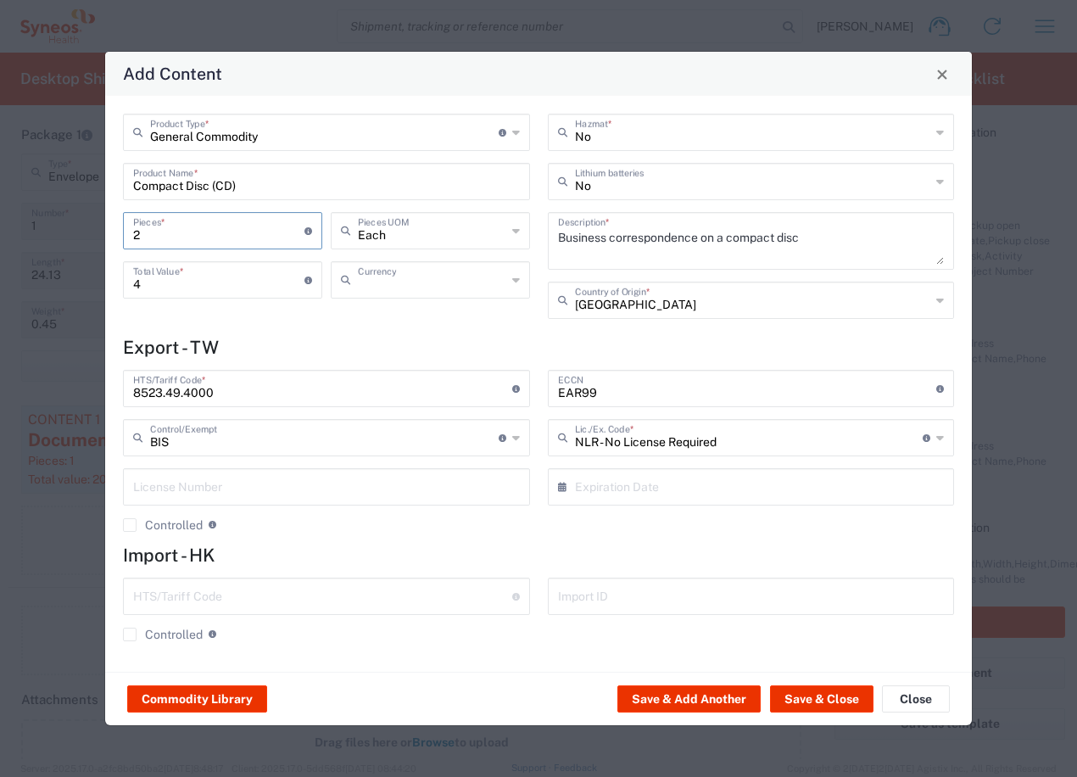
click at [459, 287] on input "text" at bounding box center [432, 279] width 148 height 30
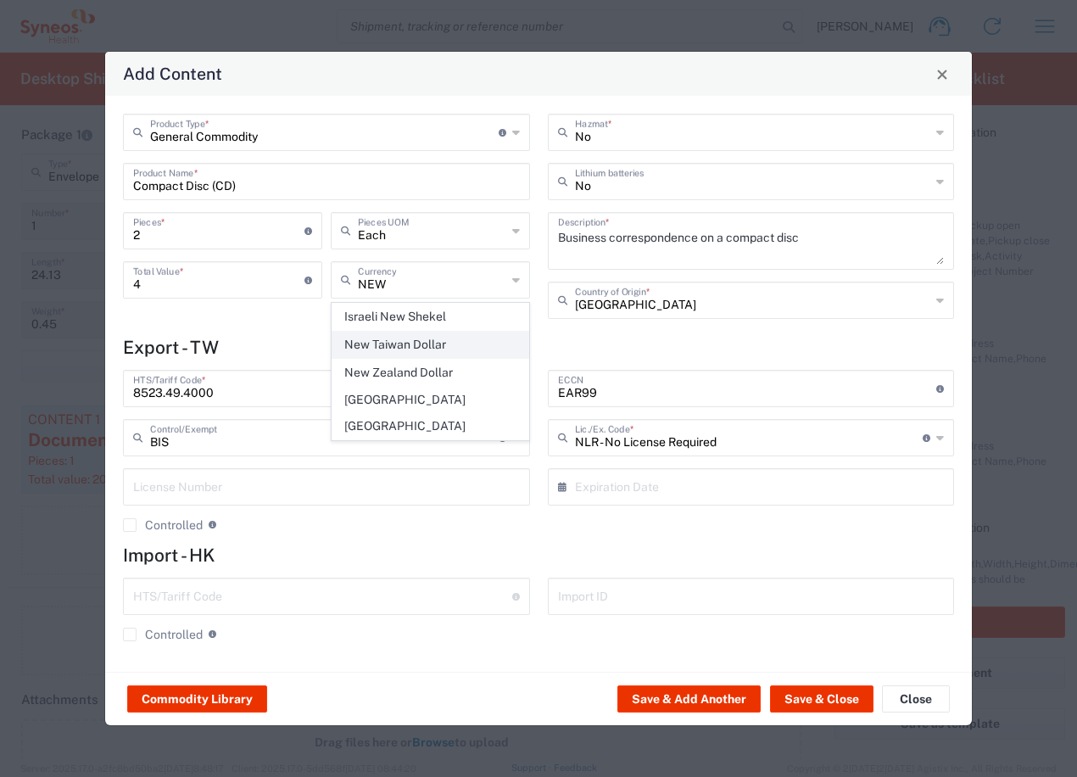
click at [429, 344] on span "New Taiwan Dollar" at bounding box center [430, 345] width 196 height 26
type input "New Taiwan Dollar"
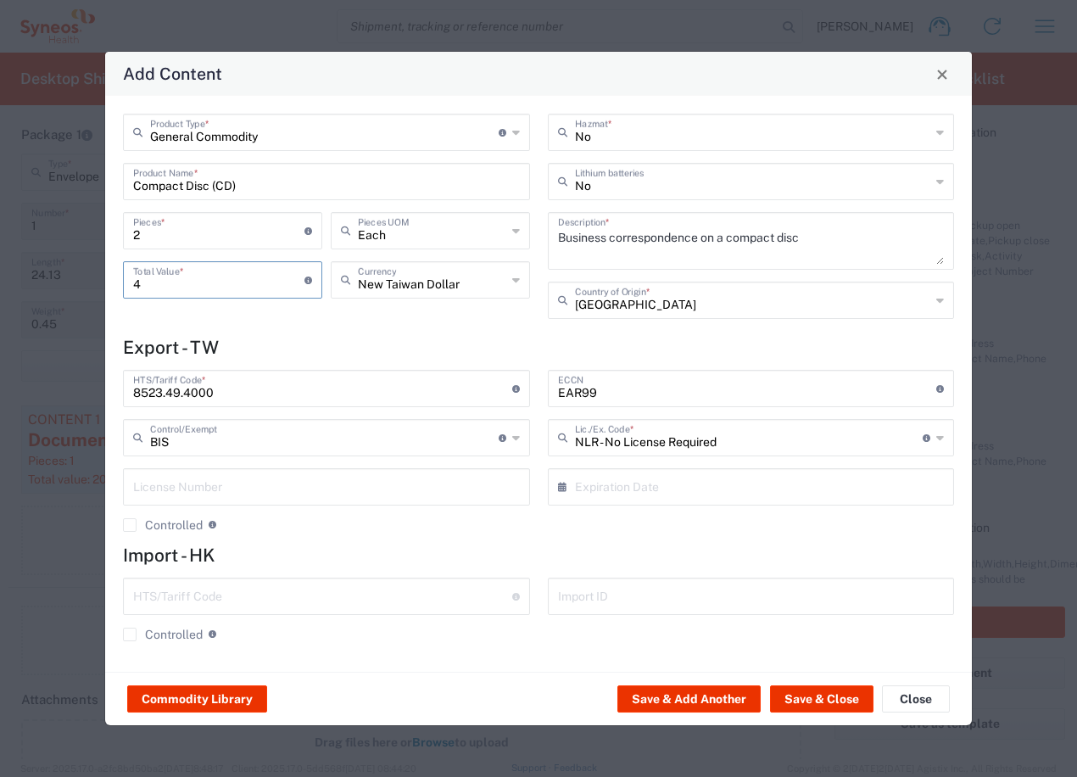
drag, startPoint x: 148, startPoint y: 290, endPoint x: 120, endPoint y: 284, distance: 27.8
click at [120, 284] on div "4 Total Value * Total value of all the pieces" at bounding box center [223, 285] width 208 height 49
type input "100"
click at [361, 328] on div "General Commodity Product Type * Document: Paper document generated internally …" at bounding box center [327, 222] width 425 height 217
click at [623, 309] on input "text" at bounding box center [753, 299] width 356 height 30
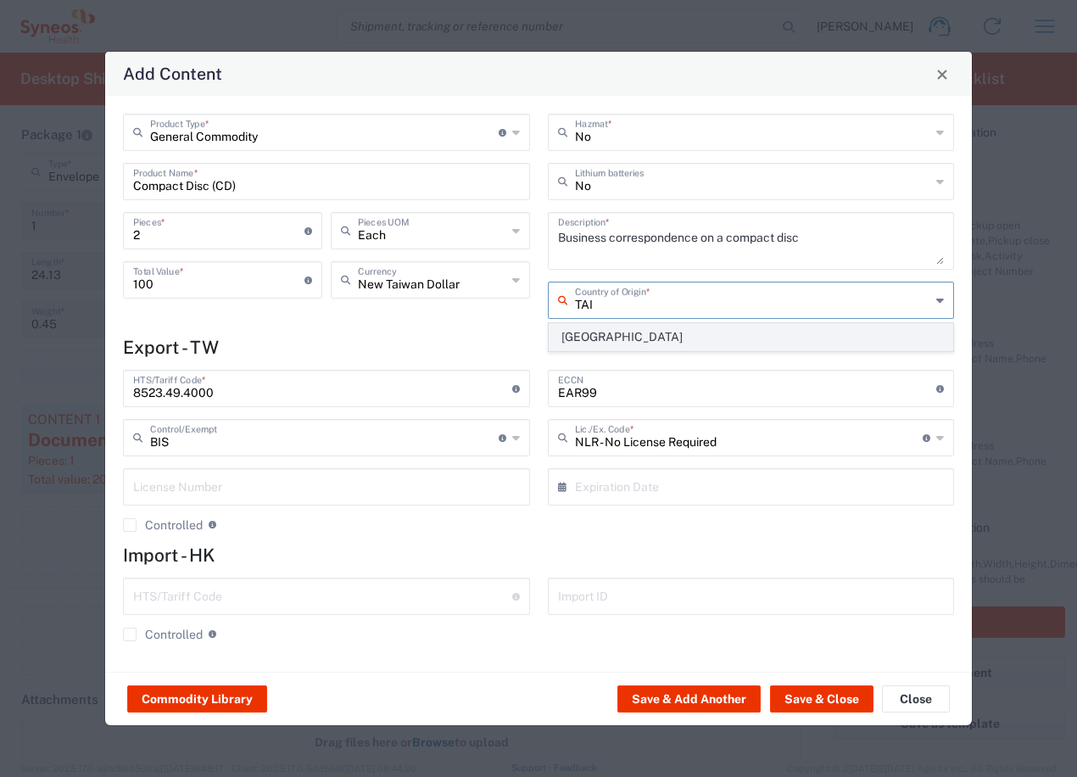
click at [595, 344] on span "[GEOGRAPHIC_DATA]" at bounding box center [752, 337] width 404 height 26
type input "[GEOGRAPHIC_DATA]"
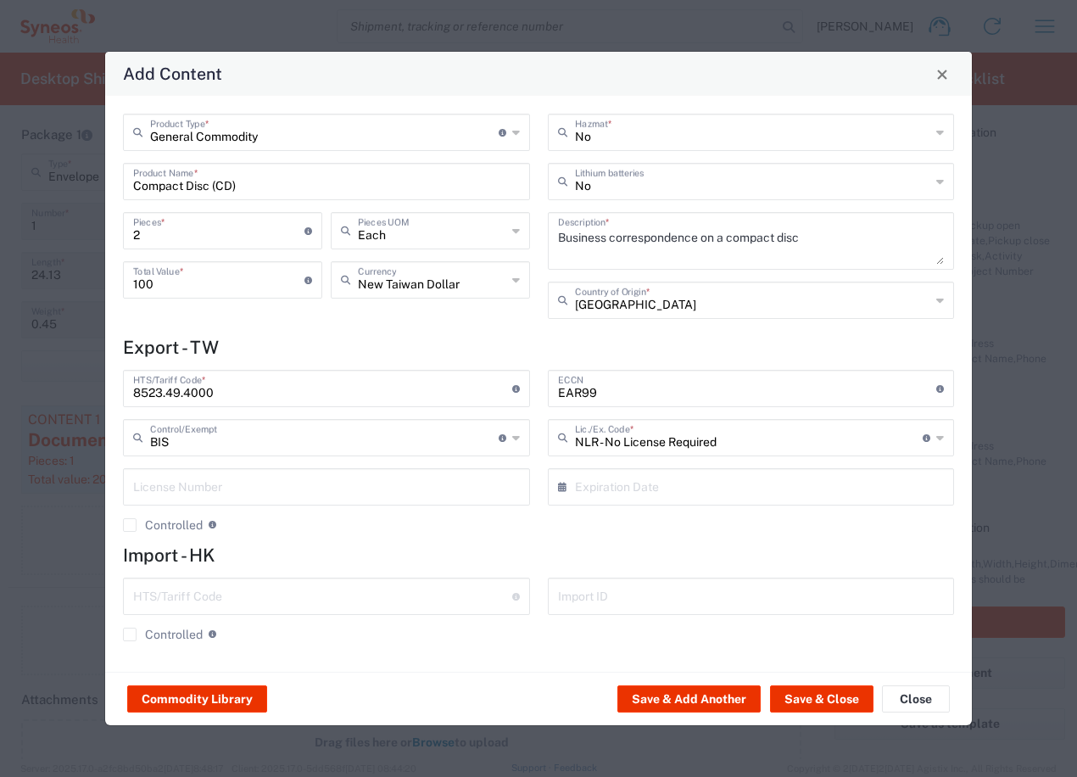
click at [463, 344] on h4 "Export - TW" at bounding box center [538, 347] width 831 height 21
click at [820, 695] on button "Save & Close" at bounding box center [821, 698] width 103 height 27
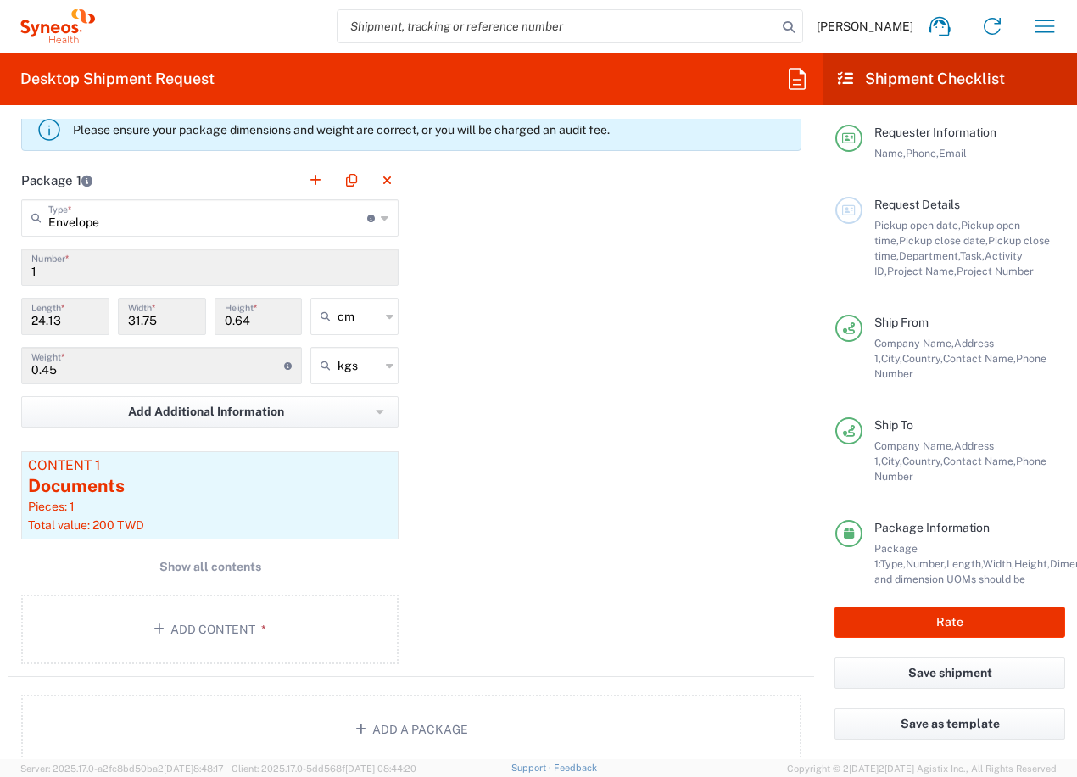
scroll to position [1529, 0]
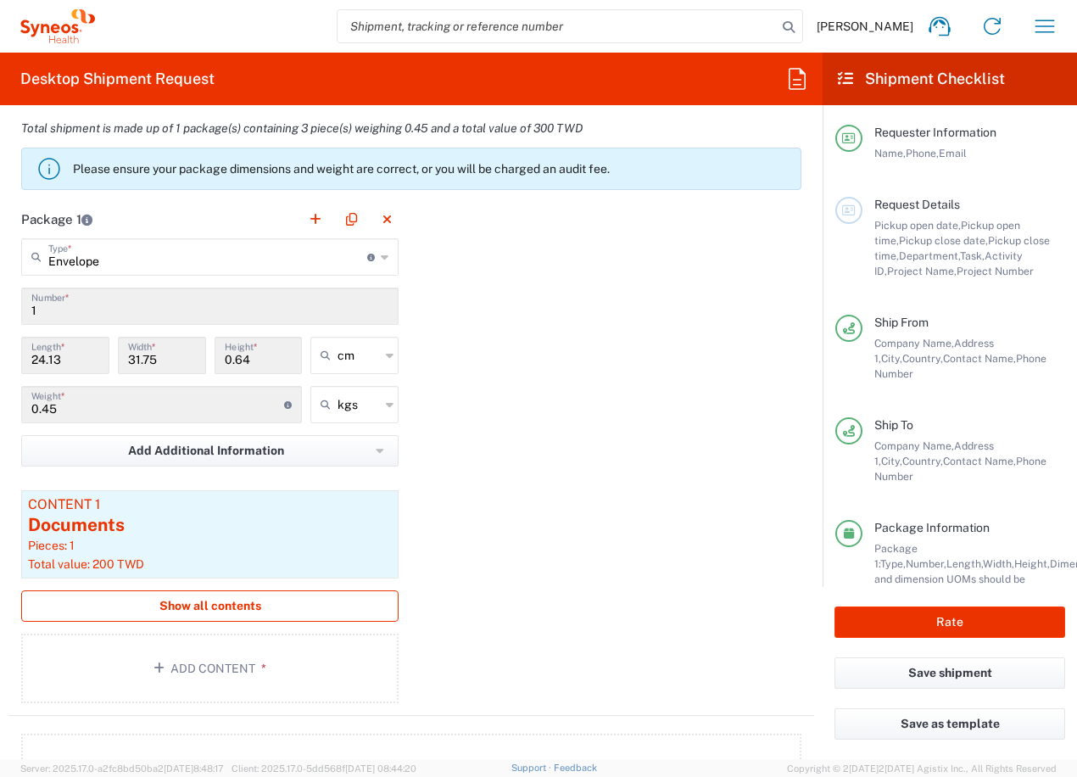
click at [194, 607] on span "Show all contents" at bounding box center [210, 606] width 102 height 16
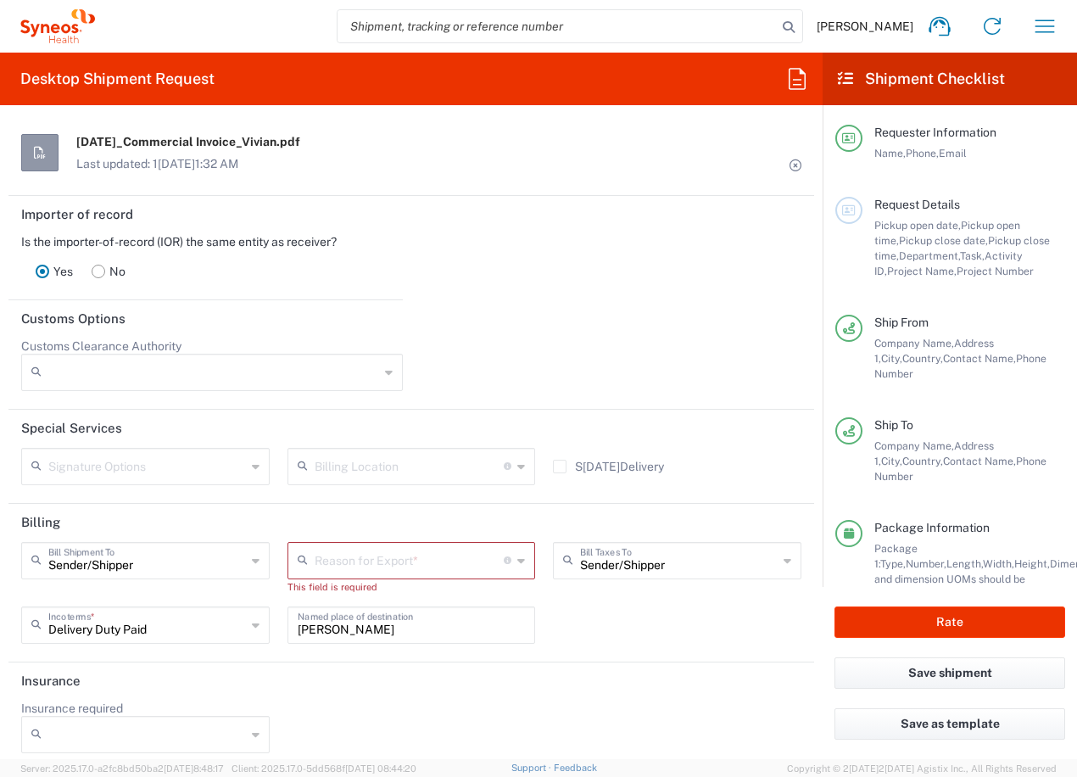
scroll to position [2454, 0]
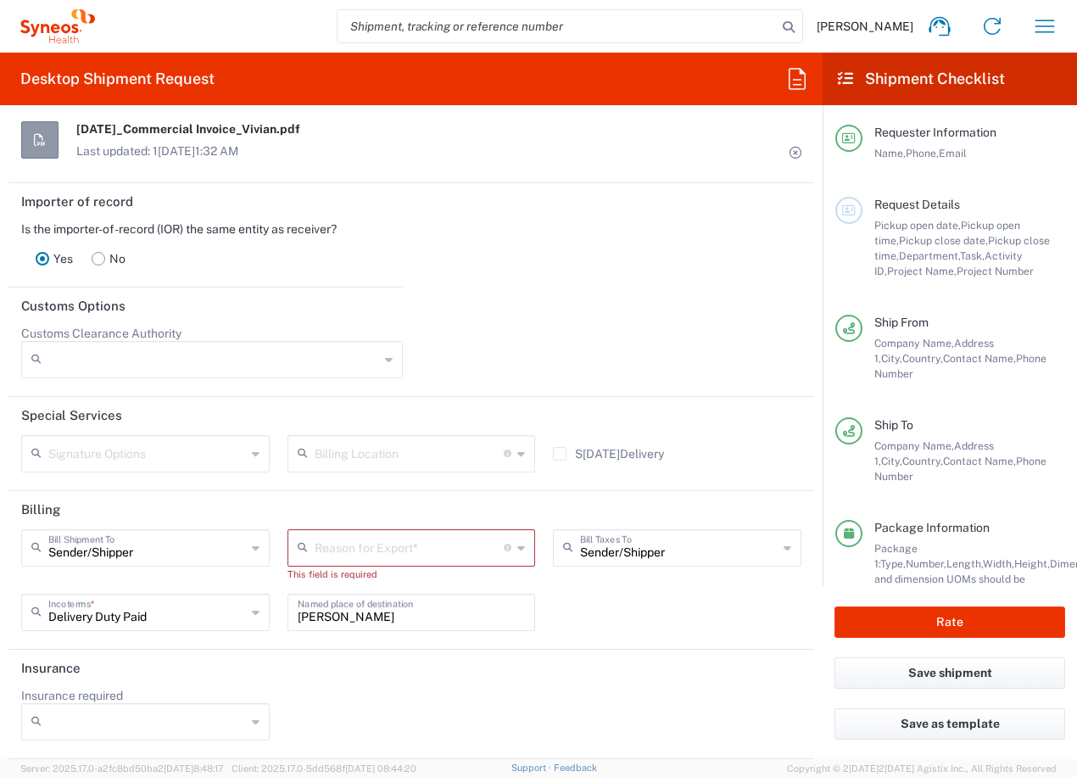
click at [366, 552] on input "text" at bounding box center [410, 547] width 190 height 30
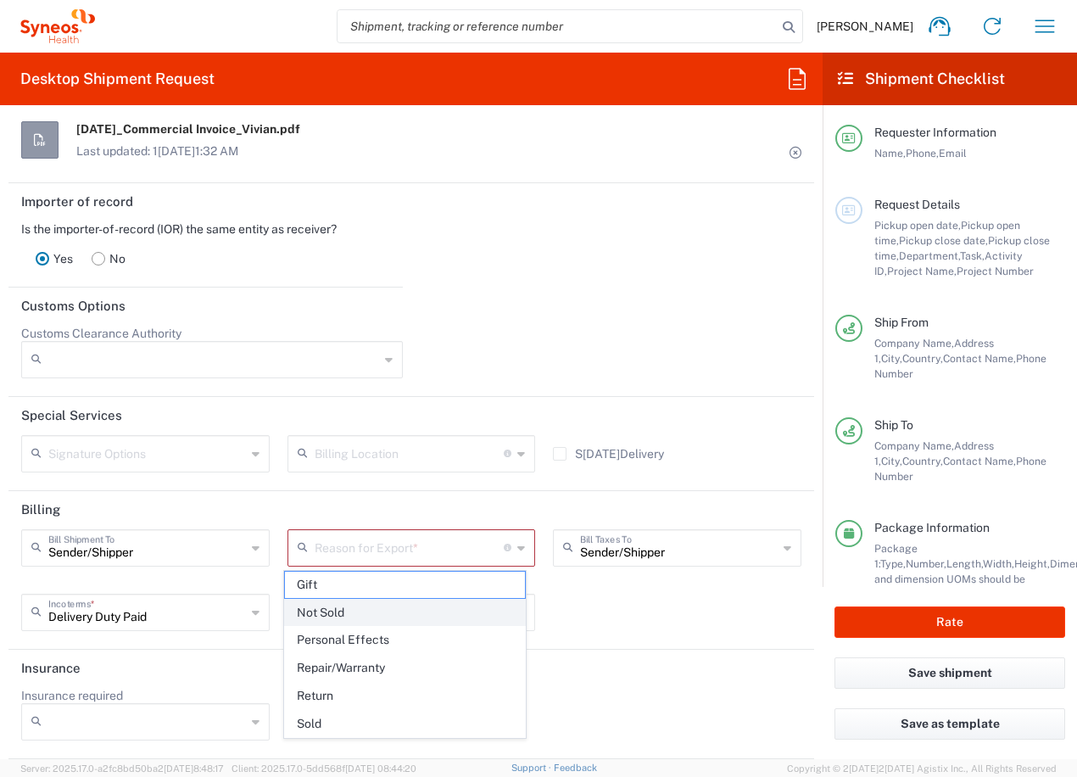
click at [346, 612] on span "Not Sold" at bounding box center [405, 613] width 241 height 26
type input "Not Sold"
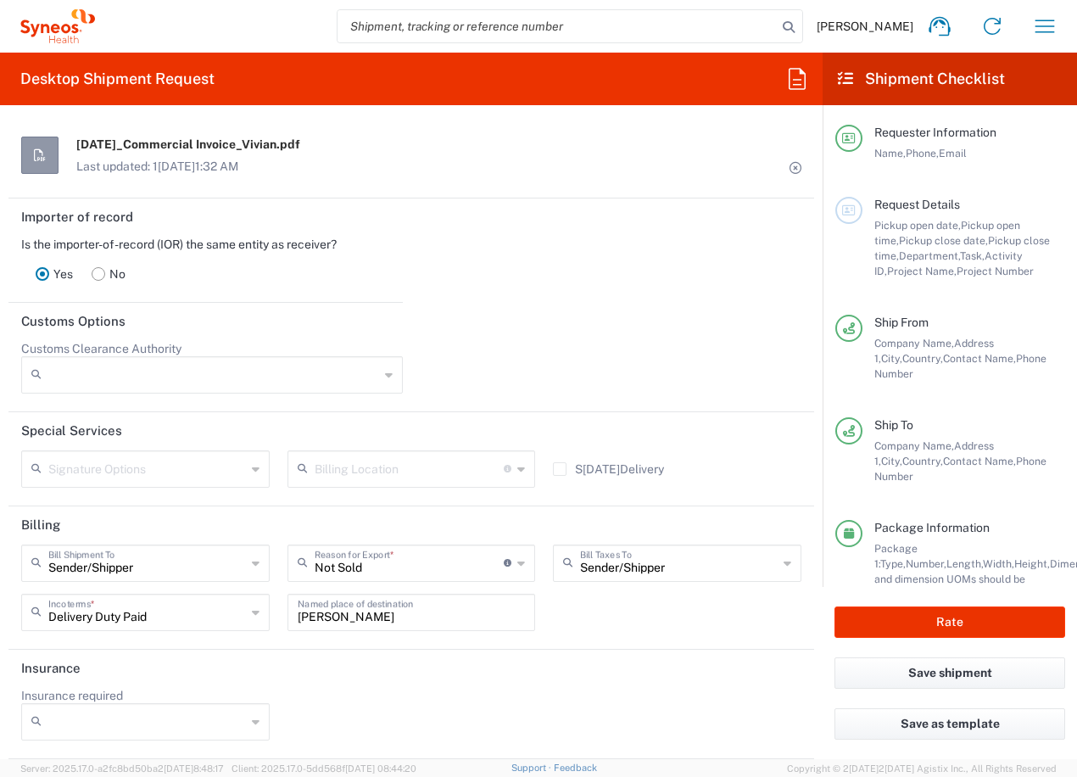
scroll to position [2439, 0]
drag, startPoint x: 419, startPoint y: 623, endPoint x: 258, endPoint y: 625, distance: 161.2
click at [258, 625] on div "Sender[PERSON_NAME]l Shipment To Sender/Shipper Recipient Account Third Party A…" at bounding box center [412, 594] width 798 height 98
click at [550, 695] on div "Insurance required No Yes" at bounding box center [412, 720] width 798 height 64
click at [941, 617] on button "Rate" at bounding box center [950, 621] width 231 height 31
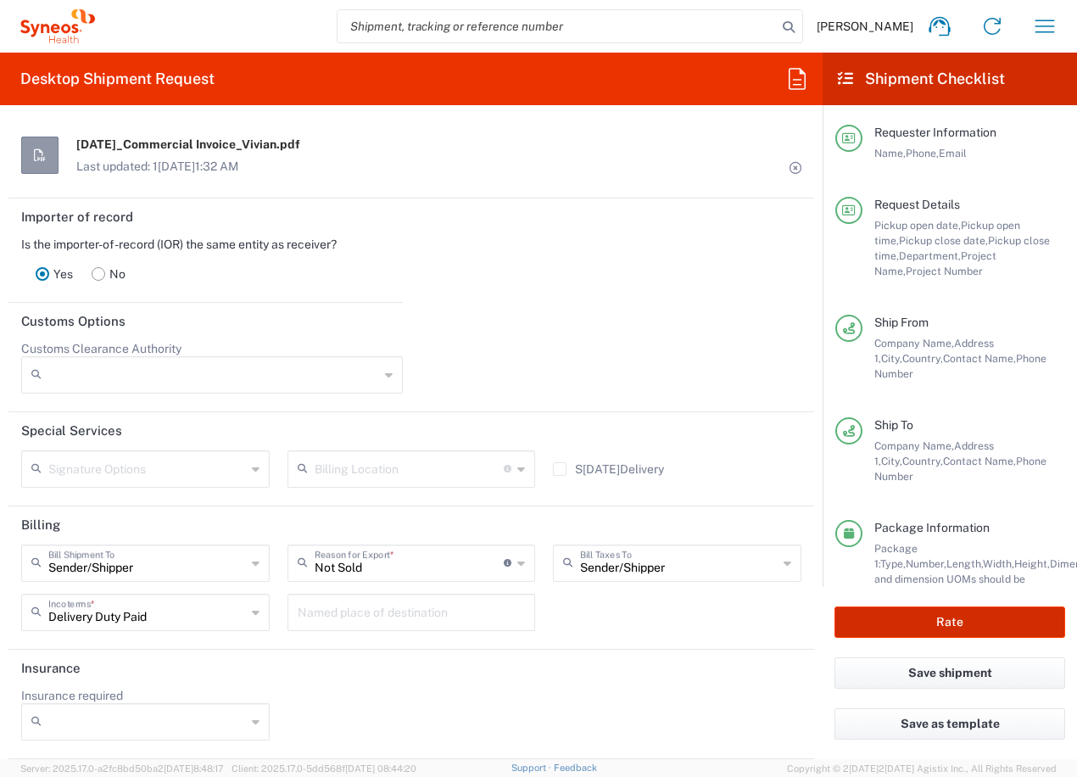
type input "[PERSON_NAME]s 7000900B"
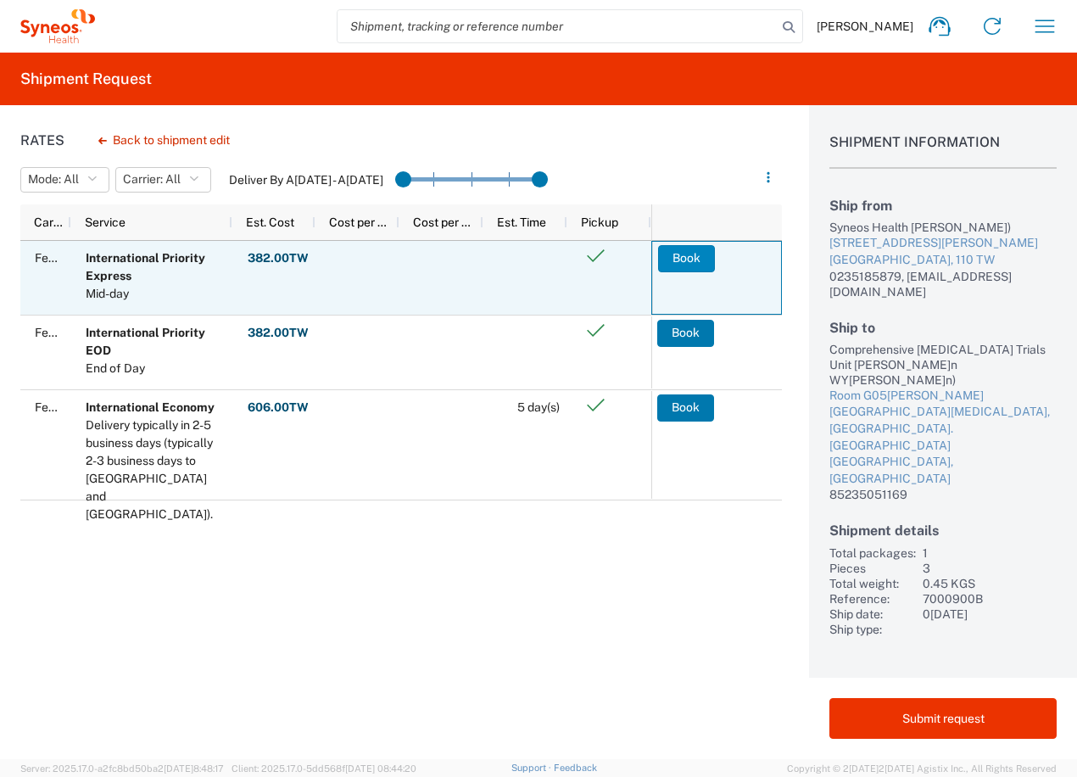
click at [686, 254] on button "Book" at bounding box center [686, 258] width 57 height 27
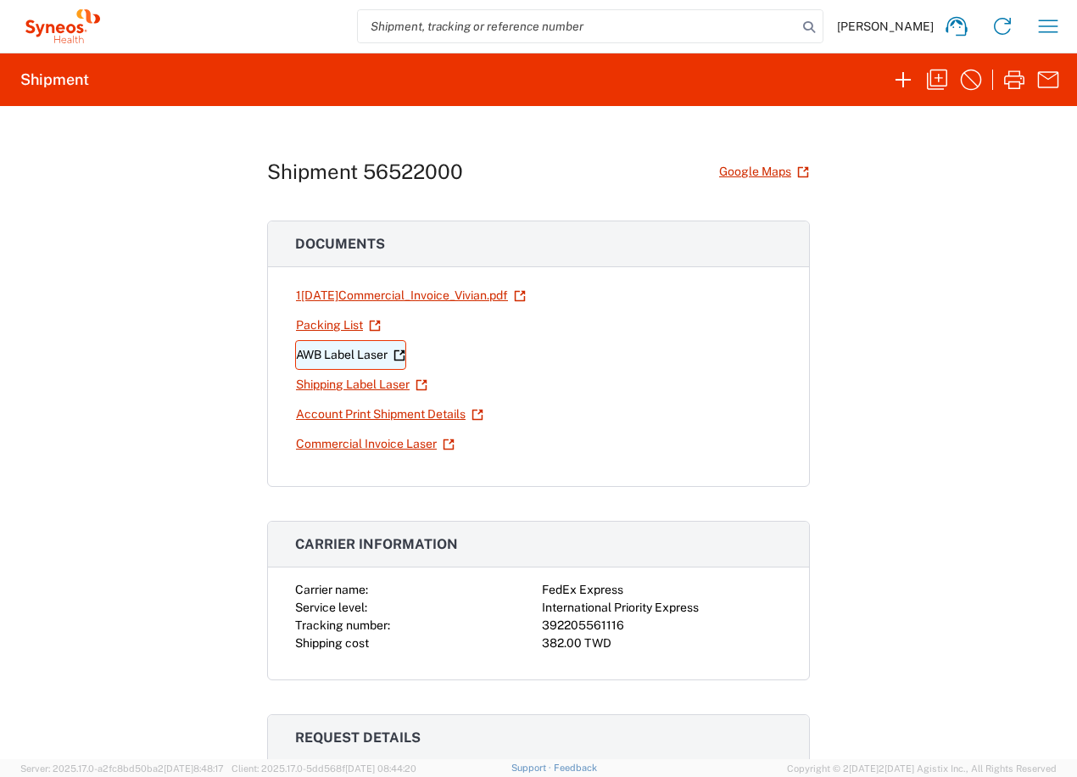
click at [374, 344] on link "AWB Label Laser" at bounding box center [350, 355] width 111 height 30
click at [380, 383] on link "Shipping Label Laser" at bounding box center [361, 385] width 133 height 30
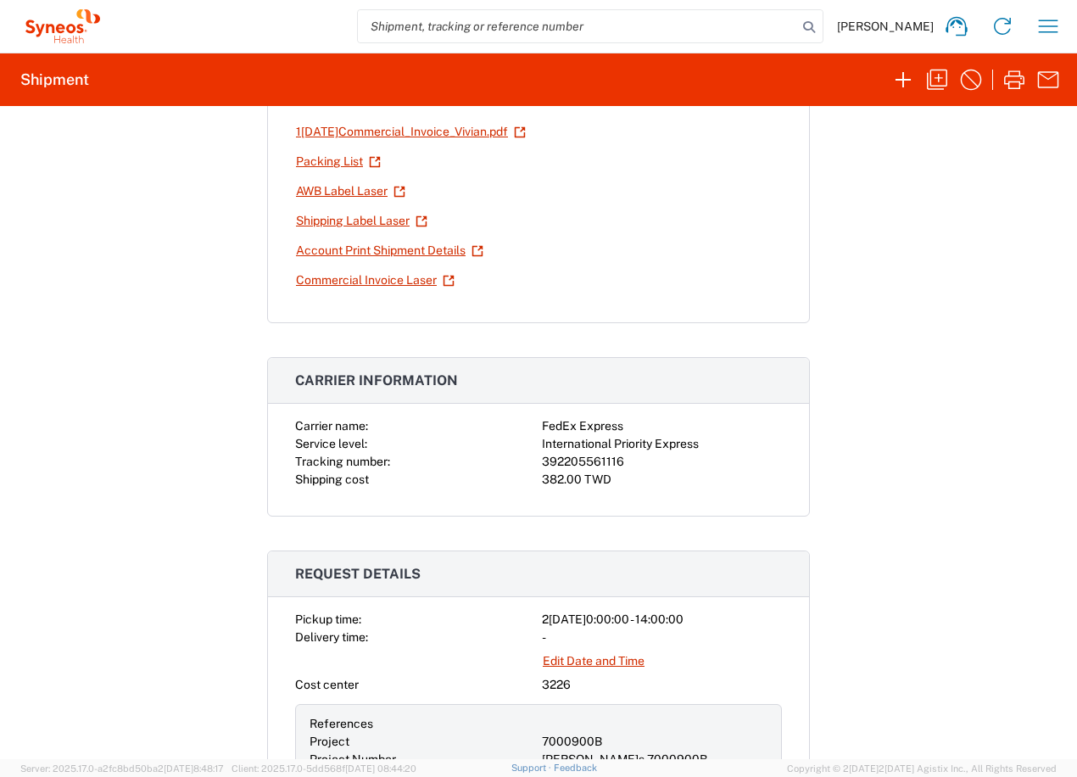
scroll to position [170, 0]
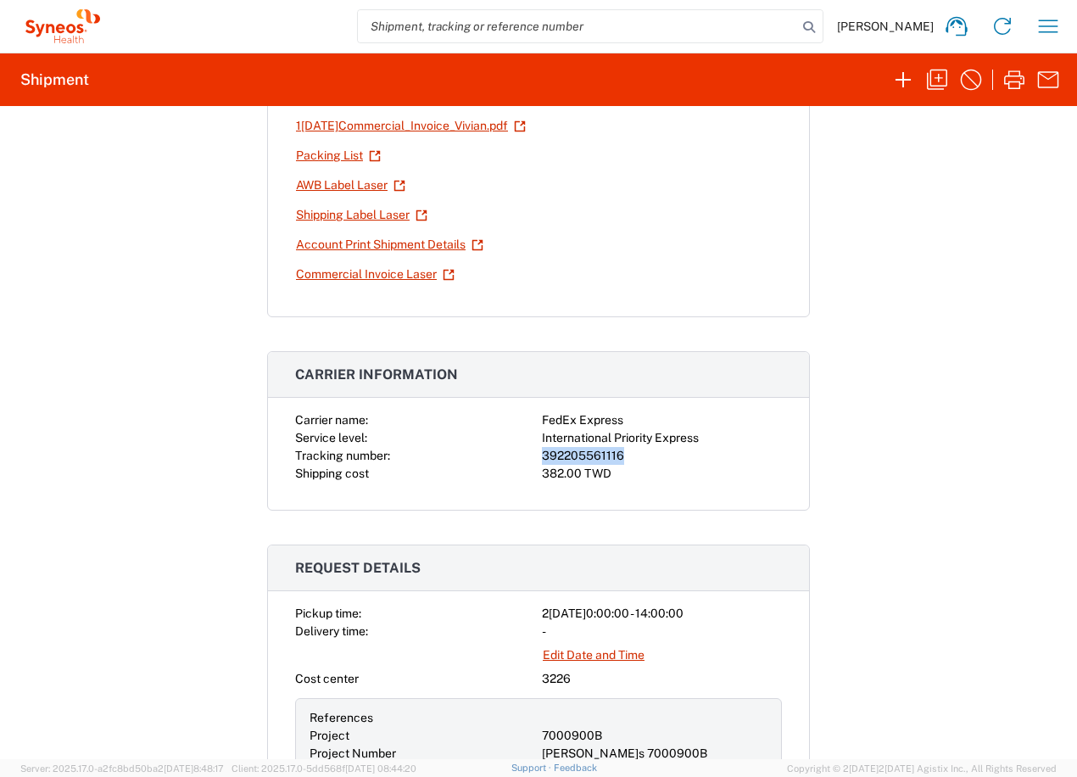
drag, startPoint x: 622, startPoint y: 456, endPoint x: 537, endPoint y: 457, distance: 84.8
click at [542, 457] on div "392205561116" at bounding box center [662, 456] width 240 height 18
copy div "392205561116"
